Goal: Task Accomplishment & Management: Manage account settings

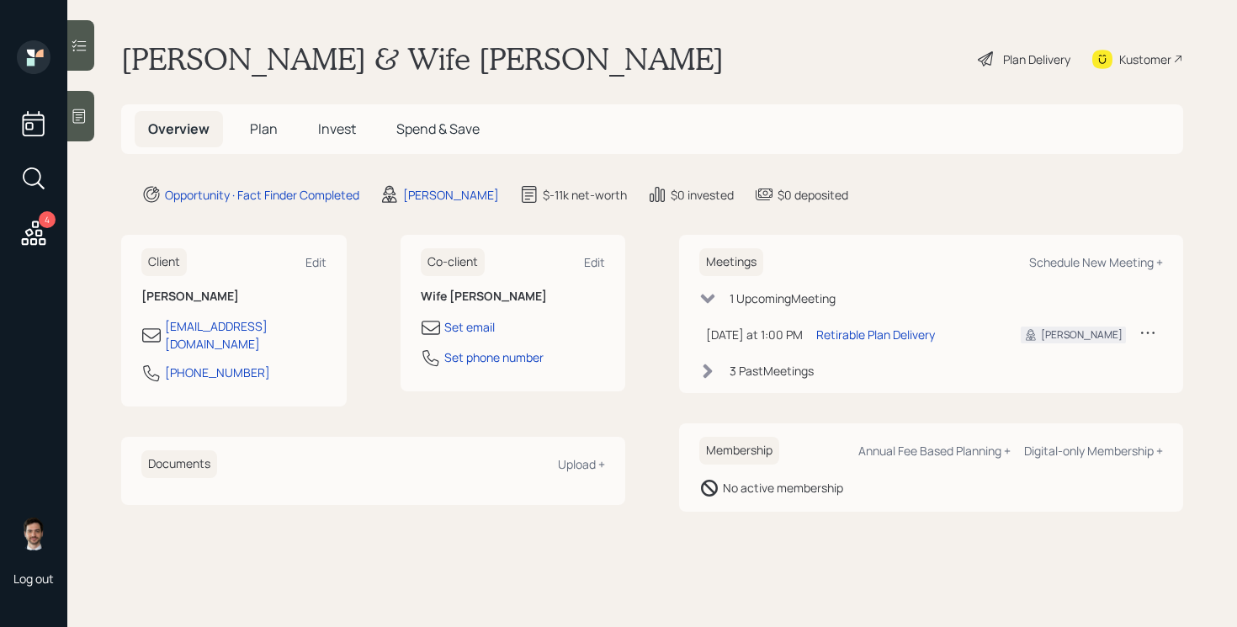
click at [650, 534] on main "[PERSON_NAME] & Wife [PERSON_NAME] Plan Delivery Kustomer Overview Plan Invest …" at bounding box center [652, 313] width 1170 height 627
click at [263, 131] on span "Plan" at bounding box center [264, 128] width 28 height 19
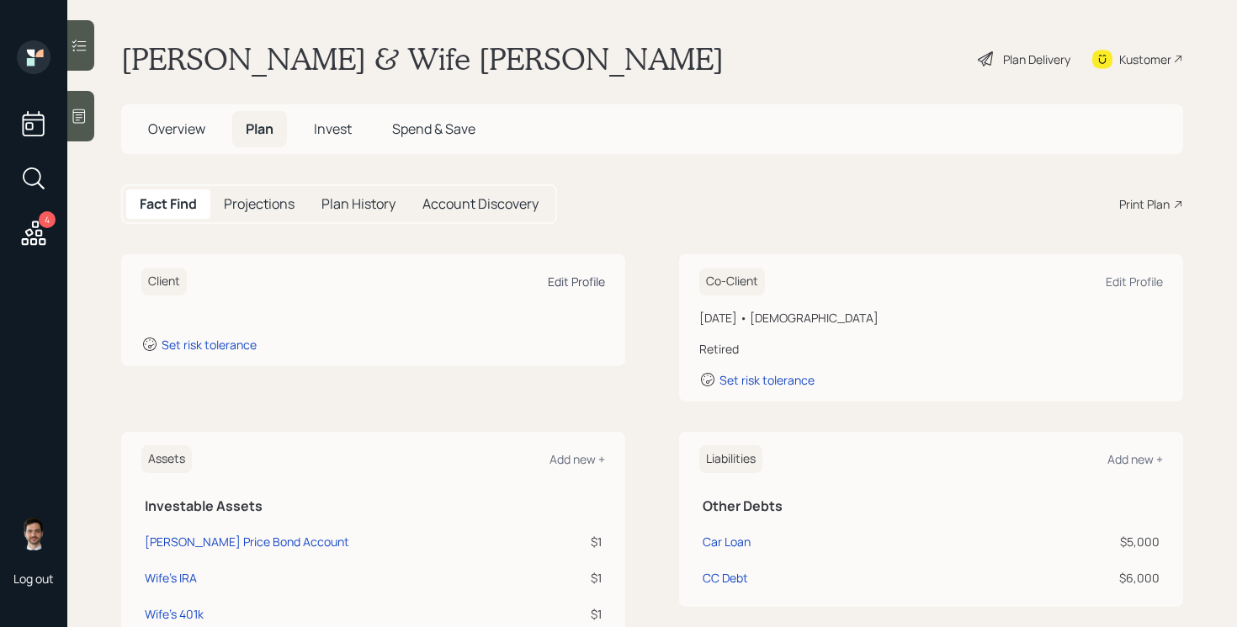
click at [563, 282] on div "Edit Profile" at bounding box center [576, 281] width 57 height 16
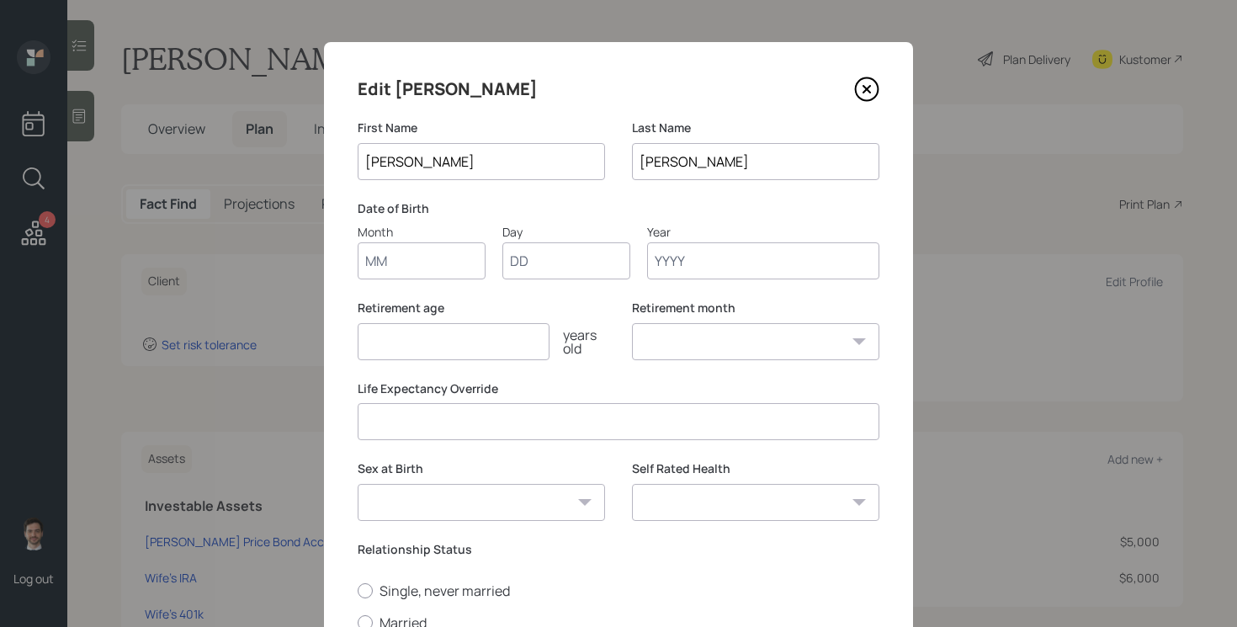
click at [429, 252] on input "Month" at bounding box center [422, 260] width 128 height 37
type input "04"
type input "18"
type input "1963"
select select "4"
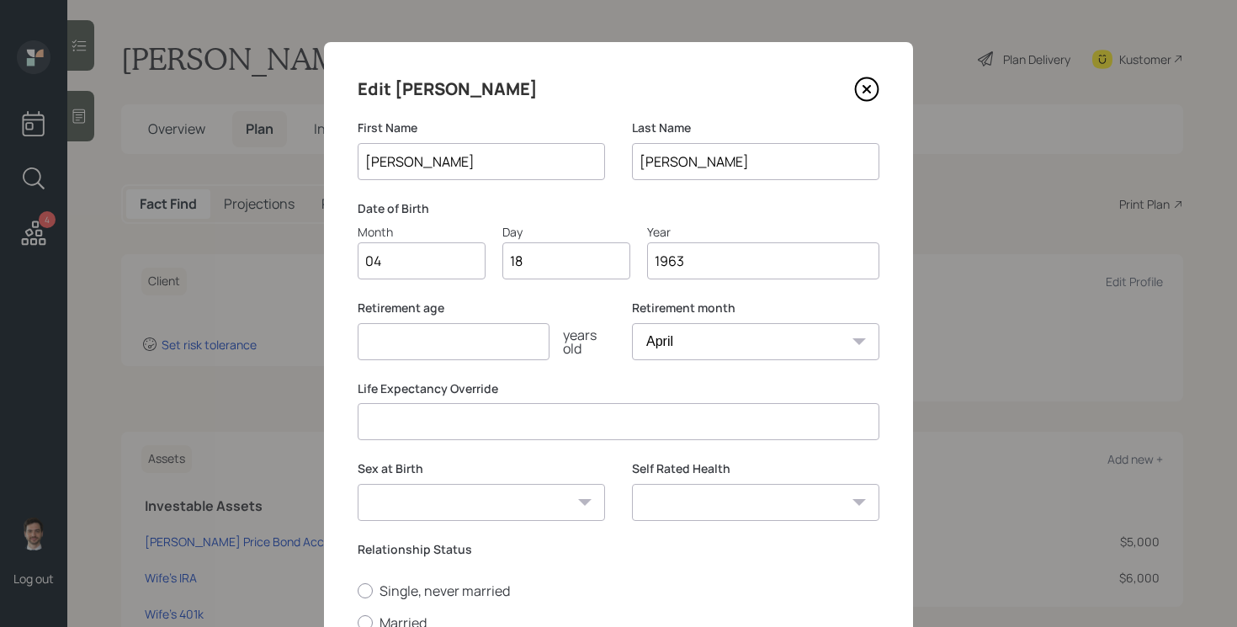
type input "1963"
click at [459, 337] on input "number" at bounding box center [454, 341] width 192 height 37
type input "50"
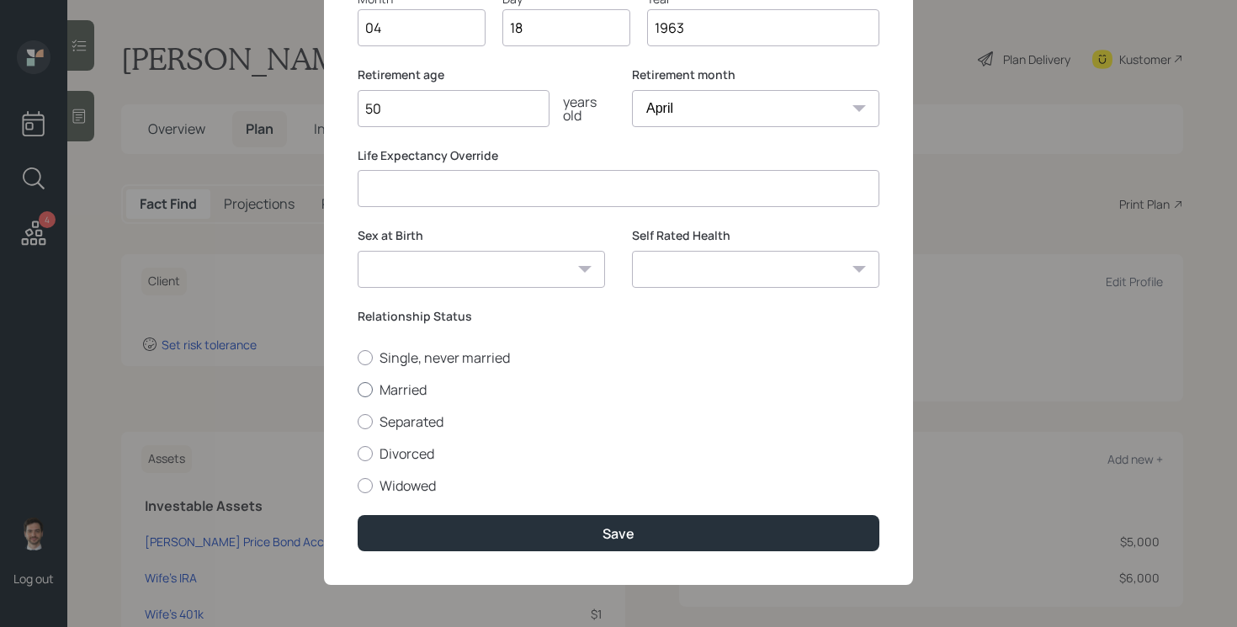
click at [416, 381] on label "Married" at bounding box center [619, 389] width 522 height 19
click at [358, 389] on input "Married" at bounding box center [357, 389] width 1 height 1
radio input "true"
click at [735, 273] on select "Excellent Very Good Good Fair Poor" at bounding box center [755, 269] width 247 height 37
select select "very_good"
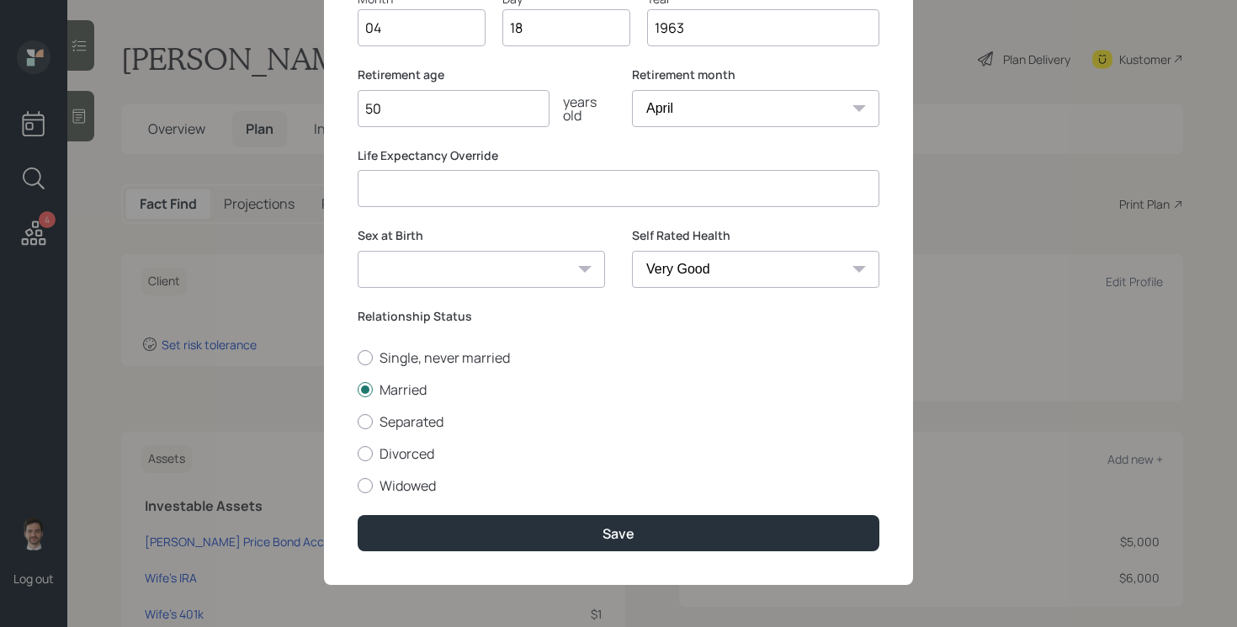
click at [632, 251] on select "Excellent Very Good Good Fair Poor" at bounding box center [755, 269] width 247 height 37
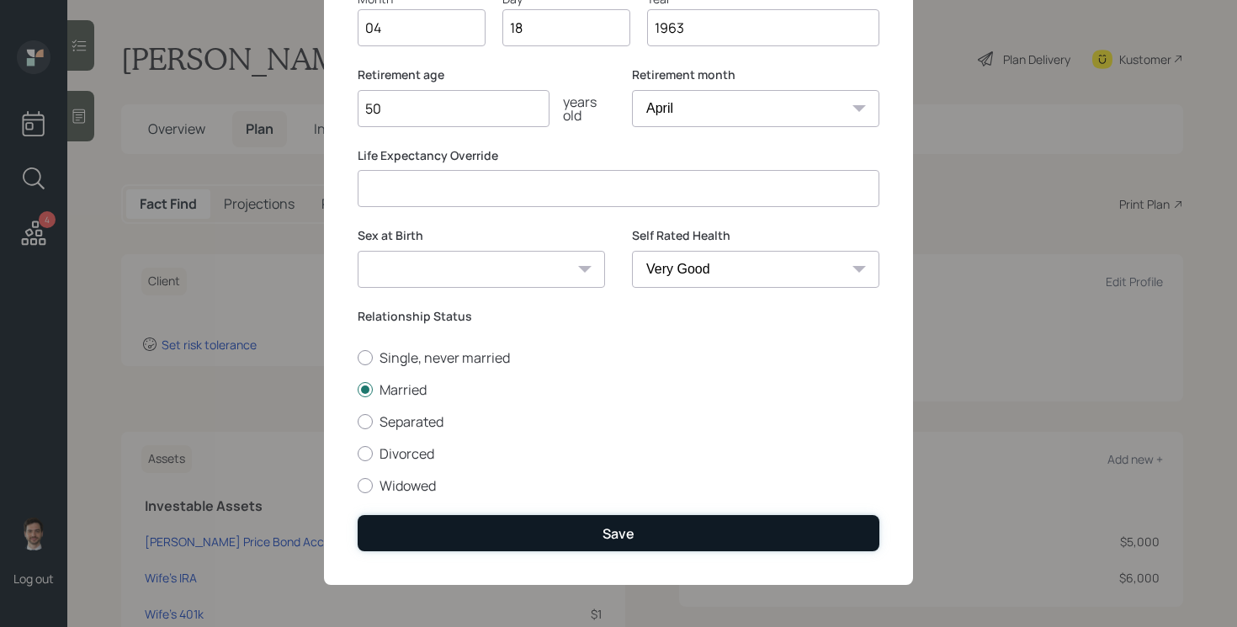
click at [592, 533] on button "Save" at bounding box center [619, 533] width 522 height 36
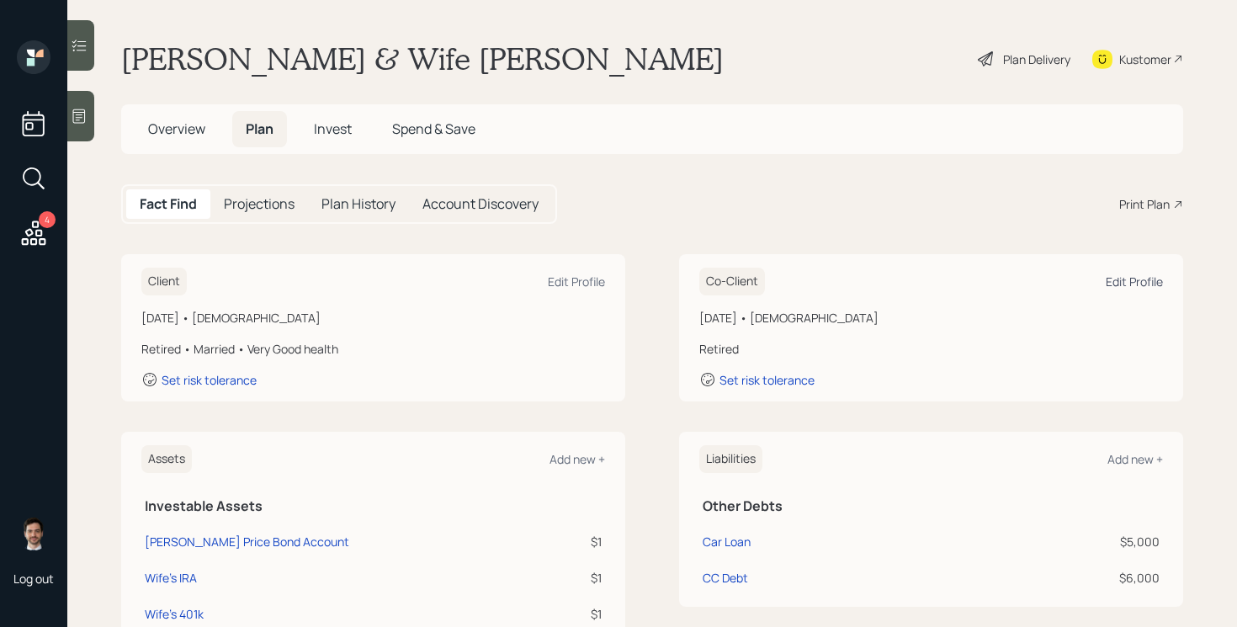
click at [1136, 278] on div "Edit Profile" at bounding box center [1134, 281] width 57 height 16
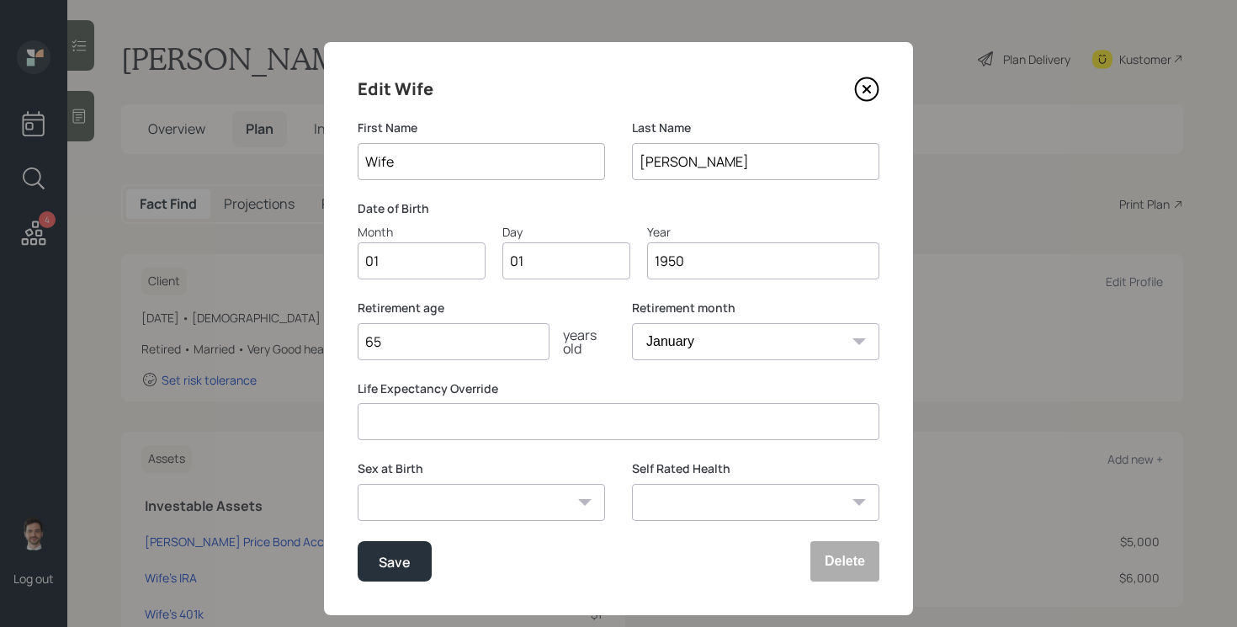
click at [470, 173] on input "Wife" at bounding box center [481, 161] width 247 height 37
type input "J"
type input "[PERSON_NAME]"
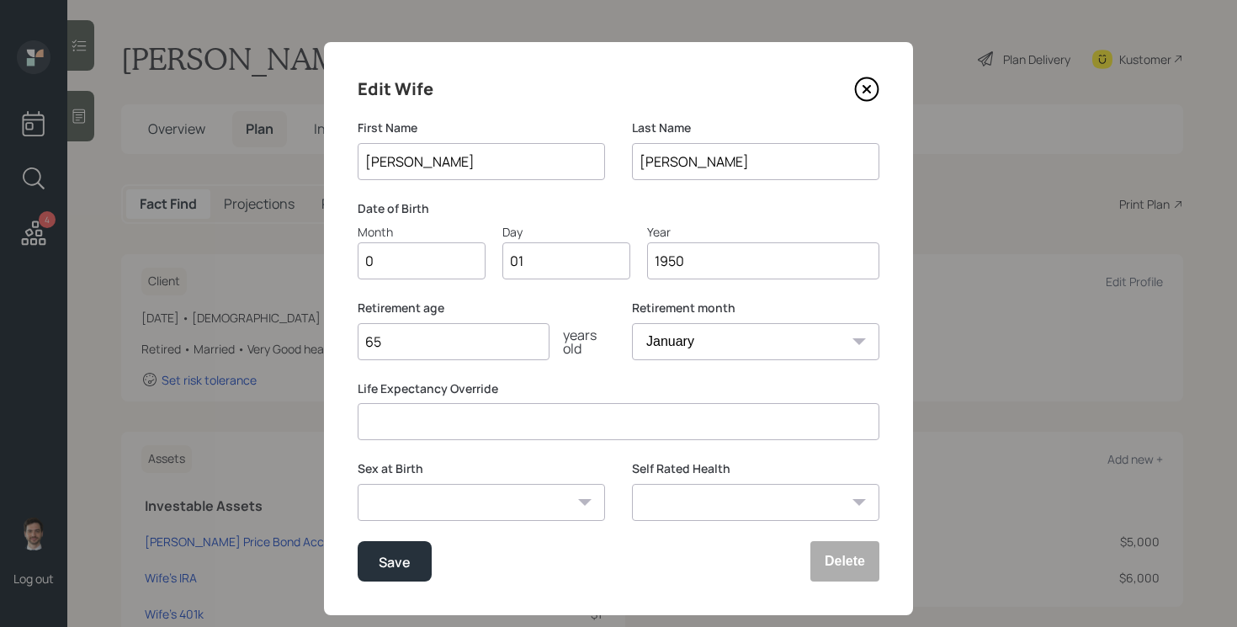
type input "07"
type input "0"
type input "27"
type input "1961"
click at [416, 341] on input "65" at bounding box center [454, 341] width 192 height 37
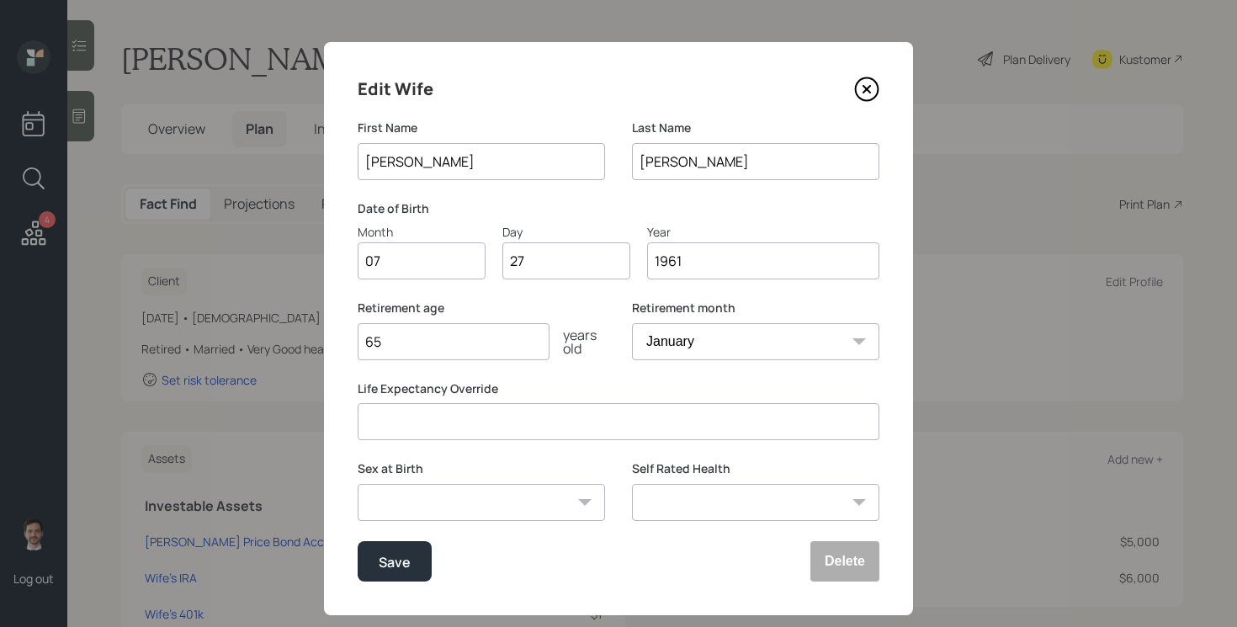
type input "6"
type input "50"
click at [717, 491] on select "Excellent Very Good Good Fair Poor" at bounding box center [755, 502] width 247 height 37
select select "good"
click at [632, 484] on select "Excellent Very Good Good Fair Poor" at bounding box center [755, 502] width 247 height 37
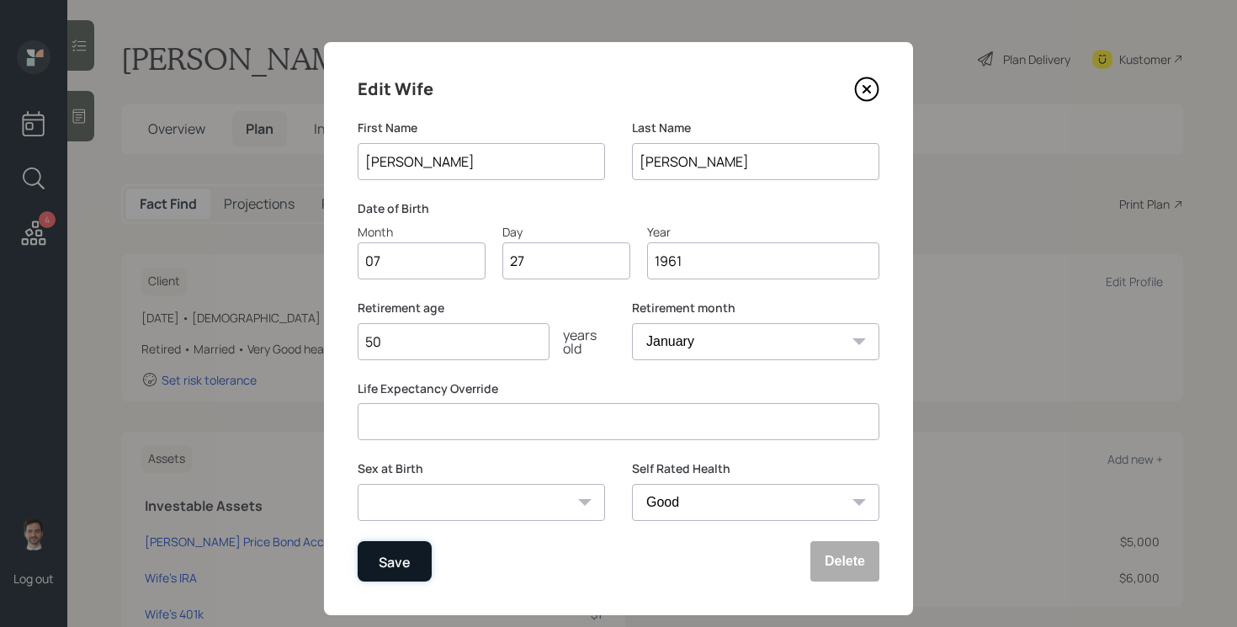
click at [407, 574] on button "Save" at bounding box center [395, 561] width 74 height 40
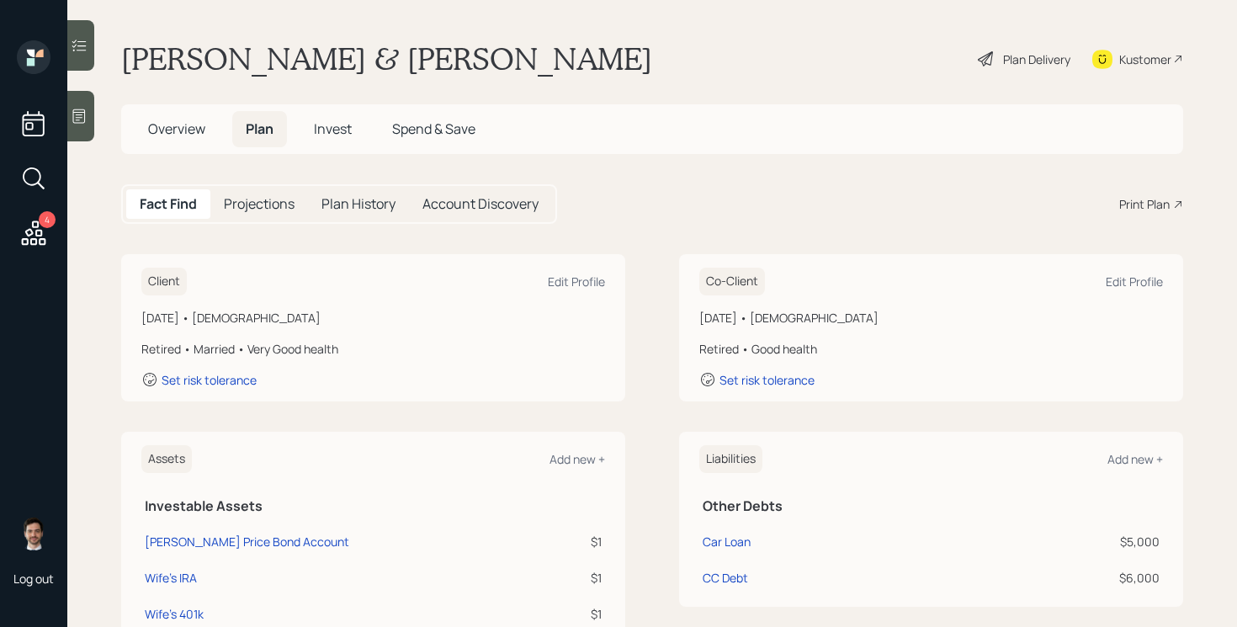
click at [979, 58] on icon at bounding box center [986, 59] width 20 height 20
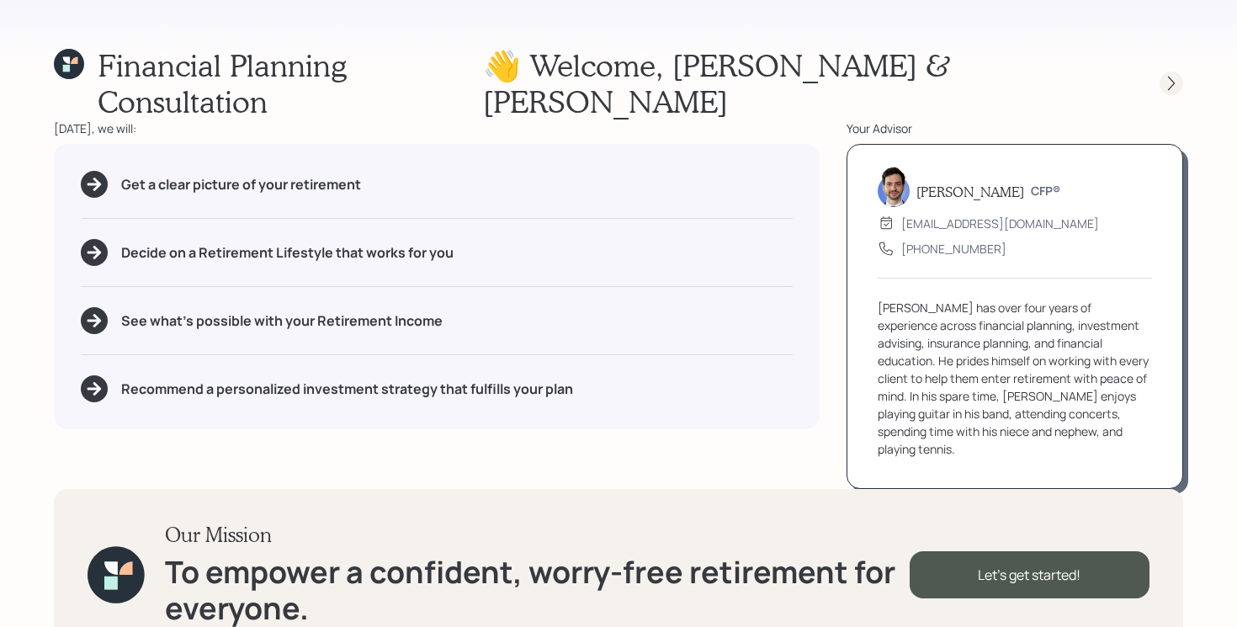
click at [1174, 75] on icon at bounding box center [1171, 83] width 17 height 17
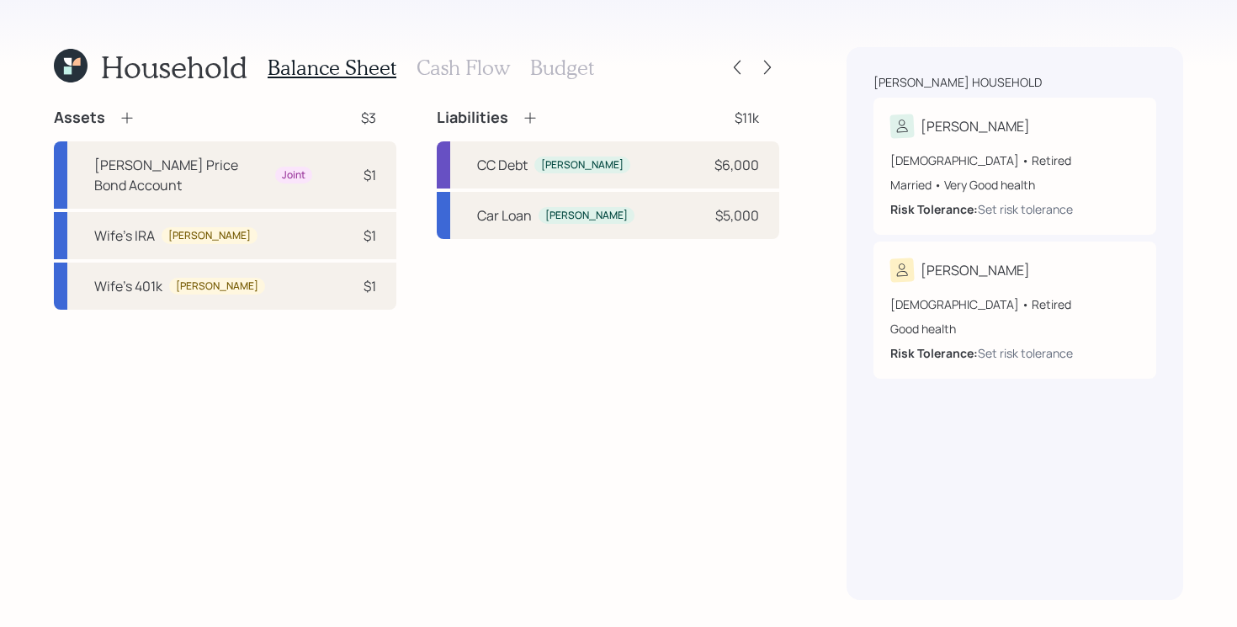
click at [421, 437] on div "Assets $3 [PERSON_NAME] Price Bond Account Joint $1 Wife's [PERSON_NAME] [PERSO…" at bounding box center [416, 354] width 725 height 492
click at [167, 337] on div "Assets $3 [PERSON_NAME] Price Bond Account Joint $1 Wife's [PERSON_NAME] [PERSO…" at bounding box center [416, 354] width 725 height 492
click at [336, 226] on div "$1" at bounding box center [351, 236] width 50 height 20
select select "ira"
select select "balanced"
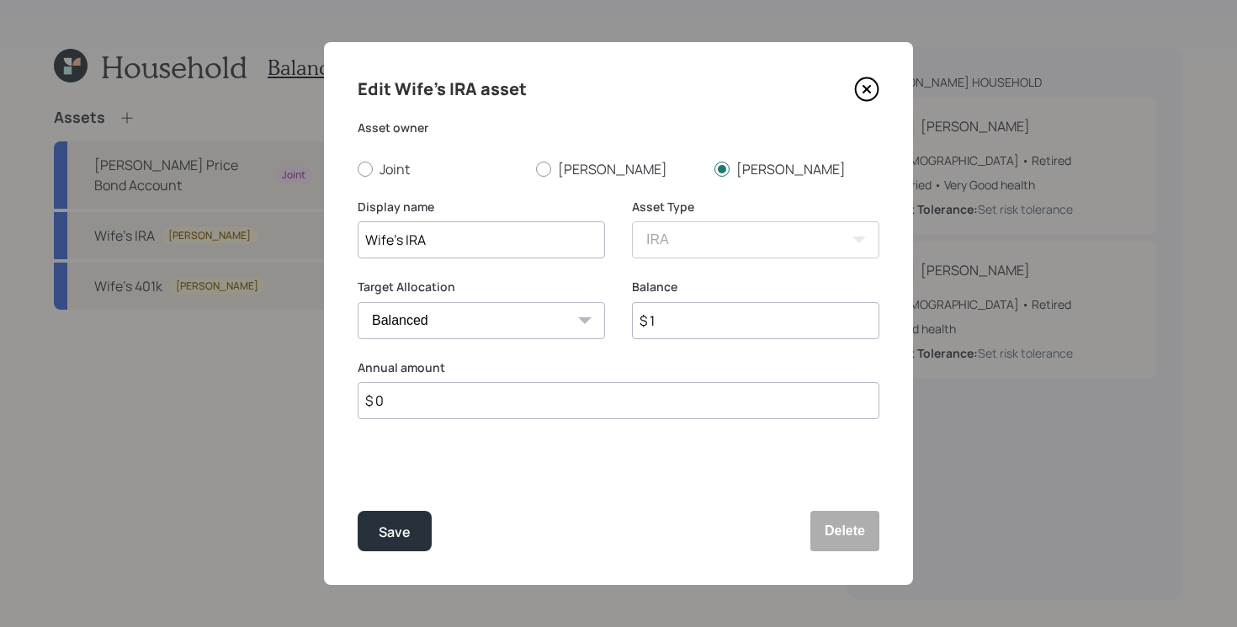
click at [671, 326] on input "$ 1" at bounding box center [755, 320] width 247 height 37
type input "$ 150,000"
click at [358, 511] on button "Save" at bounding box center [395, 531] width 74 height 40
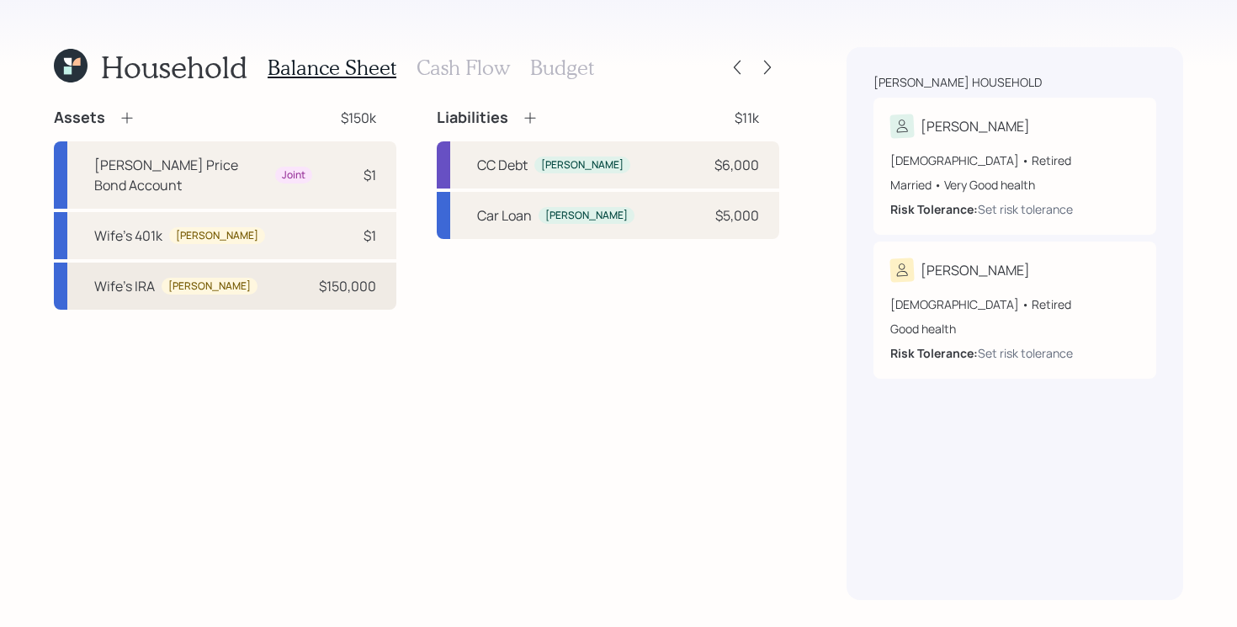
click at [258, 274] on div "Wife's [PERSON_NAME] [PERSON_NAME] $150,000" at bounding box center [225, 286] width 342 height 47
select select "ira"
select select "balanced"
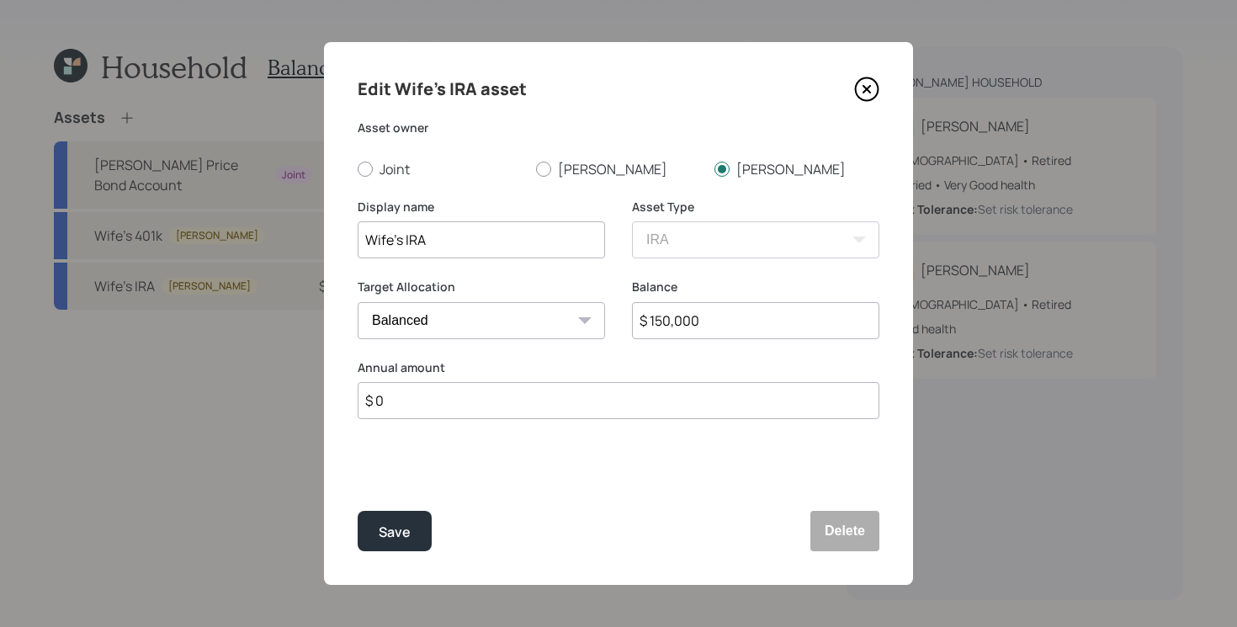
click at [528, 395] on input "$ 0" at bounding box center [619, 400] width 522 height 37
click at [872, 88] on icon at bounding box center [866, 89] width 25 height 25
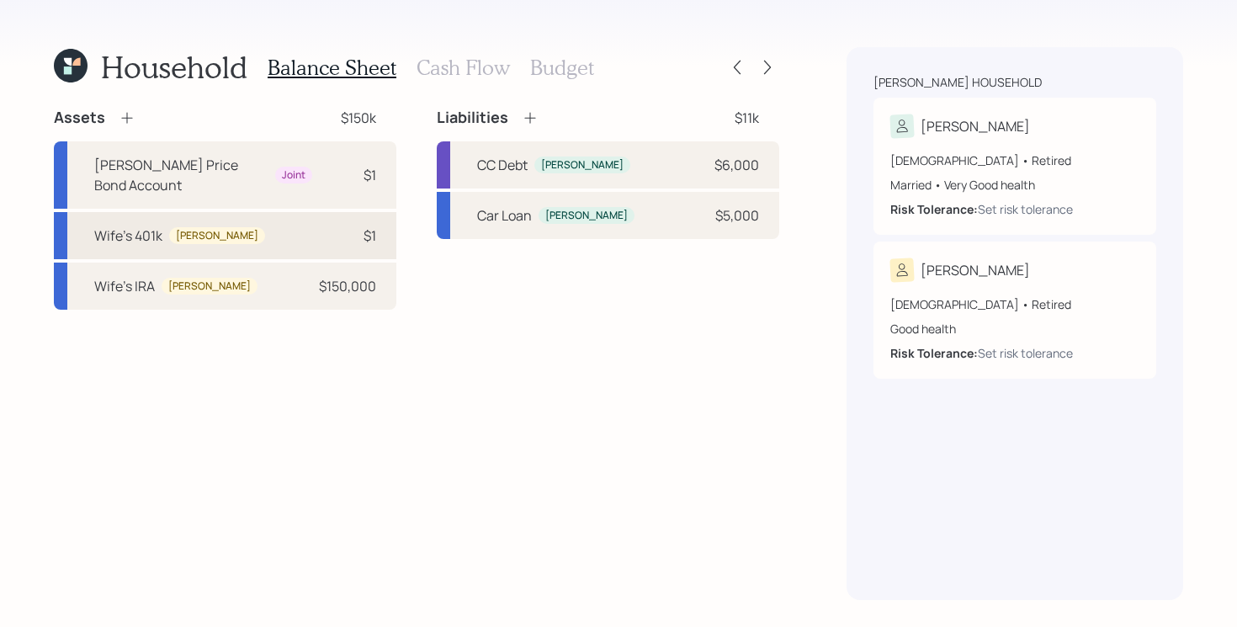
click at [295, 214] on div "Wife's 401k [PERSON_NAME] $1" at bounding box center [225, 235] width 342 height 47
select select "company_sponsored"
select select "balanced"
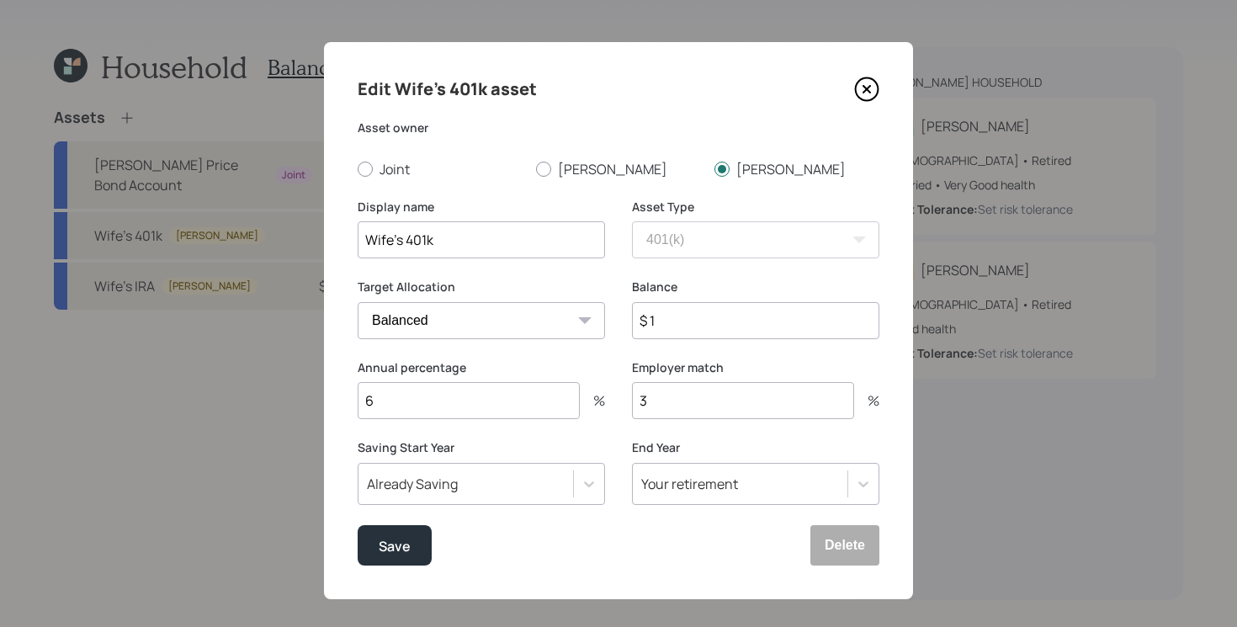
click at [677, 326] on input "$ 1" at bounding box center [755, 320] width 247 height 37
type input "$ 150,000"
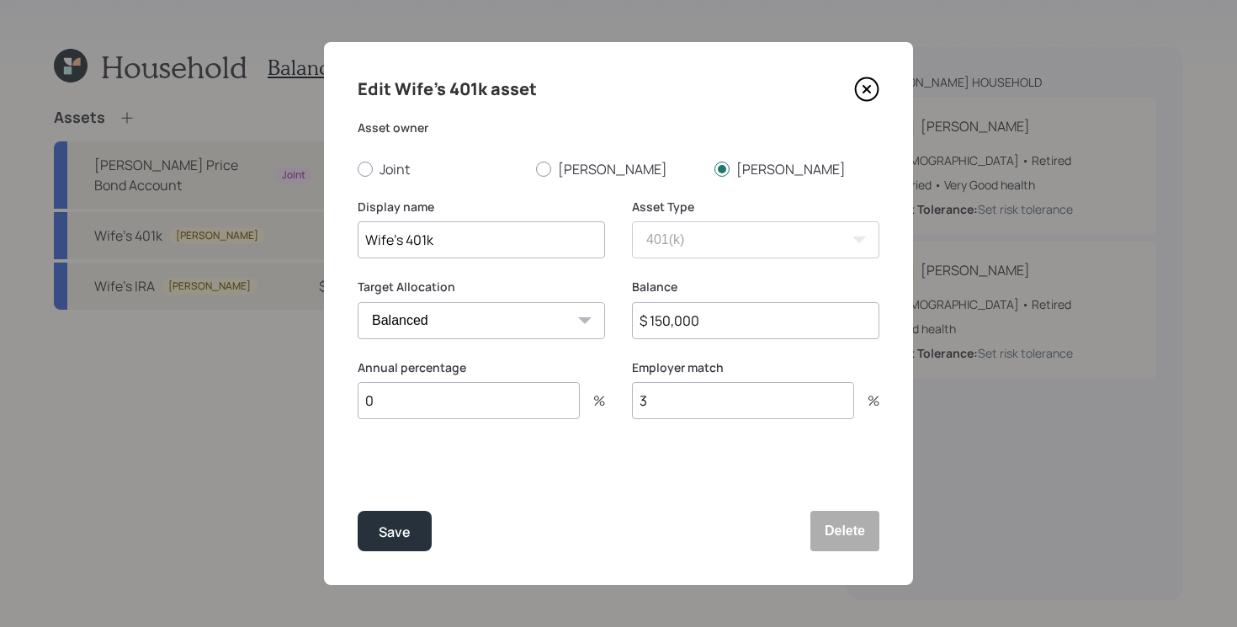
type input "0"
click at [358, 511] on button "Save" at bounding box center [395, 531] width 74 height 40
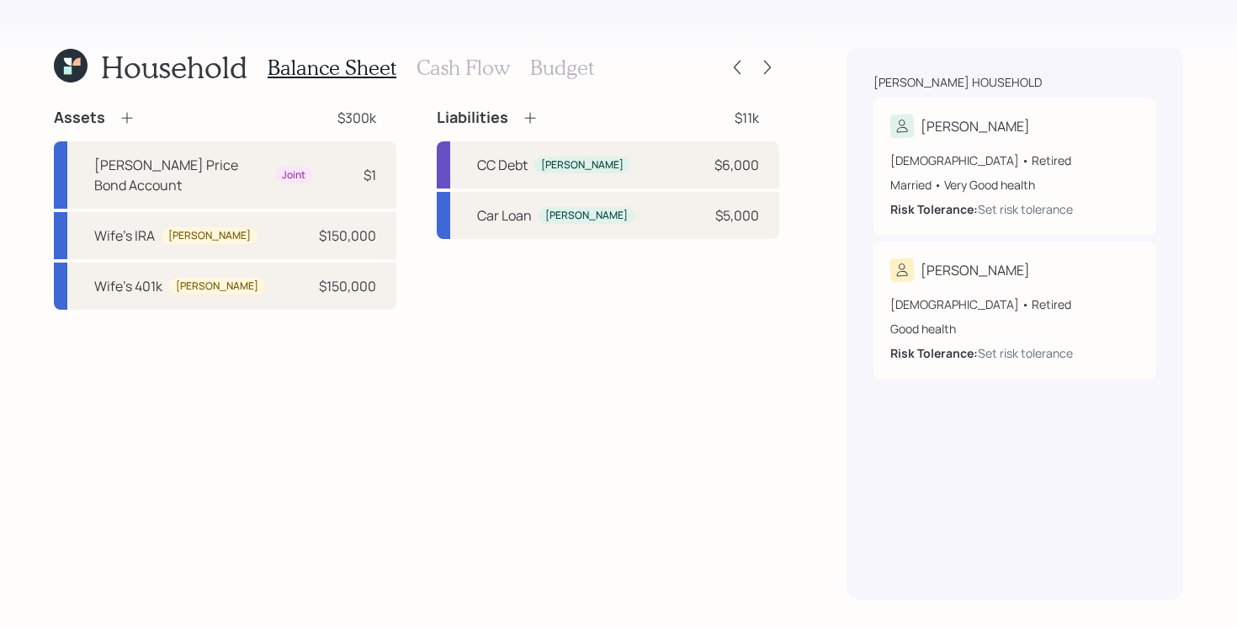
click at [401, 375] on div "Assets $300k [PERSON_NAME] Price Bond Account Joint $1 Wife's [PERSON_NAME] [PE…" at bounding box center [416, 354] width 725 height 492
click at [188, 172] on div "[PERSON_NAME] Price Bond Account" at bounding box center [181, 175] width 174 height 40
select select "taxable"
select select "balanced"
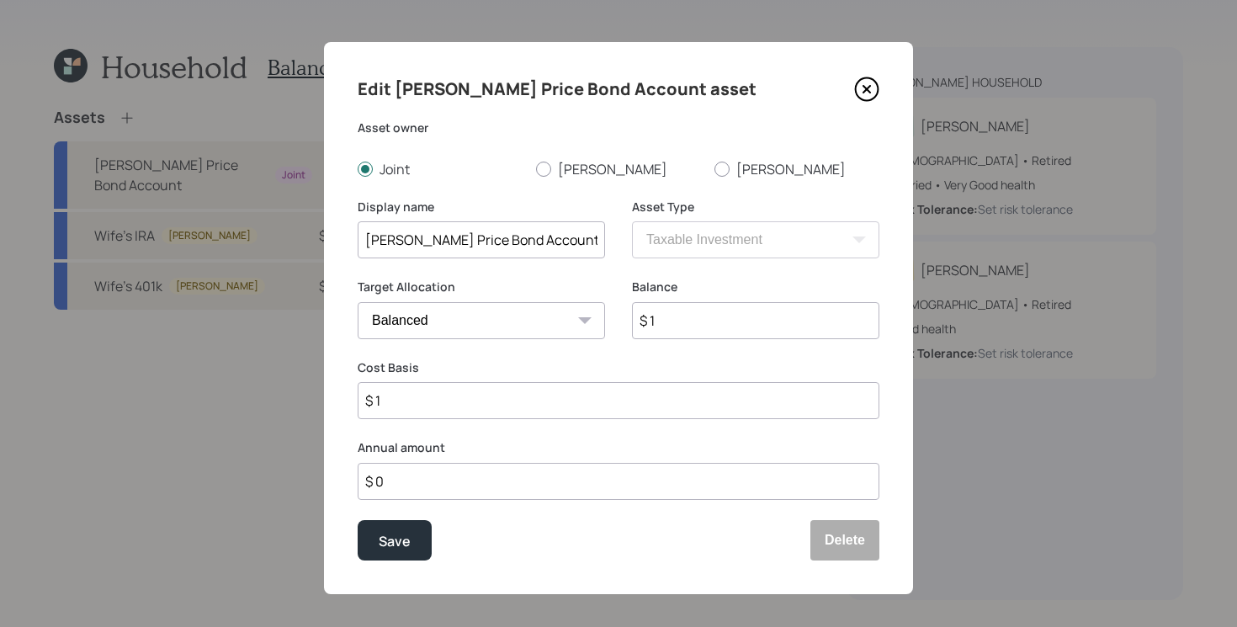
click at [671, 315] on input "$ 1" at bounding box center [755, 320] width 247 height 37
type input "$ 50,000"
type input "$ 35,000"
click at [358, 520] on button "Save" at bounding box center [395, 540] width 74 height 40
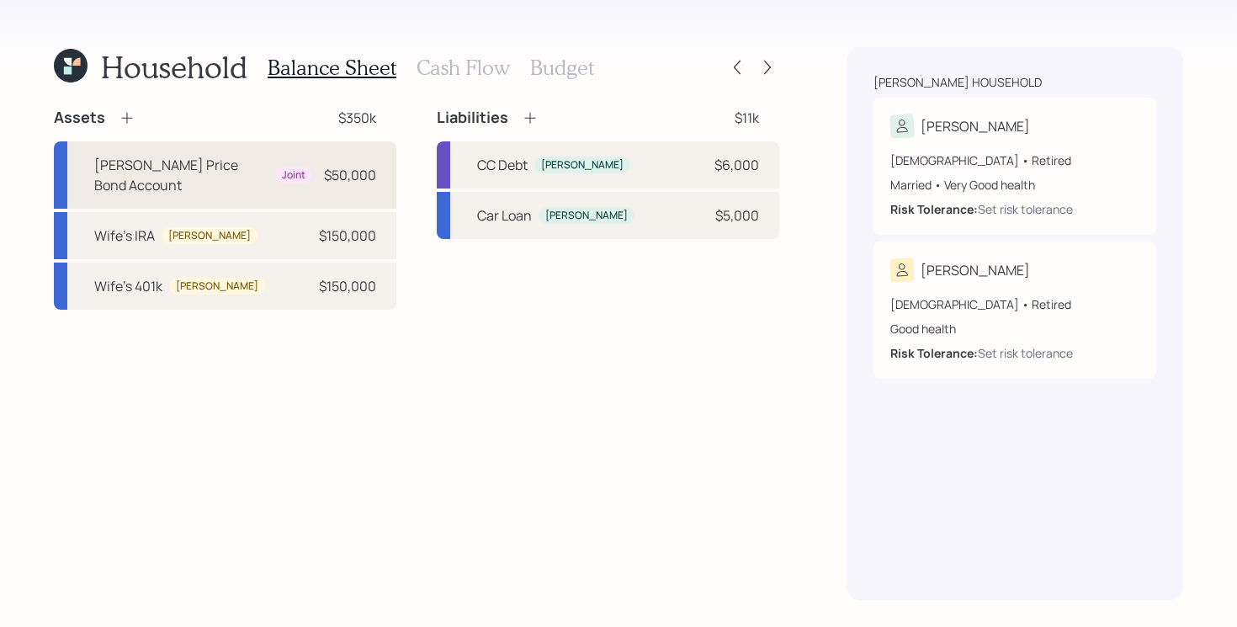
click at [224, 154] on div "[PERSON_NAME] Price Bond Account Joint $50,000" at bounding box center [225, 174] width 342 height 67
select select "taxable"
select select "balanced"
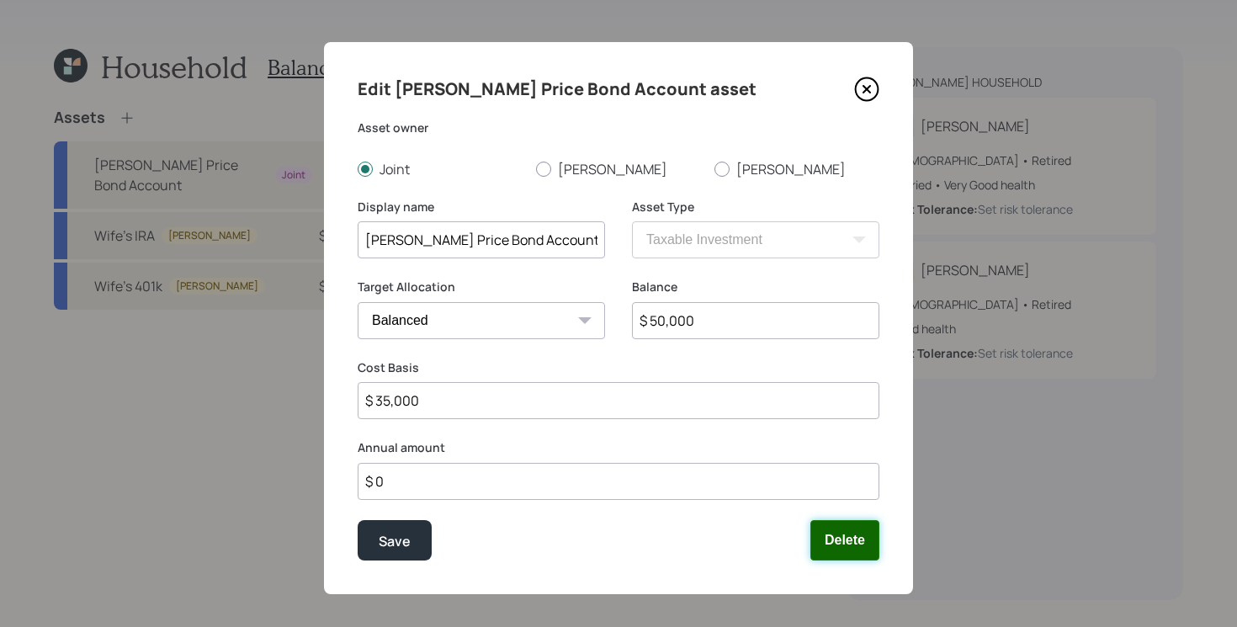
click at [852, 553] on button "Delete" at bounding box center [844, 540] width 69 height 40
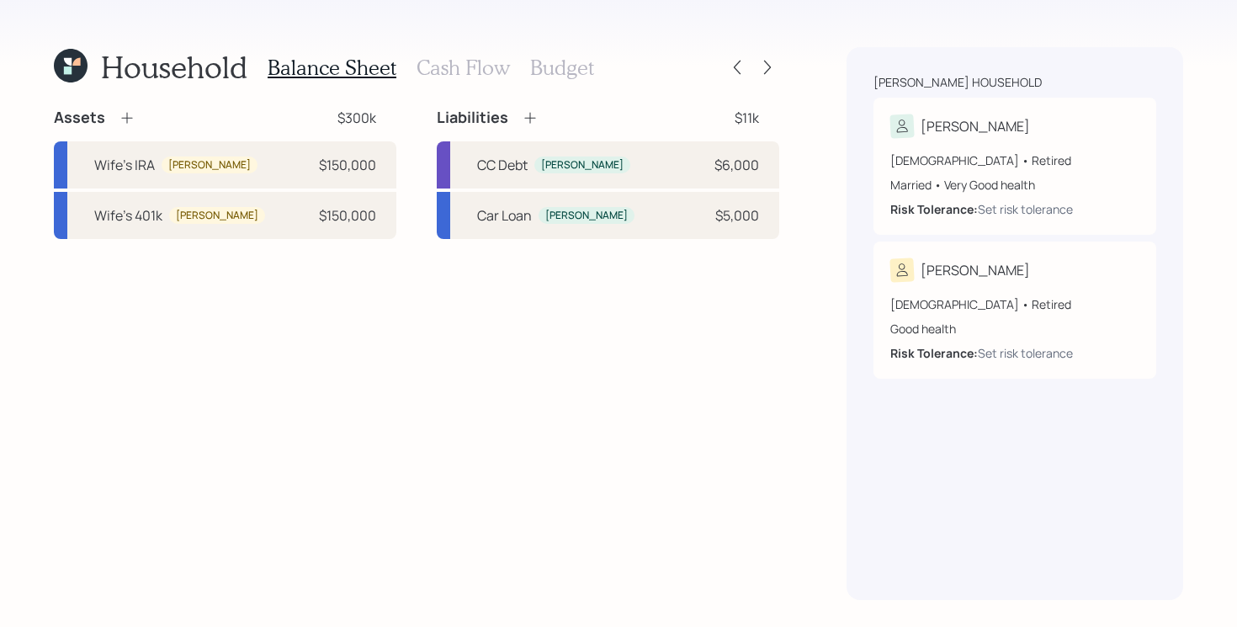
click at [119, 117] on icon at bounding box center [127, 117] width 17 height 17
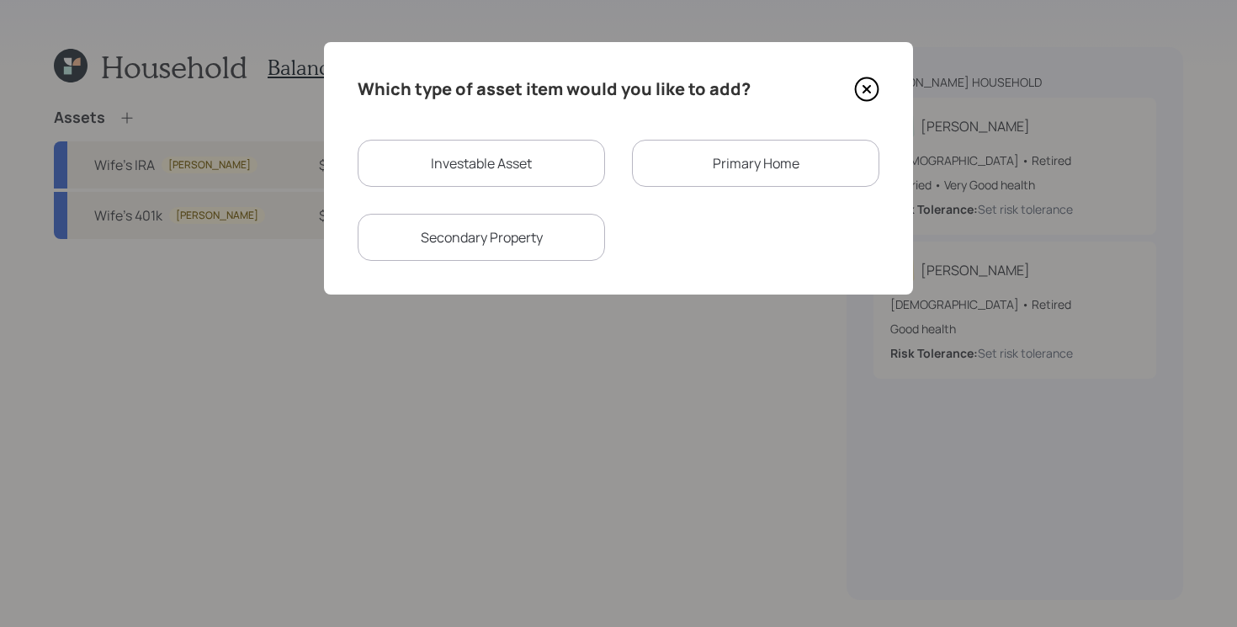
click at [539, 157] on div "Investable Asset" at bounding box center [481, 163] width 247 height 47
select select "taxable"
select select "balanced"
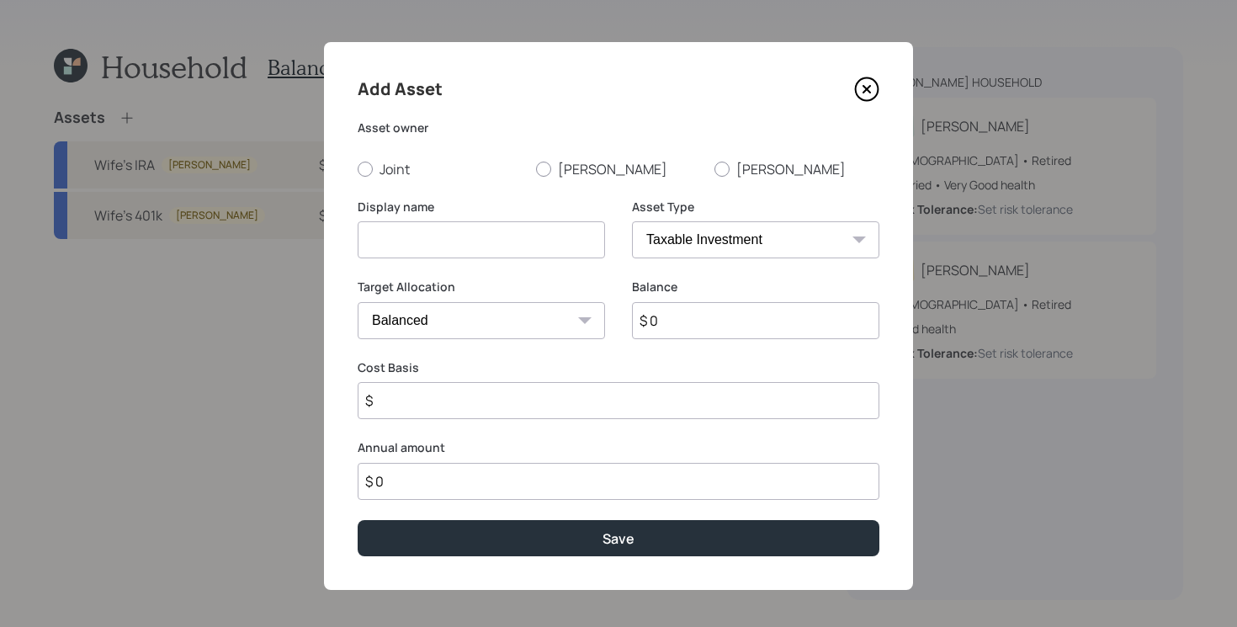
click at [480, 239] on input at bounding box center [481, 239] width 247 height 37
drag, startPoint x: 497, startPoint y: 247, endPoint x: 168, endPoint y: 257, distance: 329.2
click at [168, 257] on div "Add Asset Asset owner Joint [PERSON_NAME] Display name 401k Asset Type SEP [PER…" at bounding box center [618, 313] width 1237 height 627
type input "Former 401k"
select select "ira"
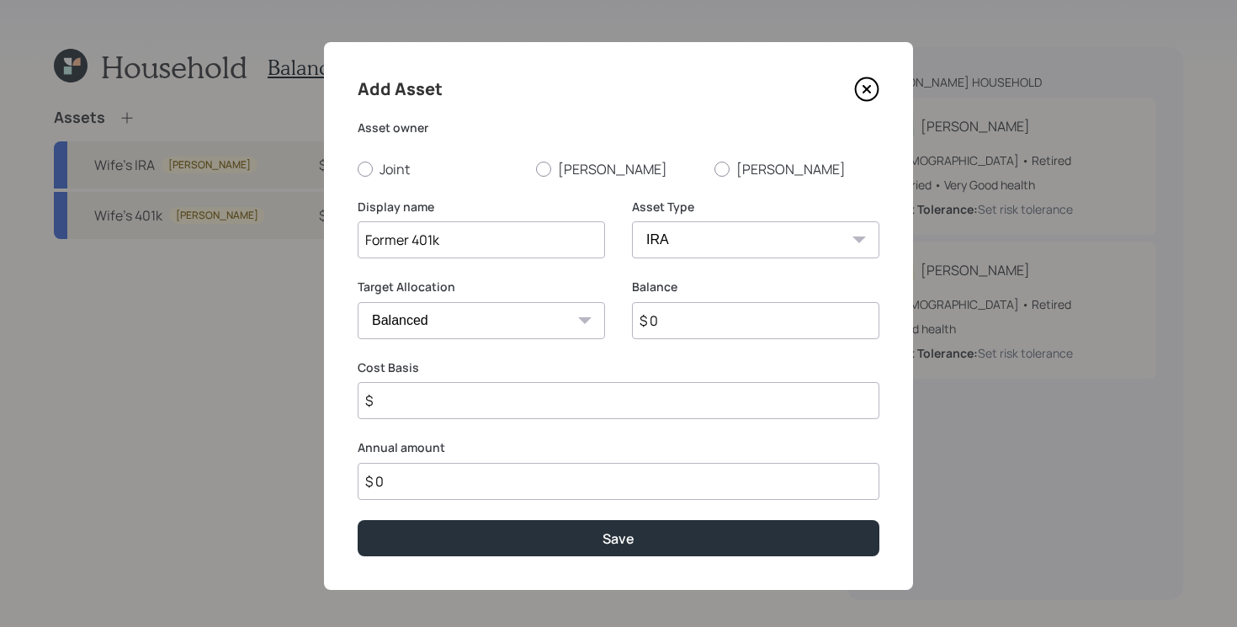
type input "$"
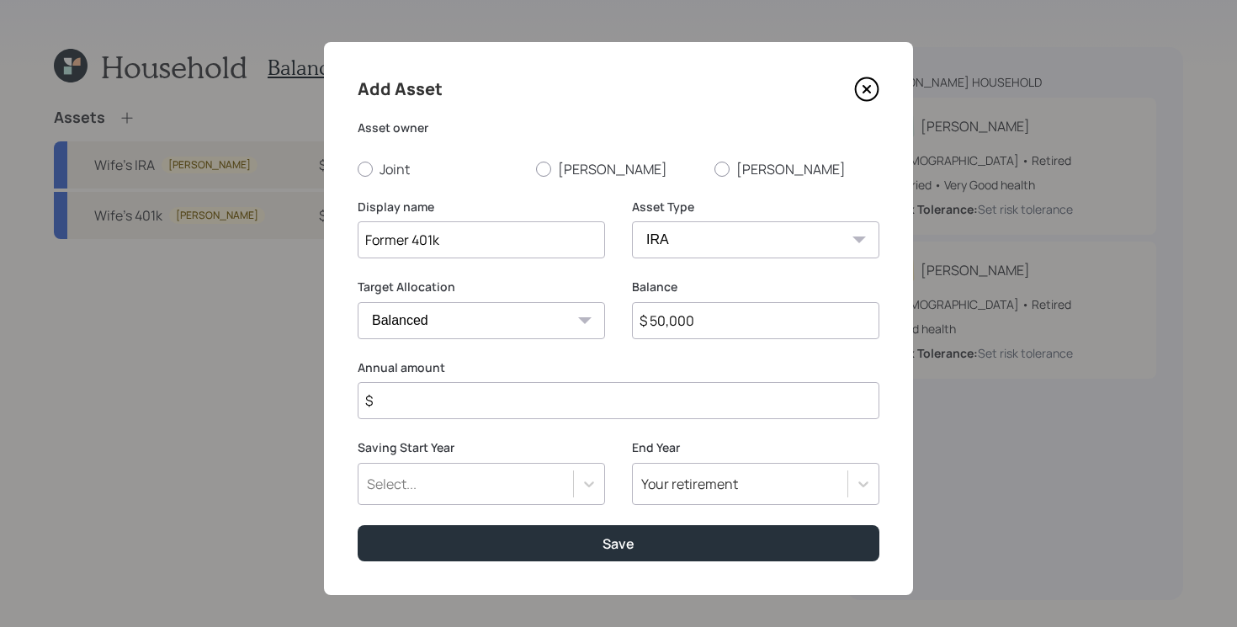
type input "$ 50,000"
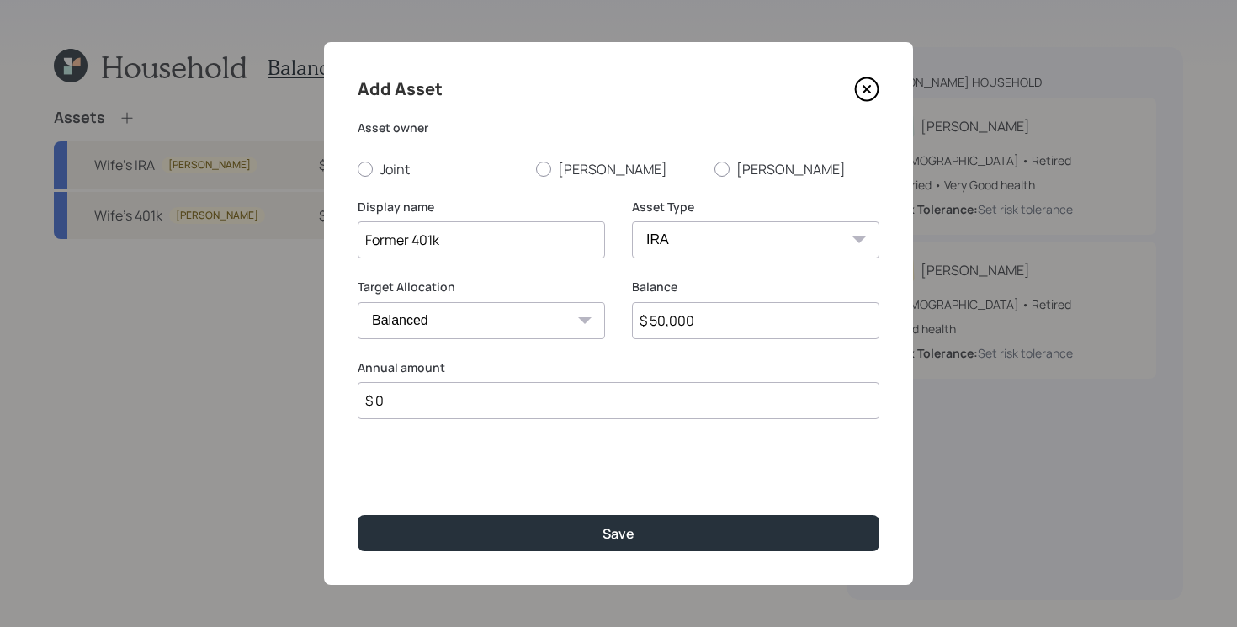
type input "$ 0"
click at [473, 234] on input "Former 401k" at bounding box center [481, 239] width 247 height 37
type input "Former 401k [PERSON_NAME] Price"
click at [566, 172] on label "[PERSON_NAME]" at bounding box center [618, 169] width 165 height 19
click at [536, 169] on input "[PERSON_NAME]" at bounding box center [535, 168] width 1 height 1
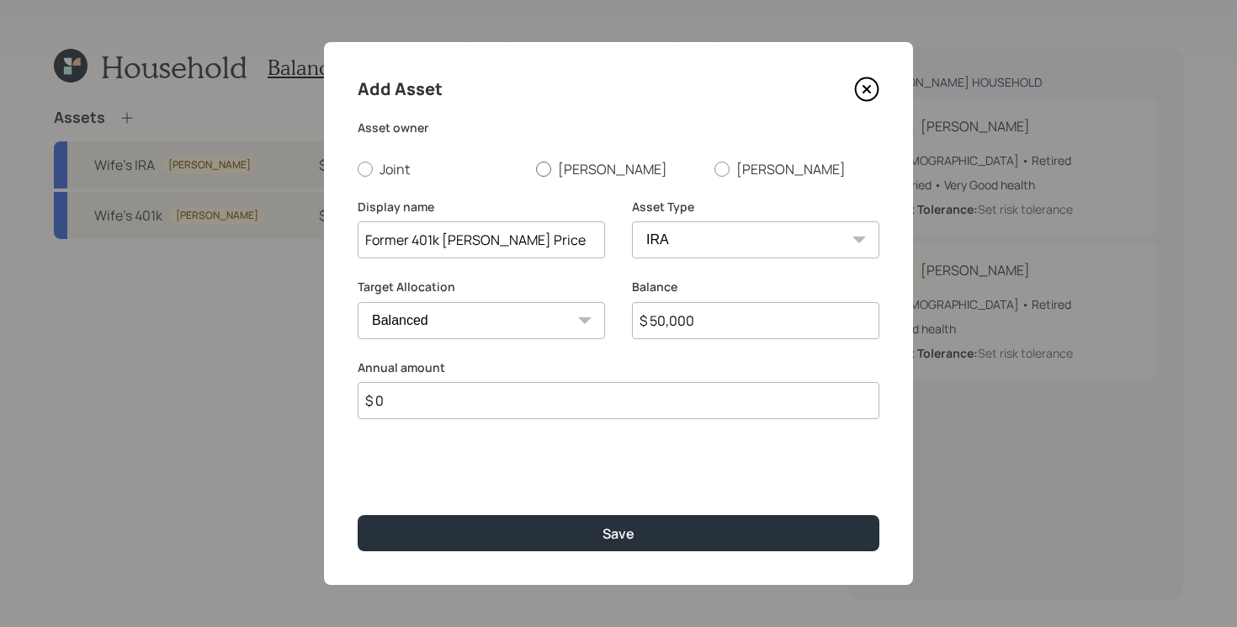
radio input "true"
click at [552, 261] on div "Display name Former 401k [PERSON_NAME] Price" at bounding box center [481, 239] width 247 height 81
click at [553, 229] on input "Former 401k [PERSON_NAME] Price" at bounding box center [481, 239] width 247 height 37
click at [544, 249] on input "Former 401k [PERSON_NAME] Price" at bounding box center [481, 239] width 247 height 37
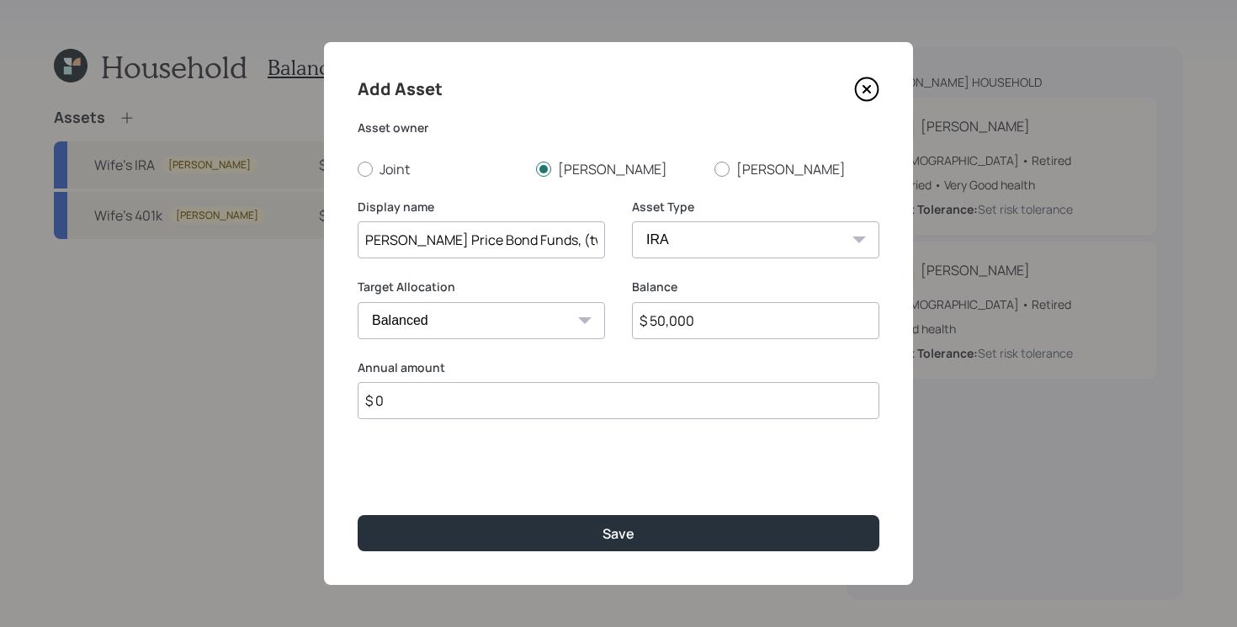
type input "Former 401k [PERSON_NAME] Price Bond Funds, (two bonds)"
click at [358, 515] on button "Save" at bounding box center [619, 533] width 522 height 36
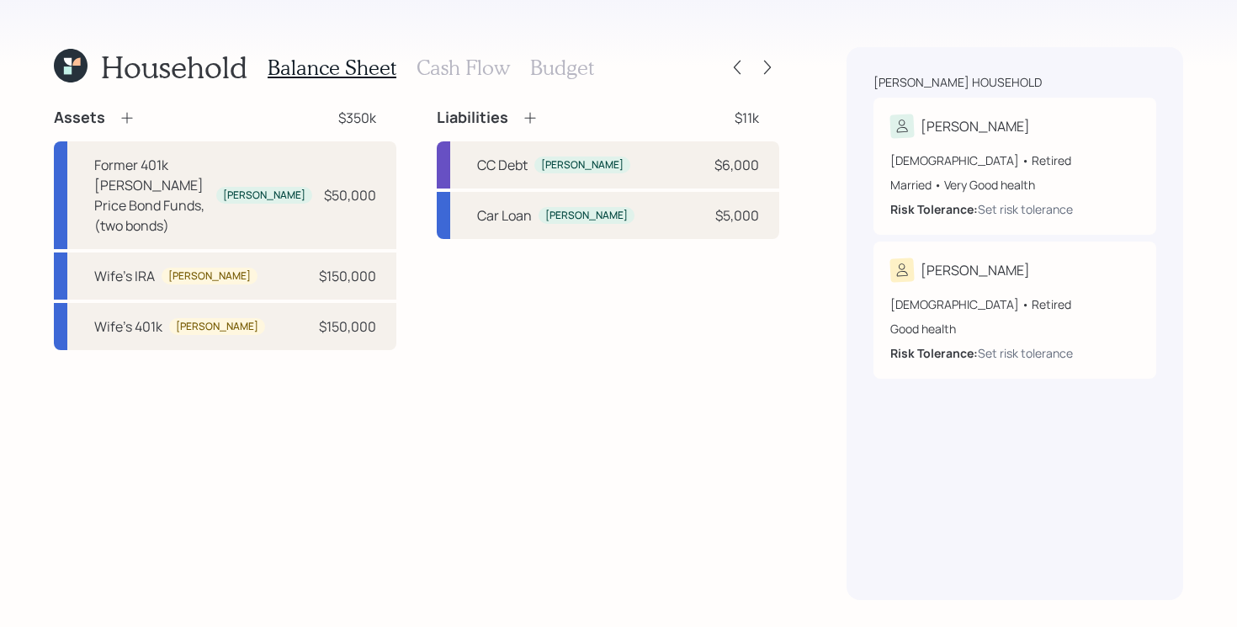
click at [322, 365] on div "Assets $350k Former 401k [PERSON_NAME] Price Bond Funds, (two bonds) [PERSON_NA…" at bounding box center [416, 354] width 725 height 492
click at [120, 115] on icon at bounding box center [127, 117] width 17 height 17
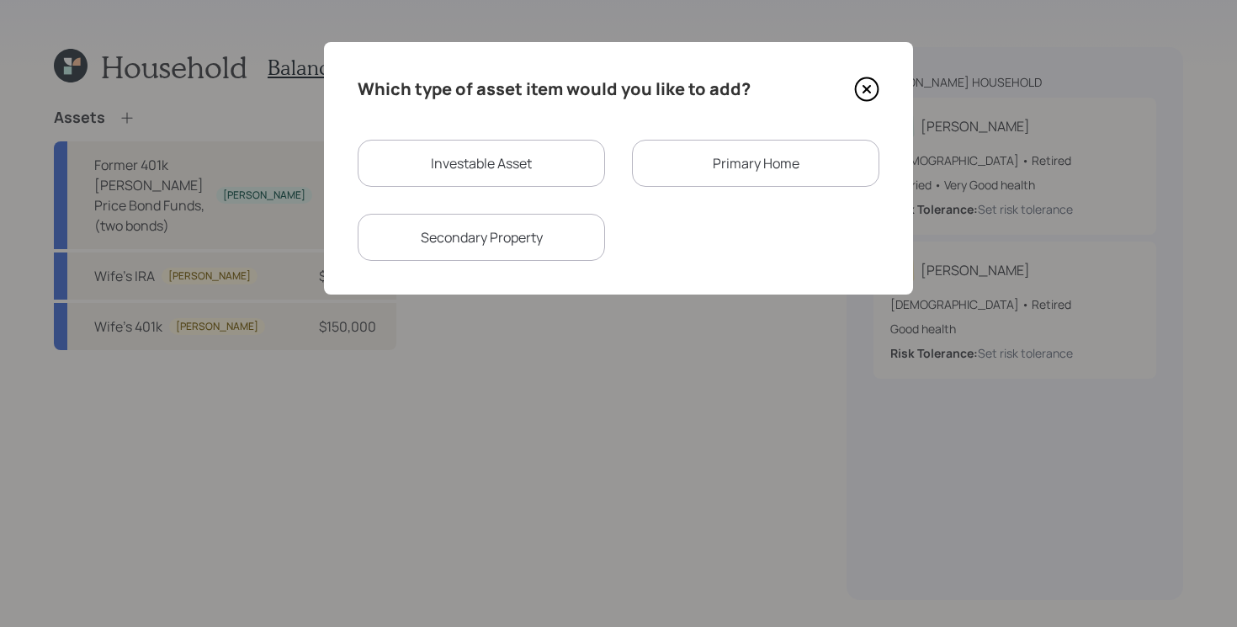
click at [872, 94] on icon at bounding box center [866, 89] width 25 height 25
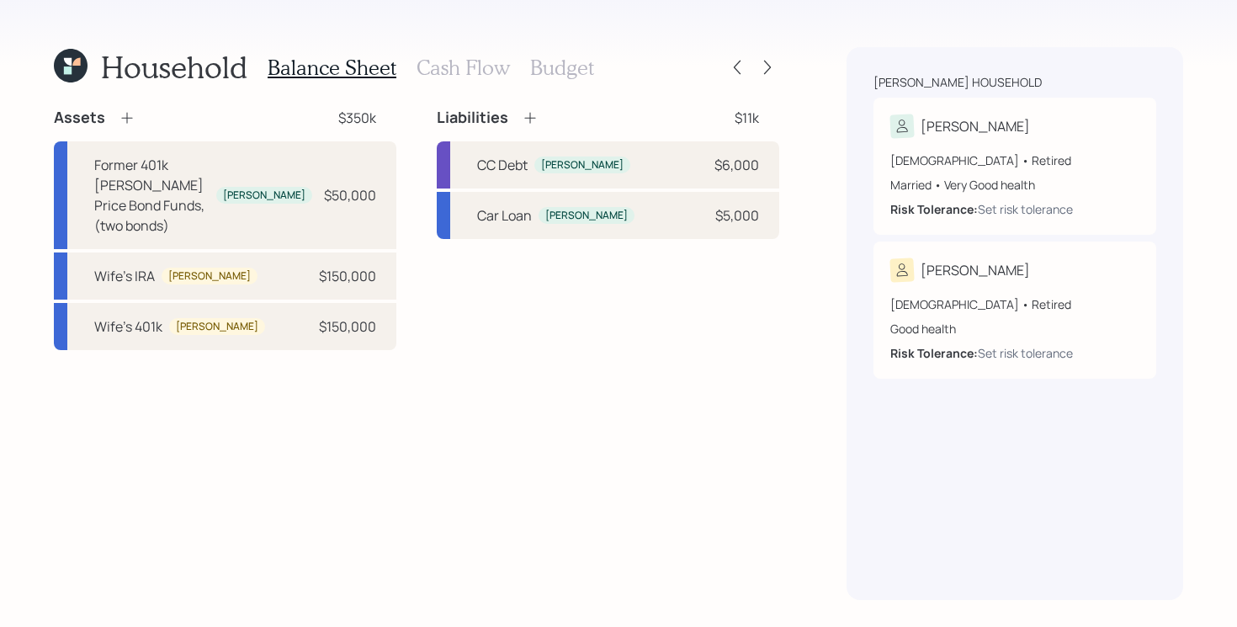
click at [130, 116] on icon at bounding box center [127, 117] width 17 height 17
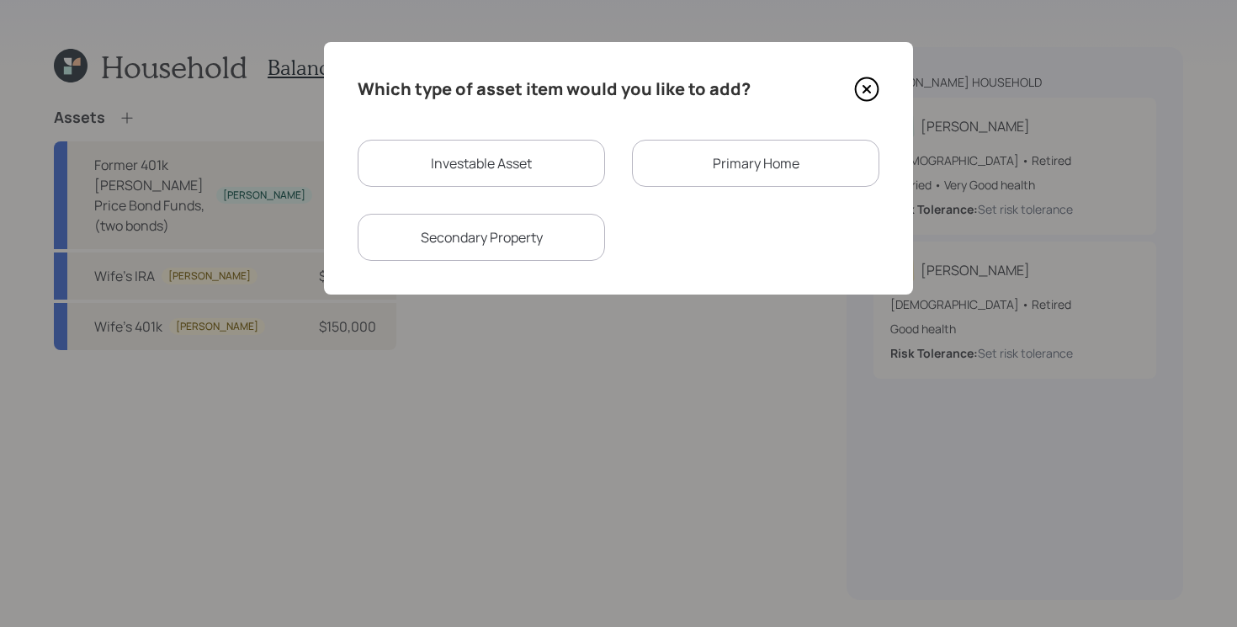
click at [506, 157] on div "Investable Asset" at bounding box center [481, 163] width 247 height 47
select select "taxable"
select select "balanced"
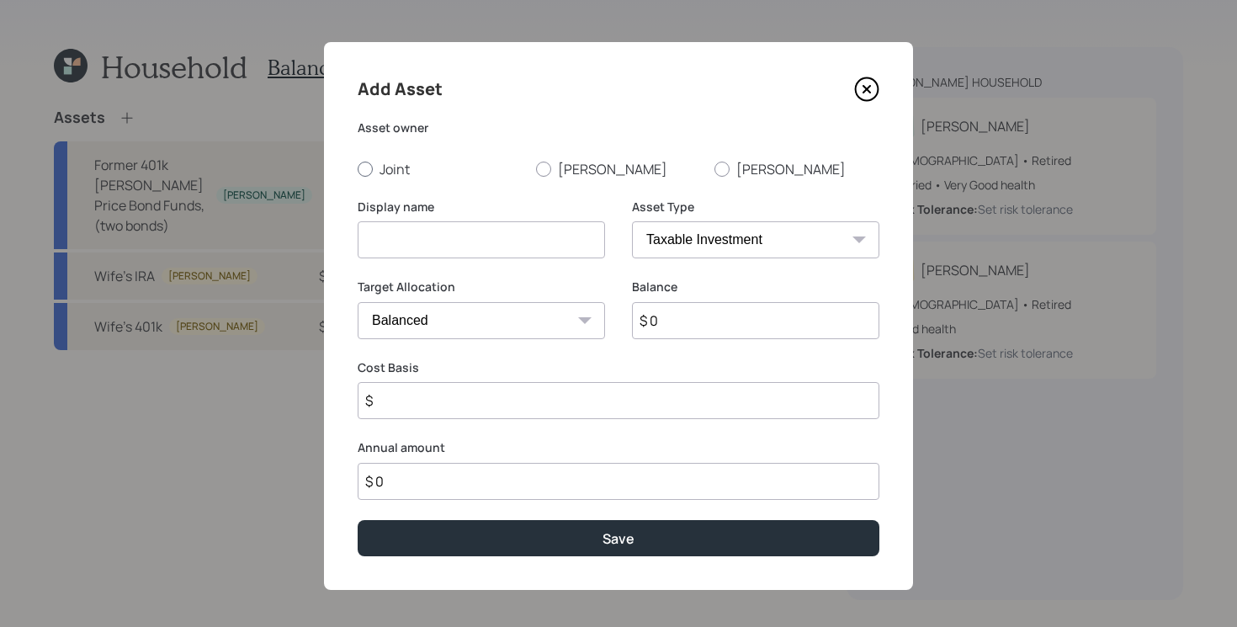
click at [401, 168] on label "Joint" at bounding box center [440, 169] width 165 height 19
click at [358, 168] on input "Joint" at bounding box center [357, 168] width 1 height 1
radio input "true"
click at [594, 177] on label "[PERSON_NAME]" at bounding box center [618, 169] width 165 height 19
click at [536, 169] on input "[PERSON_NAME]" at bounding box center [535, 168] width 1 height 1
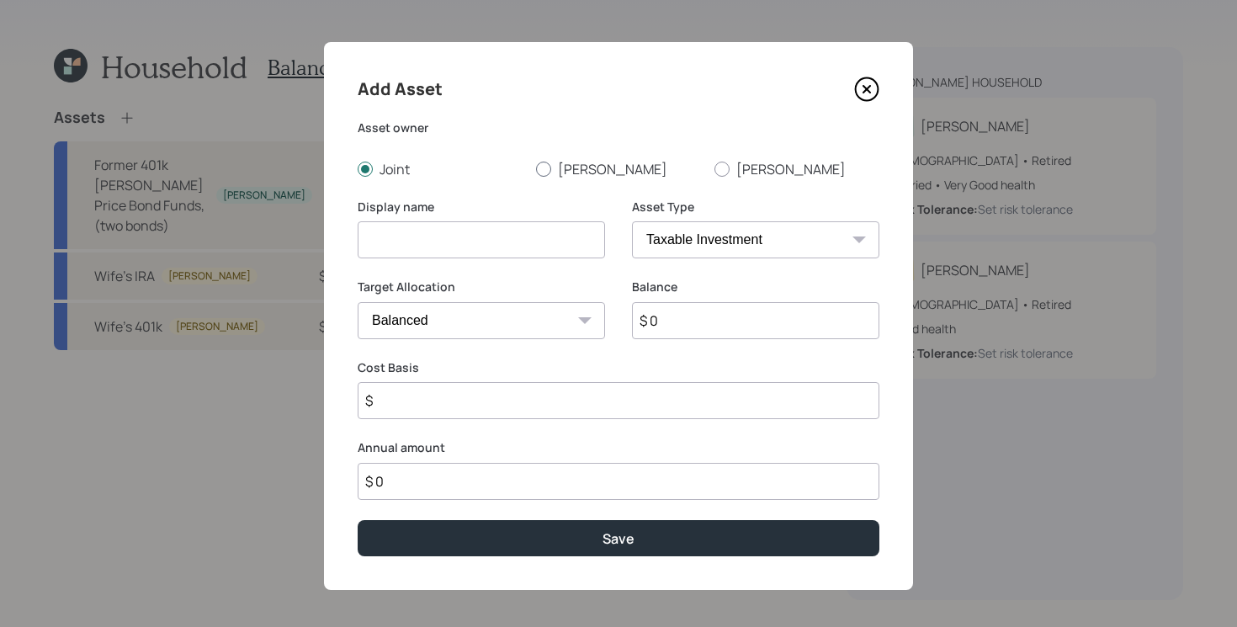
radio input "true"
click at [540, 237] on input at bounding box center [481, 239] width 247 height 37
type input "Checking"
select select "emergency_fund"
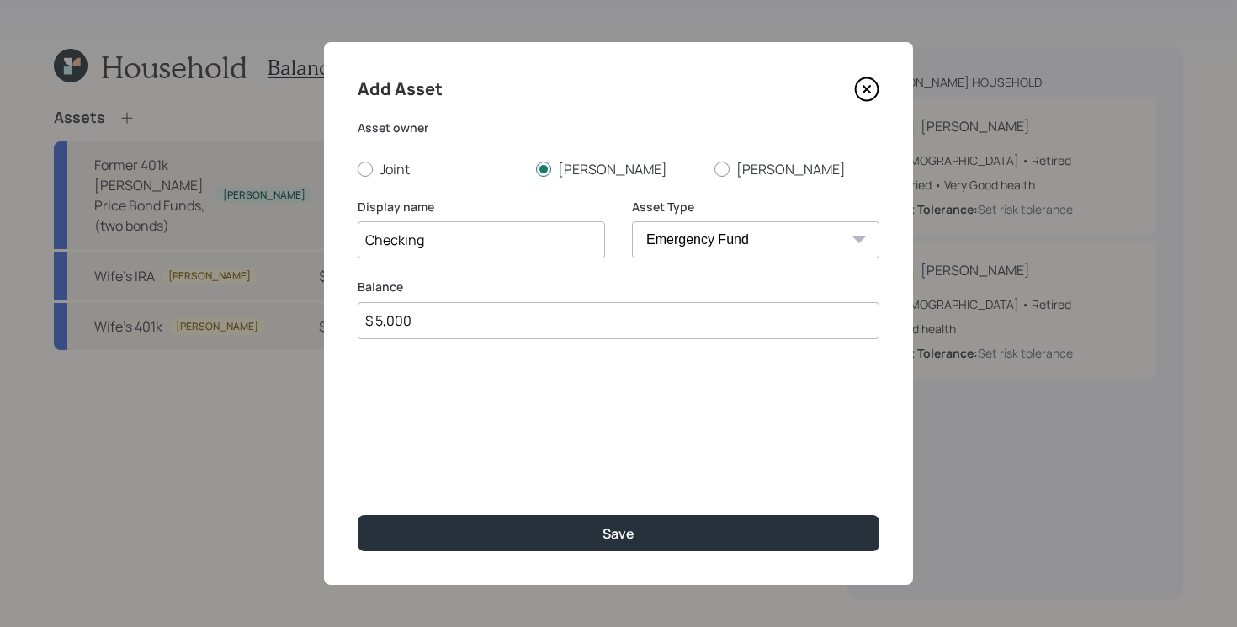
type input "$ 5,000"
click at [358, 515] on button "Save" at bounding box center [619, 533] width 522 height 36
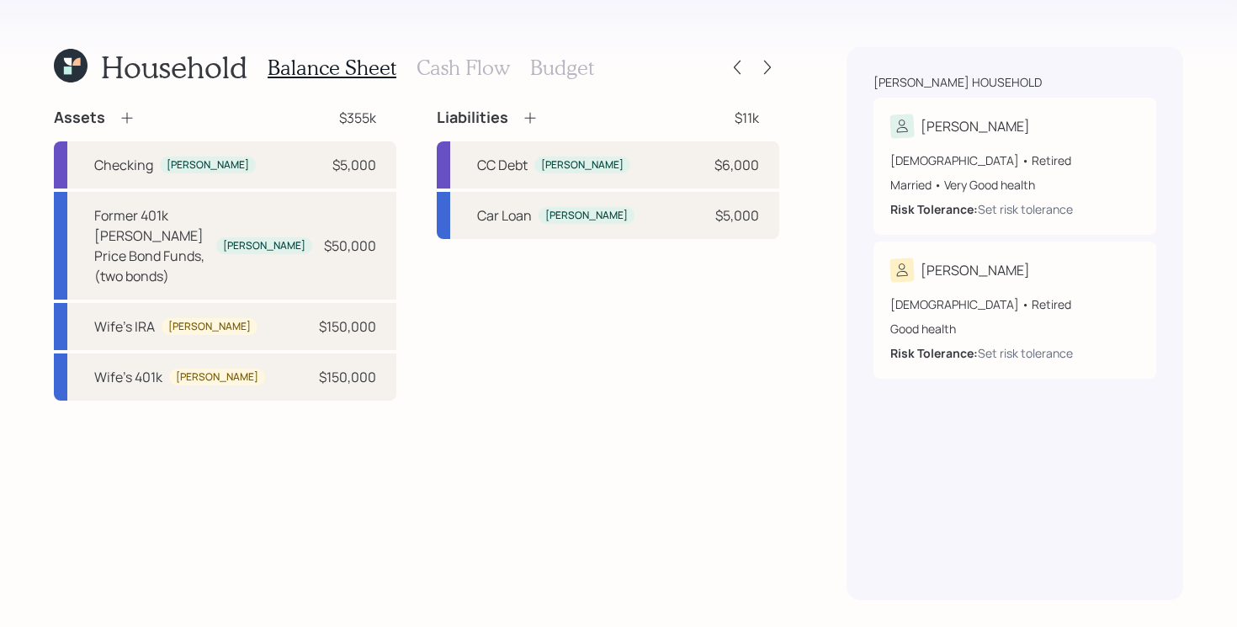
click at [357, 496] on div "Assets $355k Checking [PERSON_NAME] $5,000 Former 401k [PERSON_NAME] Price Bond…" at bounding box center [416, 354] width 725 height 492
click at [515, 394] on div "Assets $355k Checking [PERSON_NAME] $5,000 Former 401k [PERSON_NAME] Price Bond…" at bounding box center [416, 354] width 725 height 492
click at [129, 114] on icon at bounding box center [127, 117] width 17 height 17
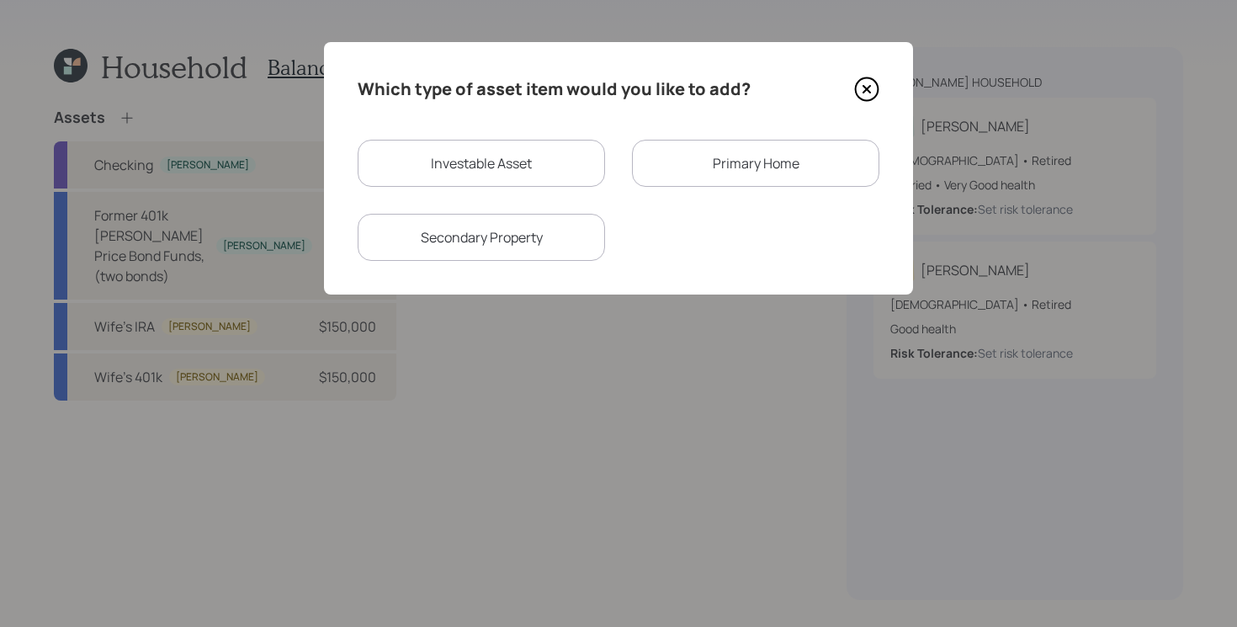
click at [713, 158] on div "Primary Home" at bounding box center [755, 163] width 247 height 47
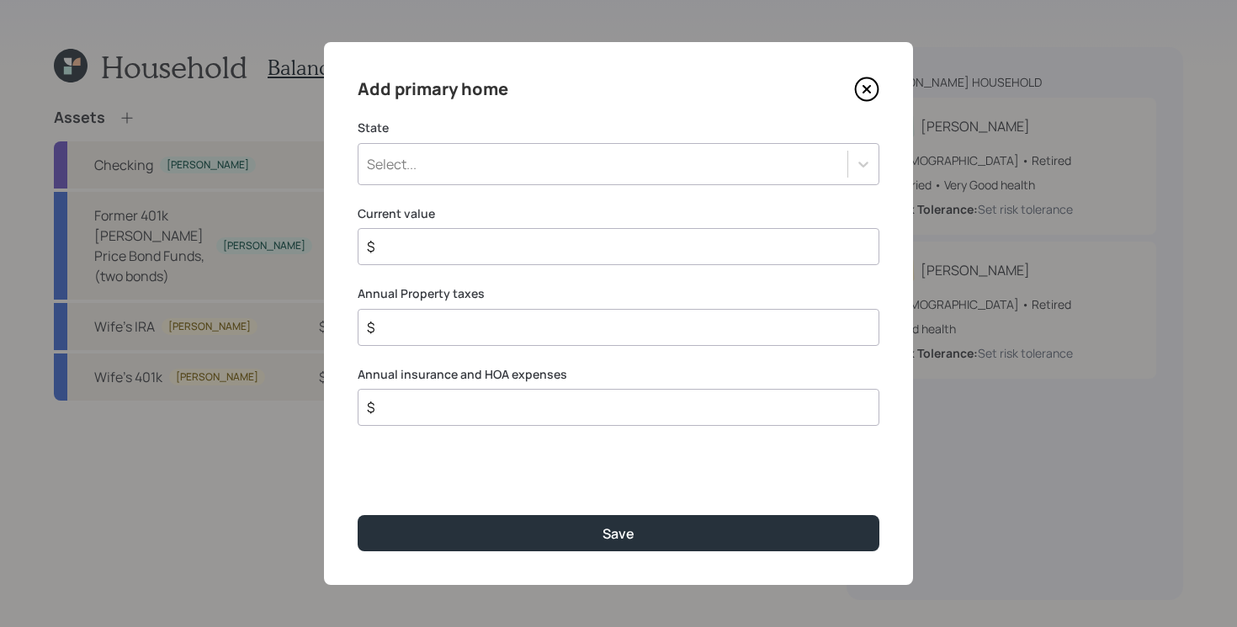
click at [693, 173] on div "Select..." at bounding box center [602, 164] width 489 height 29
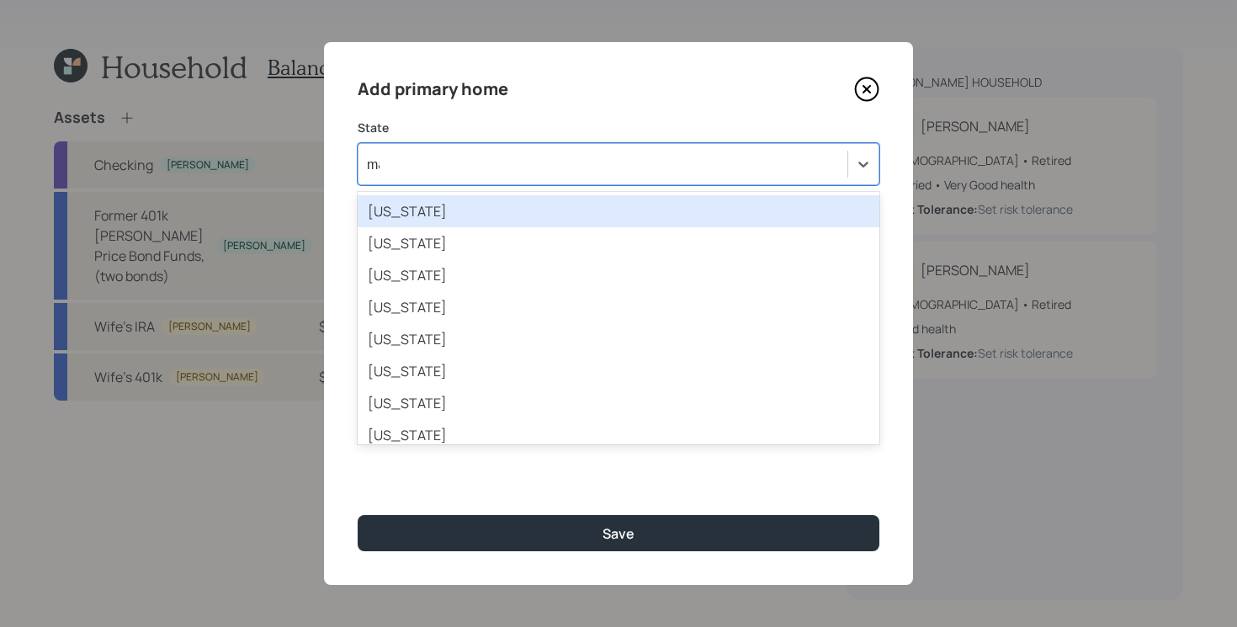
type input "mar"
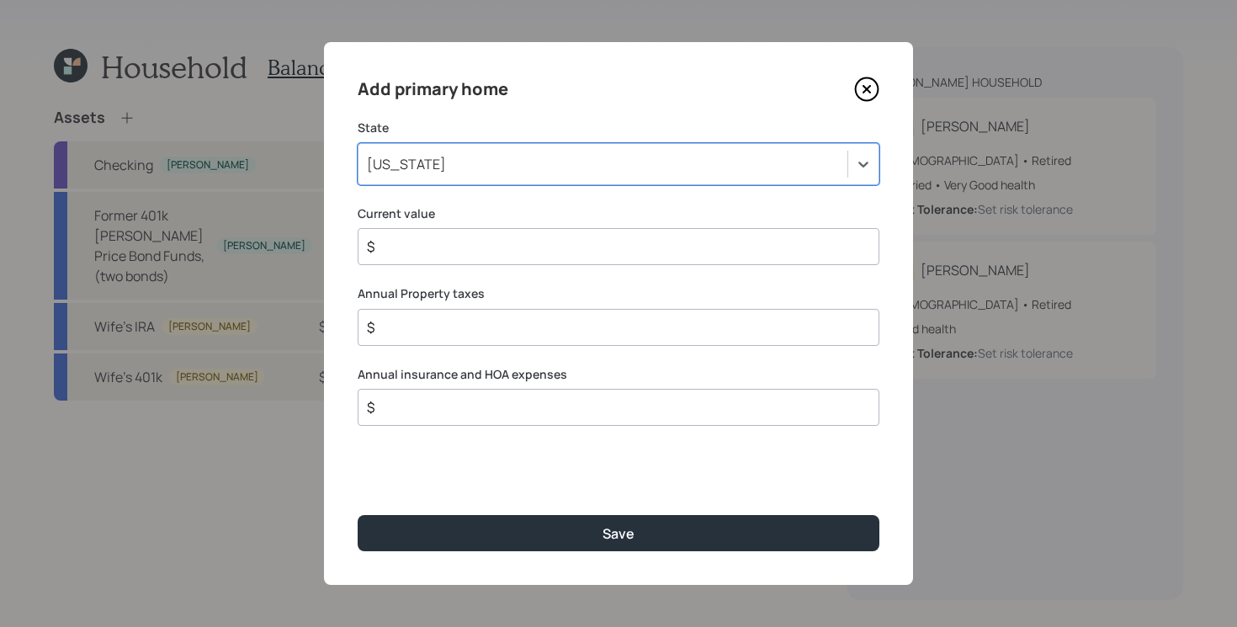
click at [732, 210] on label "Current value" at bounding box center [619, 213] width 522 height 17
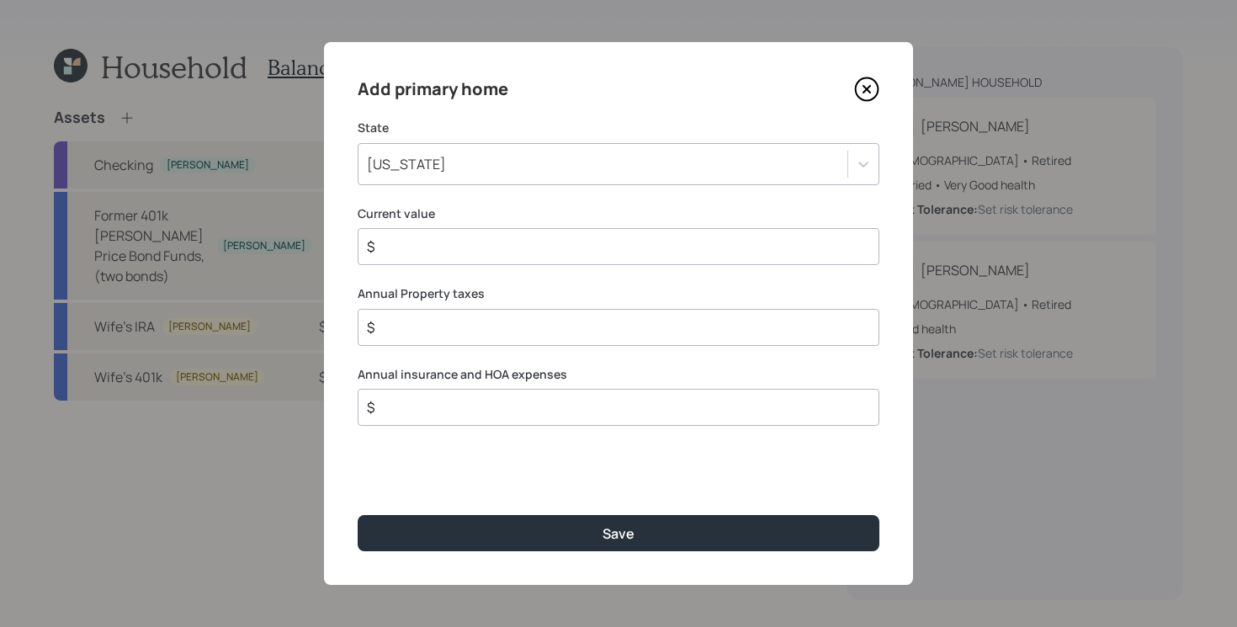
click at [612, 209] on label "Current value" at bounding box center [619, 213] width 522 height 17
click at [576, 206] on label "Current value" at bounding box center [619, 213] width 522 height 17
click at [613, 241] on input "$" at bounding box center [611, 246] width 493 height 20
click at [601, 215] on label "Current value" at bounding box center [619, 213] width 522 height 17
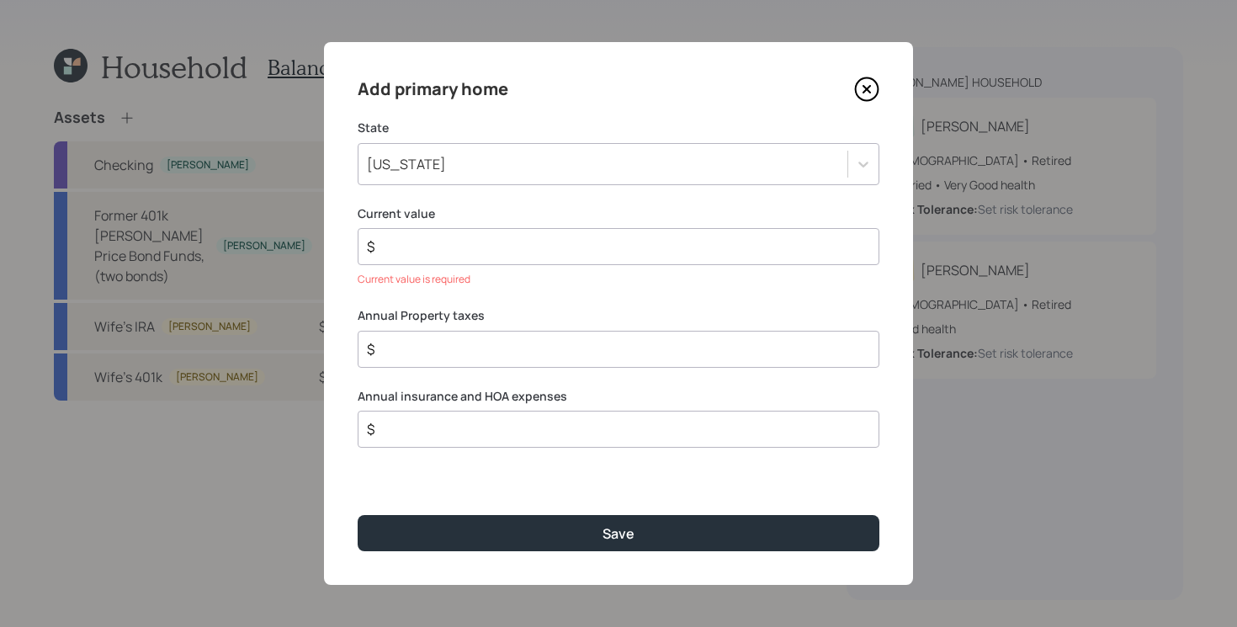
click at [586, 245] on input "$" at bounding box center [611, 246] width 493 height 20
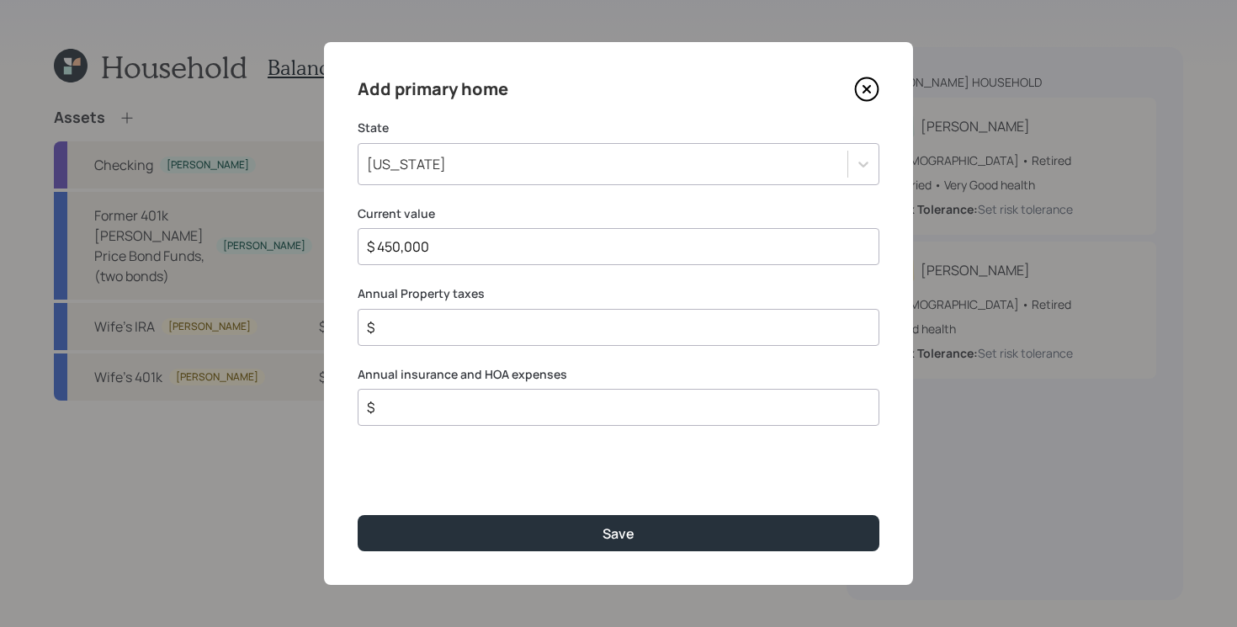
type input "$ 450,000"
type input "$ 4,500"
type input "$ 4,000"
click at [358, 515] on button "Save" at bounding box center [619, 533] width 522 height 36
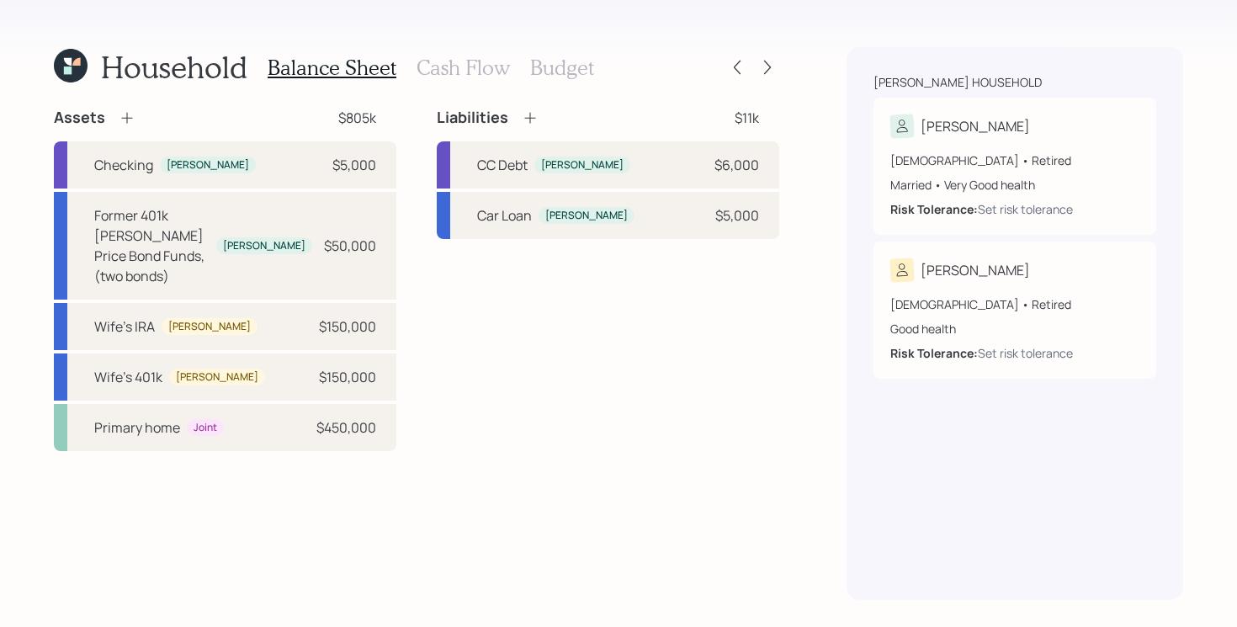
click at [535, 120] on icon at bounding box center [530, 117] width 17 height 17
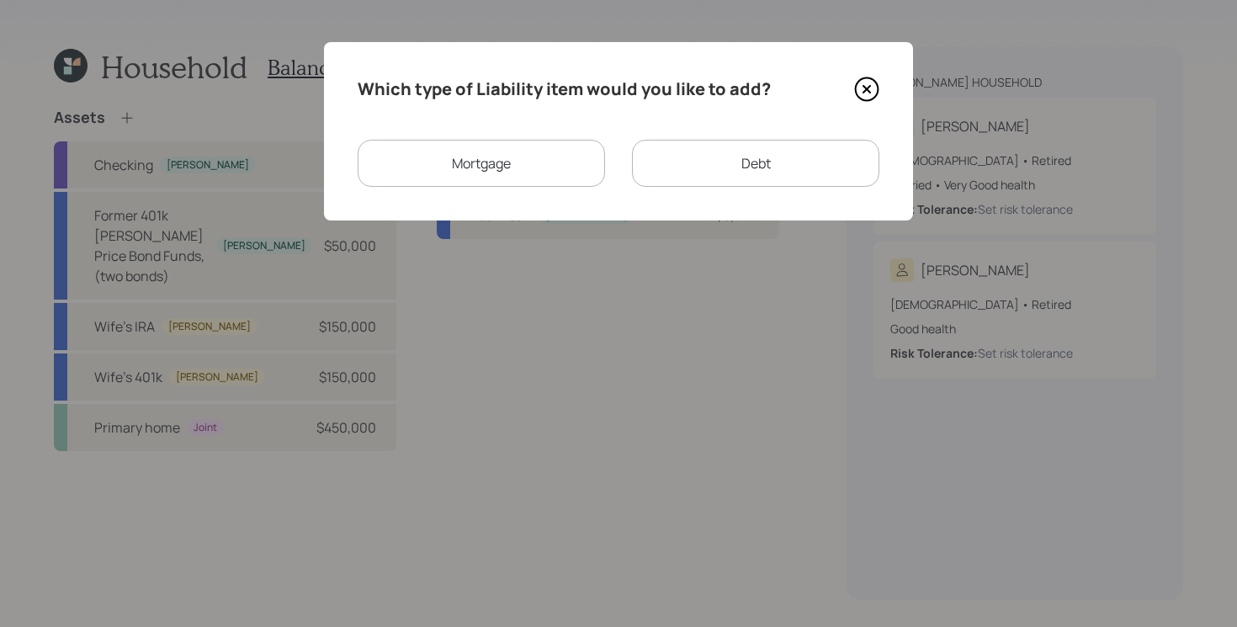
click at [512, 164] on div "Mortgage" at bounding box center [481, 163] width 247 height 47
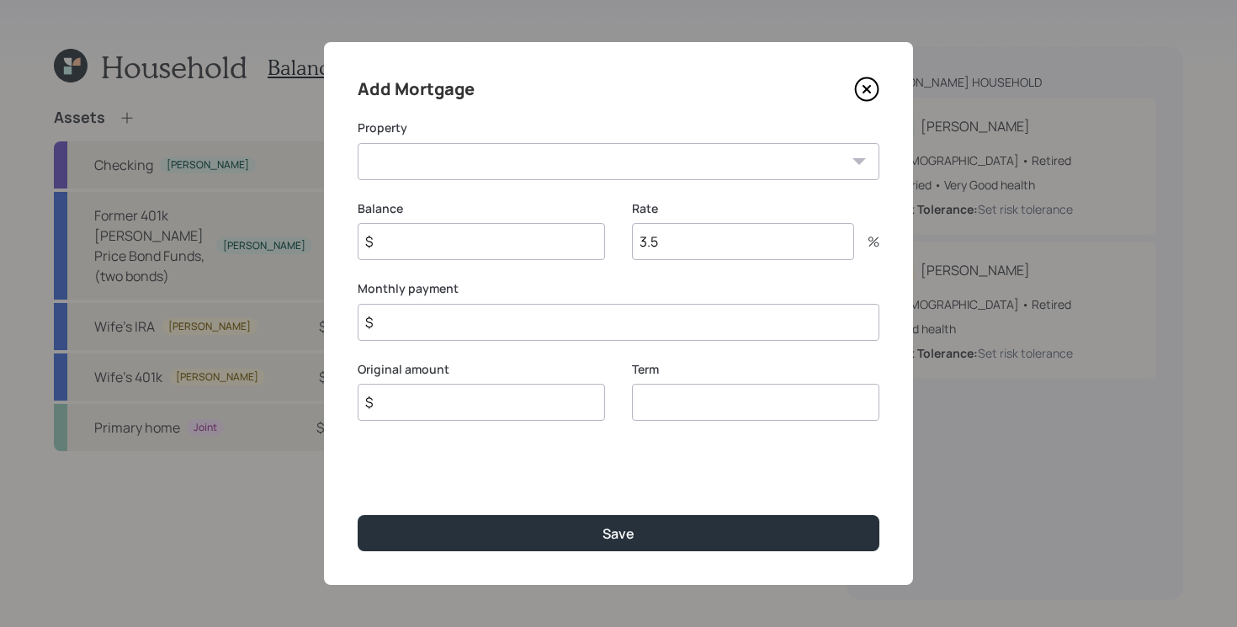
click at [473, 167] on select "MD Primary home" at bounding box center [619, 161] width 522 height 37
select select "70da35fa-5d07-4889-8ab1-bcd23c3d9e05"
click at [358, 143] on select "MD Primary home" at bounding box center [619, 161] width 522 height 37
click at [475, 245] on input "$" at bounding box center [481, 241] width 247 height 37
type input "$ 140,000"
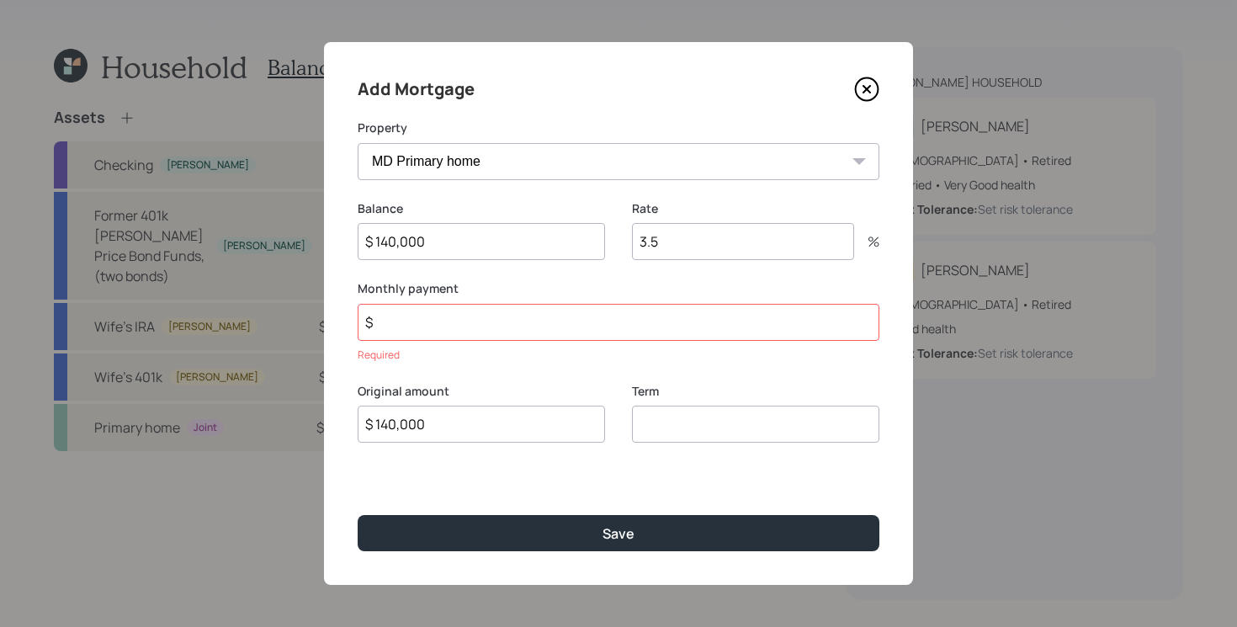
type input "$ 140,000"
type input "30"
type input "3.38"
click at [470, 313] on input "$" at bounding box center [619, 322] width 522 height 37
type input "$ 1,464"
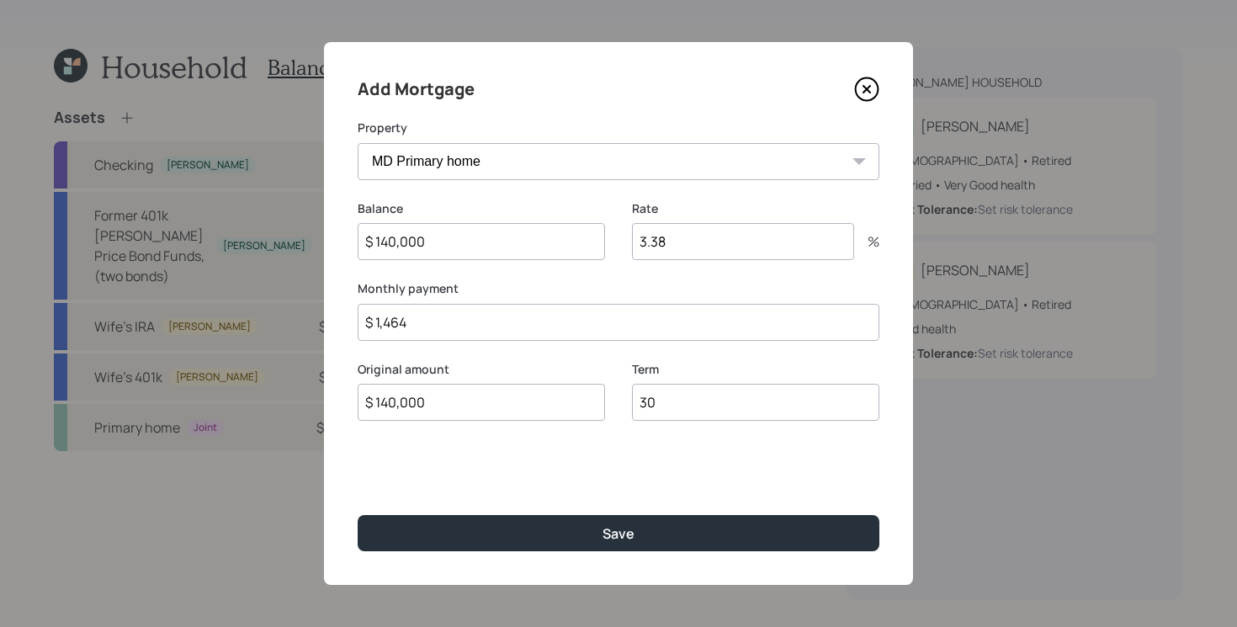
click at [358, 515] on button "Save" at bounding box center [619, 533] width 522 height 36
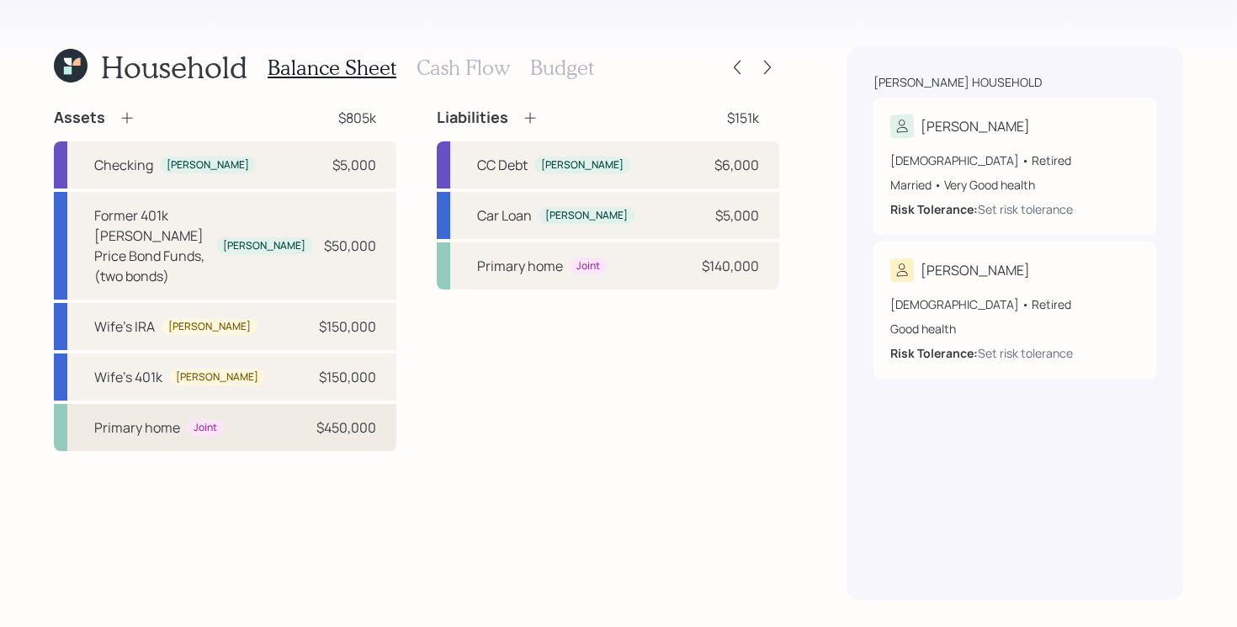
click at [213, 421] on div "Joint" at bounding box center [206, 428] width 24 height 14
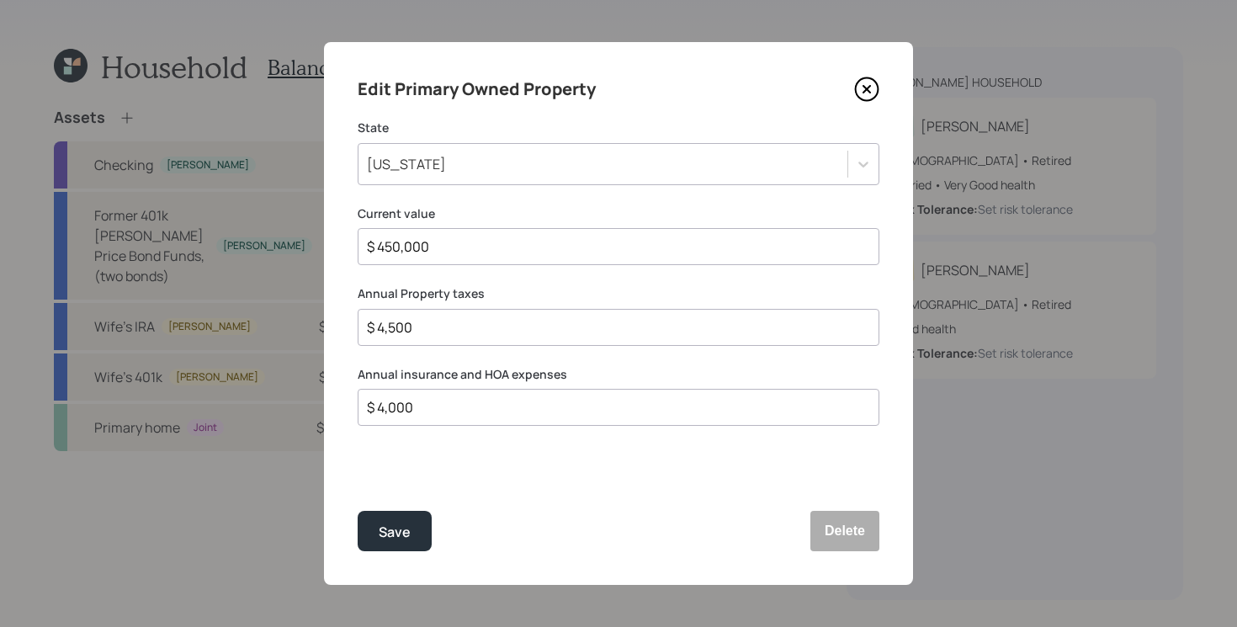
click at [873, 98] on icon at bounding box center [867, 89] width 23 height 23
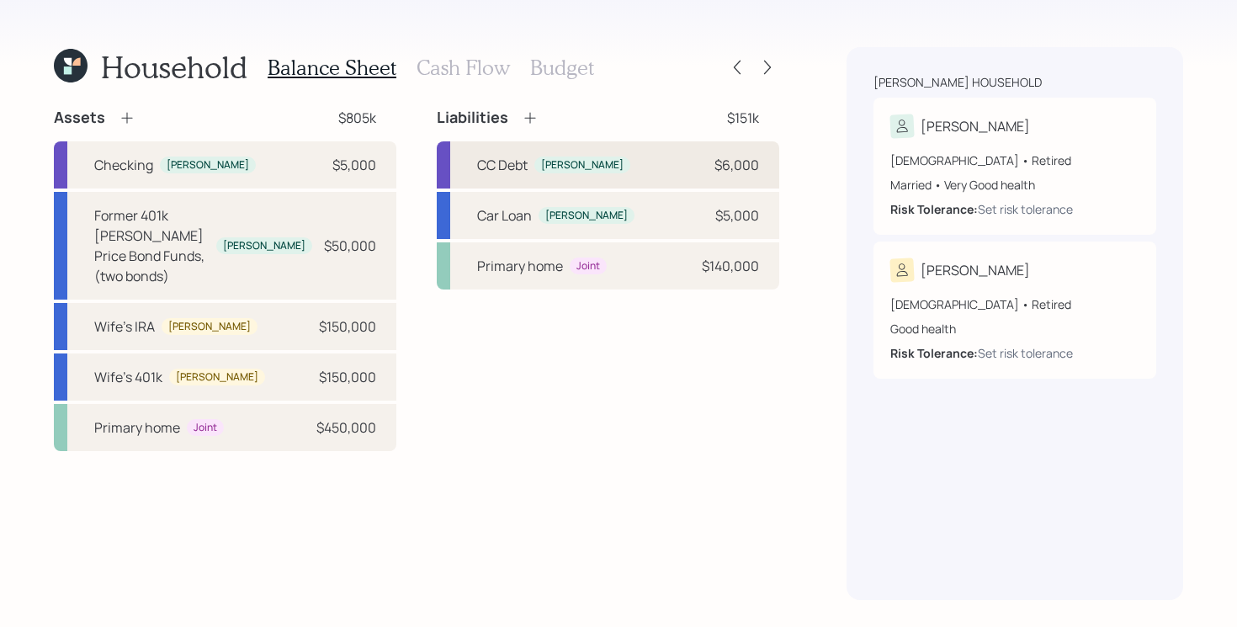
click at [650, 178] on div "CC Debt [PERSON_NAME] $6,000" at bounding box center [608, 164] width 342 height 47
select select "credit_card"
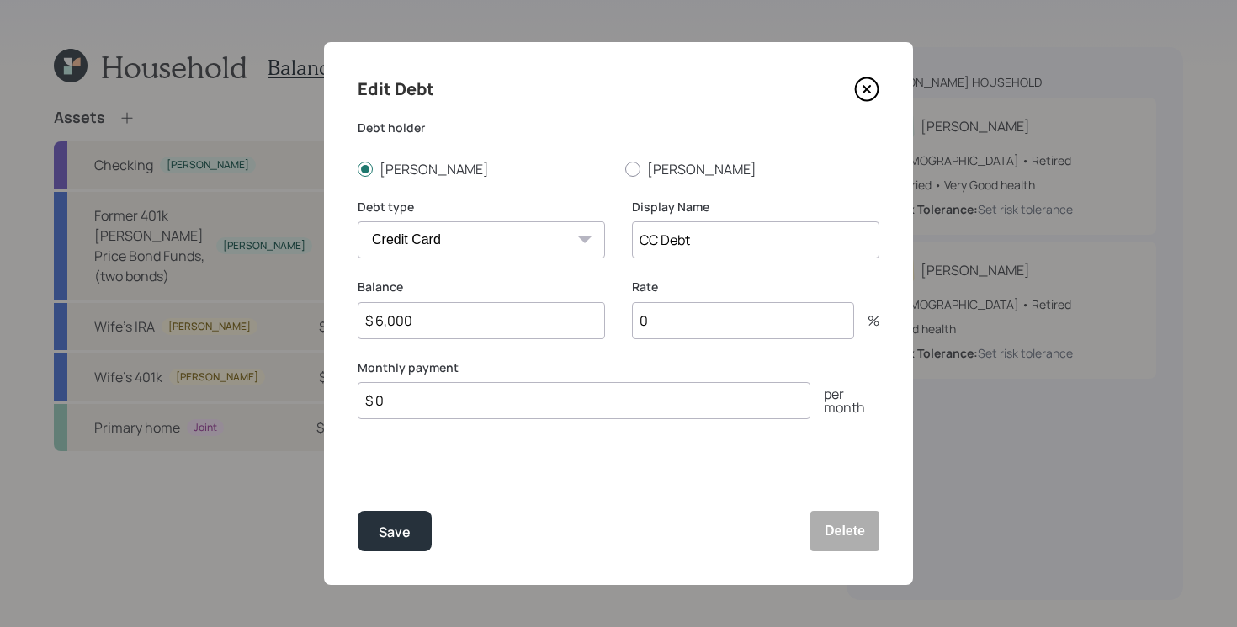
click at [870, 84] on icon at bounding box center [866, 89] width 25 height 25
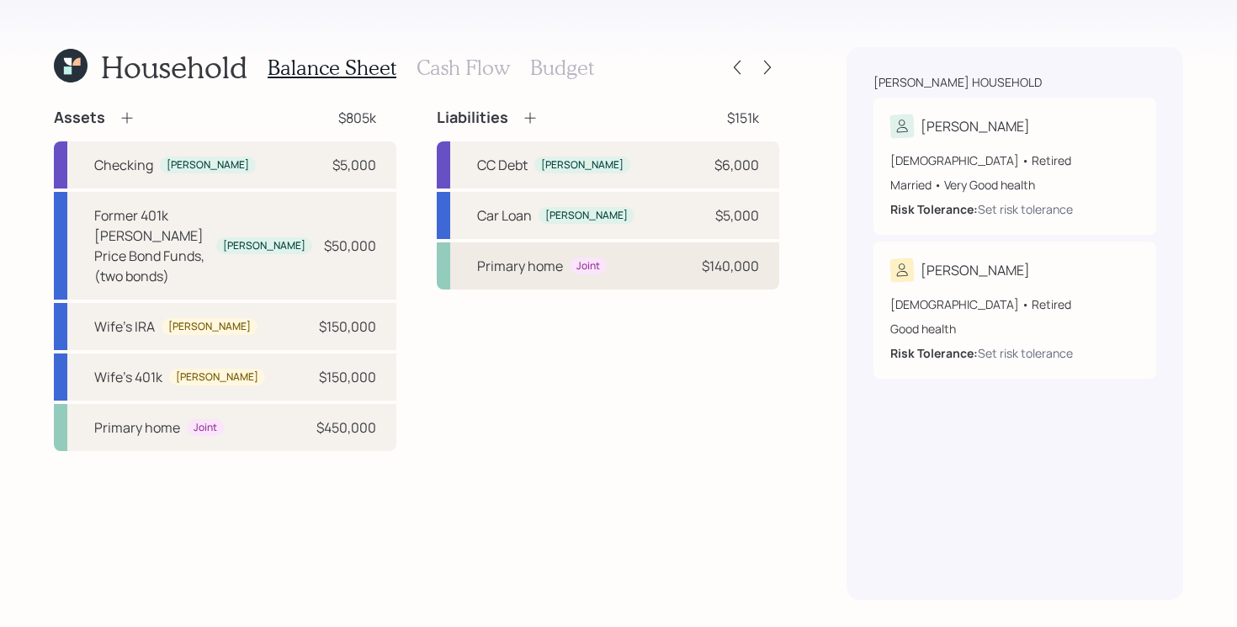
click at [671, 279] on div "Primary home Joint $140,000" at bounding box center [608, 265] width 342 height 47
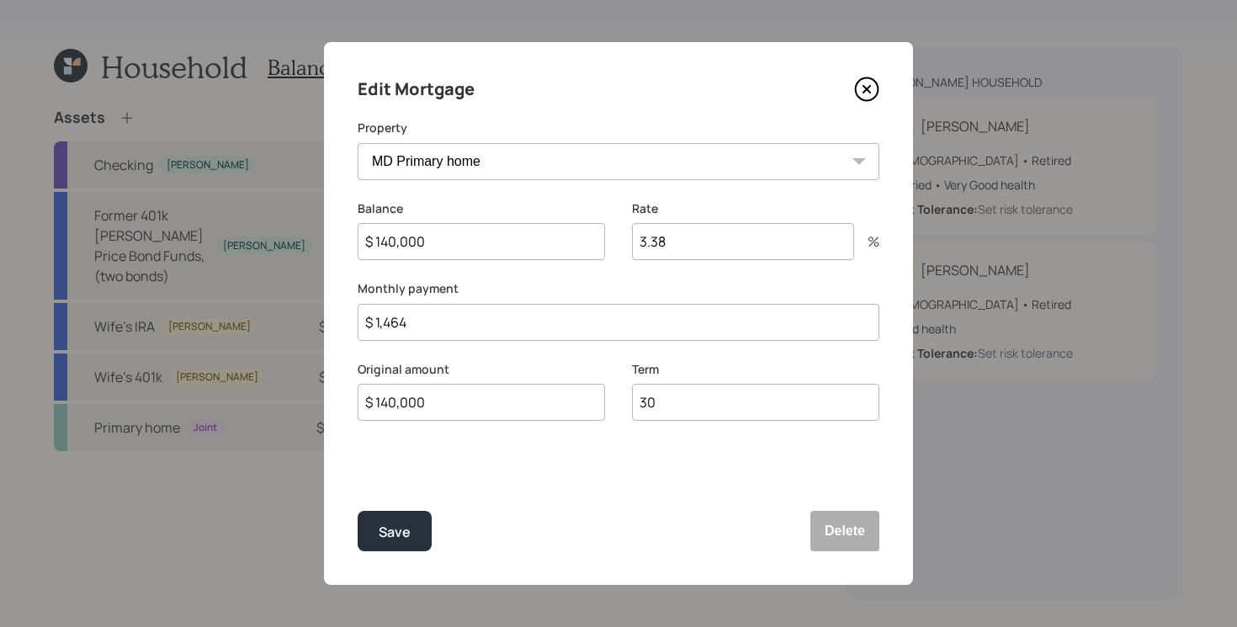
click at [525, 316] on input "$ 1,464" at bounding box center [619, 322] width 522 height 37
type input "$ 755"
click at [358, 511] on button "Save" at bounding box center [395, 531] width 74 height 40
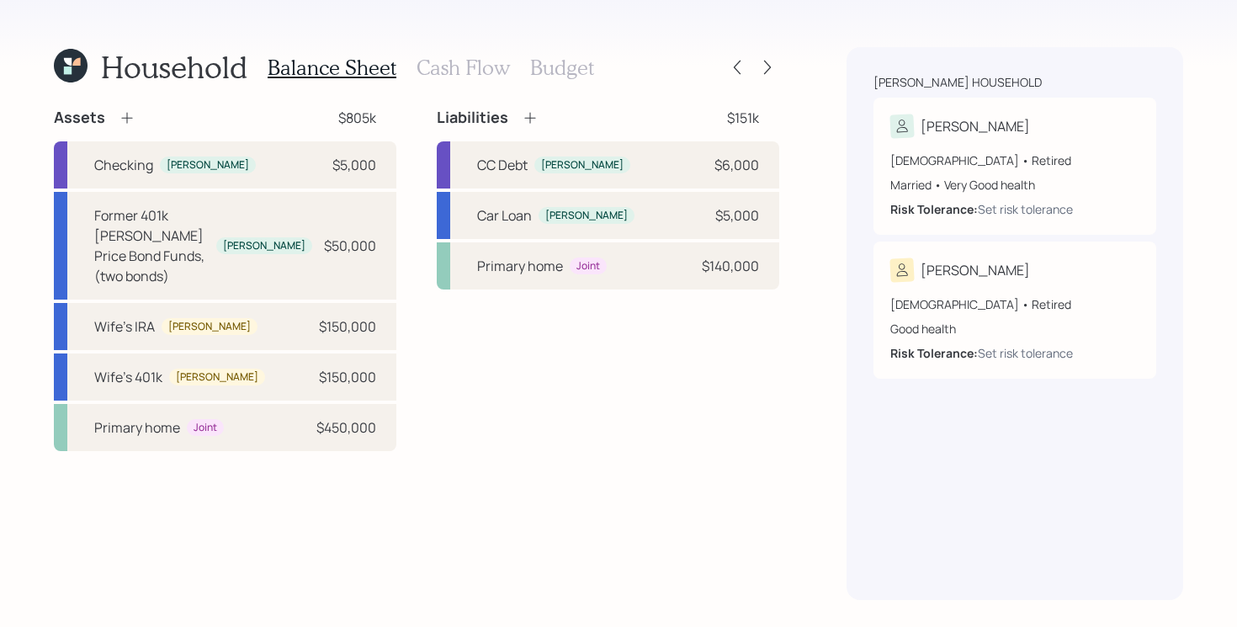
click at [488, 501] on div "Assets $805k Checking [PERSON_NAME] $5,000 Former 401k [PERSON_NAME] Price Bond…" at bounding box center [416, 354] width 725 height 492
click at [464, 399] on div "Liabilities $151k CC Debt [PERSON_NAME] $6,000 Car Loan [PERSON_NAME] $5,000 Pr…" at bounding box center [608, 279] width 342 height 343
click at [608, 222] on div "Car Loan [PERSON_NAME] $5,000" at bounding box center [608, 215] width 342 height 47
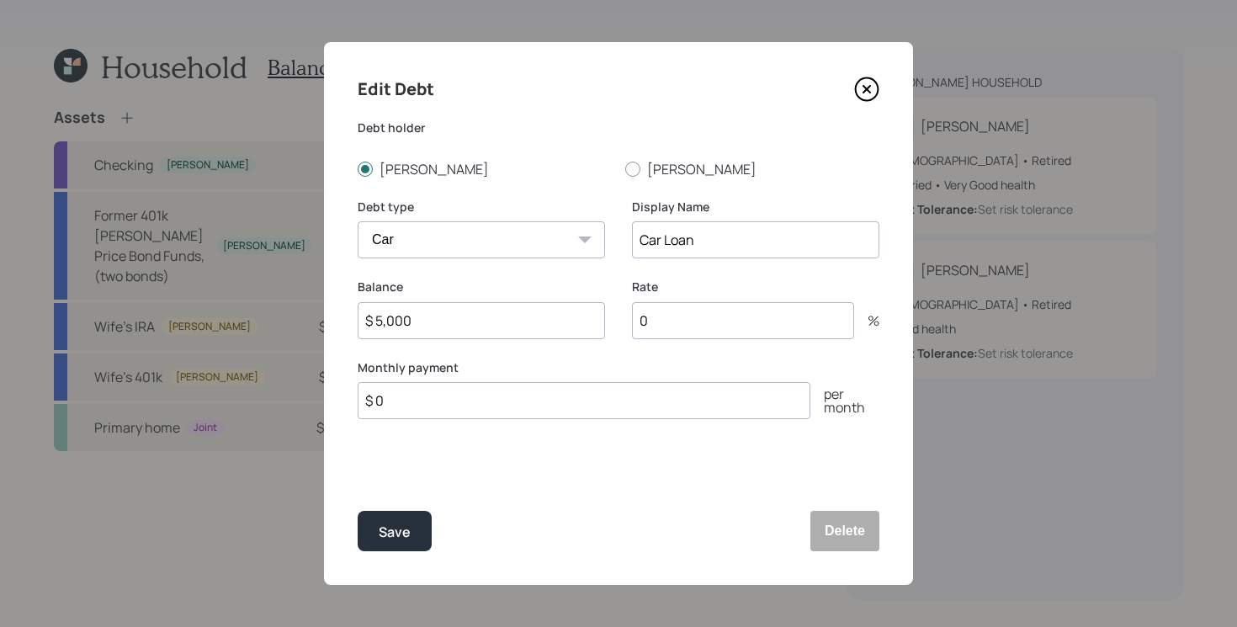
click at [854, 98] on icon at bounding box center [866, 89] width 25 height 25
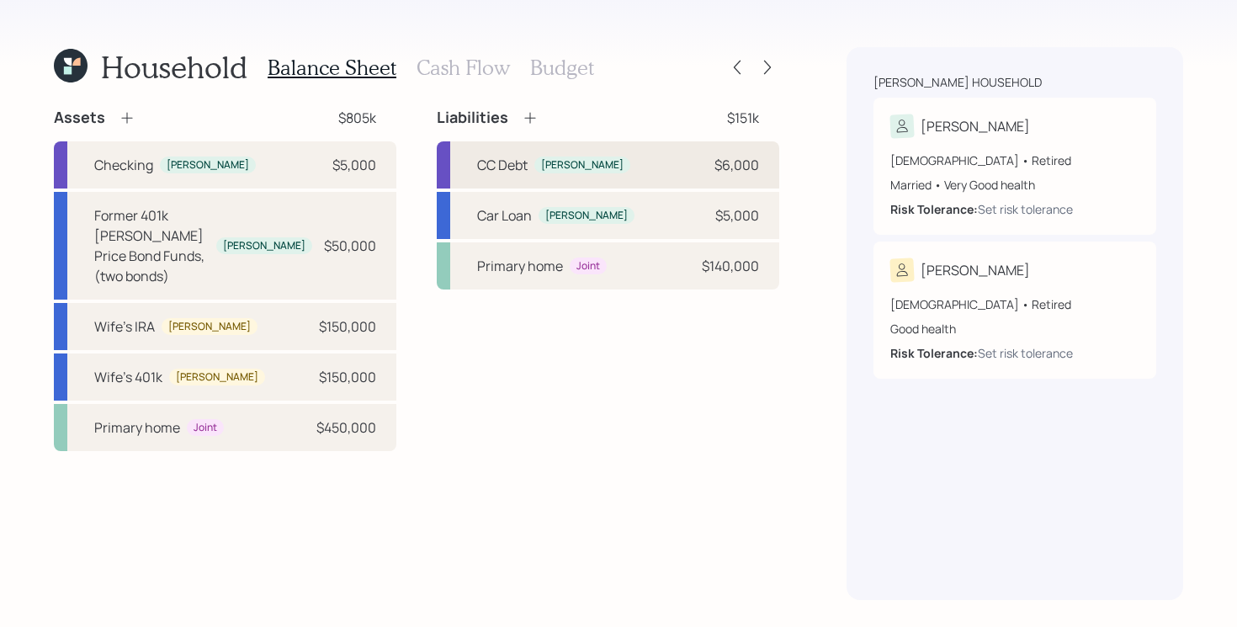
click at [641, 170] on div "CC Debt [PERSON_NAME] $6,000" at bounding box center [608, 164] width 342 height 47
select select "credit_card"
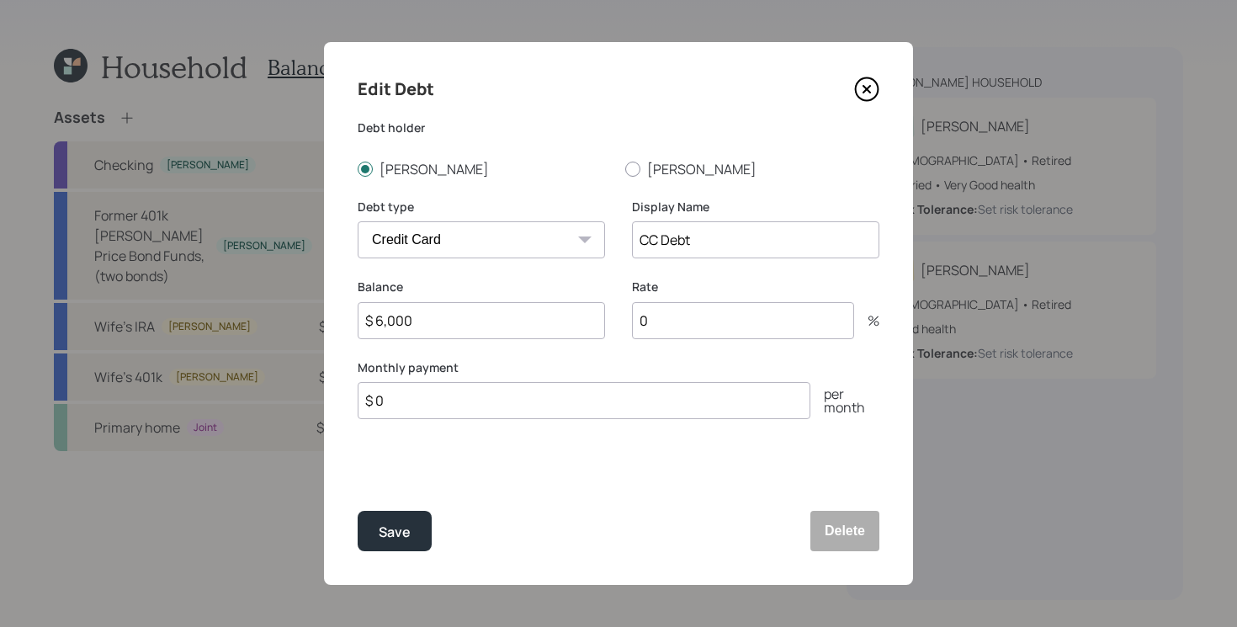
click at [610, 446] on div "Edit Debt Debt [PERSON_NAME] [PERSON_NAME] Debt type Car Credit Card Medical St…" at bounding box center [618, 313] width 589 height 543
click at [504, 313] on input "$ 6,000" at bounding box center [481, 320] width 247 height 37
click at [695, 321] on input "0" at bounding box center [743, 320] width 222 height 37
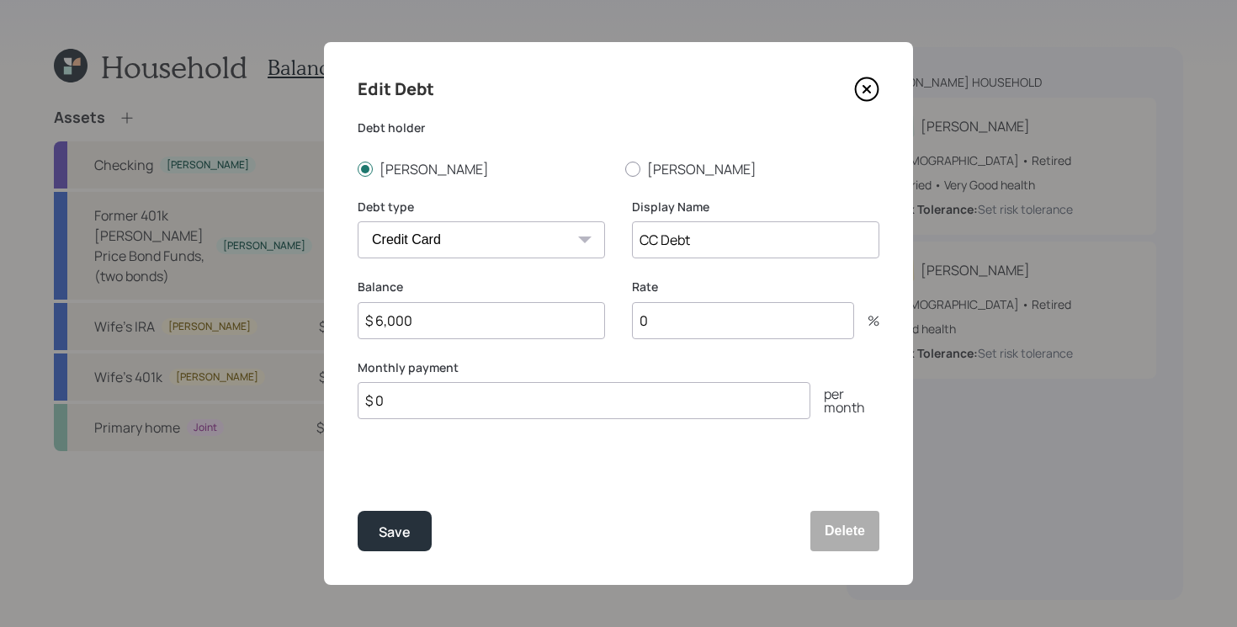
click at [714, 240] on input "CC Debt" at bounding box center [755, 239] width 247 height 37
type input "CC Debt (trip)"
click at [665, 326] on input "0" at bounding box center [743, 320] width 222 height 37
type input "25.8"
type input "$ 250"
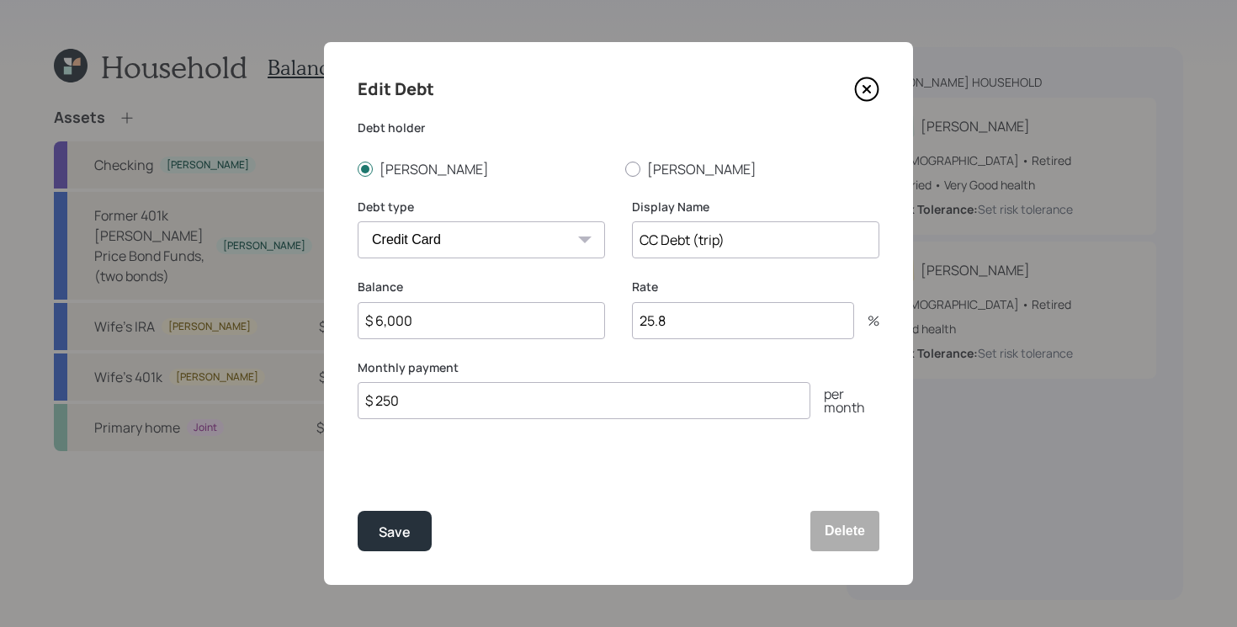
click at [358, 511] on button "Save" at bounding box center [395, 531] width 74 height 40
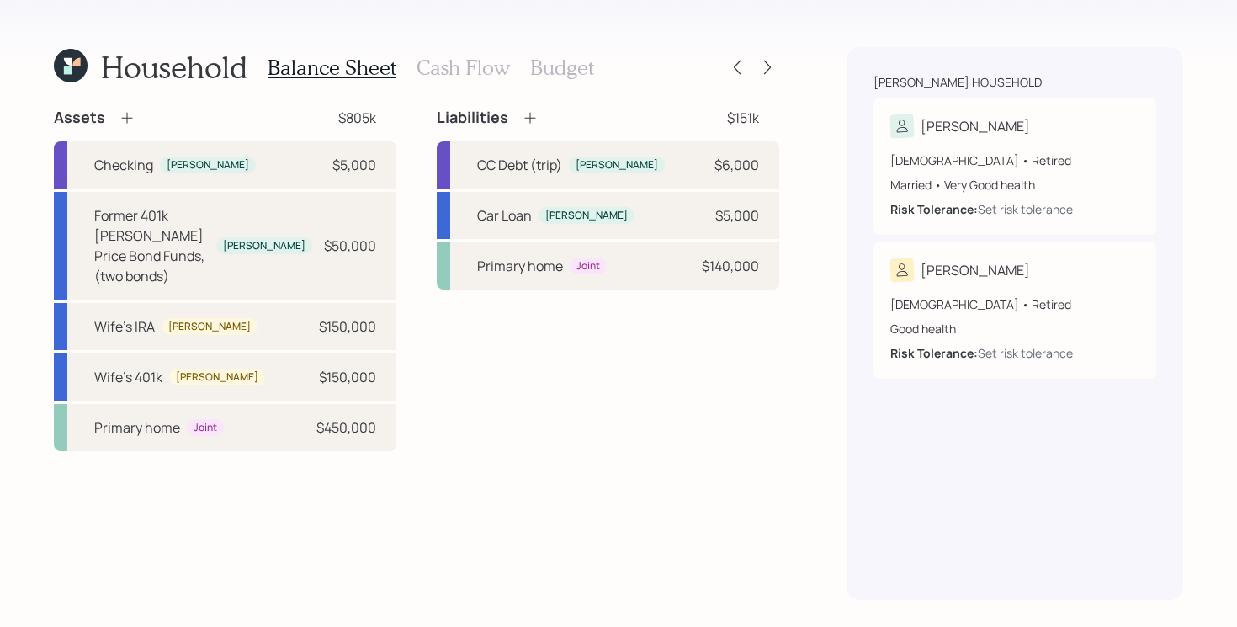
click at [527, 112] on icon at bounding box center [530, 117] width 17 height 17
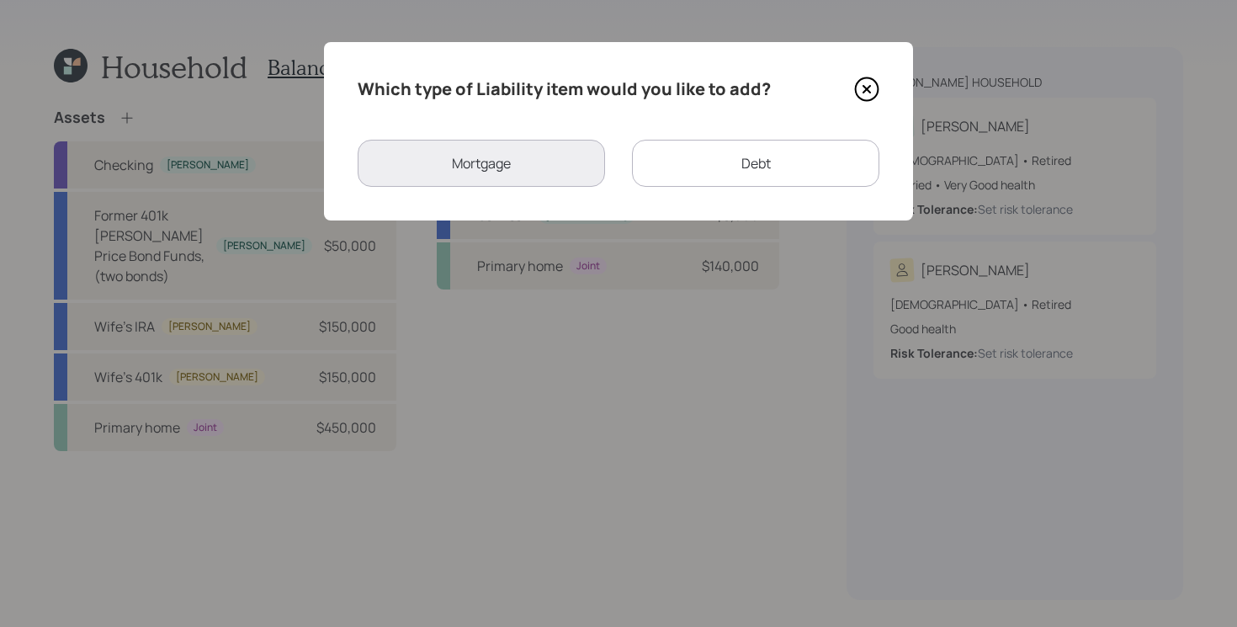
click at [671, 164] on div "Debt" at bounding box center [755, 163] width 247 height 47
select select "credit_card"
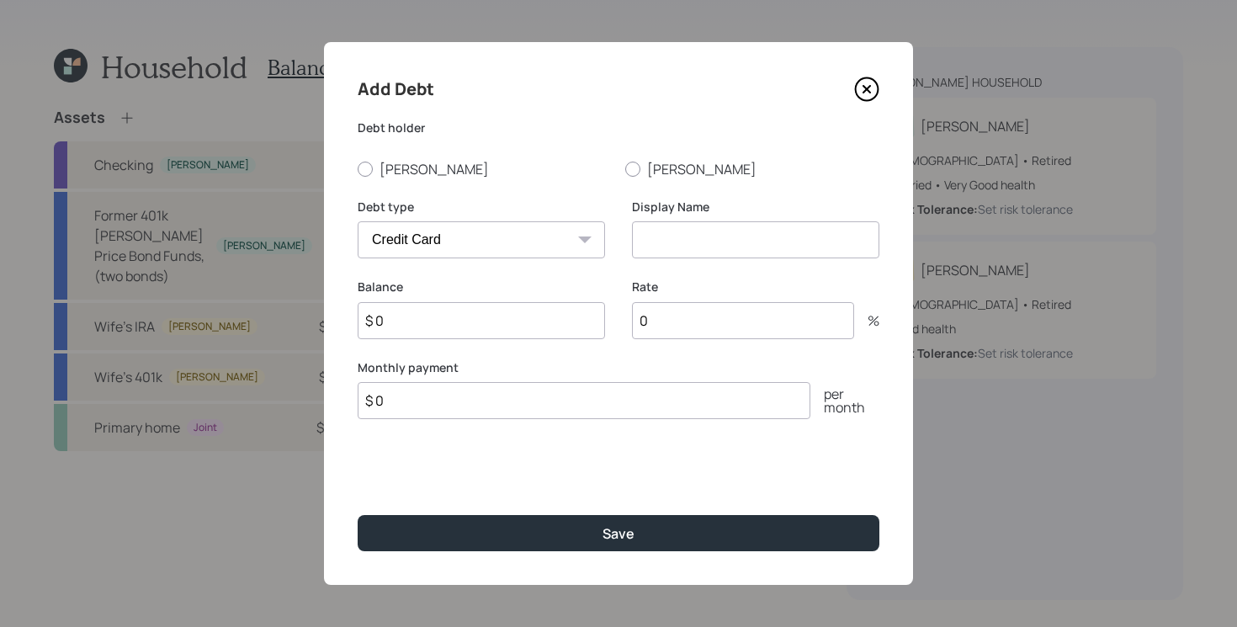
click at [730, 248] on input at bounding box center [755, 239] width 247 height 37
type input "CC Debt (A/C)"
type input "$ 10,000"
click at [413, 172] on label "[PERSON_NAME]" at bounding box center [485, 169] width 254 height 19
click at [358, 169] on input "[PERSON_NAME]" at bounding box center [357, 168] width 1 height 1
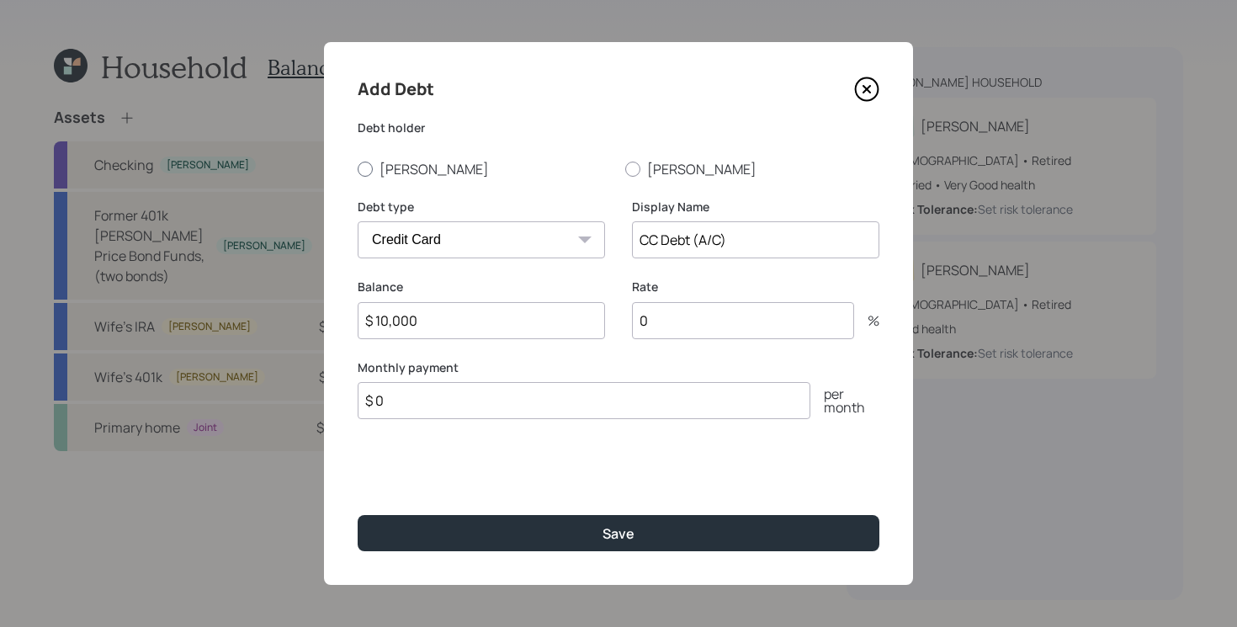
radio input "true"
click at [603, 355] on div "Balance $ 10,000" at bounding box center [481, 319] width 247 height 81
click at [617, 409] on input "$ 0" at bounding box center [584, 400] width 453 height 37
type input "$ 500"
click at [599, 475] on div "Add Debt Debt [PERSON_NAME] [PERSON_NAME] Debt type Car Credit Card Medical Stu…" at bounding box center [618, 313] width 589 height 543
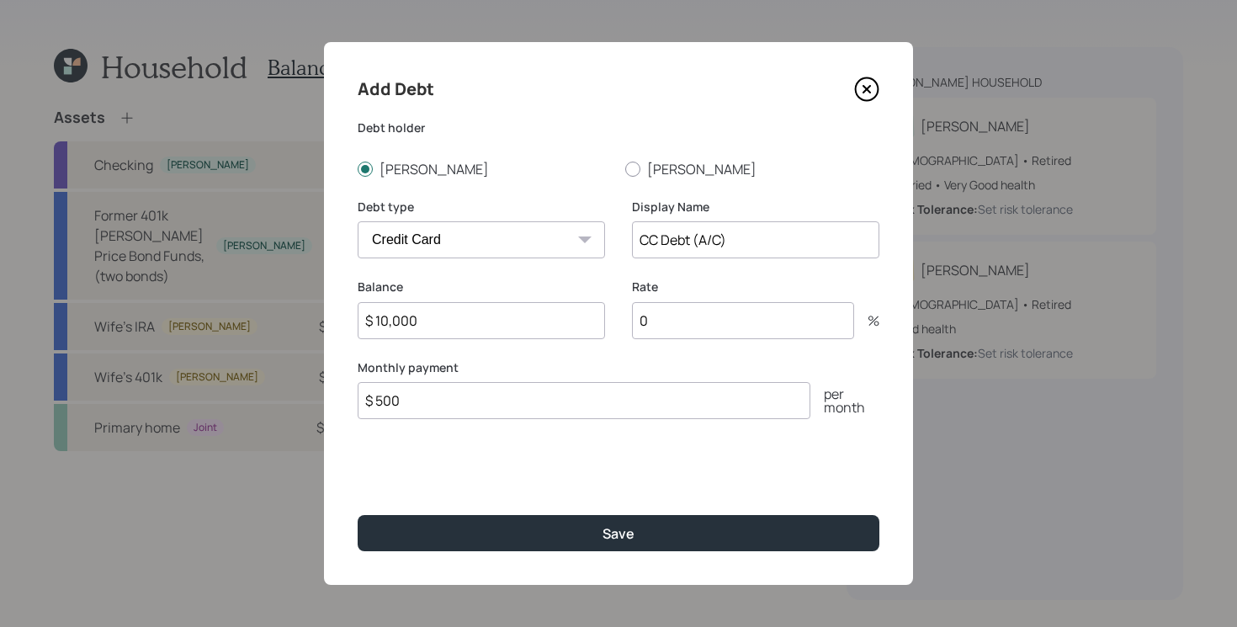
click at [632, 462] on div "Add Debt Debt [PERSON_NAME] [PERSON_NAME] Debt type Car Credit Card Medical Stu…" at bounding box center [618, 313] width 589 height 543
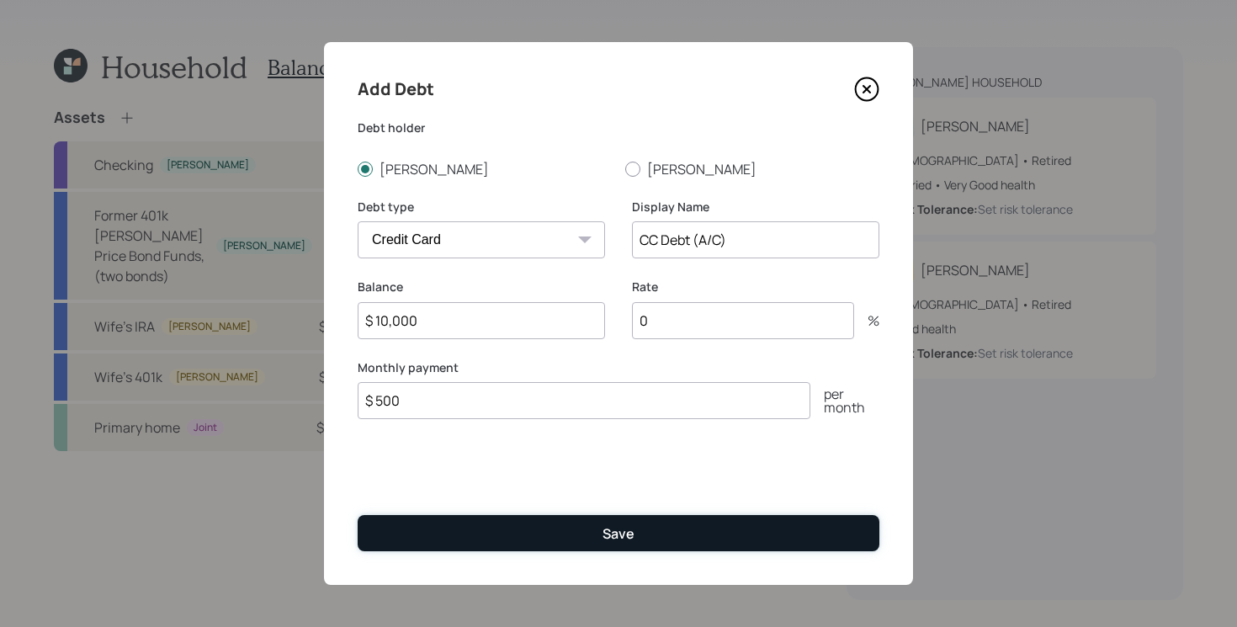
click at [597, 520] on button "Save" at bounding box center [619, 533] width 522 height 36
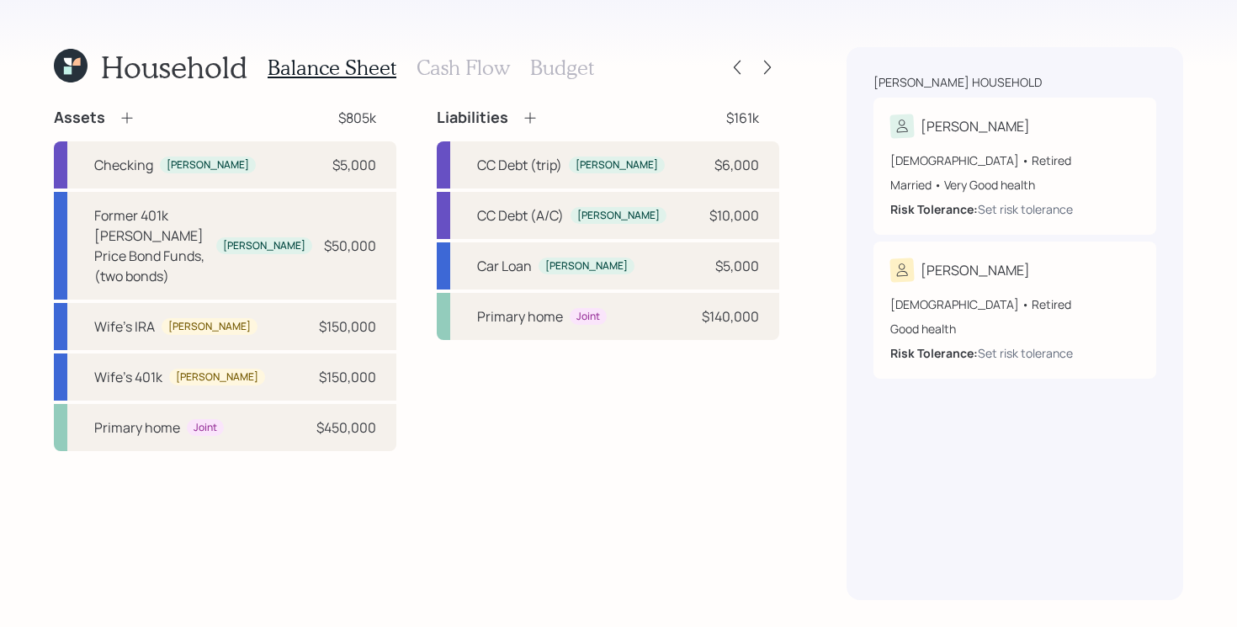
click at [612, 507] on div "Assets $805k Checking [PERSON_NAME] $5,000 Former 401k [PERSON_NAME] Price Bond…" at bounding box center [416, 354] width 725 height 492
click at [649, 262] on div "Car Loan [PERSON_NAME] $5,000" at bounding box center [608, 265] width 342 height 47
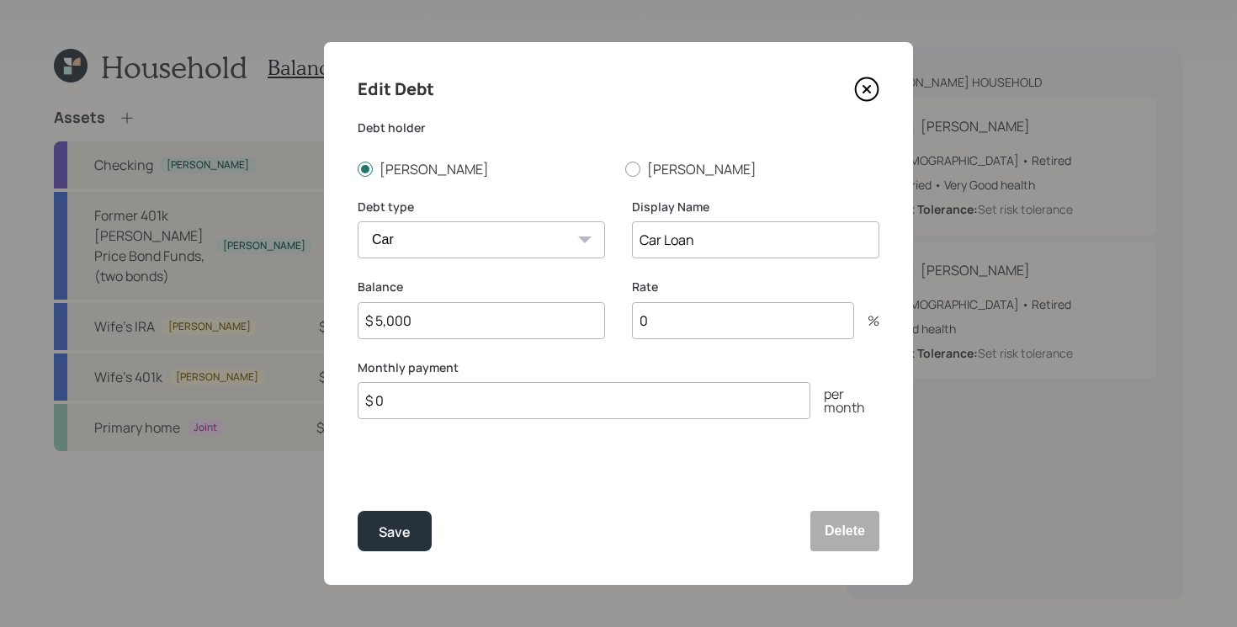
click at [541, 322] on input "$ 5,000" at bounding box center [481, 320] width 247 height 37
click at [704, 327] on input "0" at bounding box center [743, 320] width 222 height 37
type input "4.24"
type input "$ 523"
click at [358, 511] on button "Save" at bounding box center [395, 531] width 74 height 40
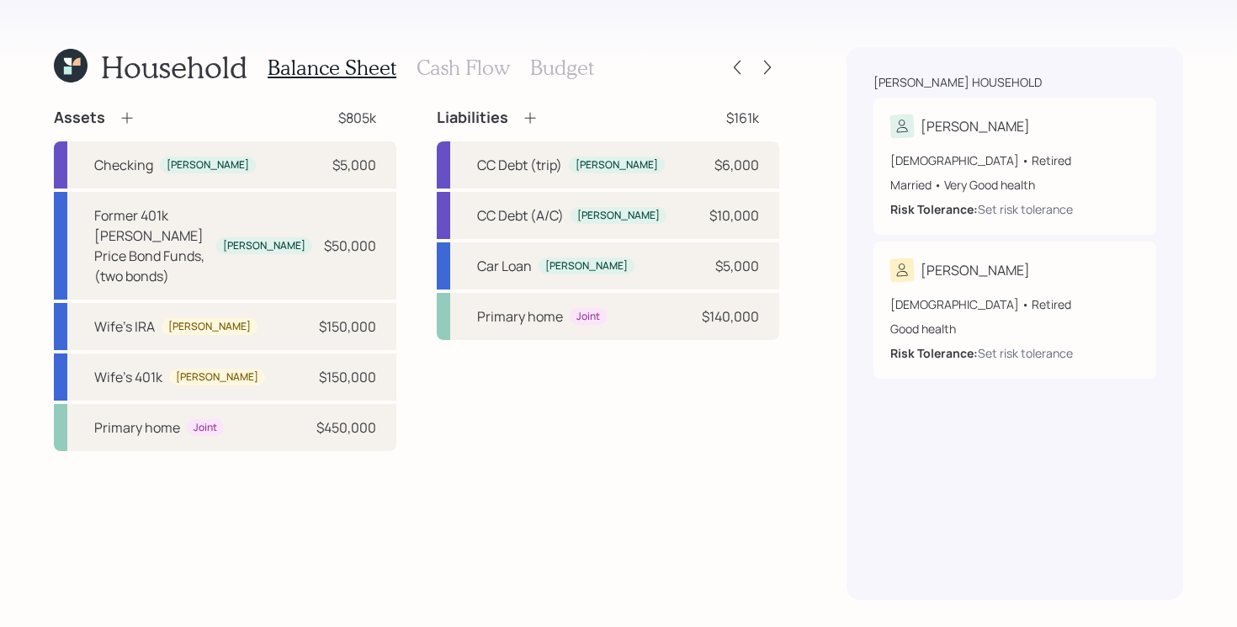
click at [673, 511] on div "Assets $805k Checking [PERSON_NAME] $5,000 Former 401k [PERSON_NAME] Price Bond…" at bounding box center [416, 354] width 725 height 492
click at [528, 118] on icon at bounding box center [529, 118] width 11 height 11
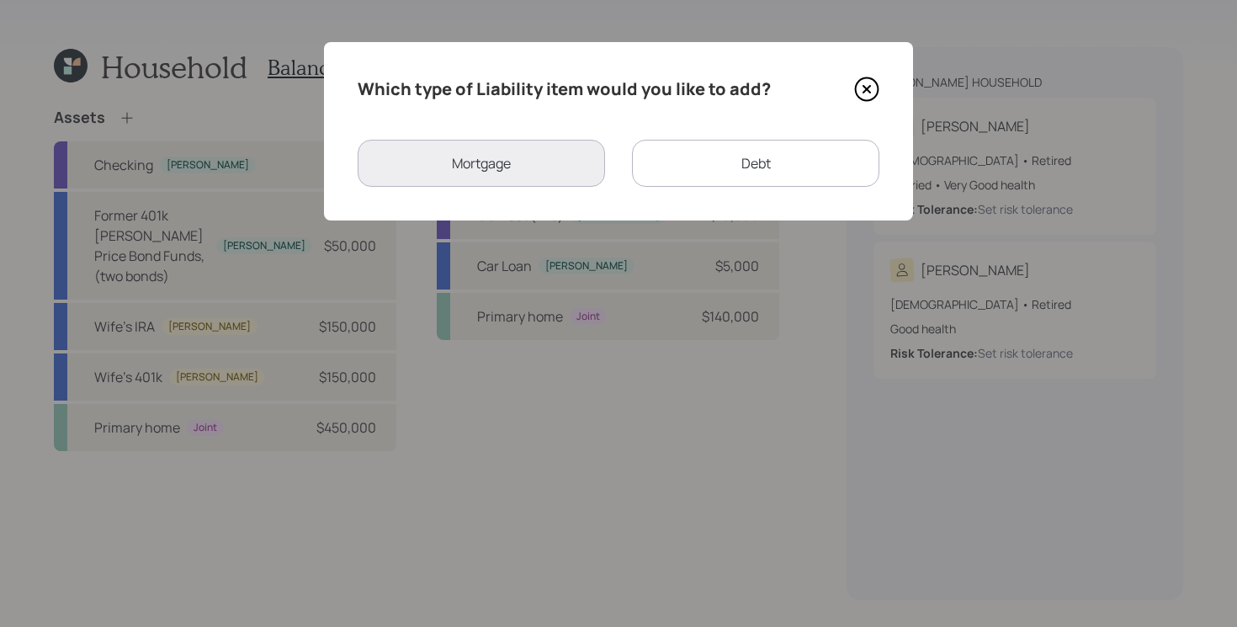
click at [738, 155] on div "Debt" at bounding box center [755, 163] width 247 height 47
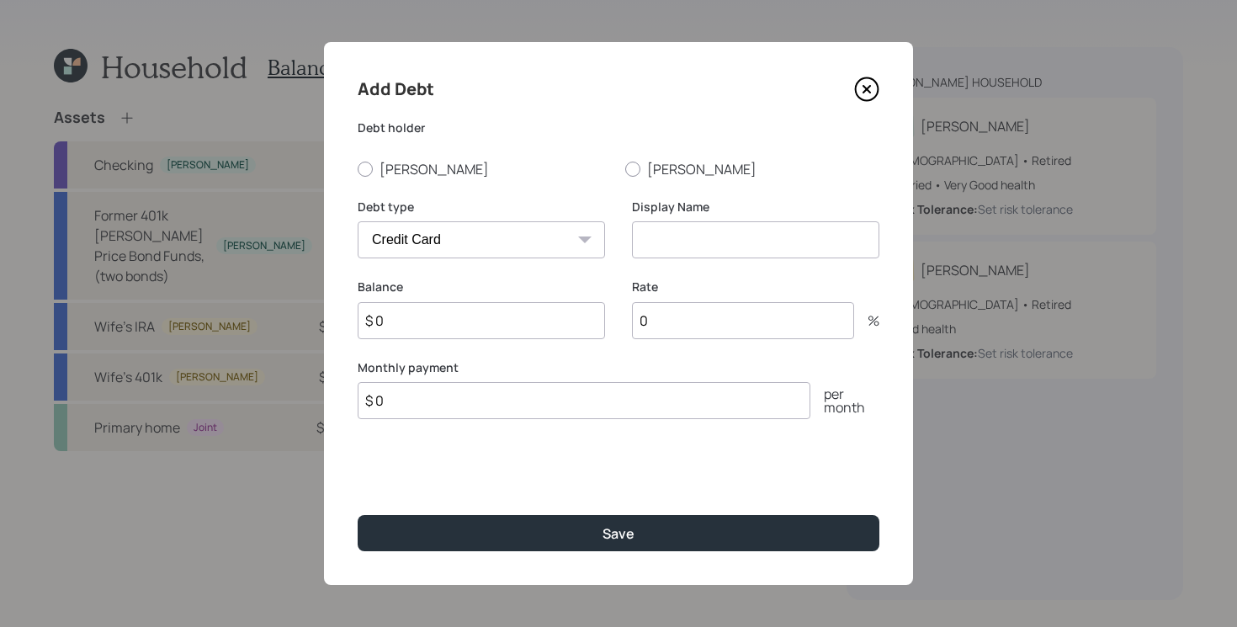
click at [546, 249] on select "Car Credit Card Medical Student Other" at bounding box center [481, 239] width 247 height 37
select select "other"
click at [358, 221] on select "Car Credit Card Medical Student Other" at bounding box center [481, 239] width 247 height 37
click at [708, 247] on input at bounding box center [755, 239] width 247 height 37
type input "PT"
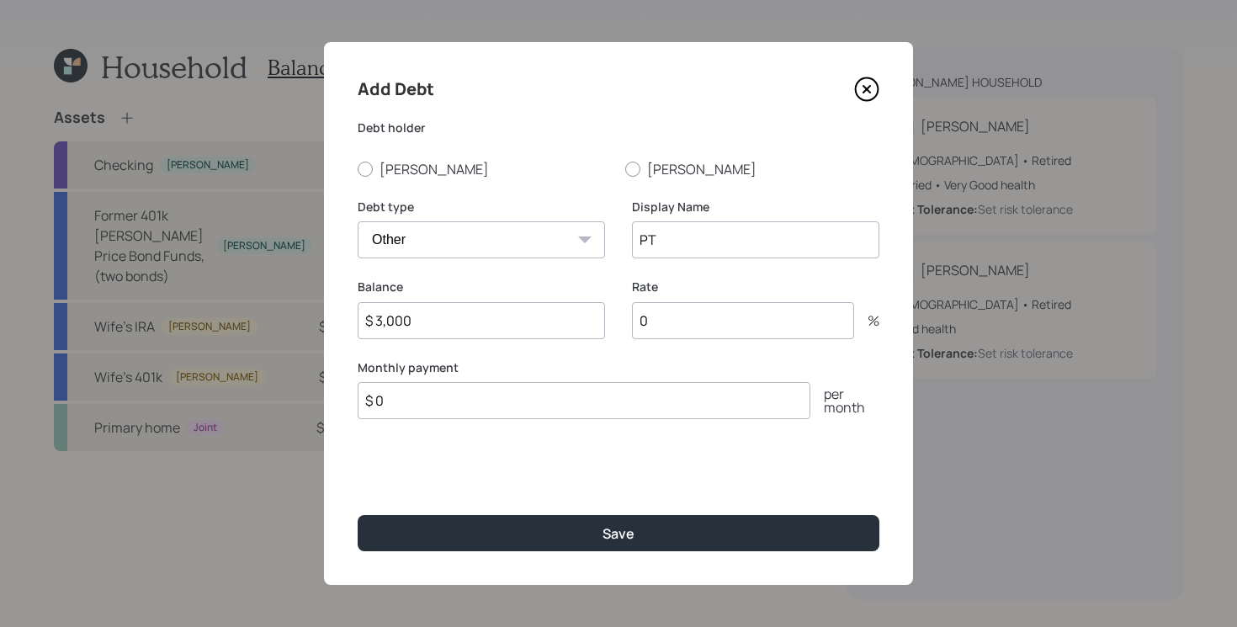
type input "$ 3,000"
type input "$ 25"
click at [358, 515] on button "Save" at bounding box center [619, 533] width 522 height 36
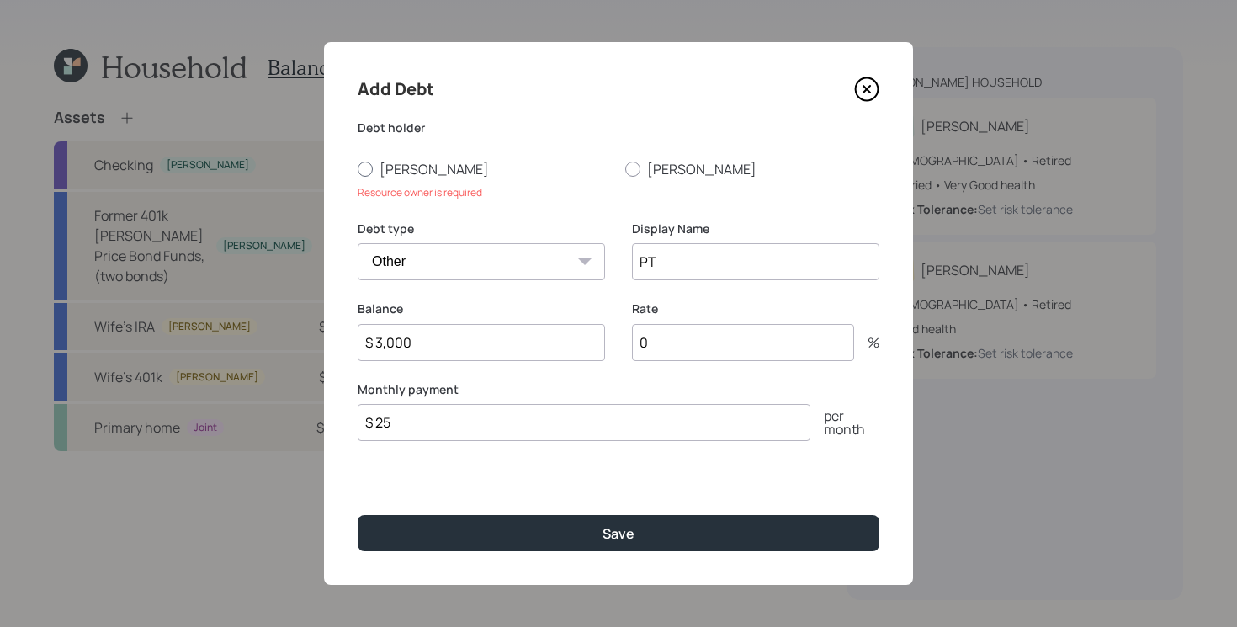
click at [385, 177] on label "[PERSON_NAME]" at bounding box center [485, 169] width 254 height 19
click at [358, 169] on input "[PERSON_NAME]" at bounding box center [357, 168] width 1 height 1
radio input "true"
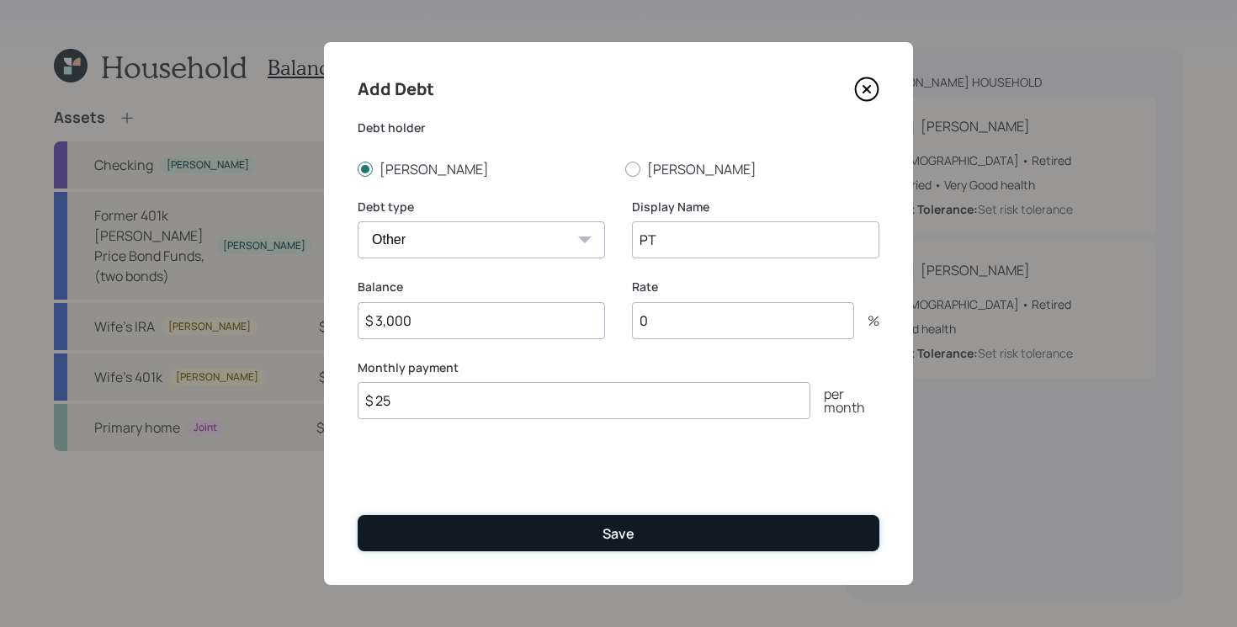
click at [604, 541] on div "Save" at bounding box center [618, 533] width 32 height 19
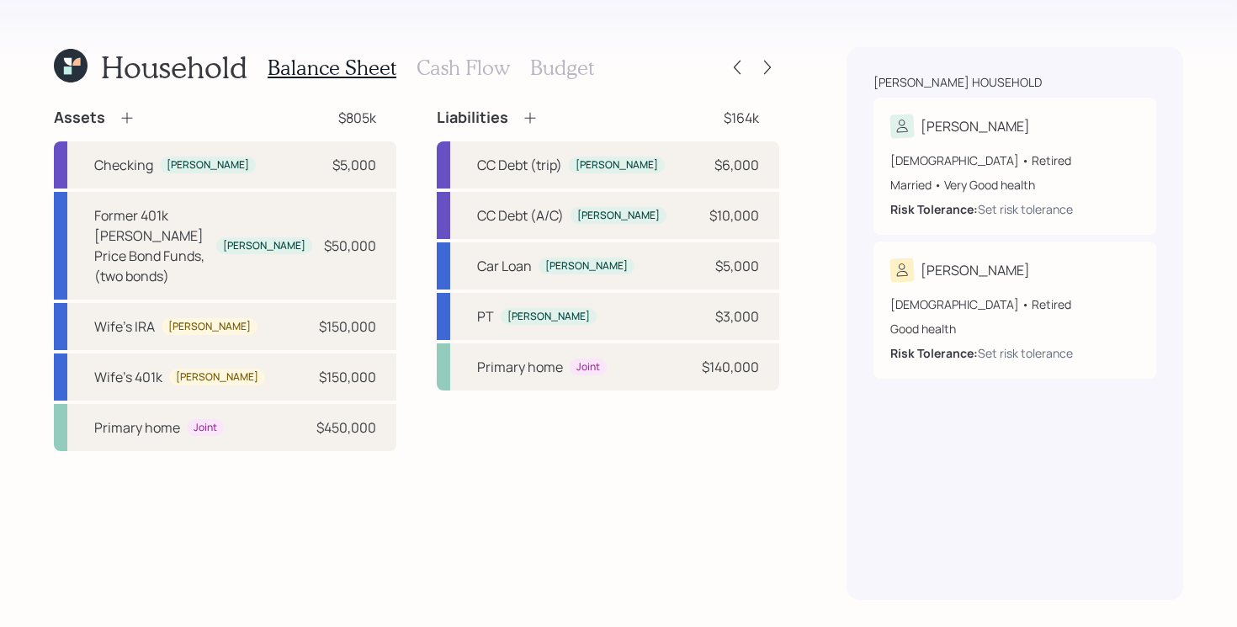
click at [476, 78] on h3 "Cash Flow" at bounding box center [463, 68] width 93 height 24
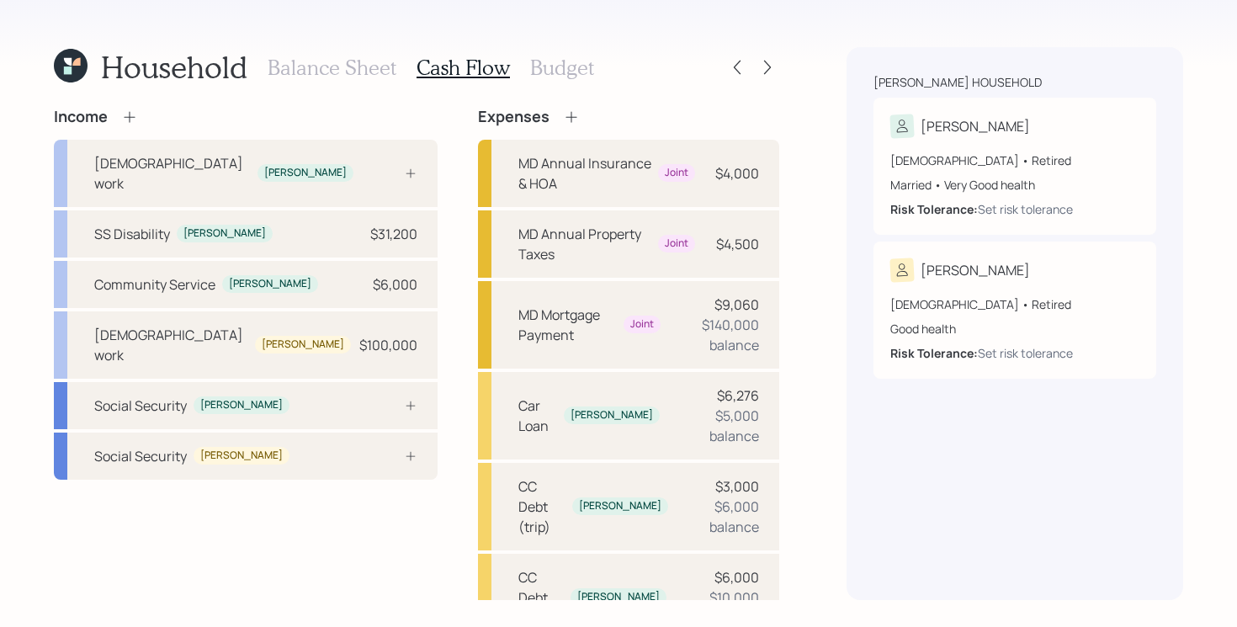
click at [415, 276] on div "Income [DEMOGRAPHIC_DATA] work [PERSON_NAME] SS Disability [PERSON_NAME] $31,20…" at bounding box center [416, 592] width 725 height 968
click at [285, 311] on div "[DEMOGRAPHIC_DATA] work [PERSON_NAME] $100,000" at bounding box center [246, 344] width 384 height 67
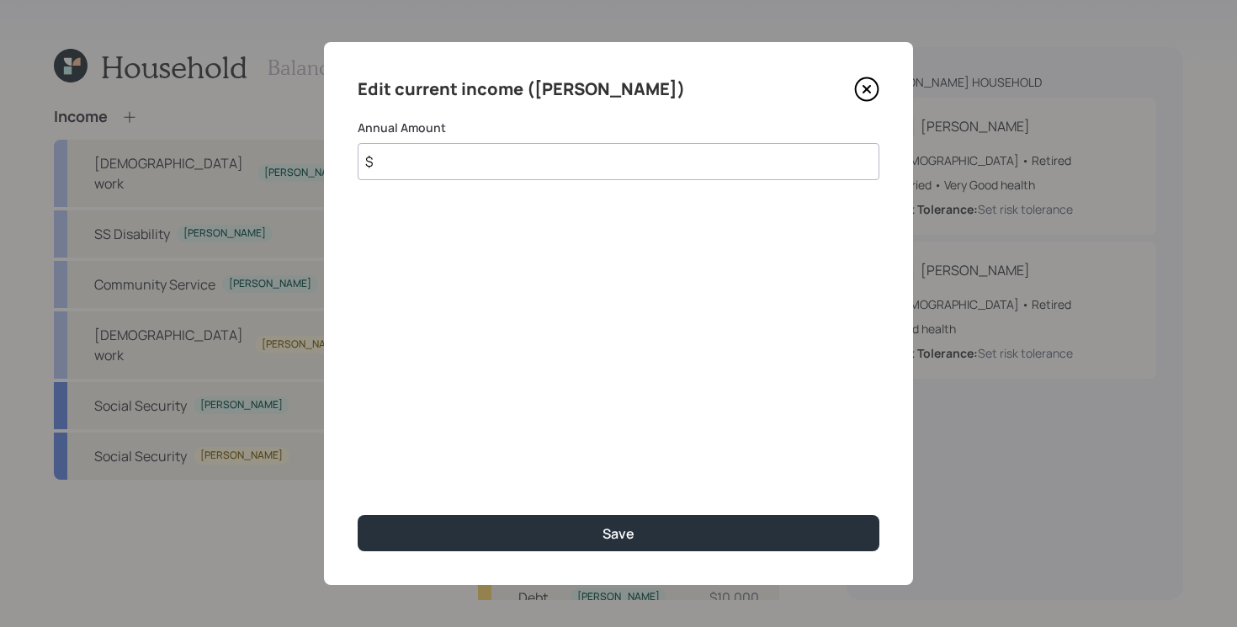
click at [358, 515] on button "Save" at bounding box center [619, 533] width 522 height 36
type input "$ 0"
click at [358, 515] on button "Save" at bounding box center [619, 533] width 522 height 36
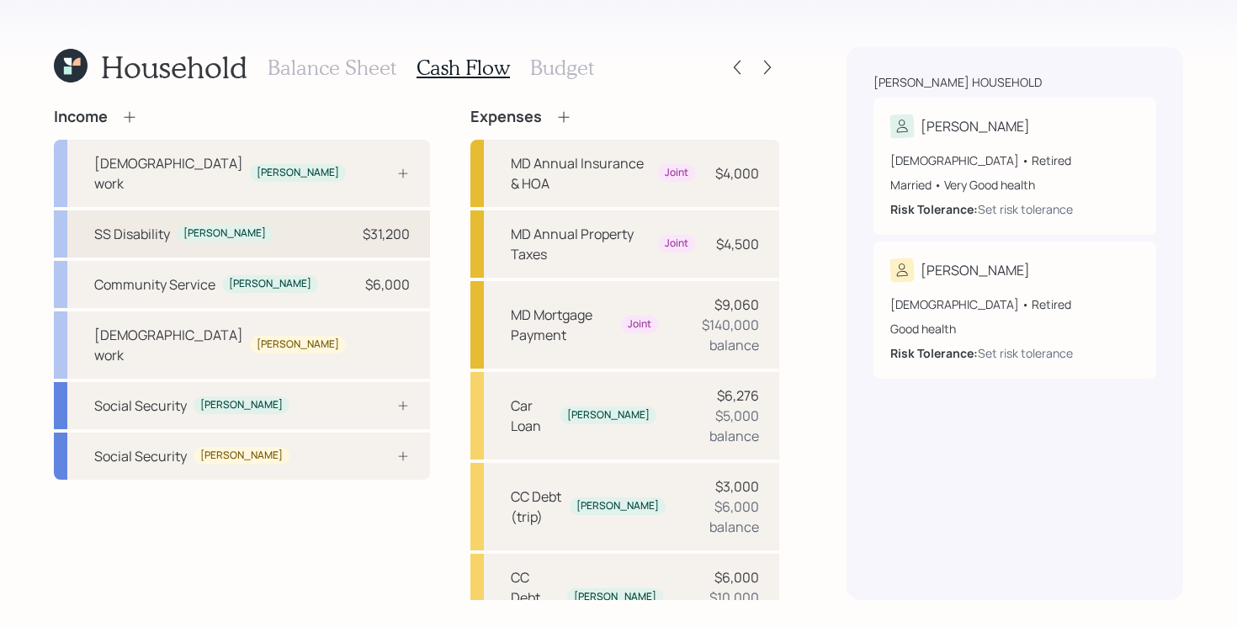
click at [277, 226] on div "SS Disability [PERSON_NAME] $31,200" at bounding box center [242, 233] width 376 height 47
select select "other"
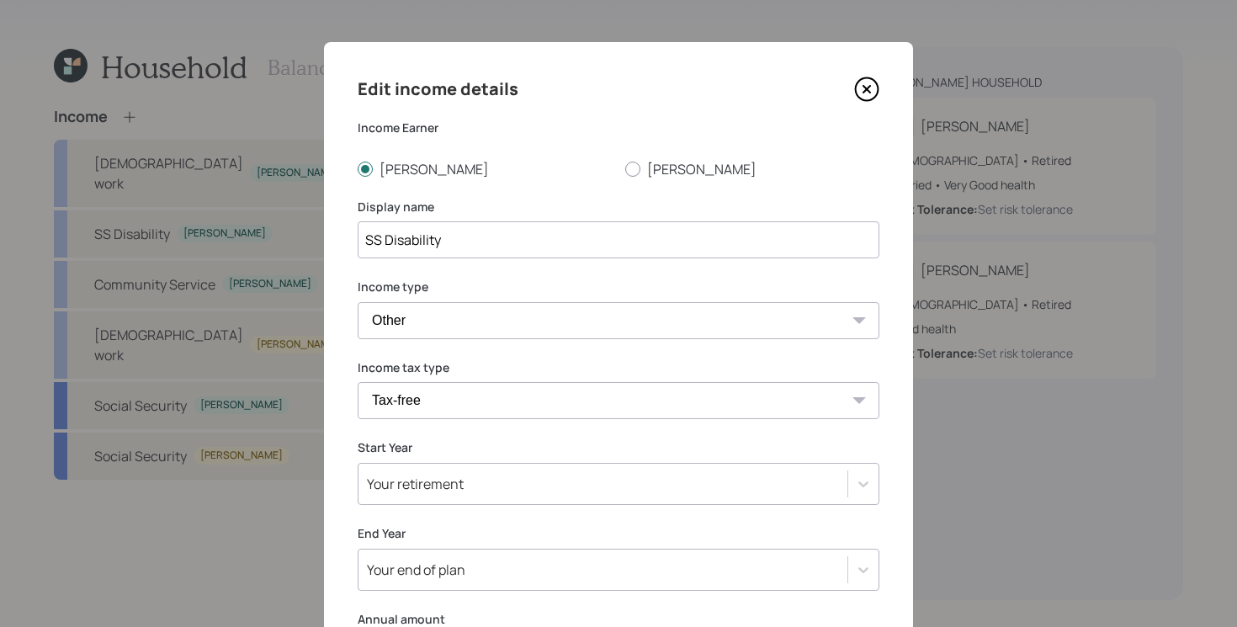
click at [873, 88] on icon at bounding box center [866, 89] width 25 height 25
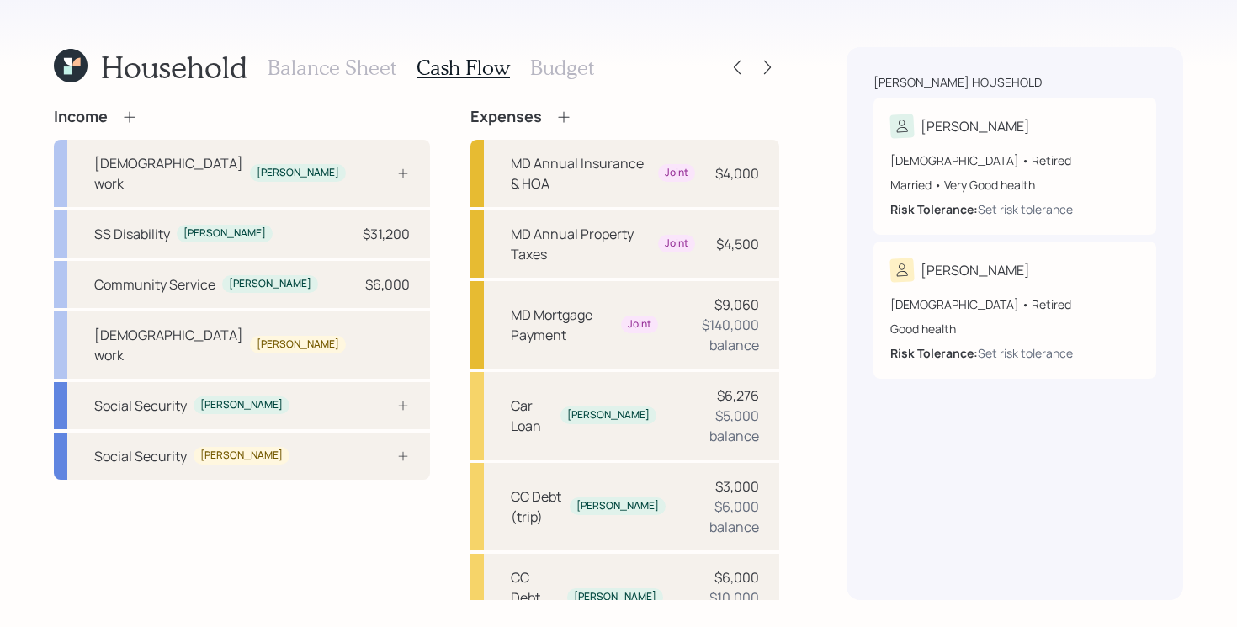
click at [316, 498] on div "Income [DEMOGRAPHIC_DATA] work [PERSON_NAME] SS Disability [PERSON_NAME] $31,20…" at bounding box center [242, 592] width 376 height 968
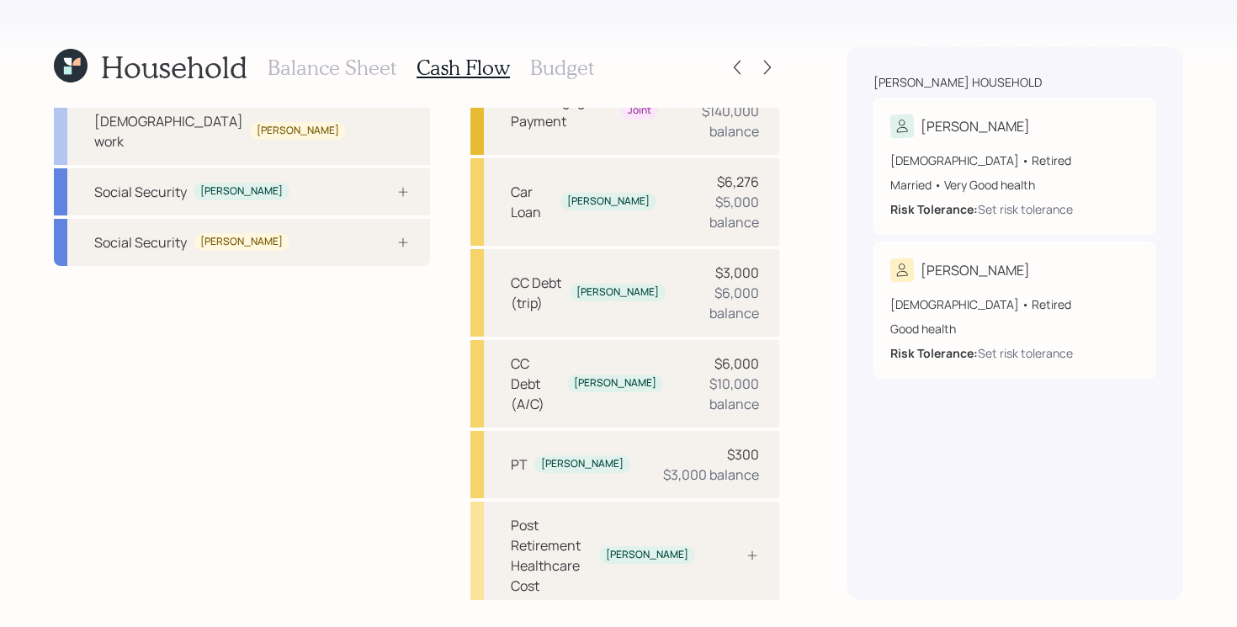
scroll to position [252, 0]
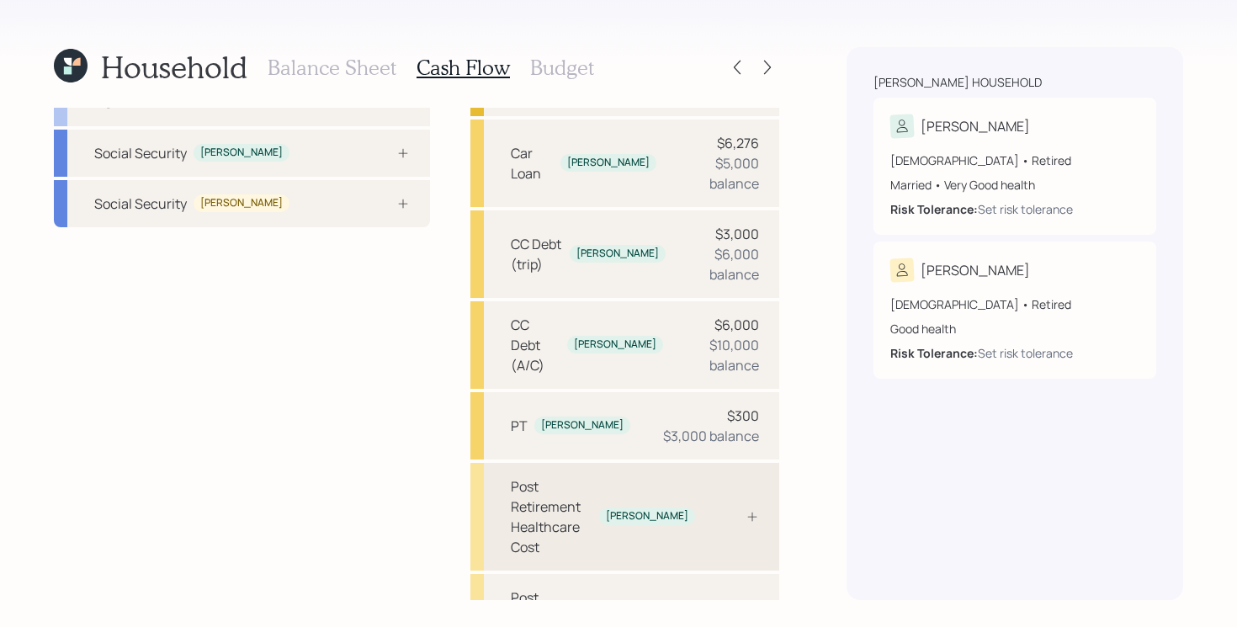
click at [537, 476] on div "Post Retirement Healthcare Cost" at bounding box center [552, 516] width 82 height 81
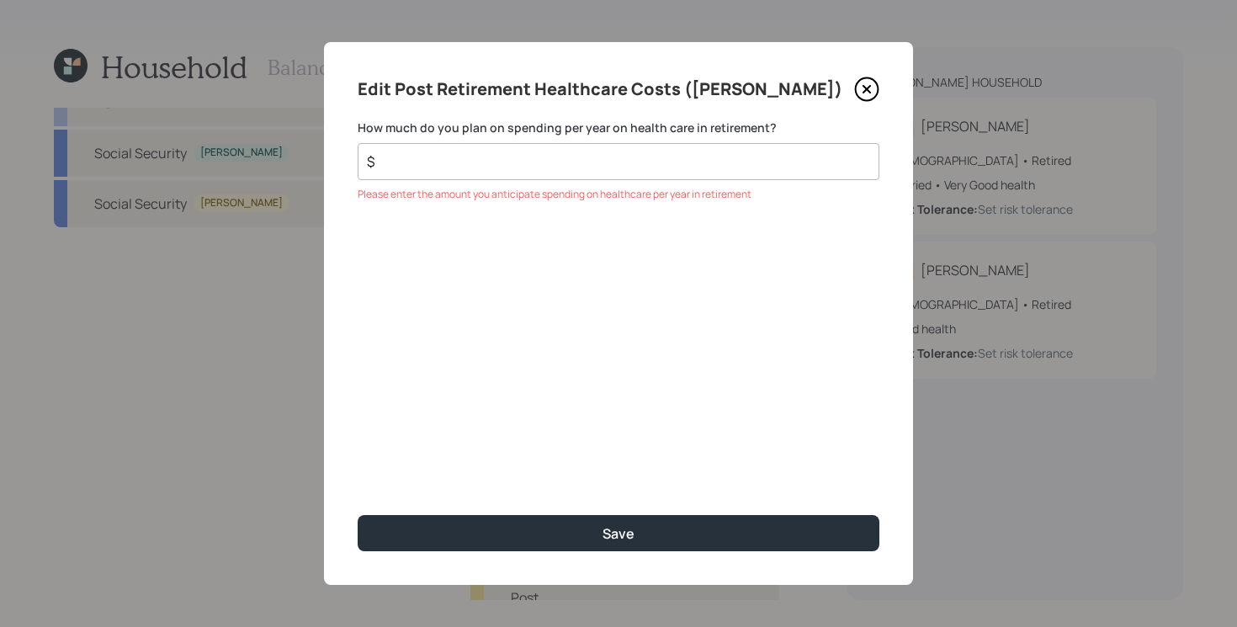
click at [869, 93] on icon at bounding box center [866, 89] width 25 height 25
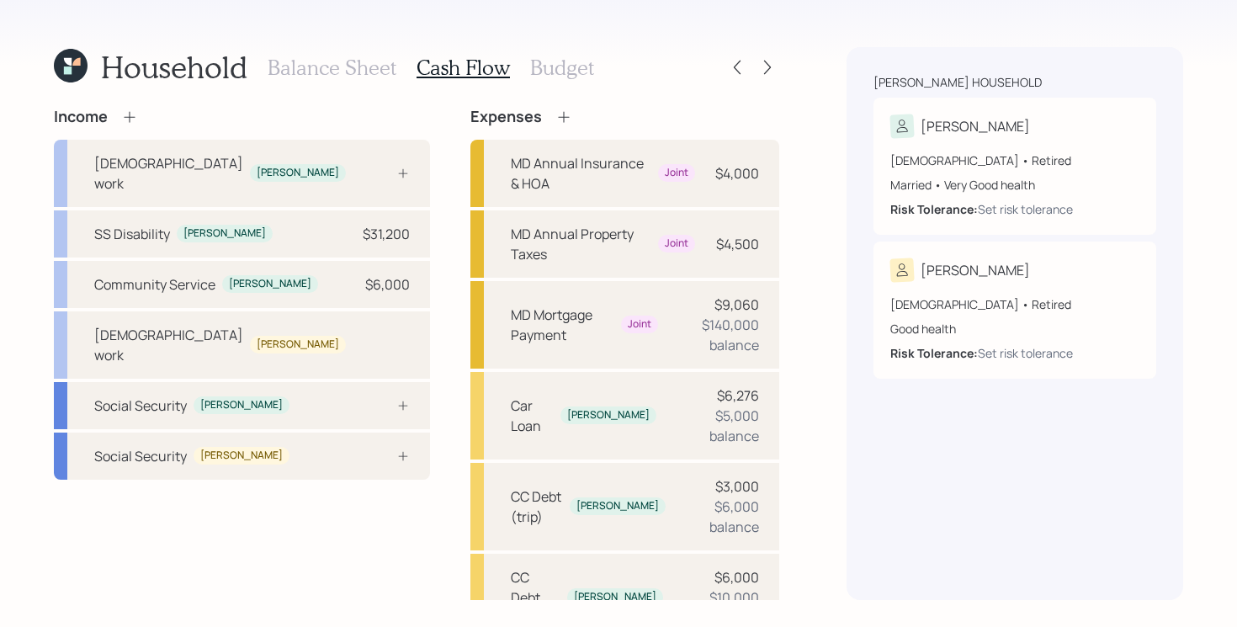
click at [555, 119] on icon at bounding box center [563, 117] width 17 height 17
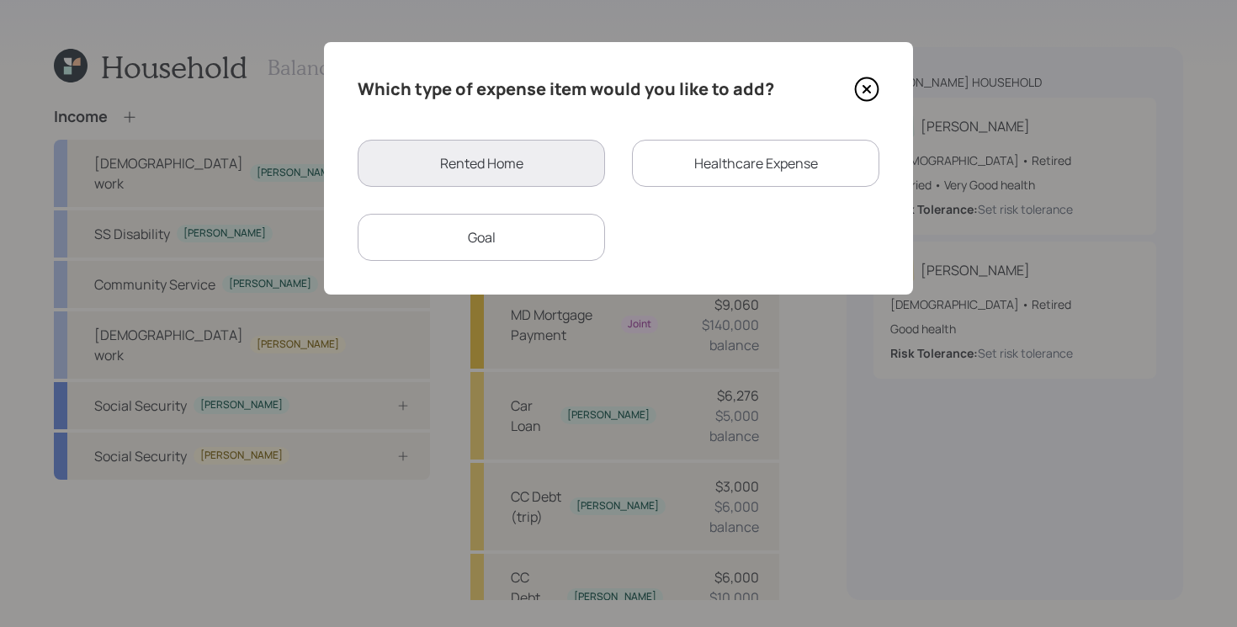
click at [768, 170] on div "Healthcare Expense" at bounding box center [755, 163] width 247 height 47
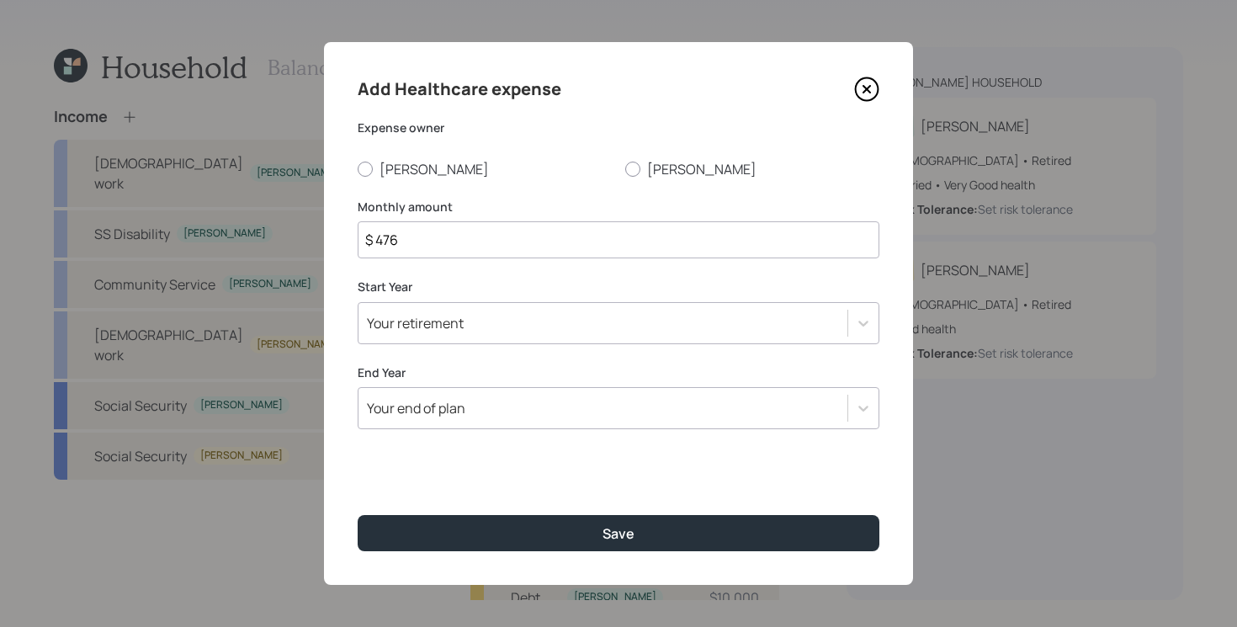
click at [398, 151] on div "Expense owner [PERSON_NAME]" at bounding box center [619, 148] width 522 height 59
click at [394, 163] on label "[PERSON_NAME]" at bounding box center [485, 169] width 254 height 19
click at [358, 168] on input "[PERSON_NAME]" at bounding box center [357, 168] width 1 height 1
radio input "true"
click at [473, 327] on div "Your retirement" at bounding box center [602, 323] width 489 height 29
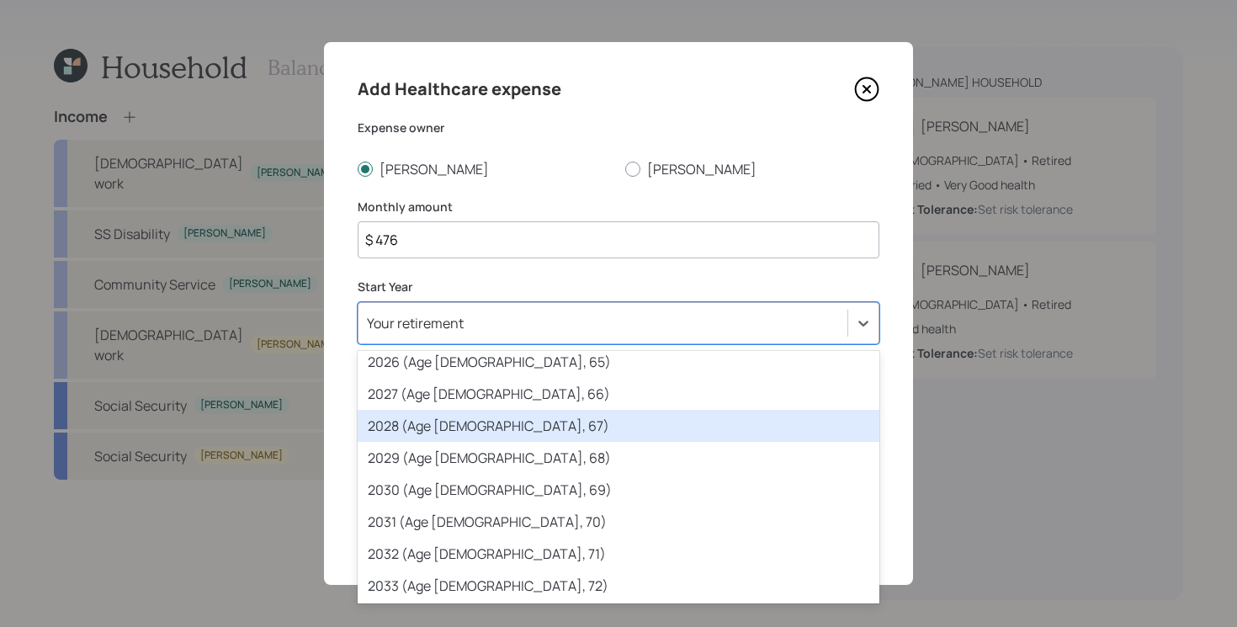
scroll to position [299, 0]
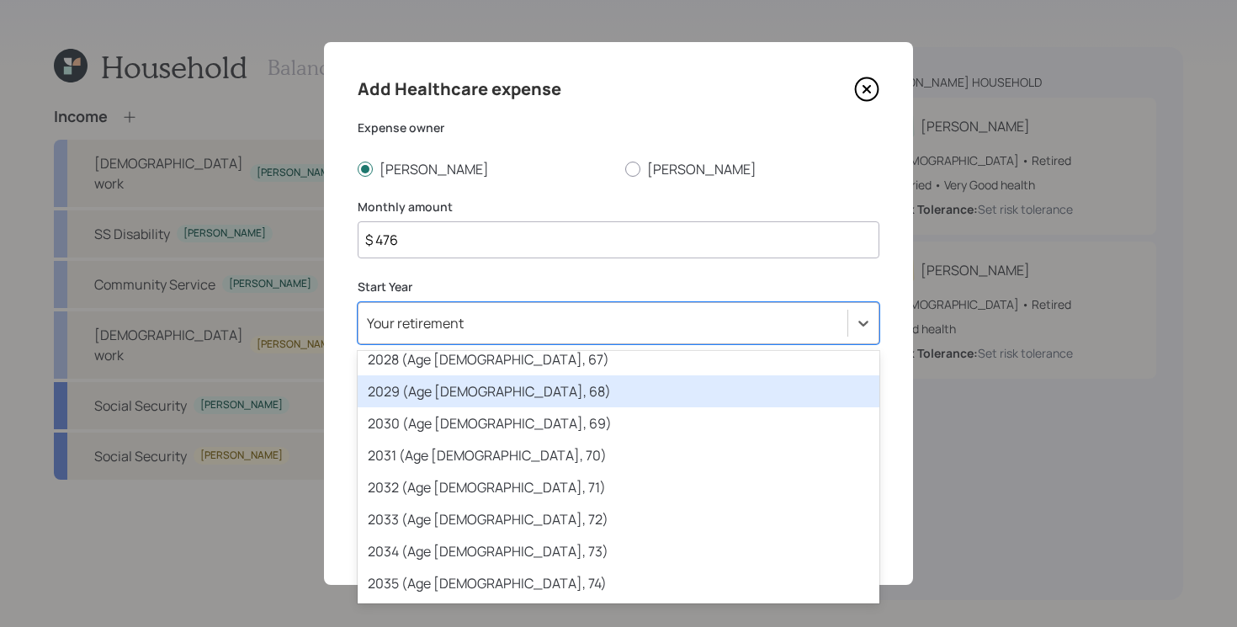
click at [520, 401] on div "2029 (Age [DEMOGRAPHIC_DATA], 68)" at bounding box center [619, 391] width 522 height 32
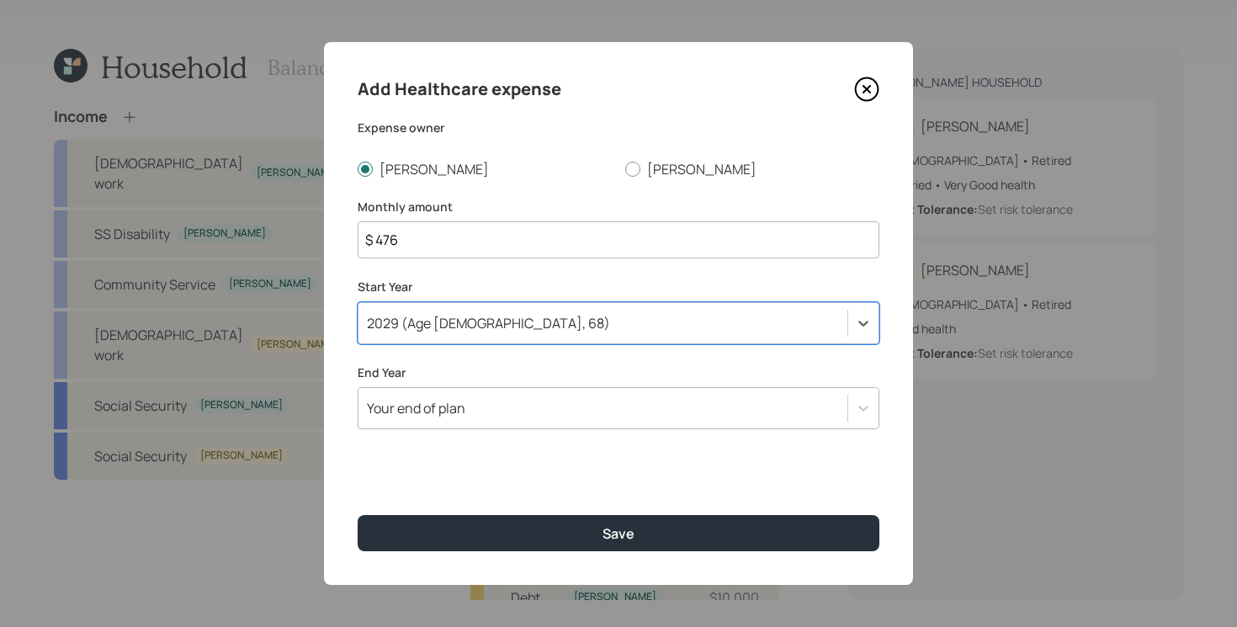
click at [503, 236] on input "$ 476" at bounding box center [619, 239] width 522 height 37
type input "$ 416"
click at [528, 505] on div "Add Healthcare expense Expense owner [PERSON_NAME] Monthly amount $ 416 Start Y…" at bounding box center [618, 313] width 589 height 543
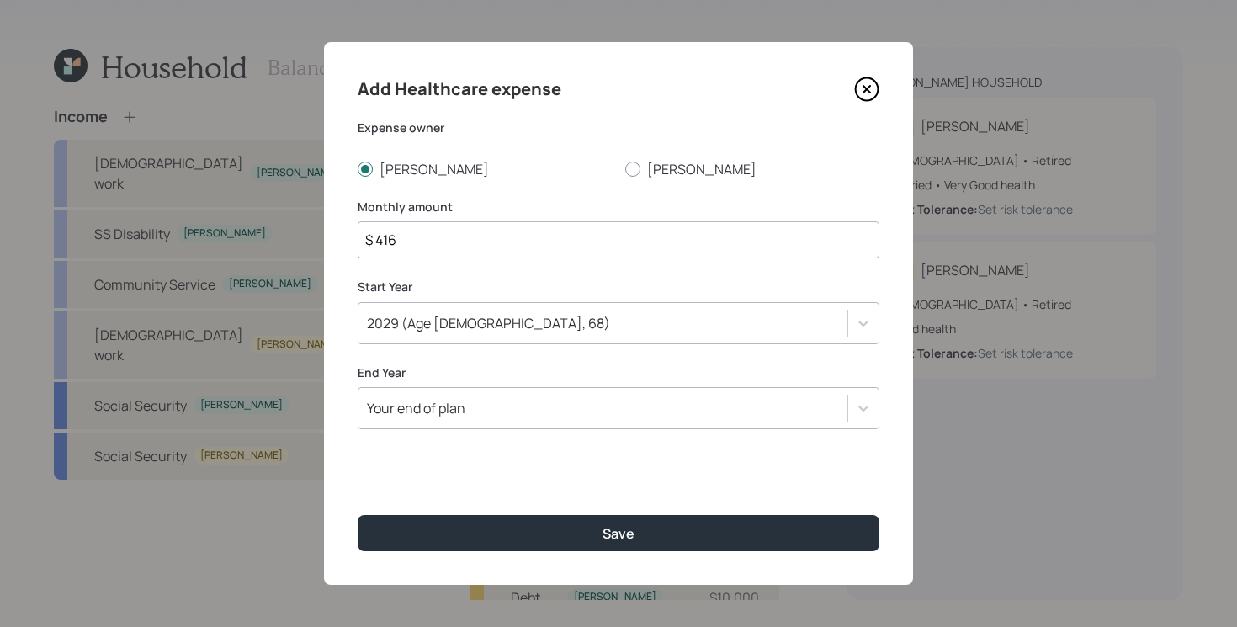
click at [549, 479] on div "Add Healthcare expense Expense owner [PERSON_NAME] Monthly amount $ 416 Start Y…" at bounding box center [618, 313] width 589 height 543
click at [618, 445] on div "Add Healthcare expense Expense owner [PERSON_NAME] Monthly amount $ 416 Start Y…" at bounding box center [618, 313] width 589 height 543
click at [590, 492] on div "Add Healthcare expense Expense owner [PERSON_NAME] Monthly amount $ 416 Start Y…" at bounding box center [618, 313] width 589 height 543
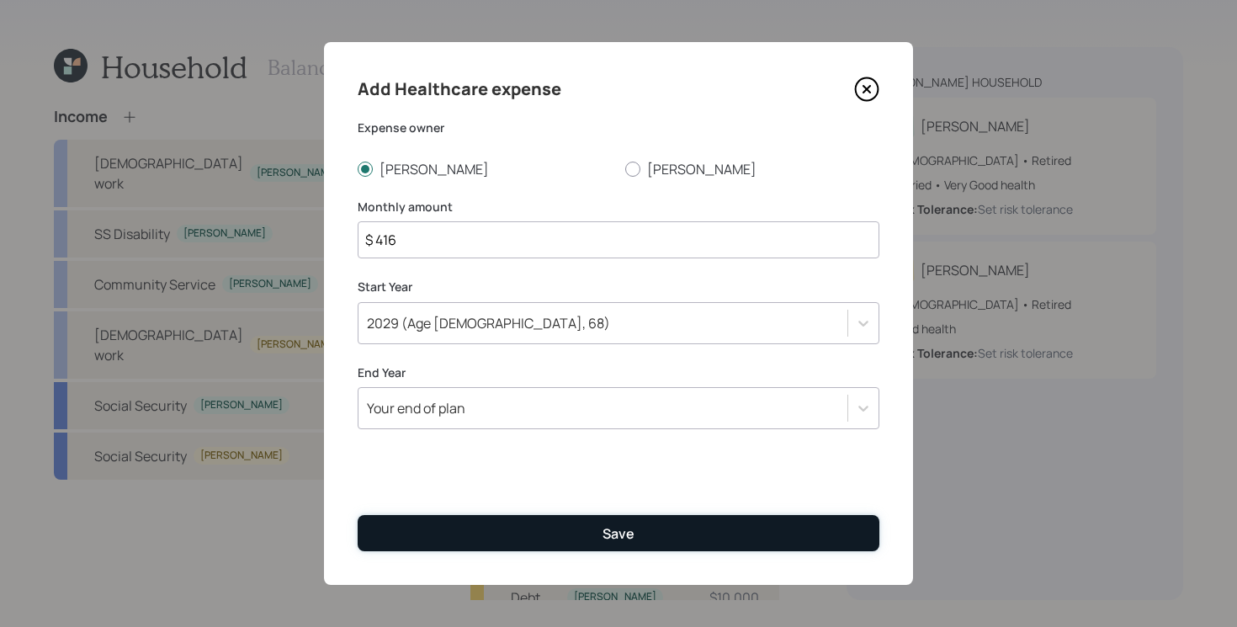
click at [571, 539] on button "Save" at bounding box center [619, 533] width 522 height 36
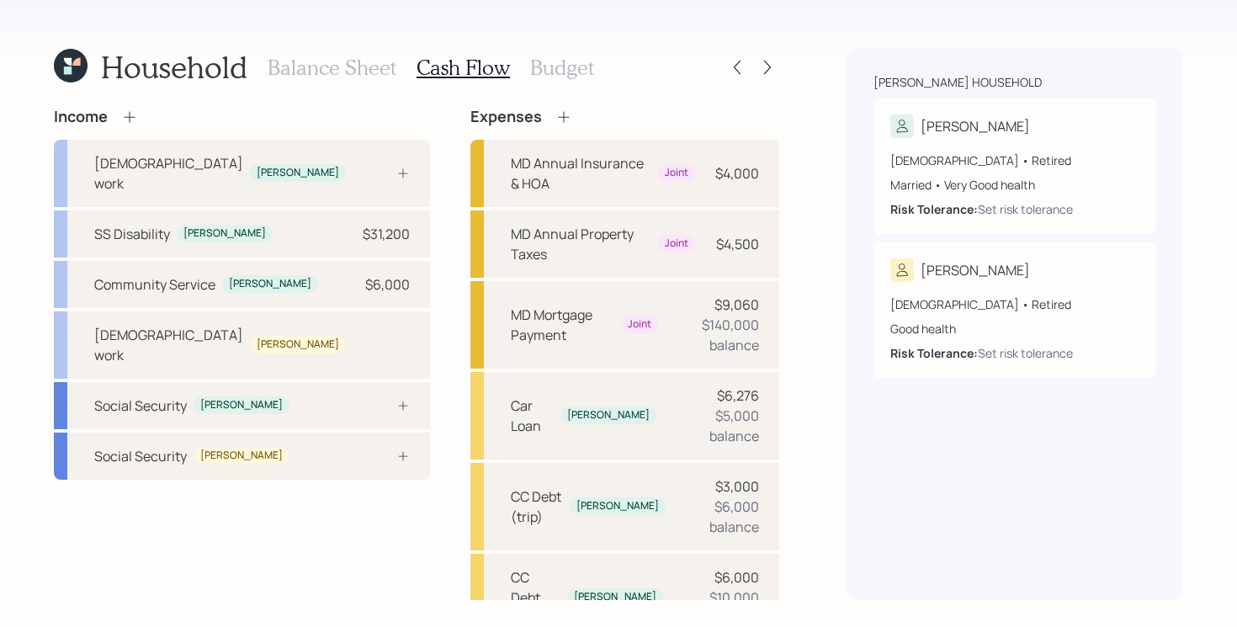
scroll to position [303, 0]
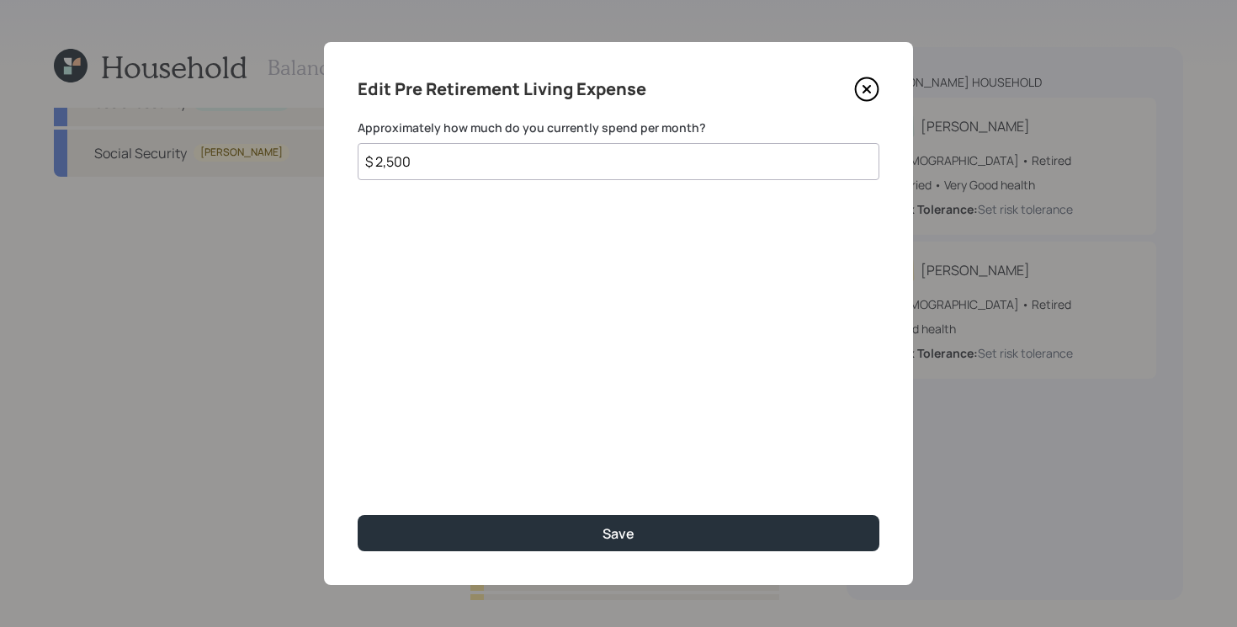
click at [878, 77] on icon at bounding box center [866, 89] width 25 height 25
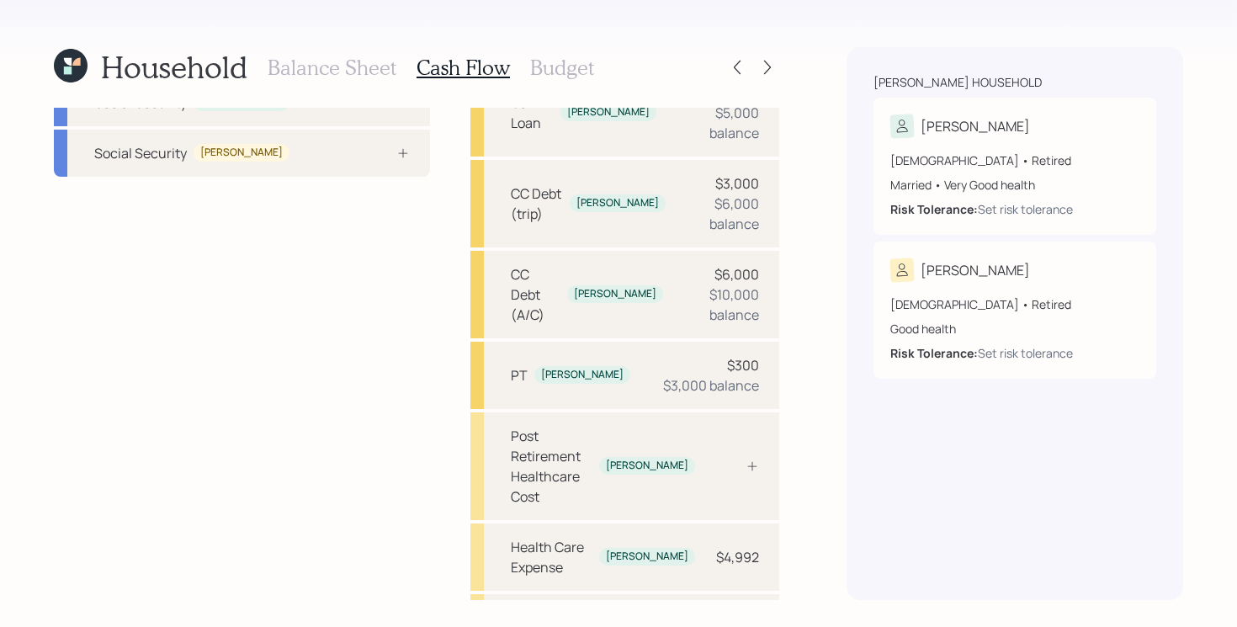
click at [340, 332] on div "Income [DEMOGRAPHIC_DATA] work [PERSON_NAME] SS Disability [PERSON_NAME] $31,20…" at bounding box center [242, 324] width 376 height 1038
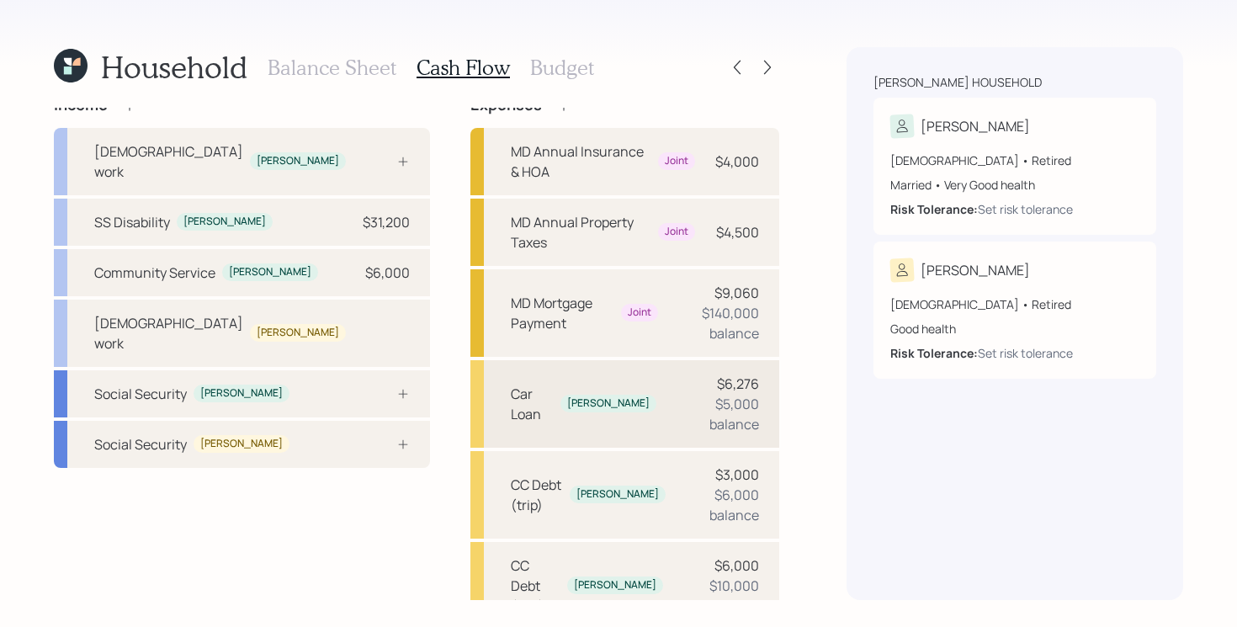
scroll to position [303, 0]
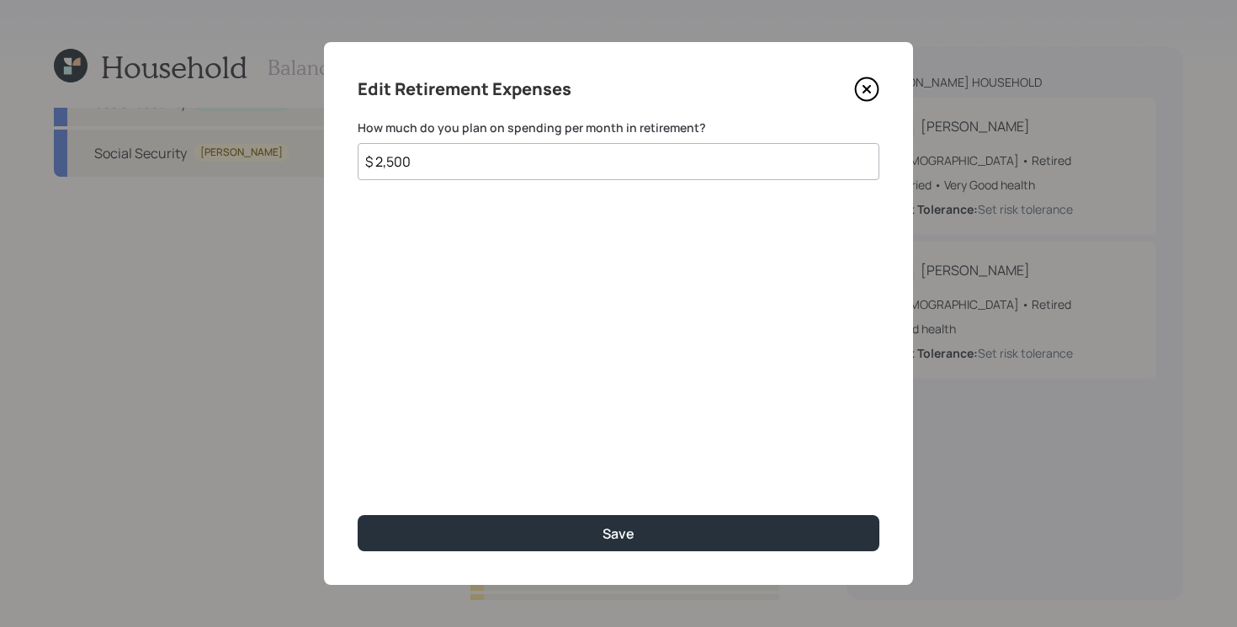
click at [623, 183] on div "Edit Retirement Expenses How much do you plan on spending per month in retireme…" at bounding box center [618, 313] width 589 height 543
click at [624, 173] on input "$ 2,500" at bounding box center [619, 161] width 522 height 37
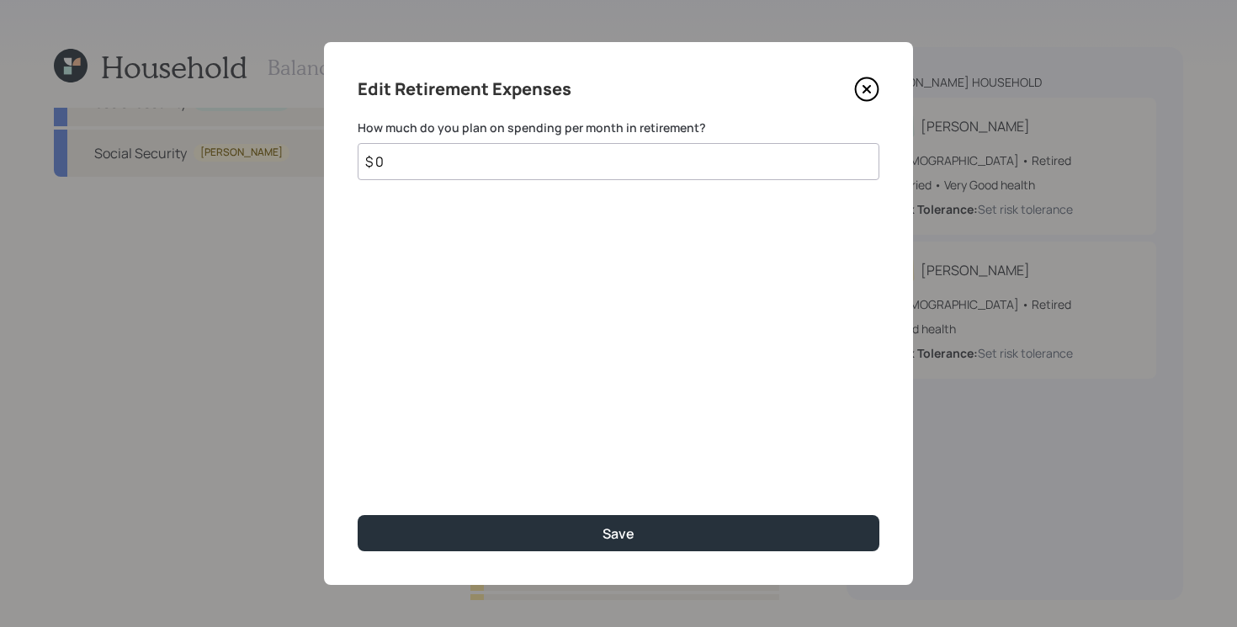
type input "$ 0"
click at [358, 515] on button "Save" at bounding box center [619, 533] width 522 height 36
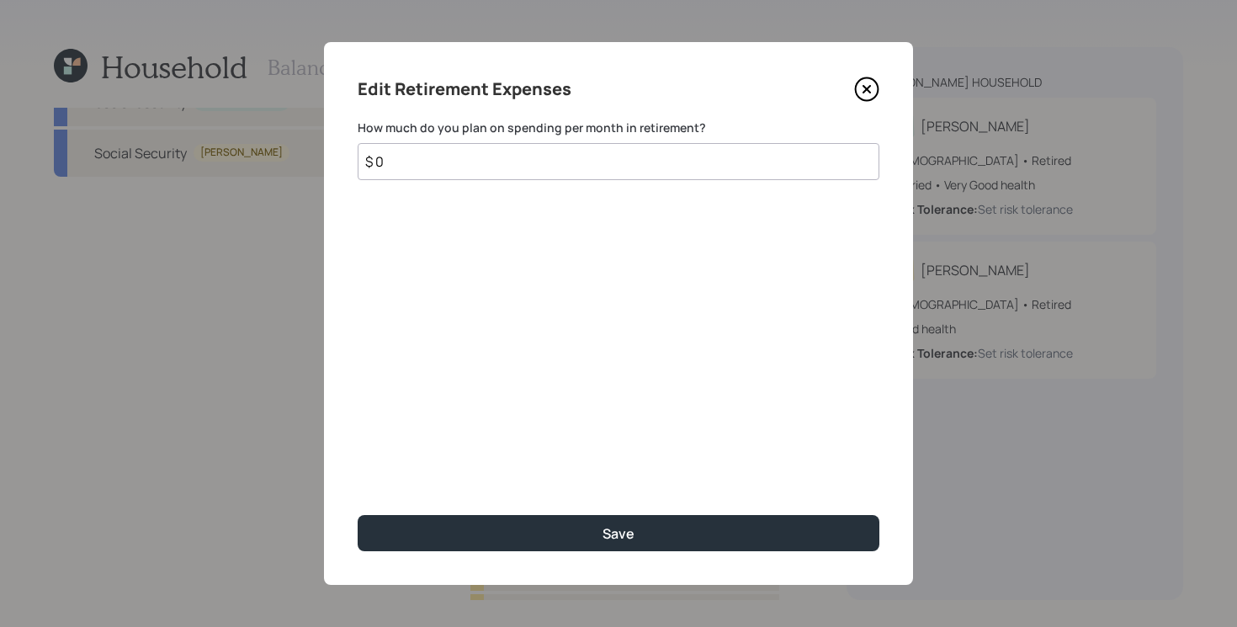
click at [870, 96] on icon at bounding box center [866, 89] width 25 height 25
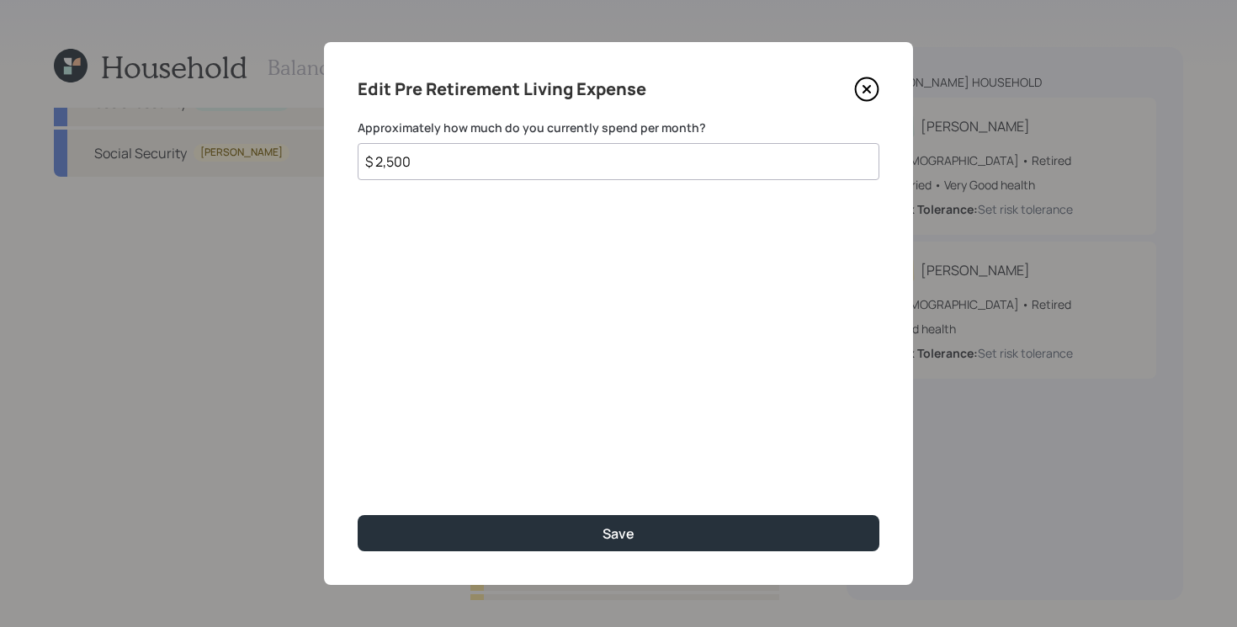
click at [569, 151] on input "$ 2,500" at bounding box center [619, 161] width 522 height 37
click at [358, 515] on button "Save" at bounding box center [619, 533] width 522 height 36
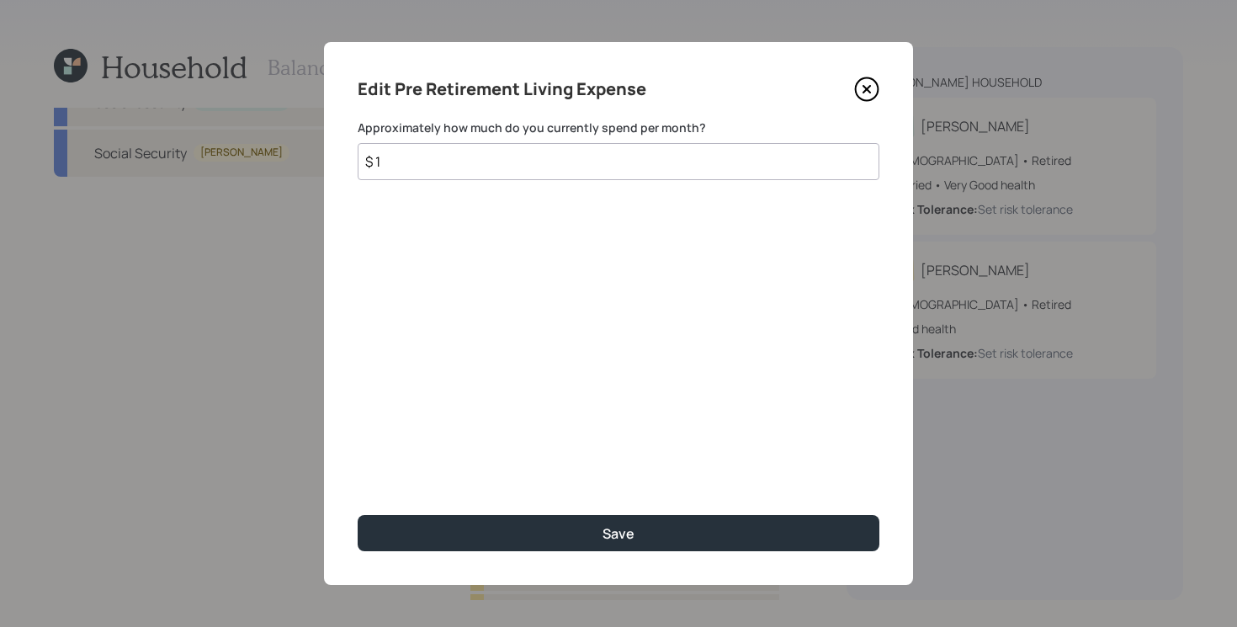
type input "$ 1"
click at [358, 515] on button "Save" at bounding box center [619, 533] width 522 height 36
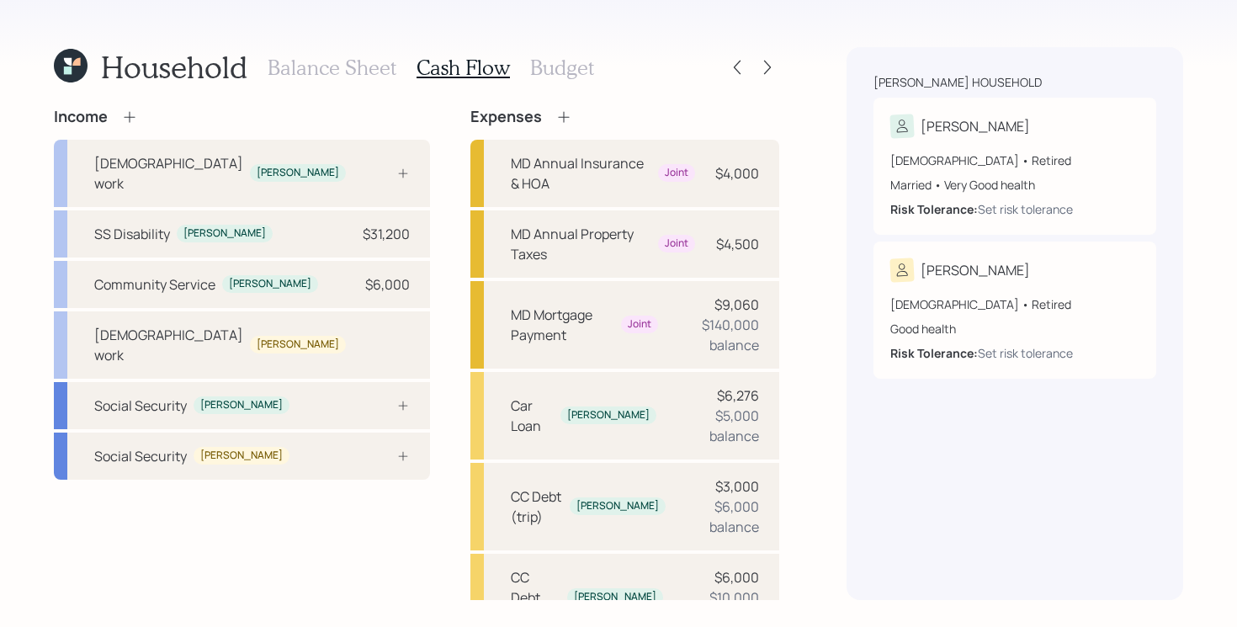
click at [573, 85] on div "Balance Sheet Cash Flow Budget" at bounding box center [431, 67] width 326 height 40
click at [573, 74] on h3 "Budget" at bounding box center [562, 68] width 64 height 24
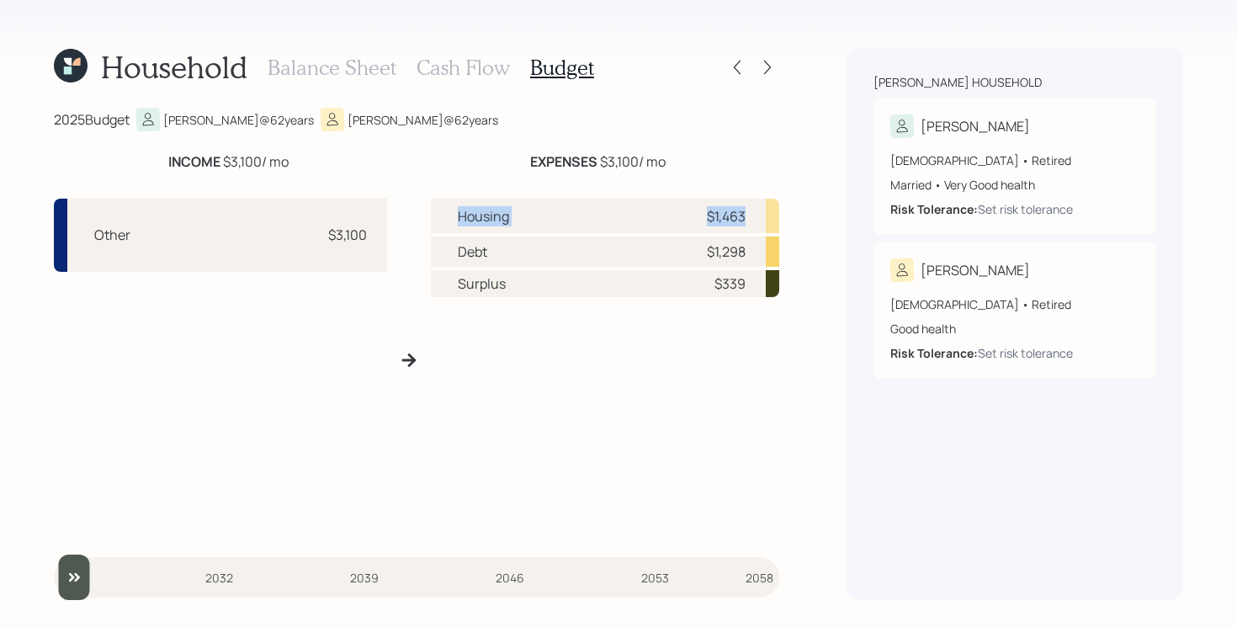
drag, startPoint x: 461, startPoint y: 215, endPoint x: 762, endPoint y: 220, distance: 301.3
click at [762, 220] on div "Housing $1,463" at bounding box center [605, 216] width 348 height 34
drag, startPoint x: 457, startPoint y: 252, endPoint x: 758, endPoint y: 255, distance: 301.2
click at [758, 255] on div "Debt $1,298" at bounding box center [605, 251] width 348 height 30
click at [695, 368] on div "Housing $1,463 Debt $1,298 Surplus $339" at bounding box center [605, 367] width 348 height 336
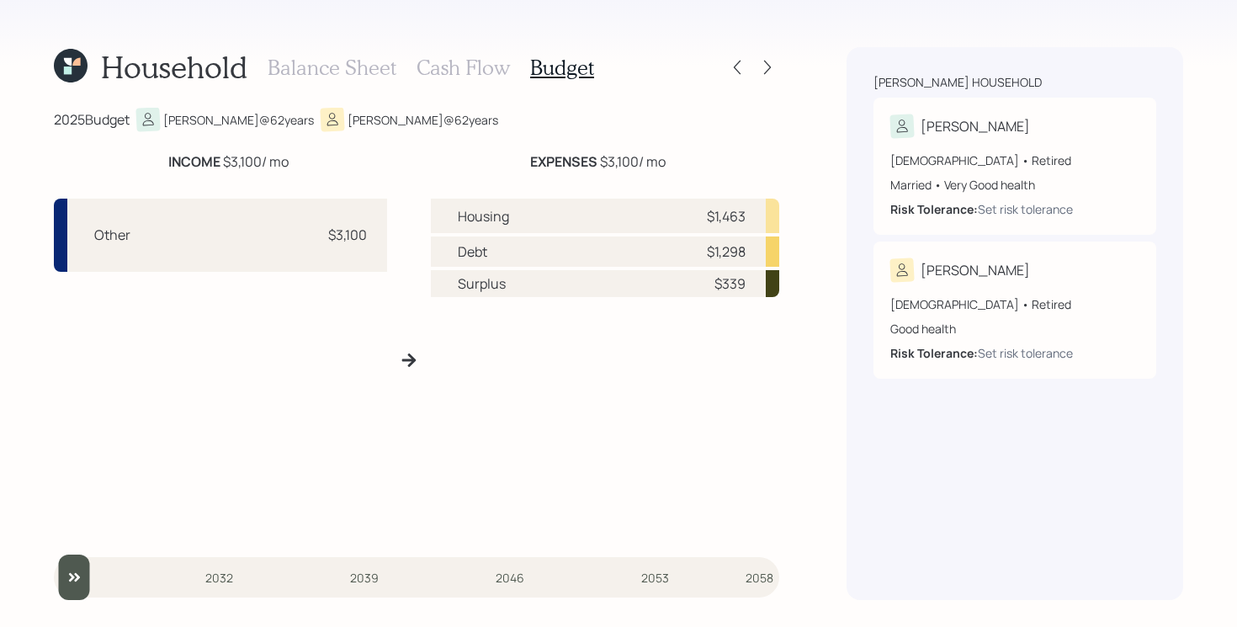
click at [350, 398] on div "Other $3,100" at bounding box center [220, 367] width 333 height 336
click at [466, 70] on h3 "Cash Flow" at bounding box center [463, 68] width 93 height 24
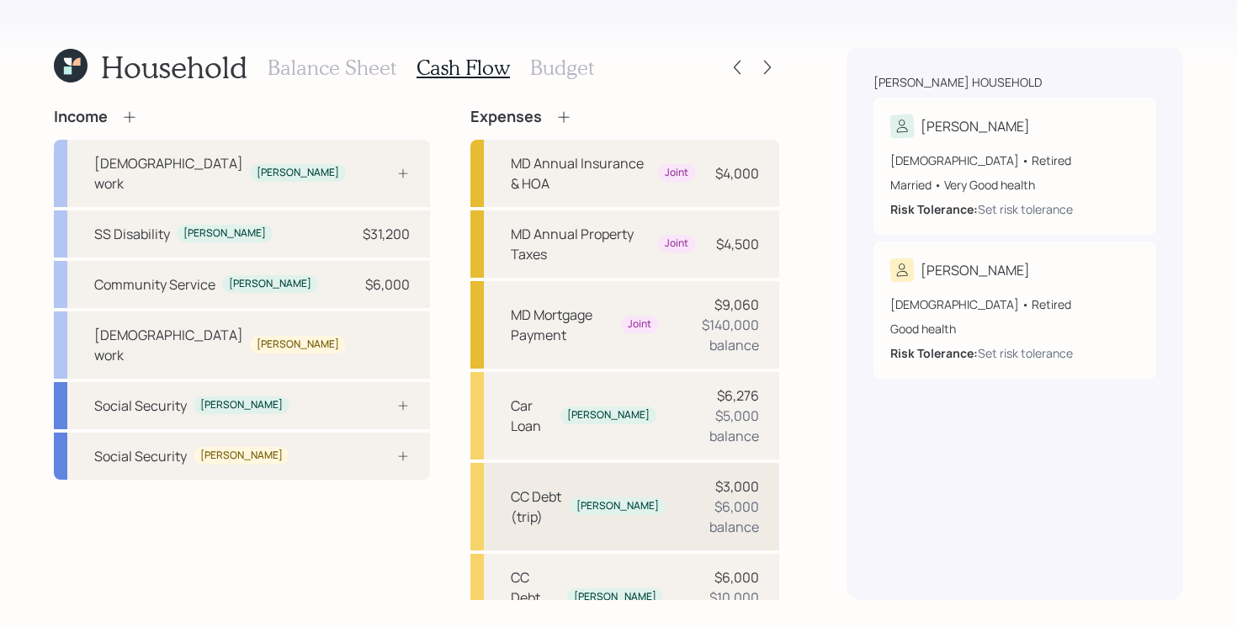
scroll to position [303, 0]
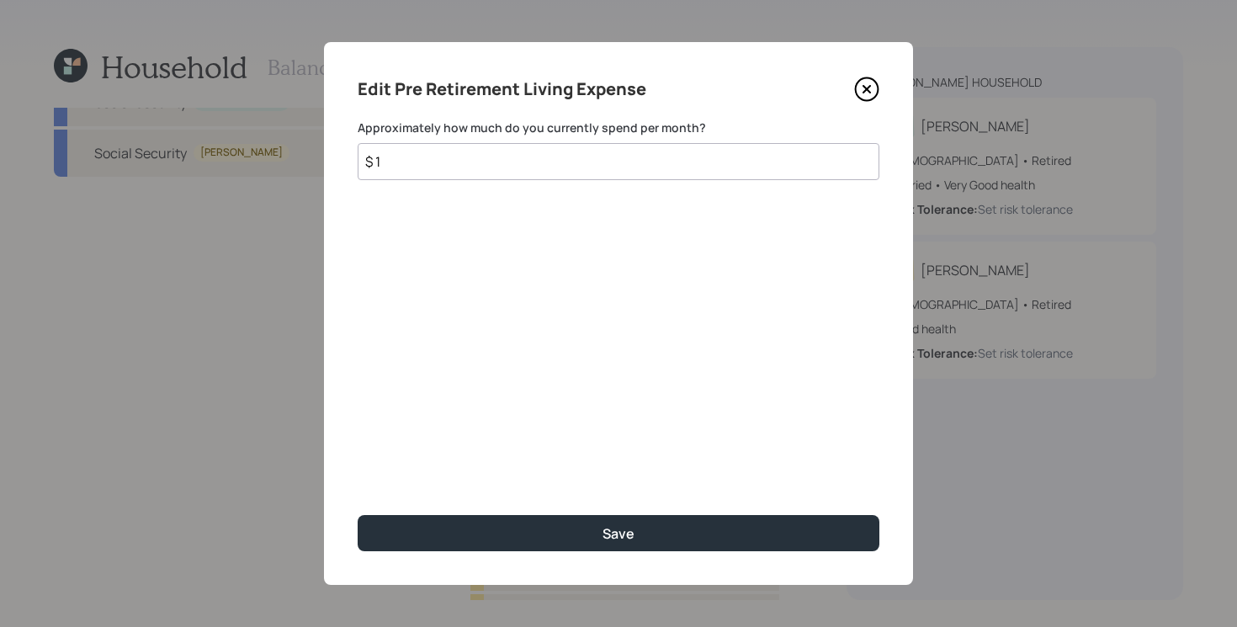
click at [869, 93] on icon at bounding box center [866, 89] width 25 height 25
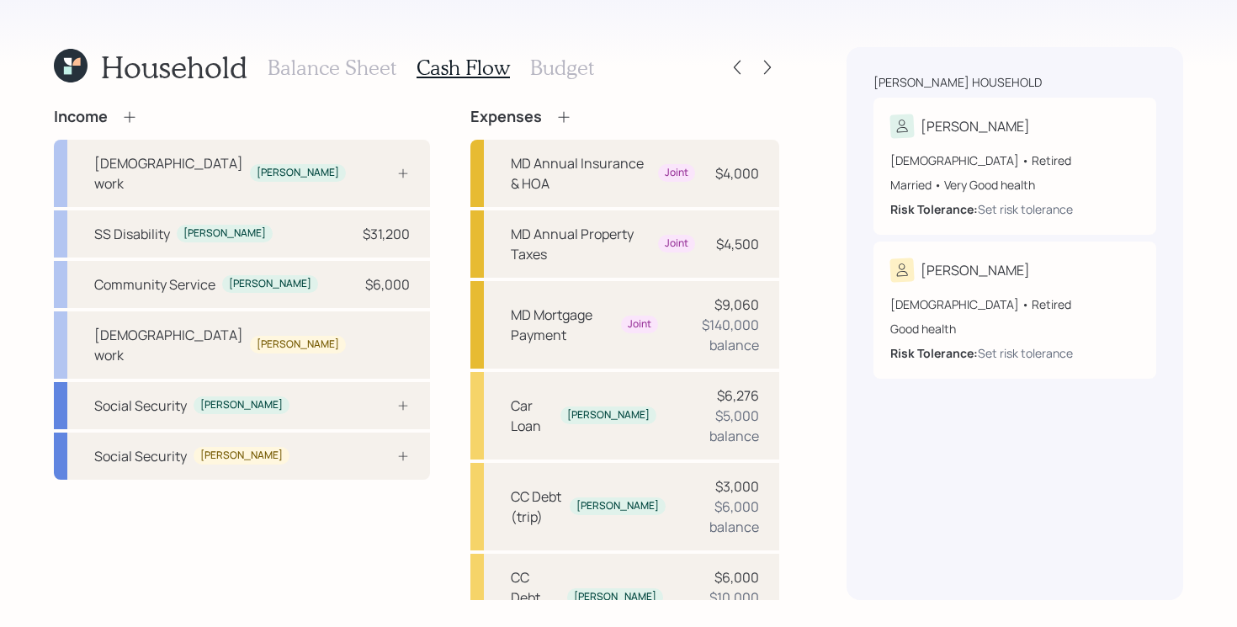
click at [542, 108] on div "Expenses" at bounding box center [624, 117] width 309 height 19
click at [555, 110] on icon at bounding box center [563, 117] width 17 height 17
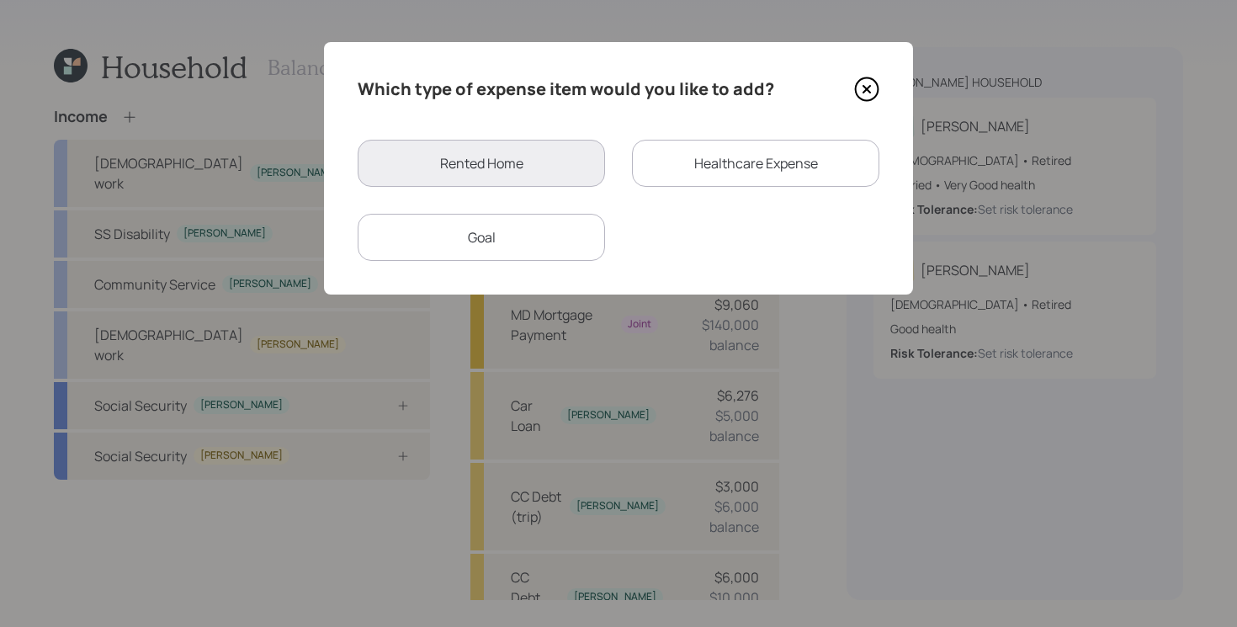
click at [545, 244] on div "Goal" at bounding box center [481, 237] width 247 height 47
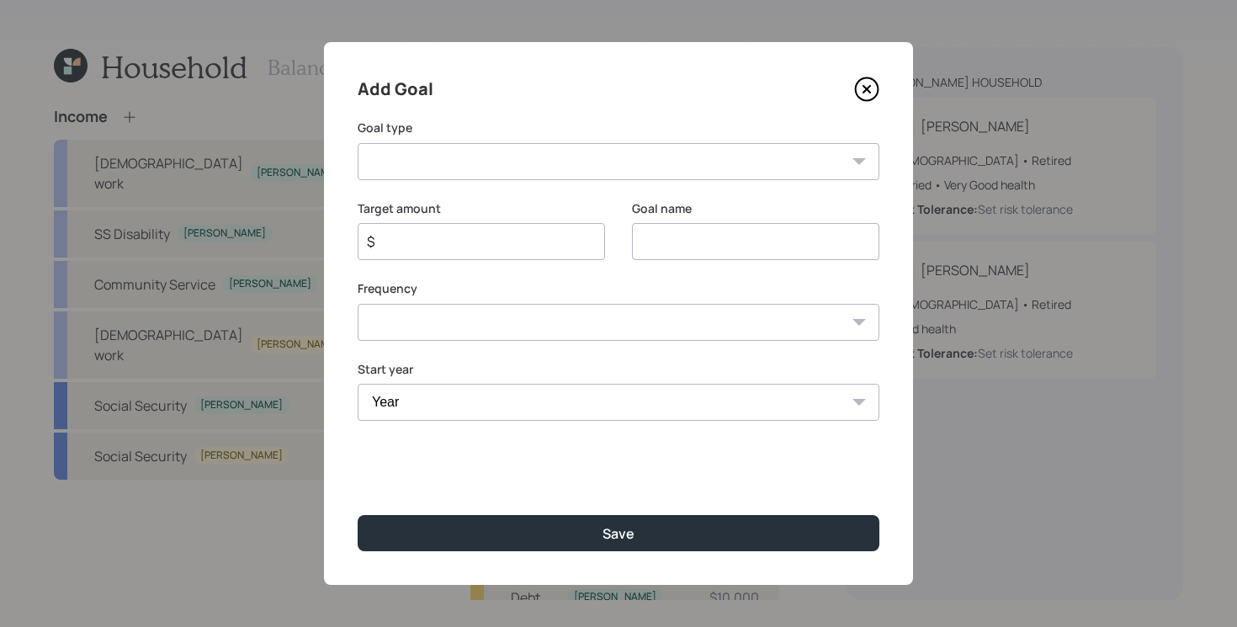
click at [613, 169] on select "Create an emergency fund Donate to charity Purchase a home Make a purchase Supp…" at bounding box center [619, 161] width 522 height 37
select select "other"
click at [358, 143] on select "Create an emergency fund Donate to charity Purchase a home Make a purchase Supp…" at bounding box center [619, 161] width 522 height 37
click at [675, 241] on input "Other" at bounding box center [755, 241] width 247 height 37
type input "O"
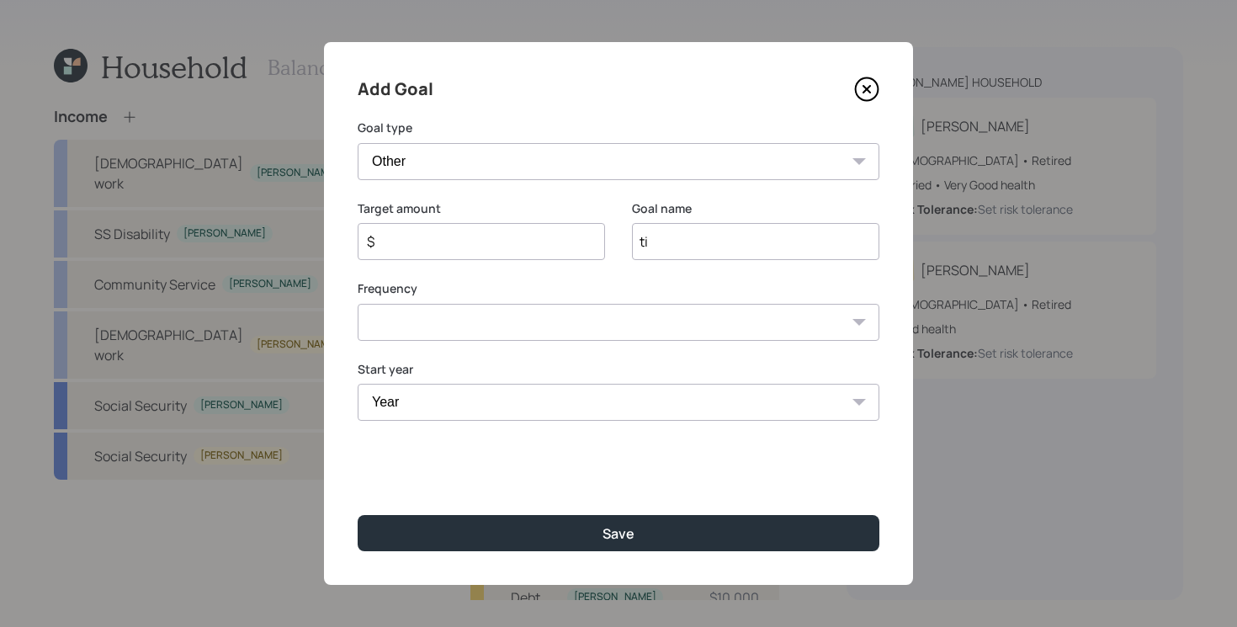
type input "t"
type input "Tithe"
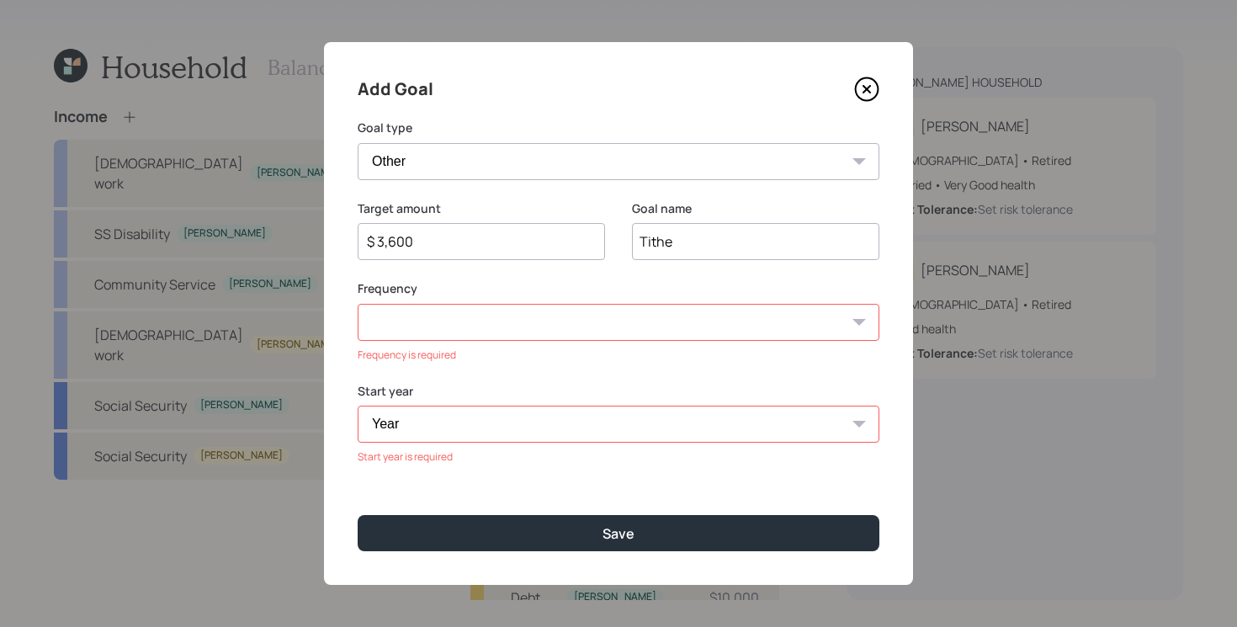
type input "$ 3,600"
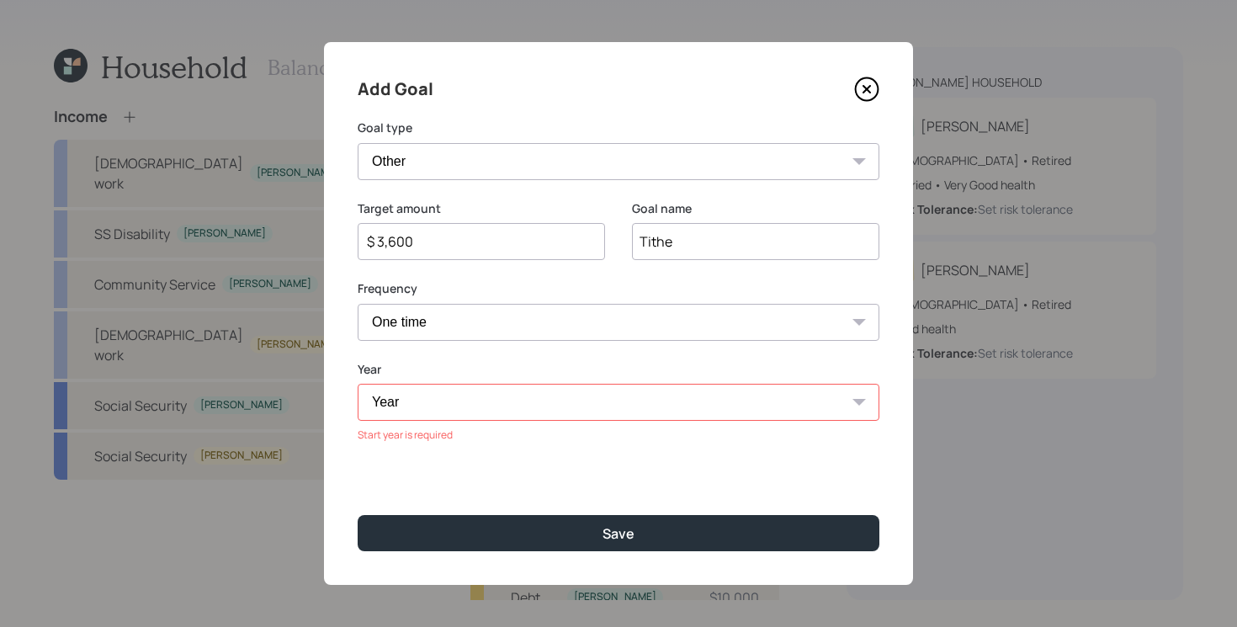
click at [540, 316] on select "One time Every 1 year Every 2 years Every 3 years Every 4 years Every 5 years E…" at bounding box center [619, 322] width 522 height 37
select select "1"
click at [358, 304] on select "One time Every 1 year Every 2 years Every 3 years Every 4 years Every 5 years E…" at bounding box center [619, 322] width 522 height 37
click at [430, 422] on div "Start year Year [DATE] 2026 2027 2028 2029 2030 2031 2032 2033 2034 2035 2036 2…" at bounding box center [481, 402] width 247 height 82
click at [430, 410] on select "Year [DATE] 2026 2027 2028 2029 2030 2031 2032 2033 2034 2035 2036 2037 2038 20…" at bounding box center [481, 402] width 247 height 37
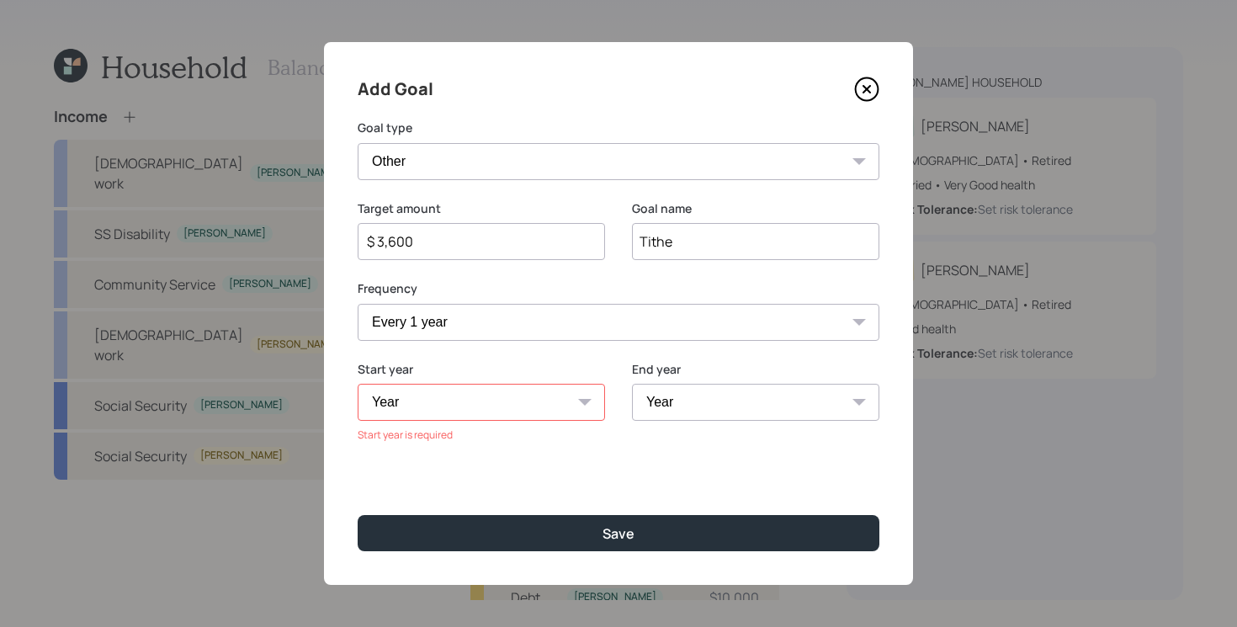
select select "2025"
click at [358, 384] on select "Year [DATE] 2026 2027 2028 2029 2030 2031 2032 2033 2034 2035 2036 2037 2038 20…" at bounding box center [481, 402] width 247 height 37
click at [723, 402] on select "Year [DATE] 2026 2027 2028 2029 2030 2031 2032 2033 2034 2035 2036 2037 2038 20…" at bounding box center [755, 402] width 247 height 37
select select "2057"
click at [632, 384] on select "Year [DATE] 2026 2027 2028 2029 2030 2031 2032 2033 2034 2035 2036 2037 2038 20…" at bounding box center [755, 402] width 247 height 37
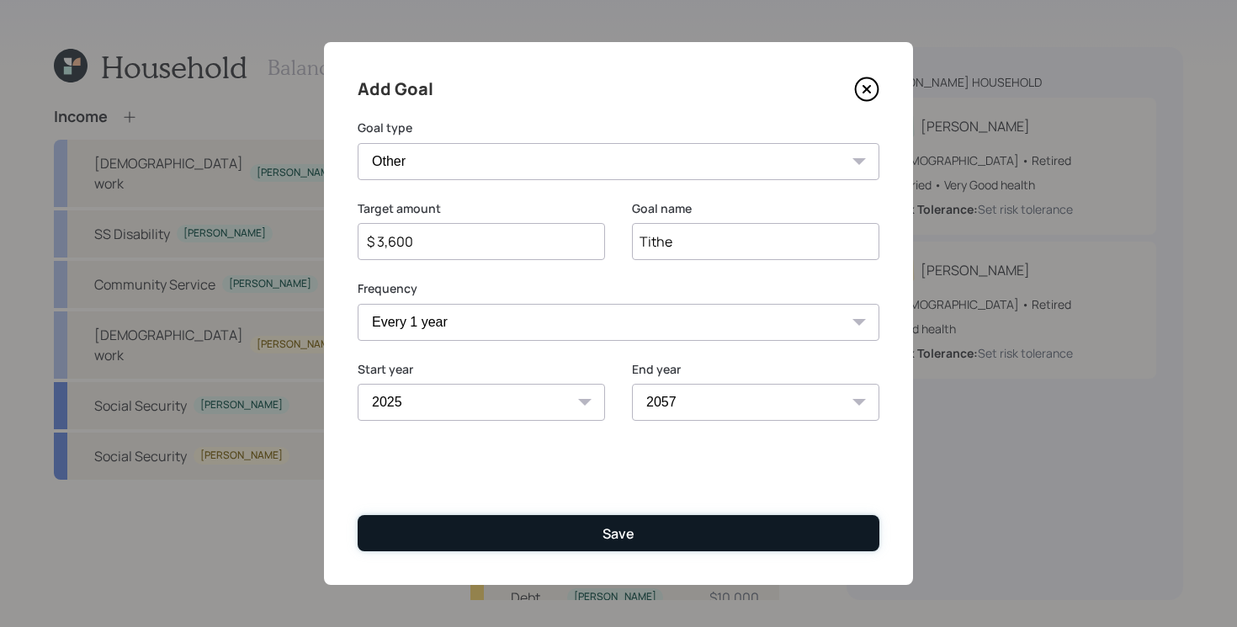
click at [638, 532] on button "Save" at bounding box center [619, 533] width 522 height 36
type input "$"
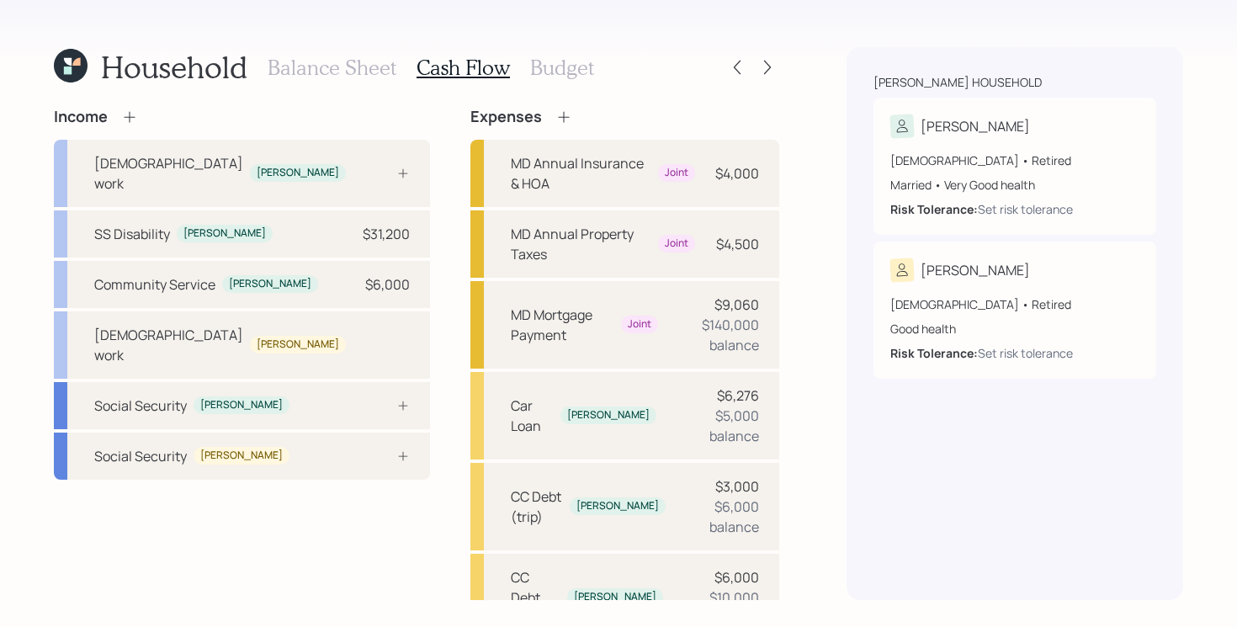
click at [576, 60] on h3 "Budget" at bounding box center [562, 68] width 64 height 24
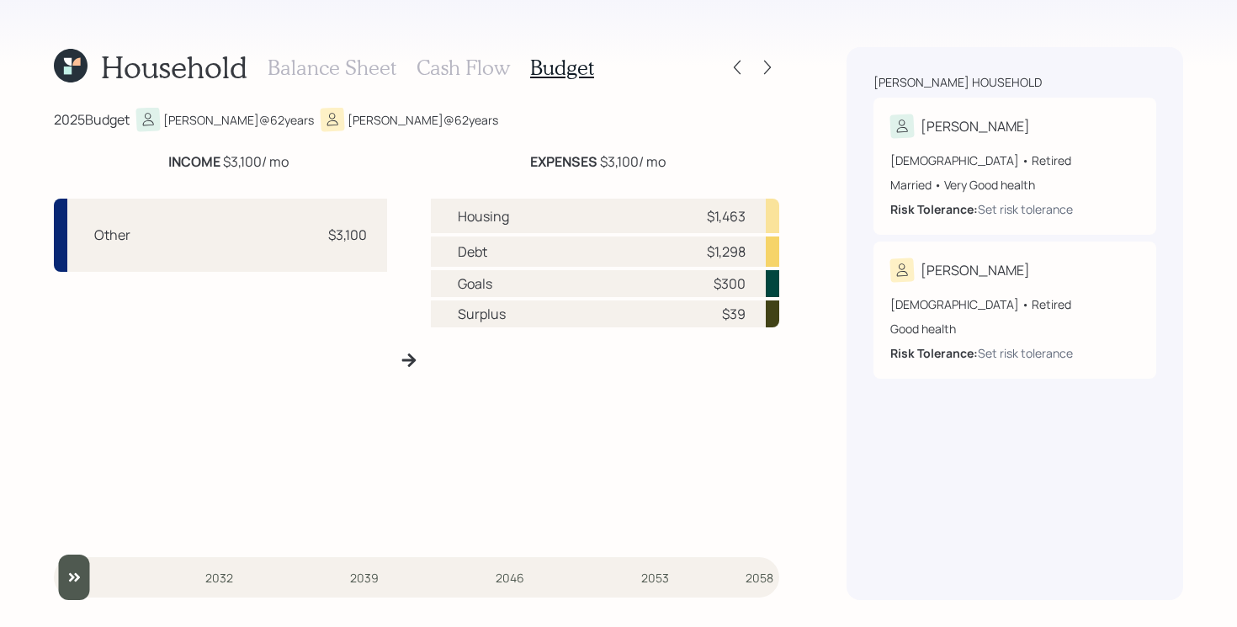
click at [464, 68] on h3 "Cash Flow" at bounding box center [463, 68] width 93 height 24
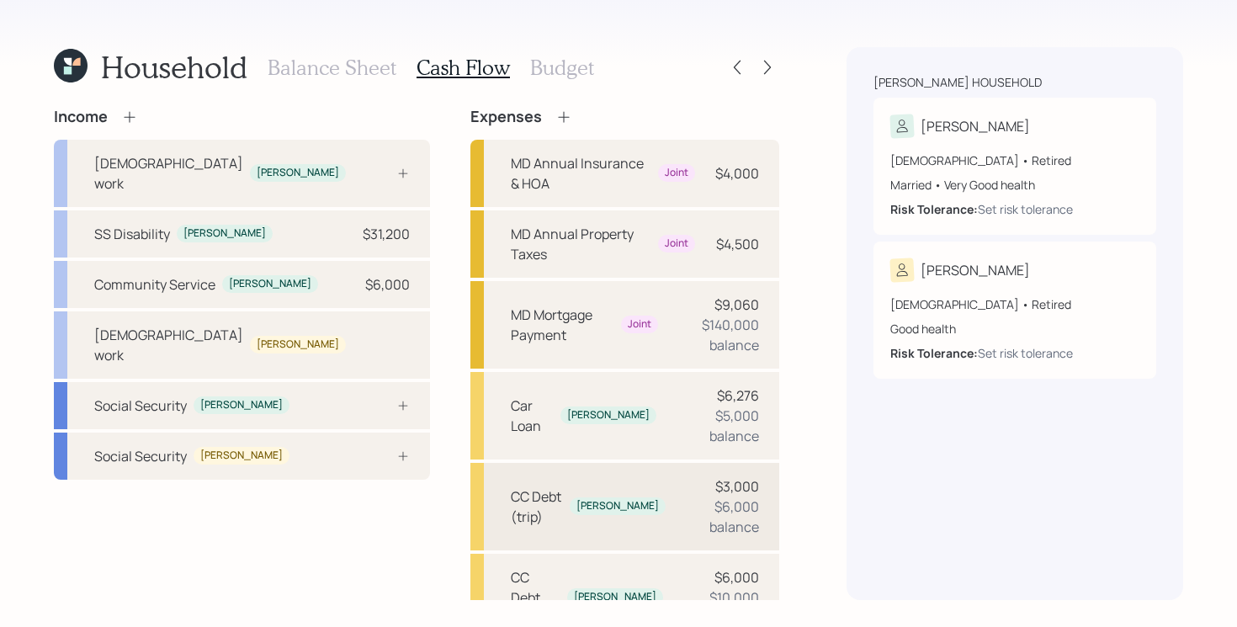
scroll to position [374, 0]
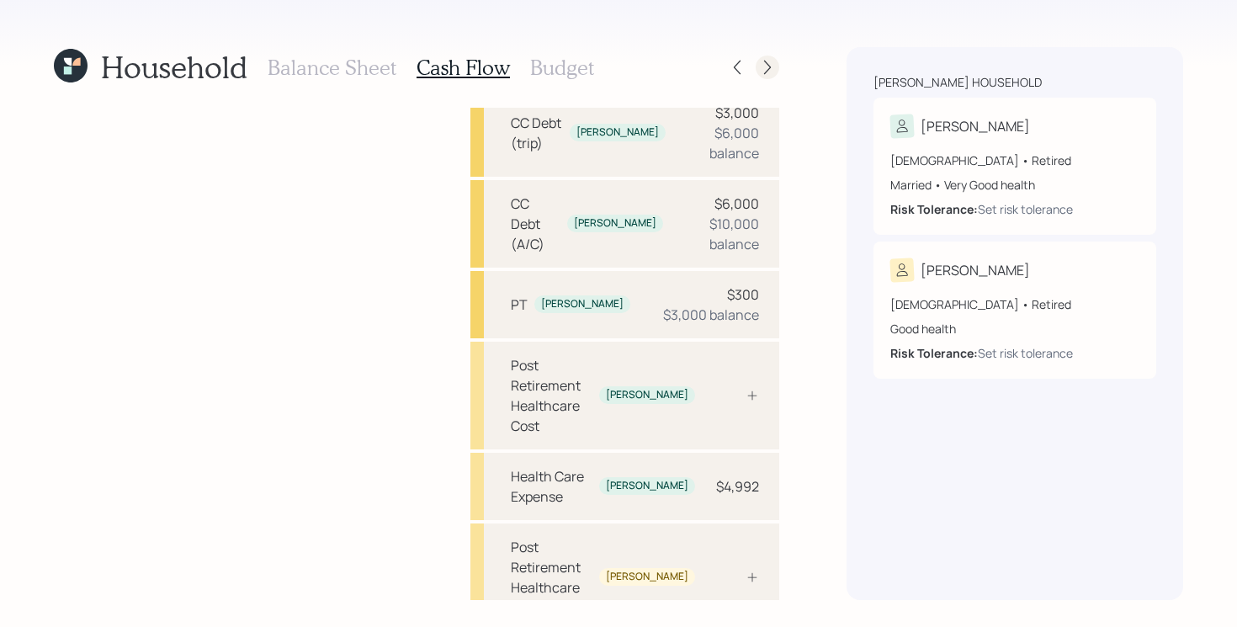
click at [768, 68] on icon at bounding box center [767, 68] width 7 height 14
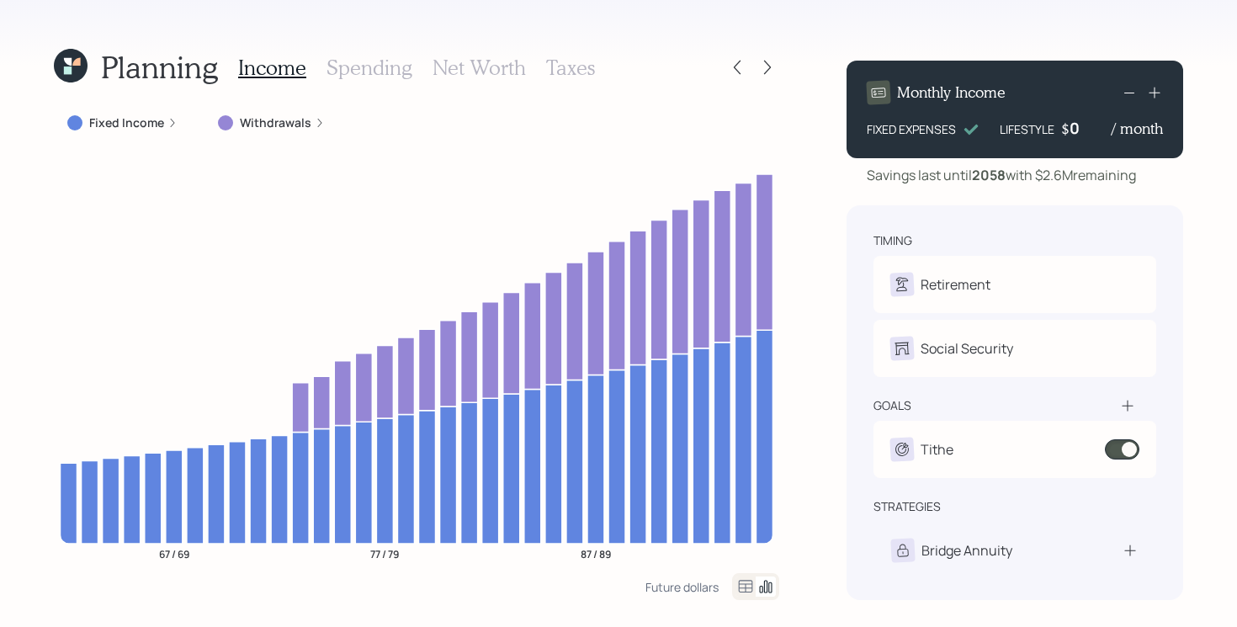
click at [821, 351] on div "Planning Income Spending Net Worth Taxes Fixed Income Withdrawals 67 / 69 77 / …" at bounding box center [618, 313] width 1237 height 627
click at [741, 71] on icon at bounding box center [737, 67] width 17 height 17
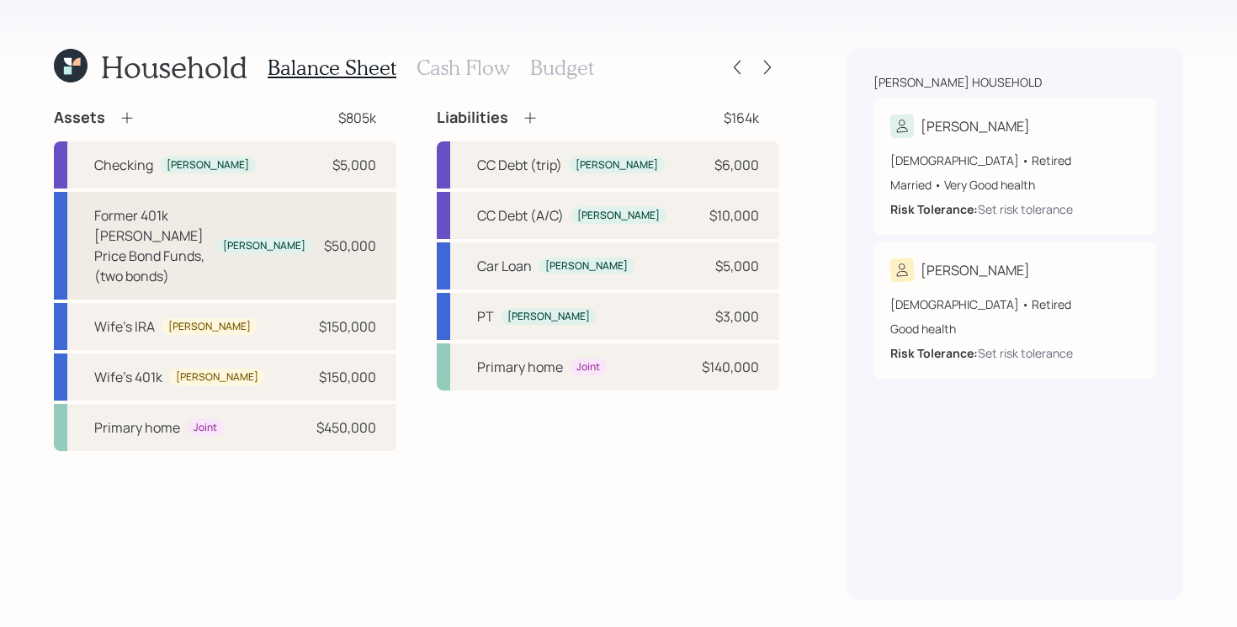
click at [306, 240] on div "Former 401k [PERSON_NAME] Price Bond Funds, (two bonds) [PERSON_NAME]" at bounding box center [203, 245] width 218 height 81
select select "ira"
select select "balanced"
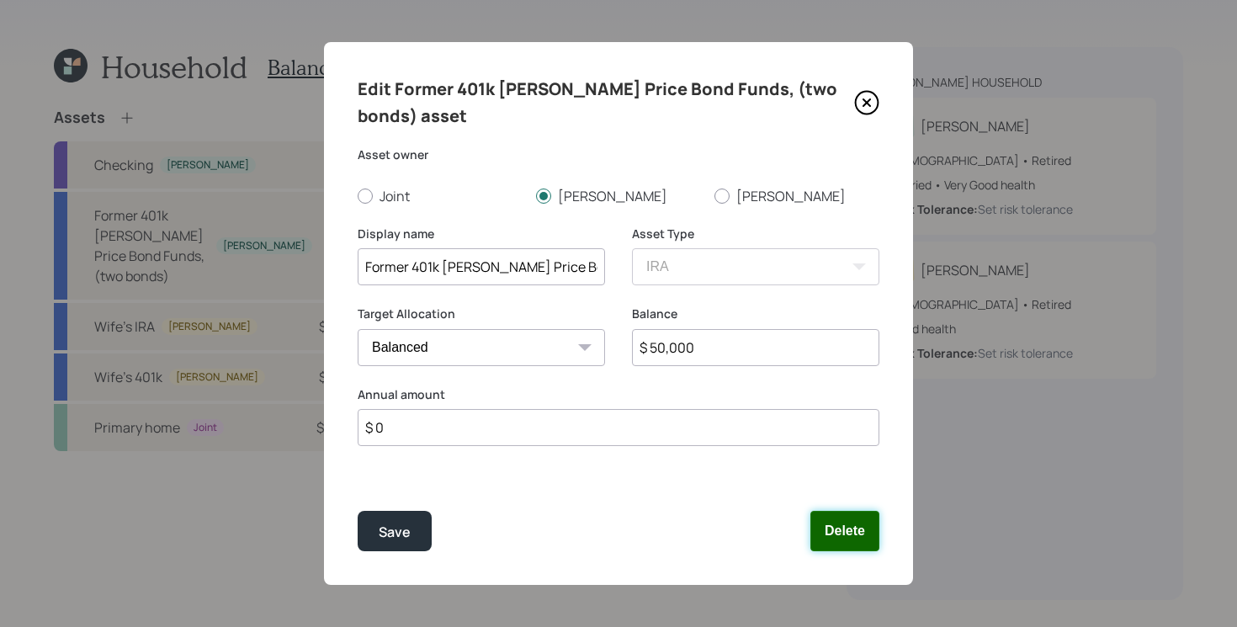
click at [831, 523] on button "Delete" at bounding box center [844, 531] width 69 height 40
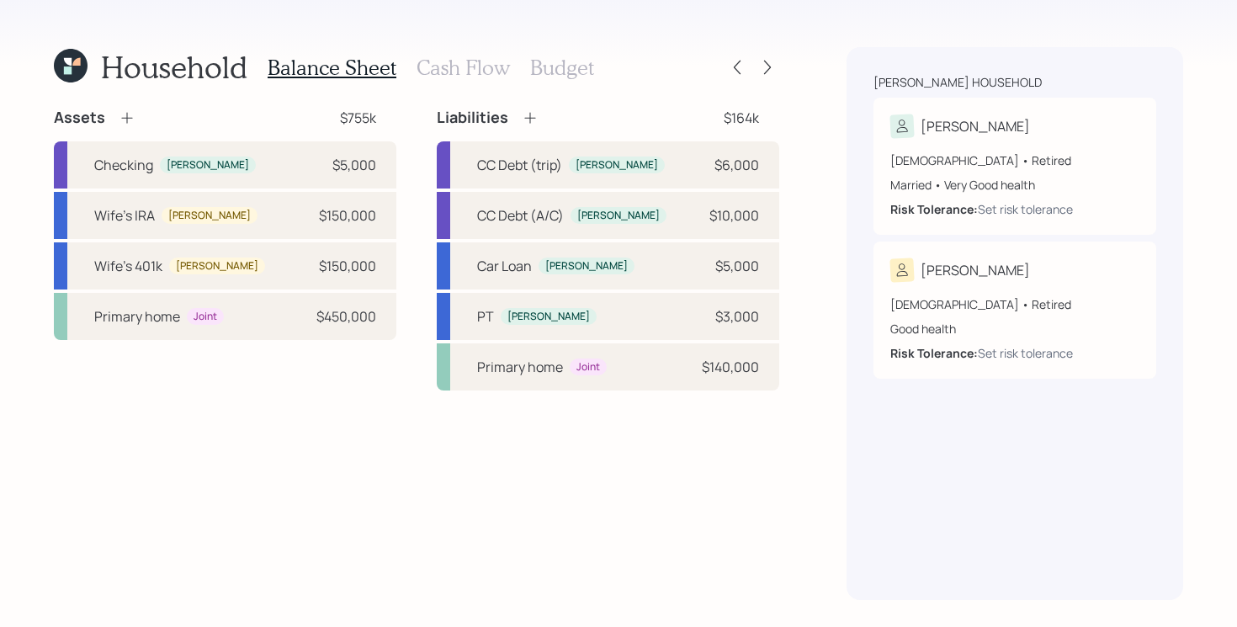
click at [130, 125] on icon at bounding box center [127, 117] width 17 height 17
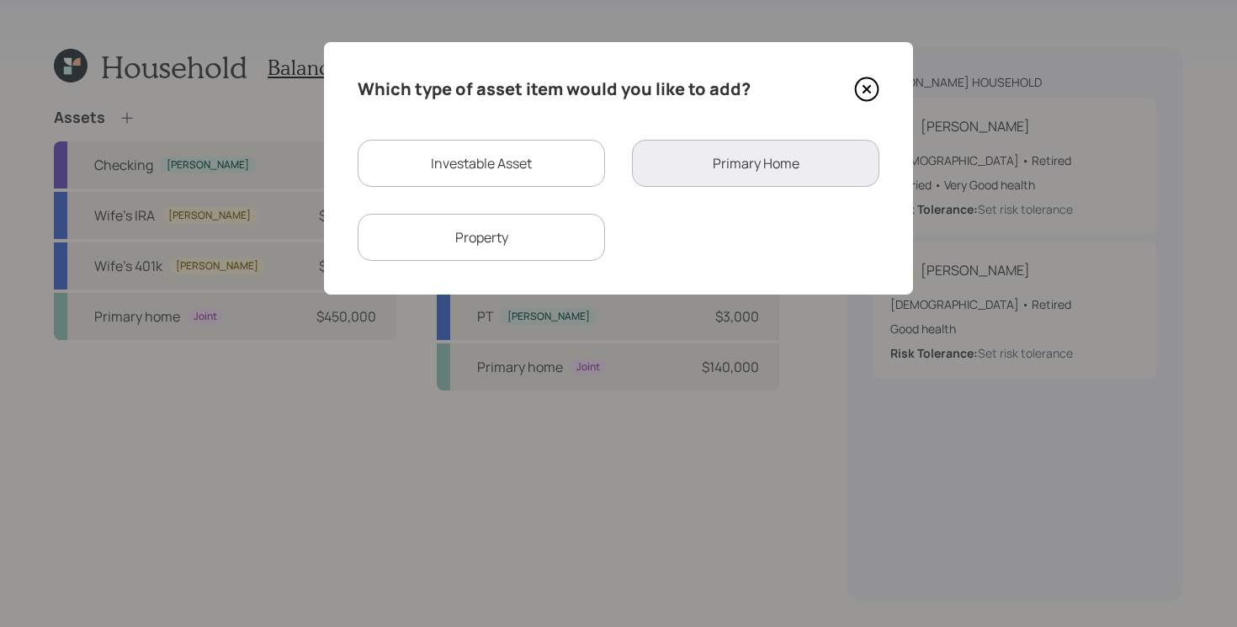
click at [488, 157] on div "Investable Asset" at bounding box center [481, 163] width 247 height 47
select select "taxable"
select select "balanced"
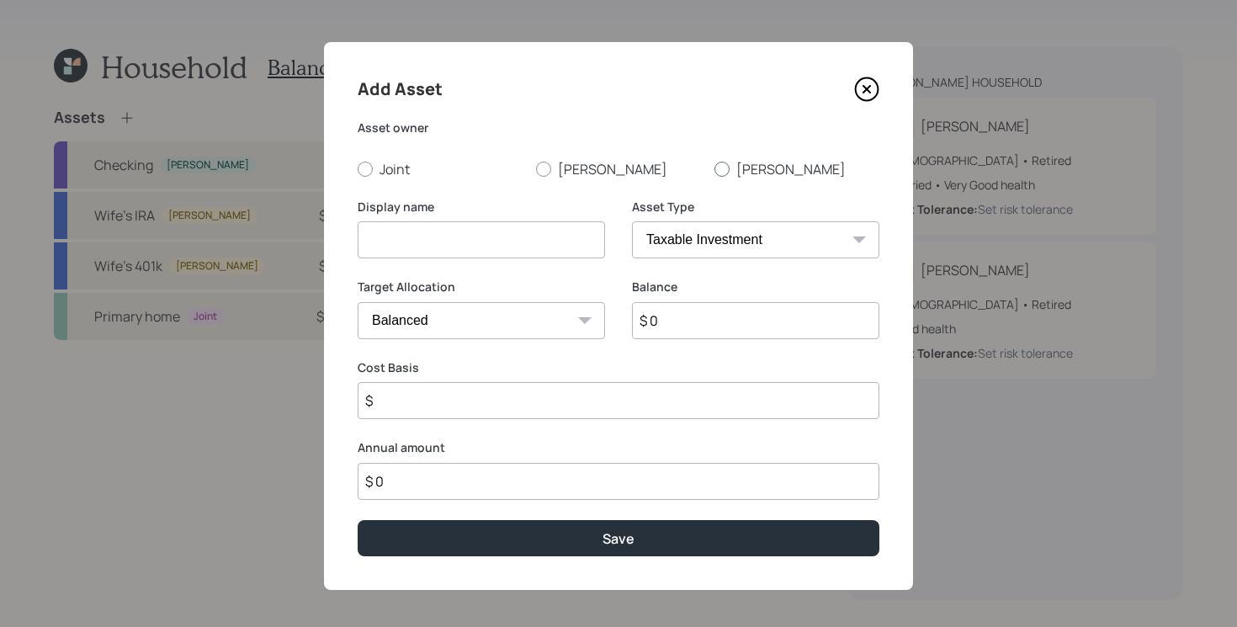
click at [751, 166] on label "[PERSON_NAME]" at bounding box center [796, 169] width 165 height 19
click at [714, 168] on input "[PERSON_NAME]" at bounding box center [714, 168] width 1 height 1
radio input "true"
click at [568, 166] on label "[PERSON_NAME]" at bounding box center [618, 169] width 165 height 19
click at [536, 168] on input "[PERSON_NAME]" at bounding box center [535, 168] width 1 height 1
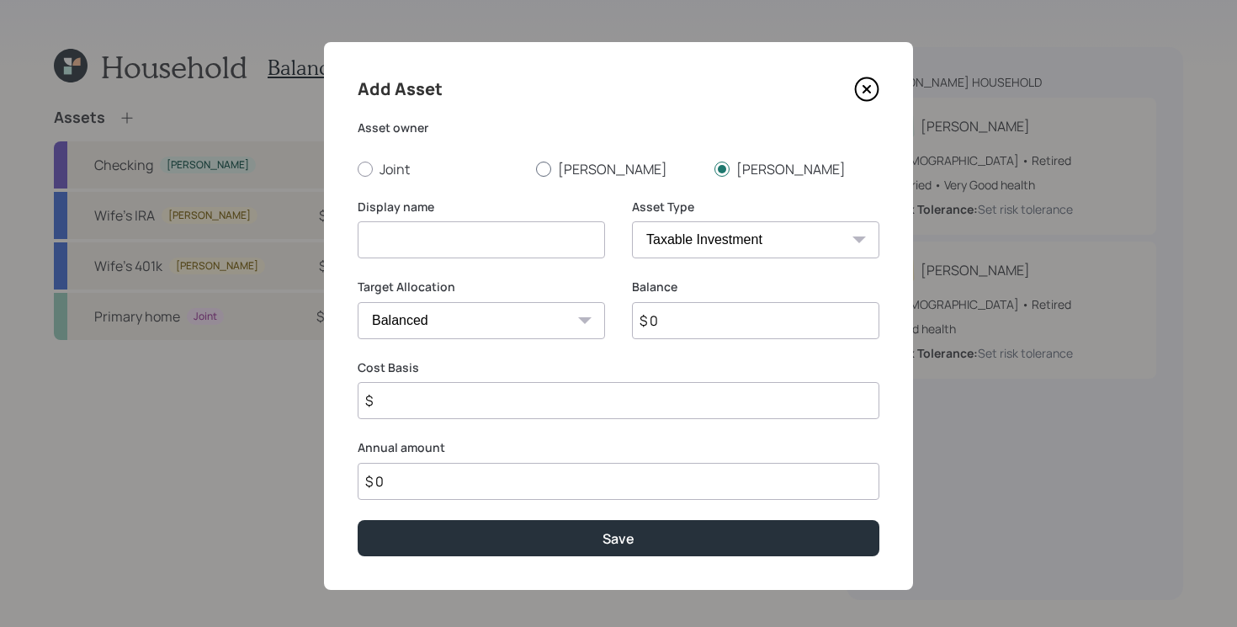
radio input "true"
click at [513, 239] on input at bounding box center [481, 239] width 247 height 37
type input "[PERSON_NAME]'s [PERSON_NAME] Price Bond funds with two bonds"
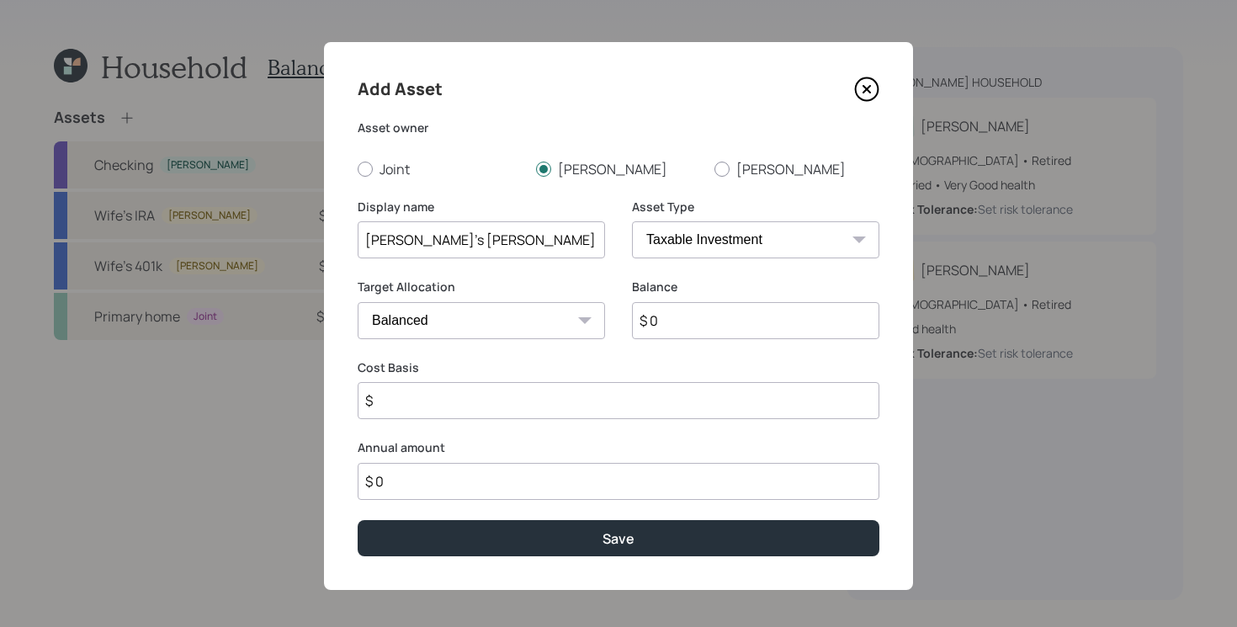
select select "roth_ira"
type input "$"
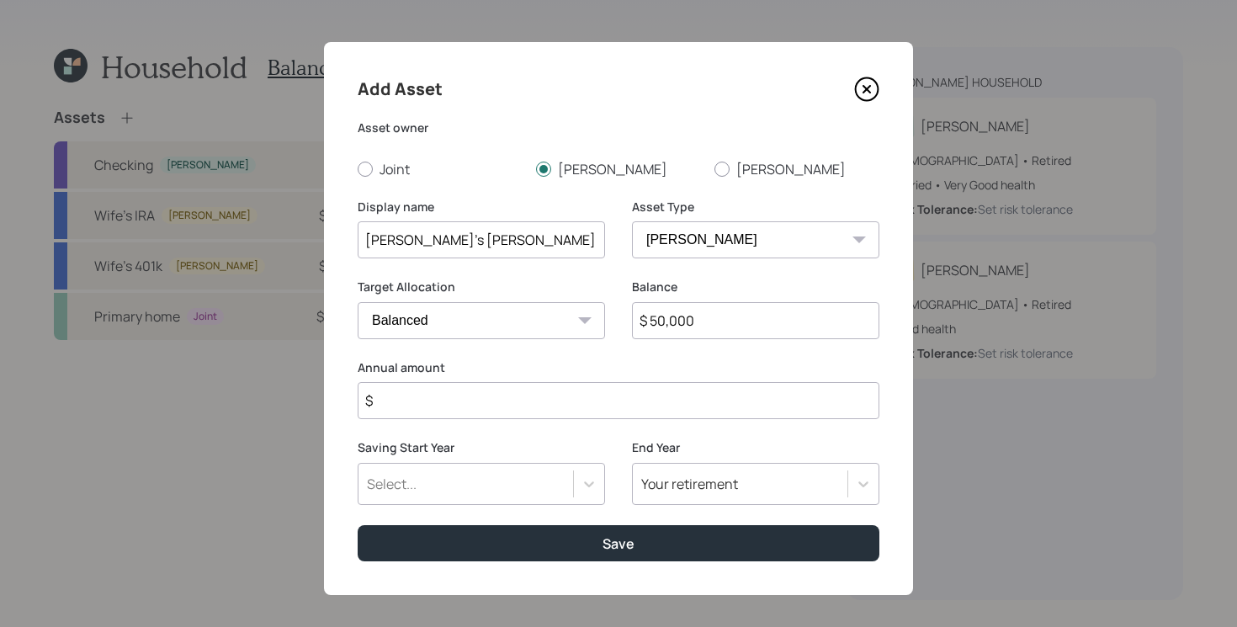
type input "$ 50,000"
click at [706, 231] on select "SEP [PERSON_NAME] IRA 401(k) [PERSON_NAME] 401(k) 403(b) [PERSON_NAME] 403(b) 4…" at bounding box center [755, 239] width 247 height 37
select select "roth_401k"
click at [632, 221] on select "SEP [PERSON_NAME] IRA 401(k) [PERSON_NAME] 401(k) 403(b) [PERSON_NAME] 403(b) 4…" at bounding box center [755, 239] width 247 height 37
click at [466, 410] on input "number" at bounding box center [469, 400] width 222 height 37
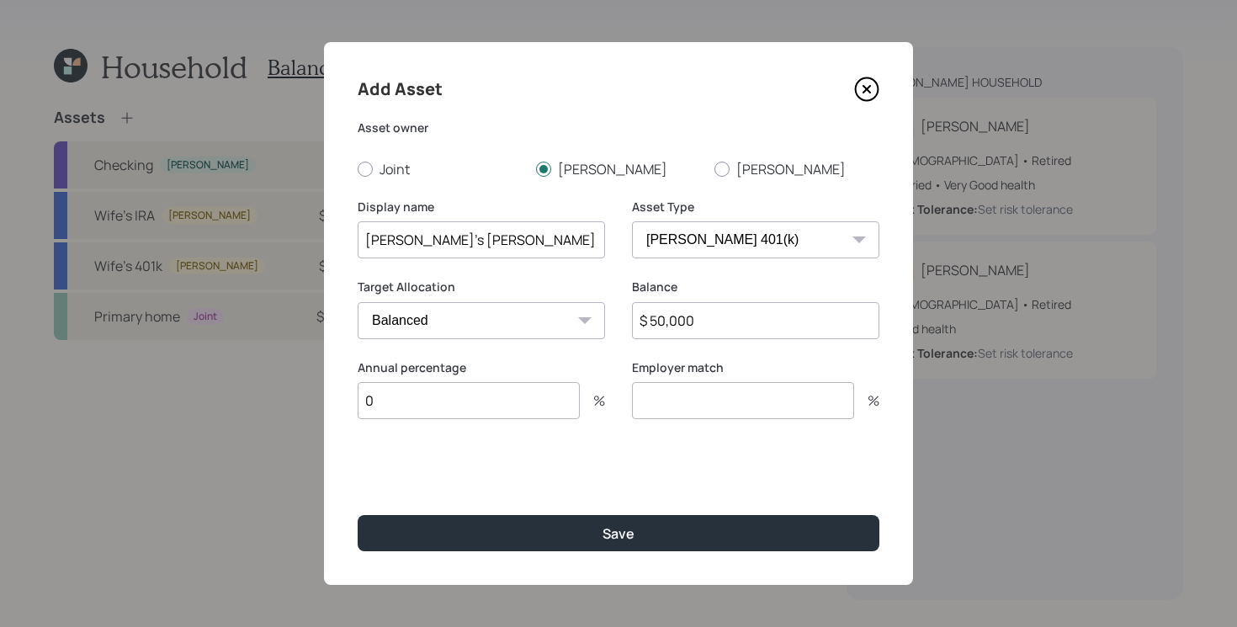
type input "0"
click at [358, 515] on button "Save" at bounding box center [619, 533] width 522 height 36
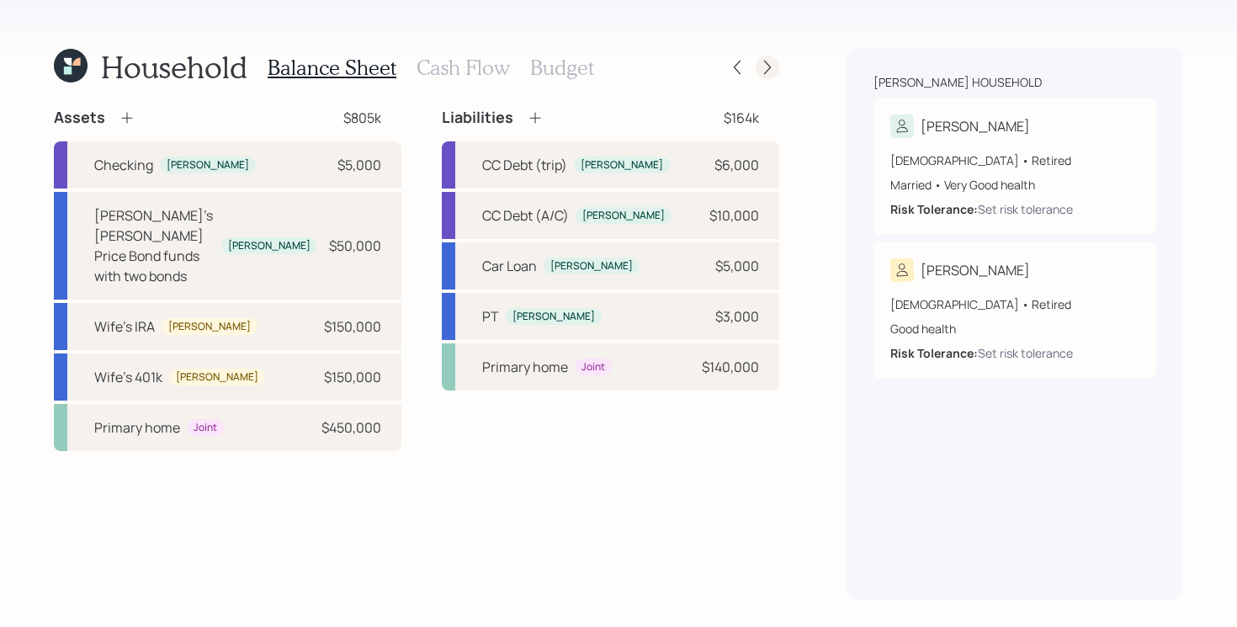
click at [771, 62] on icon at bounding box center [767, 67] width 17 height 17
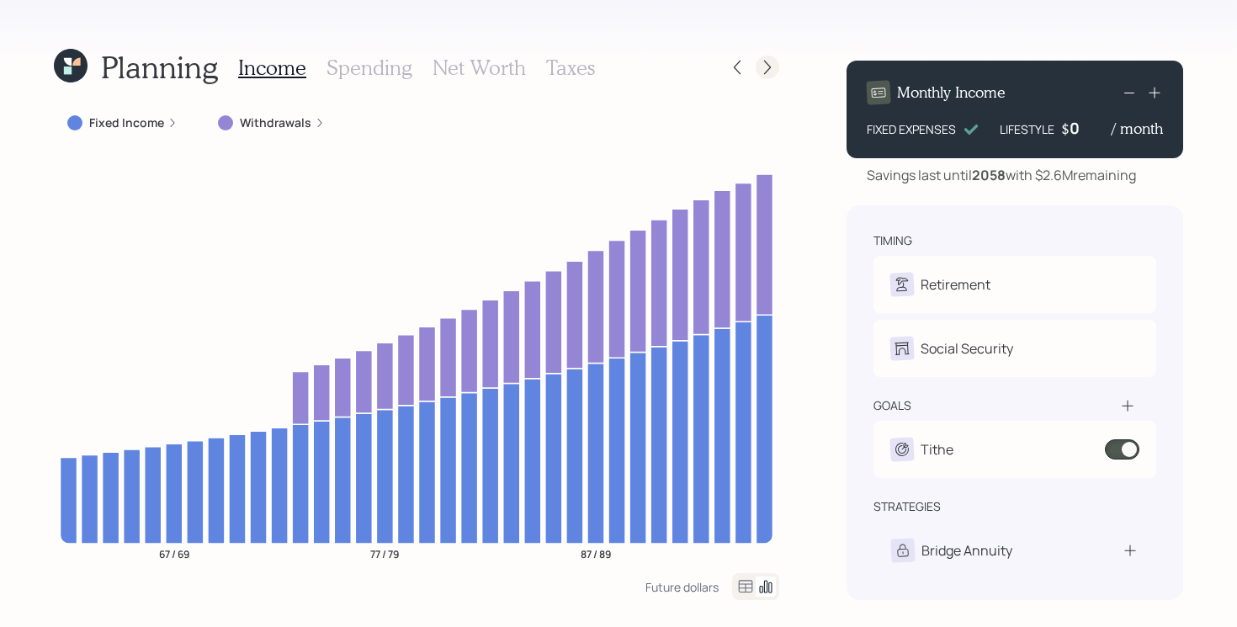
click at [769, 71] on icon at bounding box center [767, 67] width 17 height 17
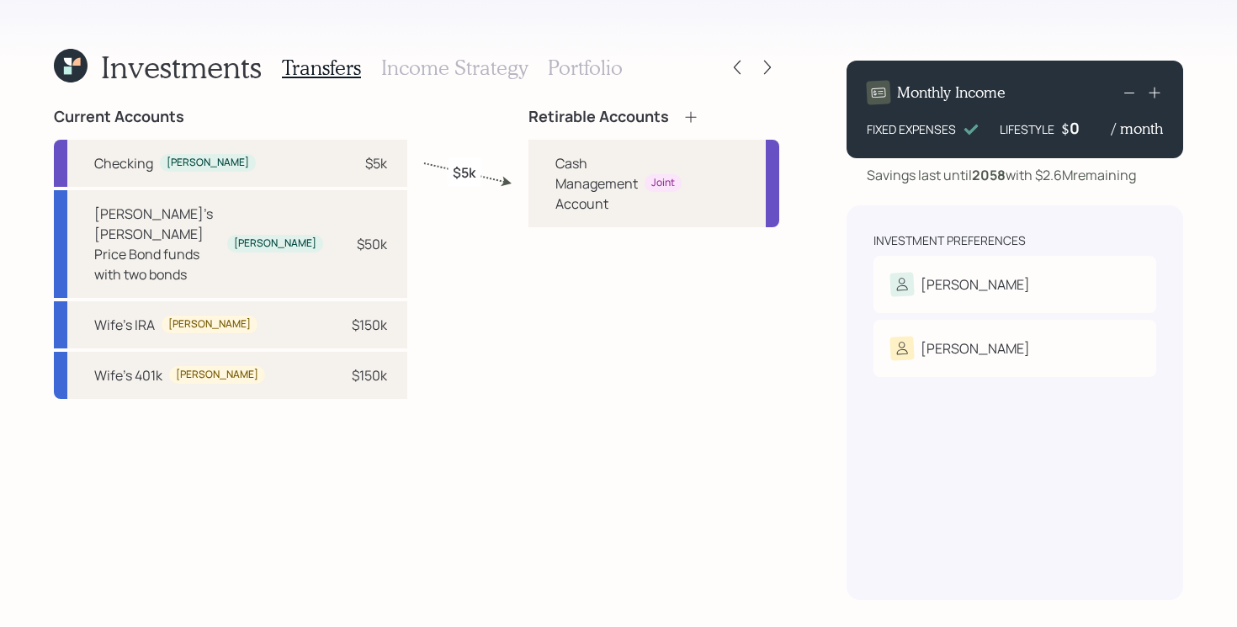
click at [542, 419] on div "Retirable Accounts Cash Management Account Joint" at bounding box center [653, 354] width 251 height 492
click at [1008, 277] on div "[PERSON_NAME]" at bounding box center [1014, 285] width 249 height 24
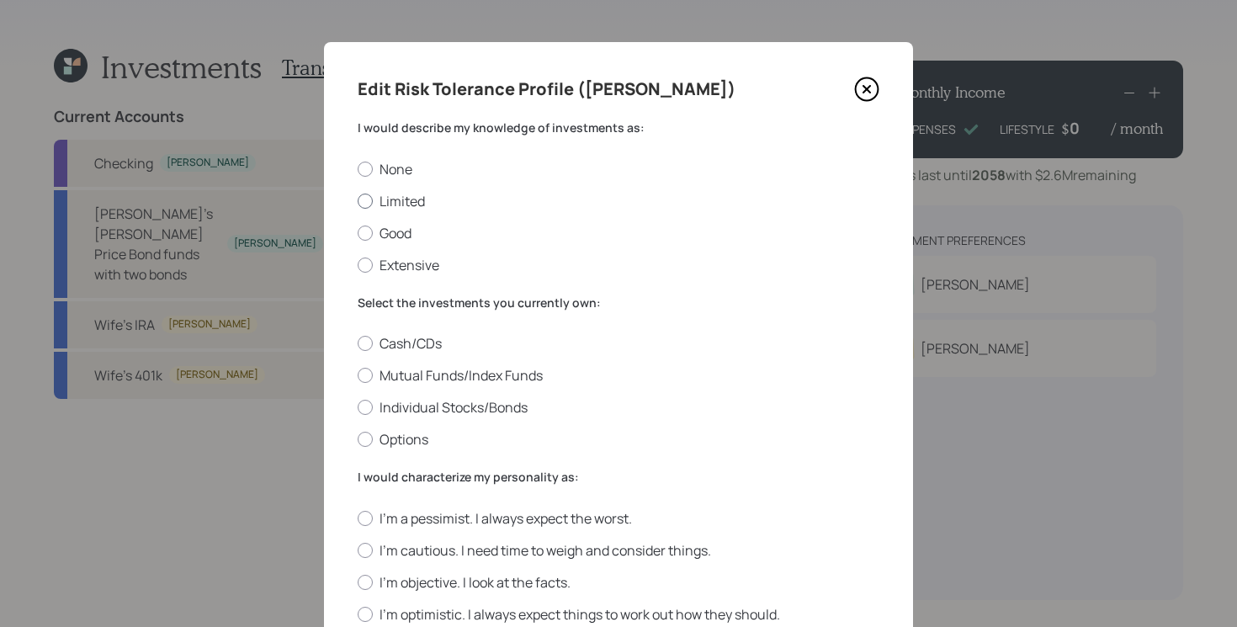
click at [396, 202] on label "Limited" at bounding box center [619, 201] width 522 height 19
click at [358, 201] on input "Limited" at bounding box center [357, 200] width 1 height 1
radio input "true"
click at [486, 371] on label "Mutual Funds/Index Funds" at bounding box center [619, 375] width 522 height 19
click at [358, 375] on input "Mutual Funds/Index Funds" at bounding box center [357, 375] width 1 height 1
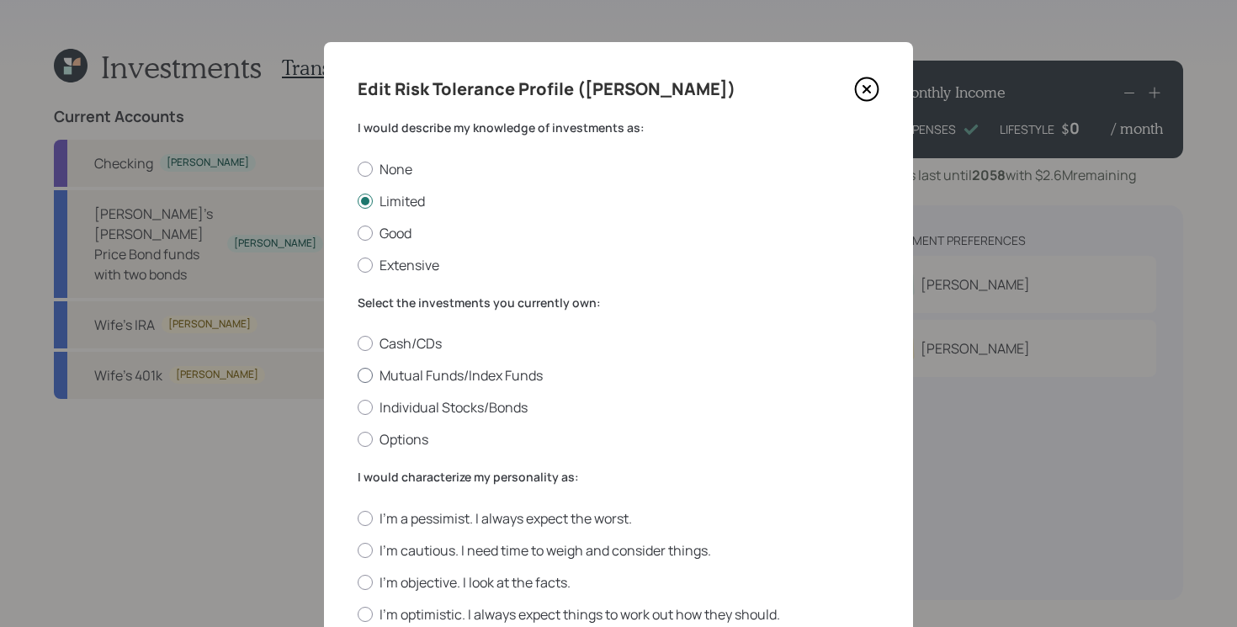
radio input "true"
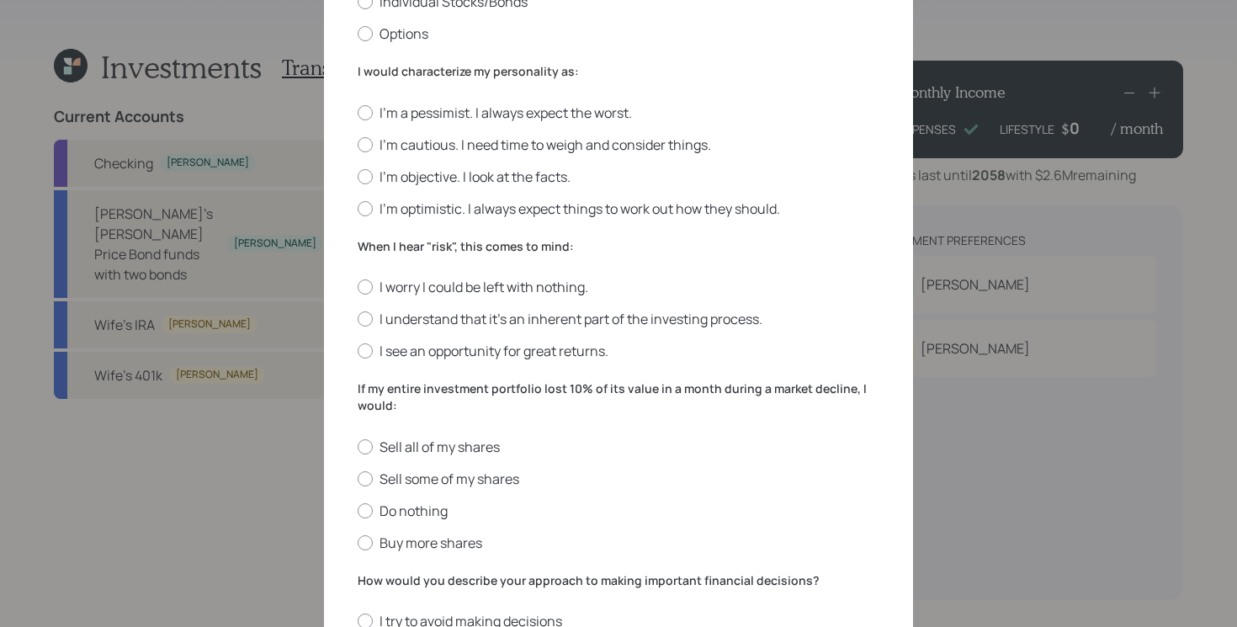
scroll to position [406, 0]
click at [476, 143] on label "I'm cautious. I need time to weigh and consider things." at bounding box center [619, 144] width 522 height 19
click at [358, 143] on input "I'm cautious. I need time to weigh and consider things." at bounding box center [357, 143] width 1 height 1
radio input "true"
click at [531, 350] on label "I see an opportunity for great returns." at bounding box center [619, 350] width 522 height 19
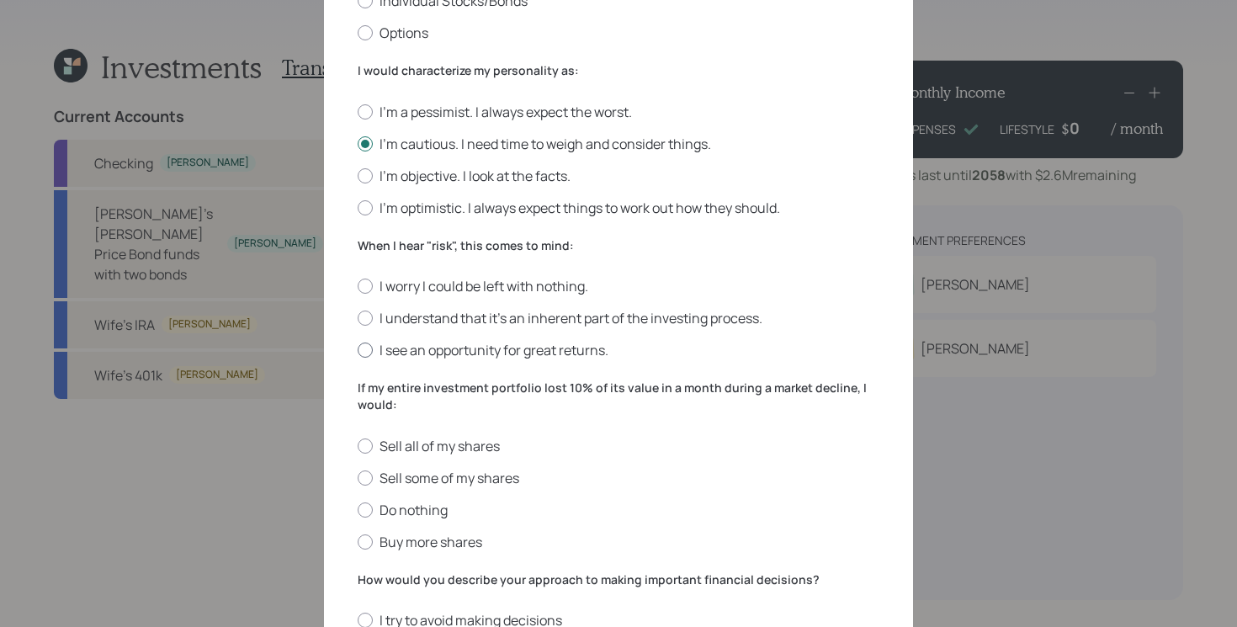
click at [358, 350] on input "I see an opportunity for great returns." at bounding box center [357, 350] width 1 height 1
radio input "true"
click at [464, 539] on label "Buy more shares" at bounding box center [619, 542] width 522 height 19
click at [358, 541] on input "Buy more shares" at bounding box center [357, 541] width 1 height 1
radio input "true"
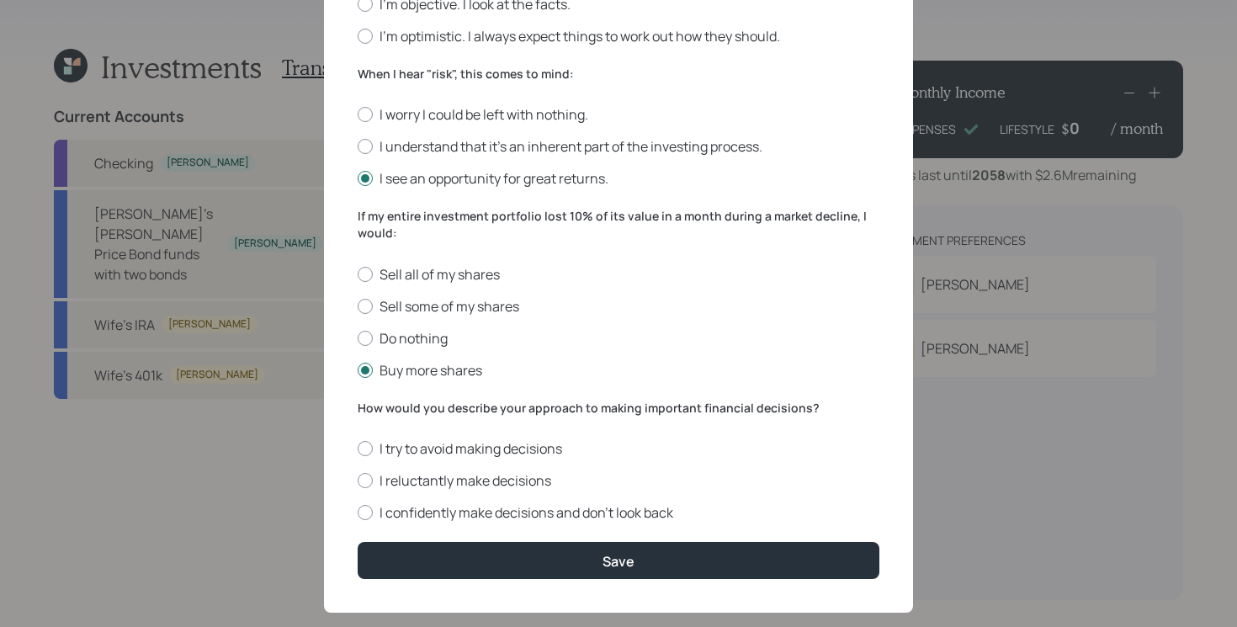
scroll to position [606, 0]
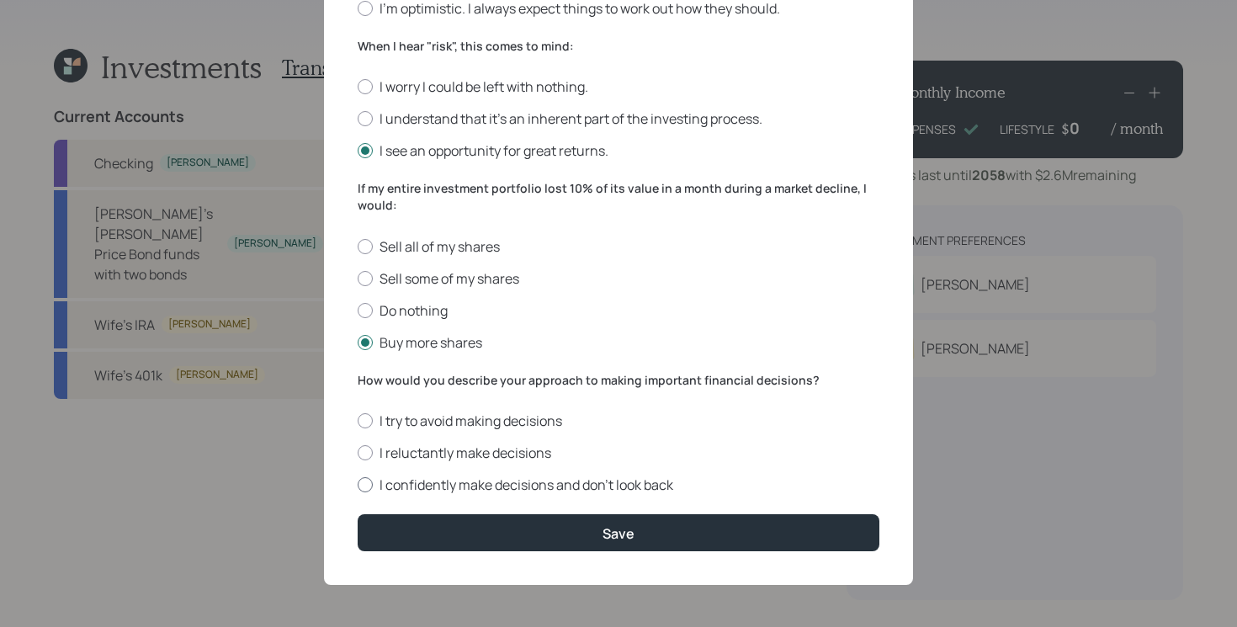
click at [640, 475] on label "I confidently make decisions and don’t look back" at bounding box center [619, 484] width 522 height 19
click at [358, 485] on input "I confidently make decisions and don’t look back" at bounding box center [357, 485] width 1 height 1
radio input "true"
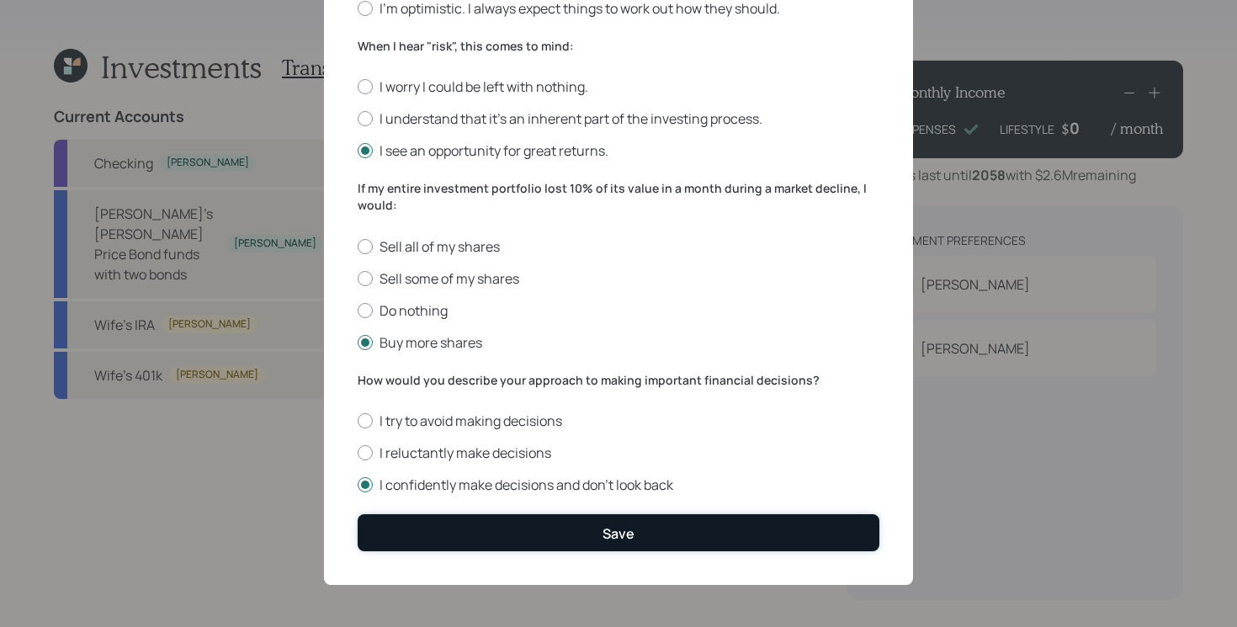
click at [594, 523] on button "Save" at bounding box center [619, 532] width 522 height 36
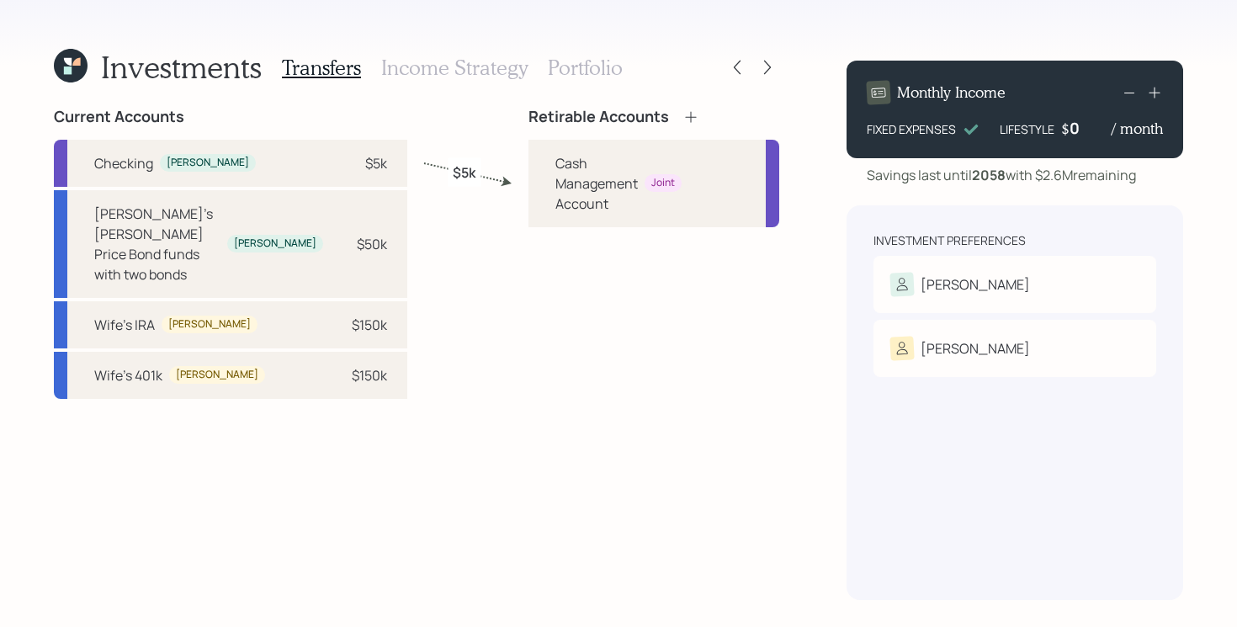
click at [560, 62] on h3 "Portfolio" at bounding box center [585, 68] width 75 height 24
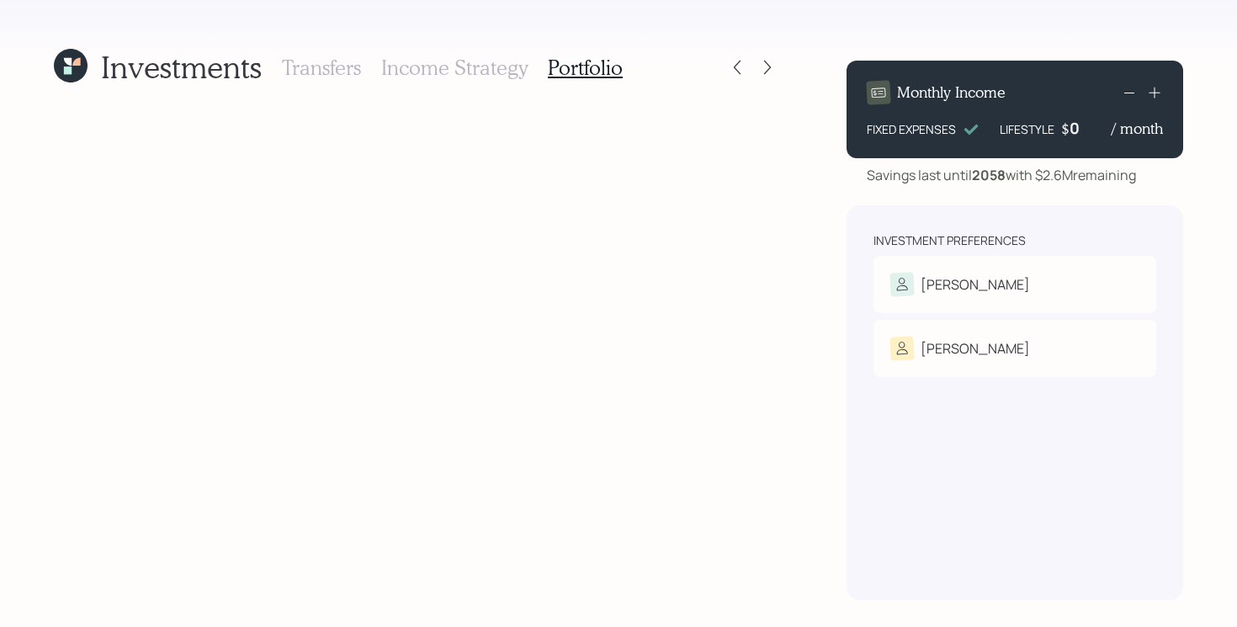
click at [309, 65] on h3 "Transfers" at bounding box center [321, 68] width 79 height 24
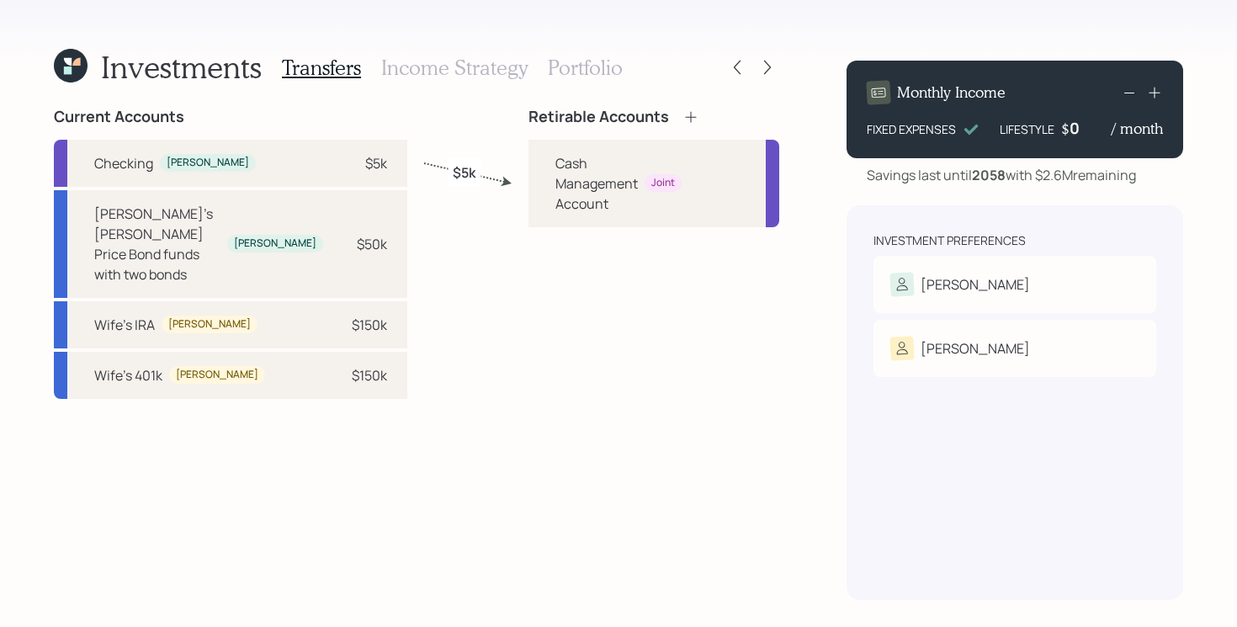
click at [693, 121] on icon at bounding box center [690, 117] width 17 height 17
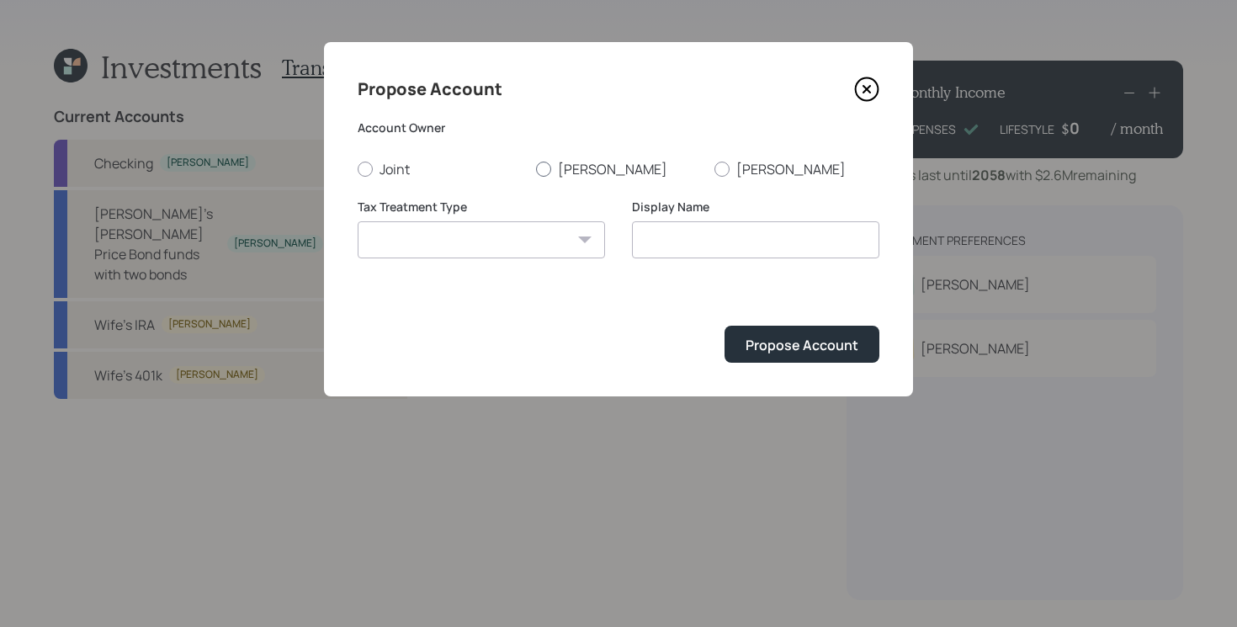
click at [588, 163] on label "[PERSON_NAME]" at bounding box center [618, 169] width 165 height 19
click at [536, 168] on input "[PERSON_NAME]" at bounding box center [535, 168] width 1 height 1
radio input "true"
click at [537, 229] on select "[PERSON_NAME] Taxable Traditional" at bounding box center [481, 239] width 247 height 37
select select "[PERSON_NAME]"
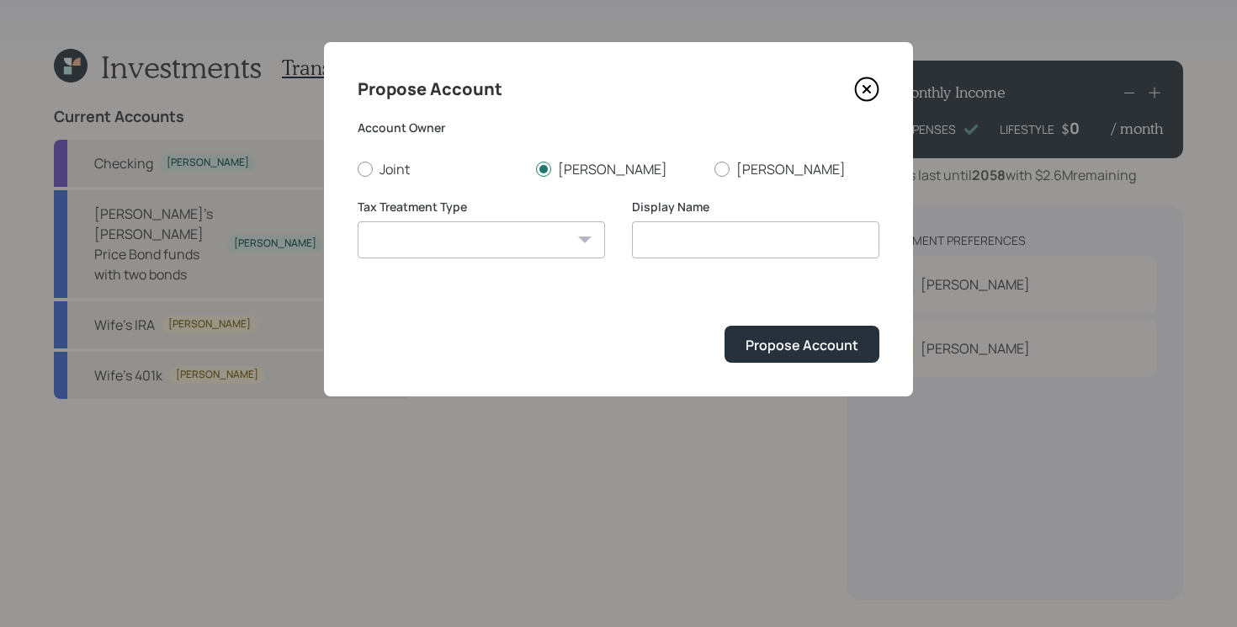
click at [358, 221] on select "[PERSON_NAME] Taxable Traditional" at bounding box center [481, 239] width 247 height 37
type input "[PERSON_NAME]"
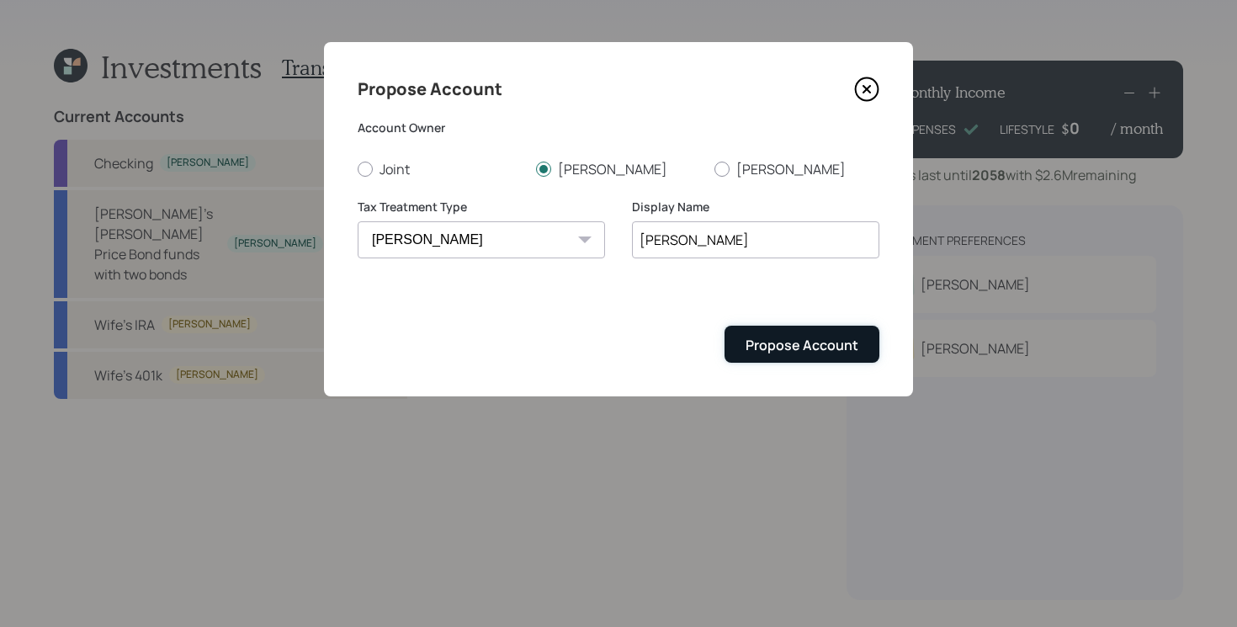
click at [793, 348] on div "Propose Account" at bounding box center [802, 345] width 113 height 19
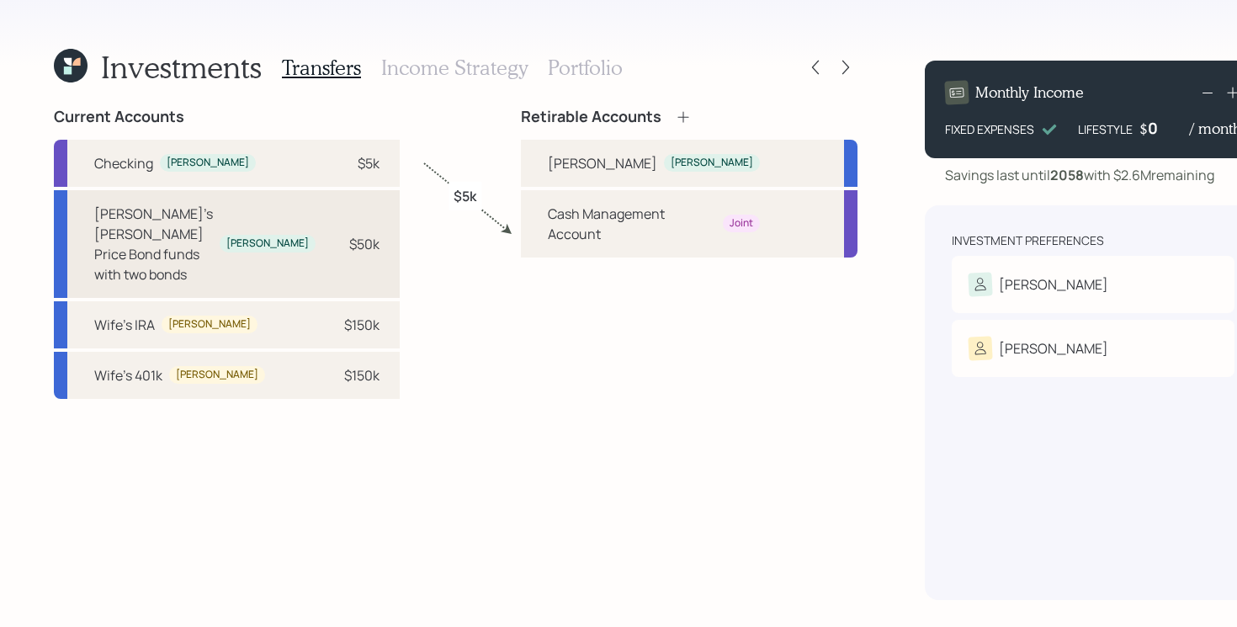
click at [213, 224] on div "[PERSON_NAME]'s [PERSON_NAME] Price Bond funds with two bonds" at bounding box center [153, 244] width 119 height 81
click at [585, 161] on div "[PERSON_NAME]" at bounding box center [602, 163] width 109 height 20
select select "09c386c6-4d58-47d6-8433-9471a64bc14d"
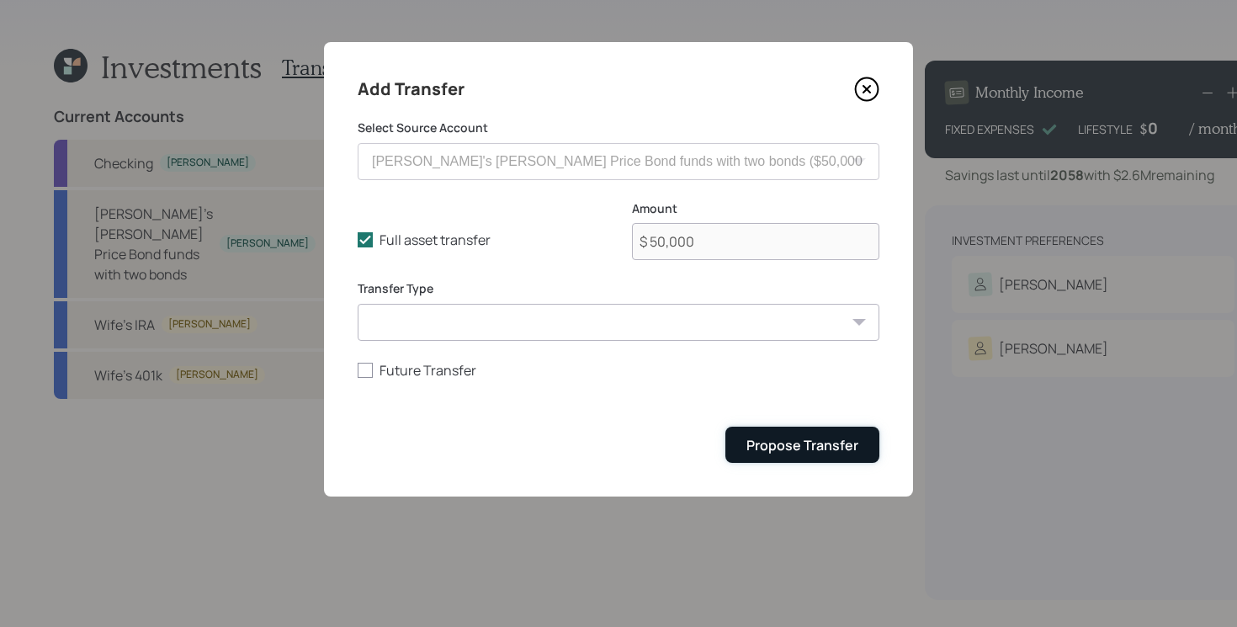
click at [785, 461] on button "Propose Transfer" at bounding box center [802, 445] width 154 height 36
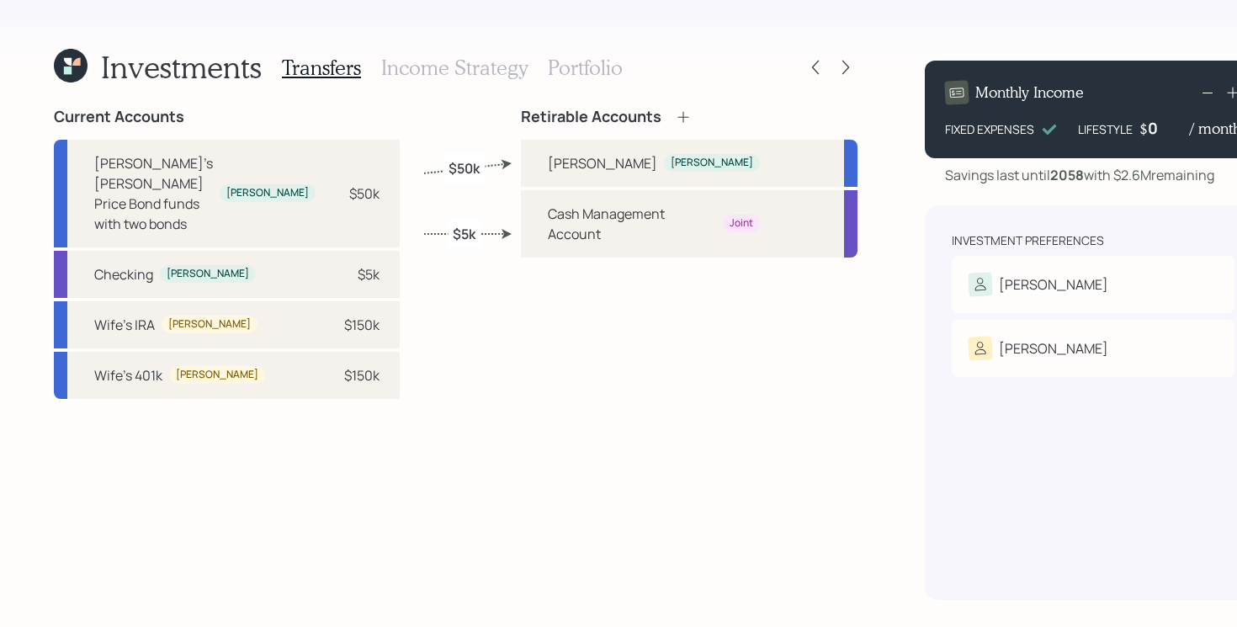
click at [586, 62] on h3 "Portfolio" at bounding box center [585, 68] width 75 height 24
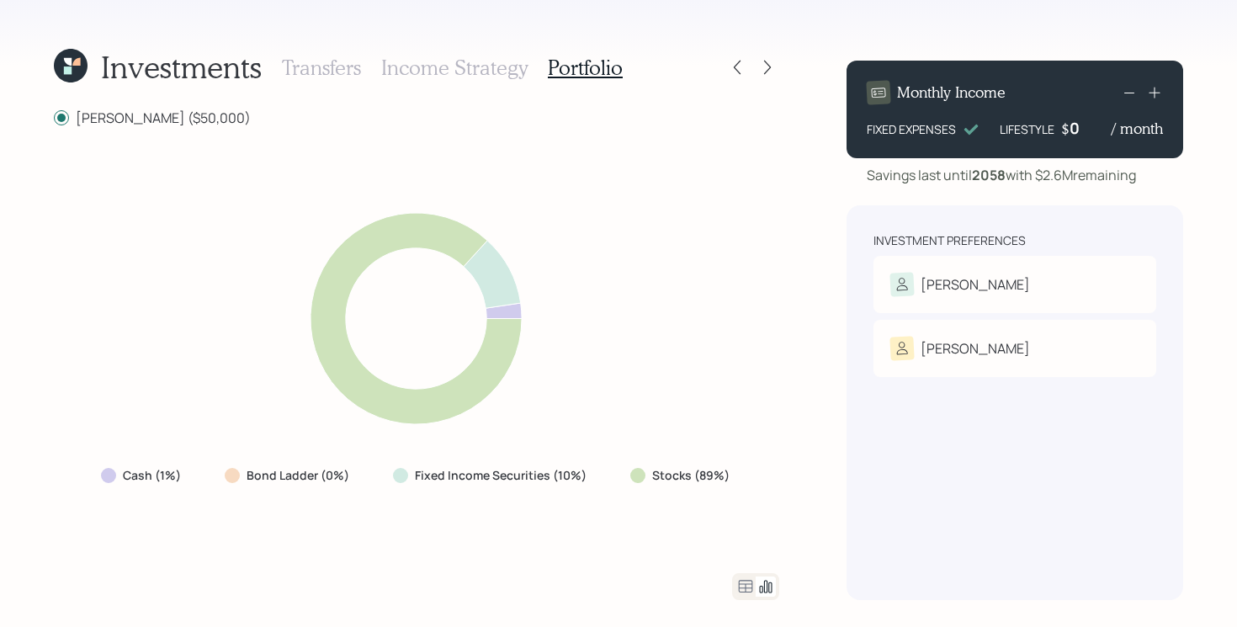
drag, startPoint x: 614, startPoint y: 471, endPoint x: 777, endPoint y: 467, distance: 163.3
click at [777, 467] on div "Cash (1%) Bond Ladder (0%) Fixed Income Securities (10%) Stocks (89%)" at bounding box center [416, 350] width 725 height 406
click at [771, 478] on div "Cash (1%) Bond Ladder (0%) Fixed Income Securities (10%) Stocks (89%)" at bounding box center [416, 350] width 725 height 406
drag, startPoint x: 610, startPoint y: 465, endPoint x: 392, endPoint y: 471, distance: 218.0
click at [392, 471] on div "Cash (1%) Bond Ladder (0%) Fixed Income Securities (10%) Stocks (89%)" at bounding box center [417, 475] width 659 height 30
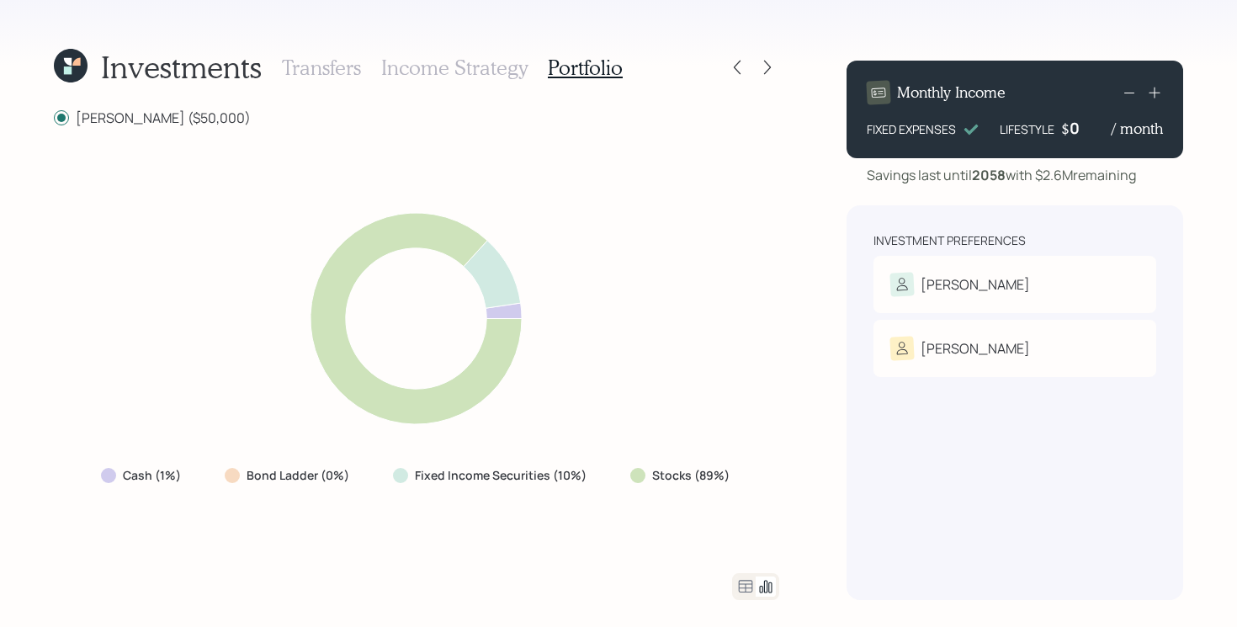
click at [702, 378] on div "Cash (1%) Bond Ladder (0%) Fixed Income Securities (10%) Stocks (89%)" at bounding box center [416, 350] width 725 height 406
click at [746, 588] on icon at bounding box center [746, 586] width 14 height 13
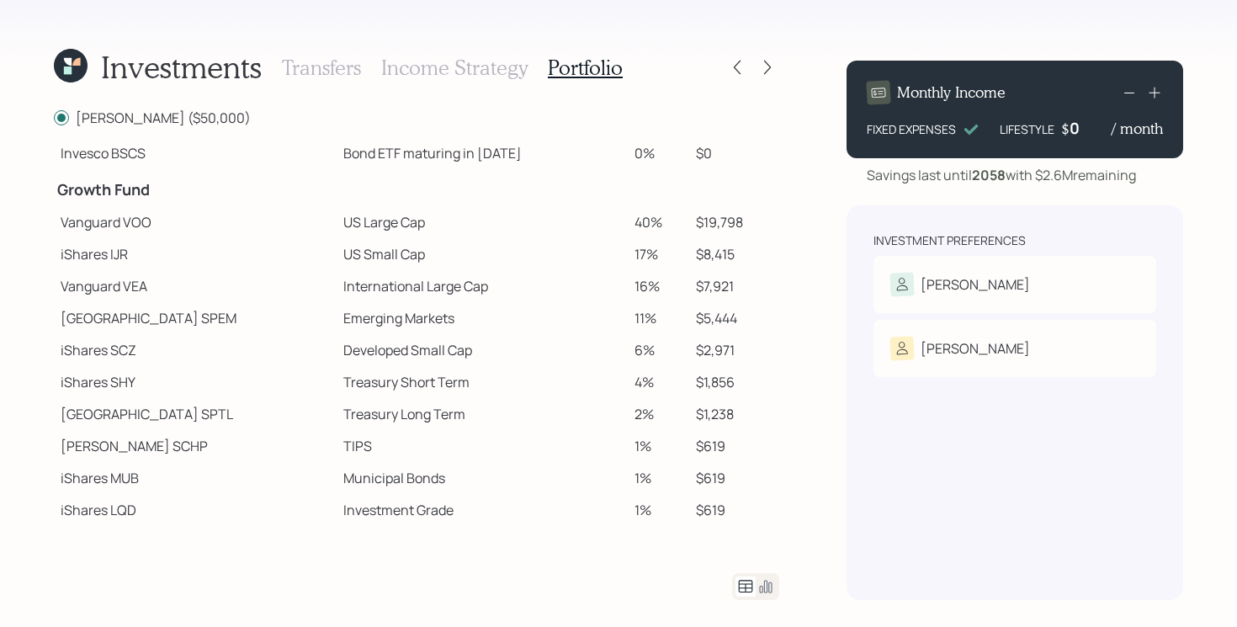
scroll to position [210, 0]
drag, startPoint x: 254, startPoint y: 225, endPoint x: 425, endPoint y: 227, distance: 170.8
click at [425, 227] on tr "Vanguard VOO US Large Cap 40% $19,798" at bounding box center [416, 224] width 725 height 32
click at [535, 394] on td "Treasury Short Term" at bounding box center [482, 384] width 291 height 32
click at [258, 258] on td "iShares IJR" at bounding box center [195, 256] width 283 height 32
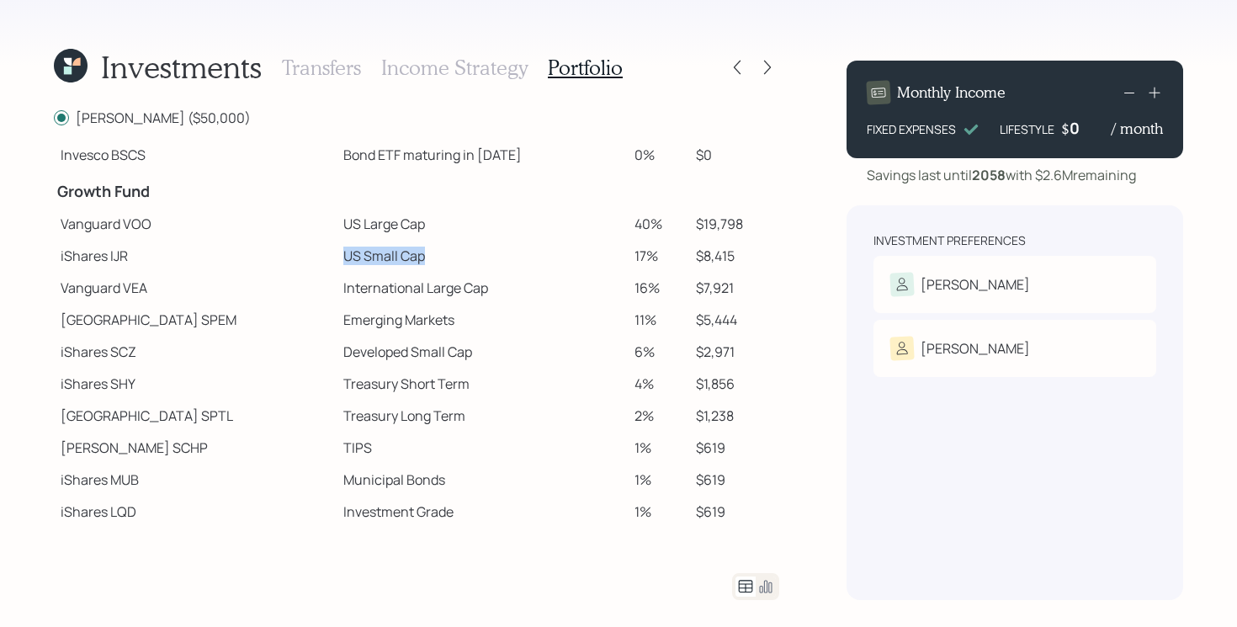
drag, startPoint x: 239, startPoint y: 258, endPoint x: 491, endPoint y: 261, distance: 252.4
click at [491, 261] on tr "iShares IJR US Small Cap 17% $8,415" at bounding box center [416, 256] width 725 height 32
click at [262, 337] on td "iShares SCZ" at bounding box center [195, 352] width 283 height 32
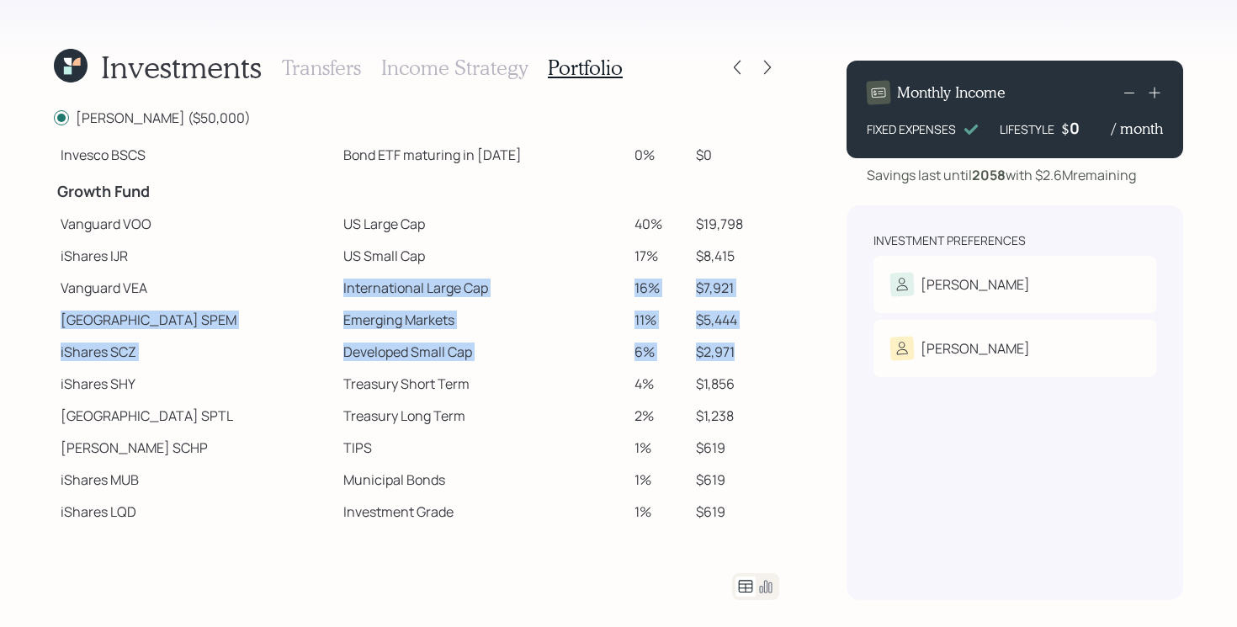
drag, startPoint x: 265, startPoint y: 293, endPoint x: 749, endPoint y: 358, distance: 488.2
click at [749, 358] on tbody "Spend Fund CASH Cash (Account Management) 1% $500 Stability Fund Invesco BSCP B…" at bounding box center [416, 233] width 725 height 590
click at [749, 358] on td "$2,971" at bounding box center [734, 352] width 90 height 32
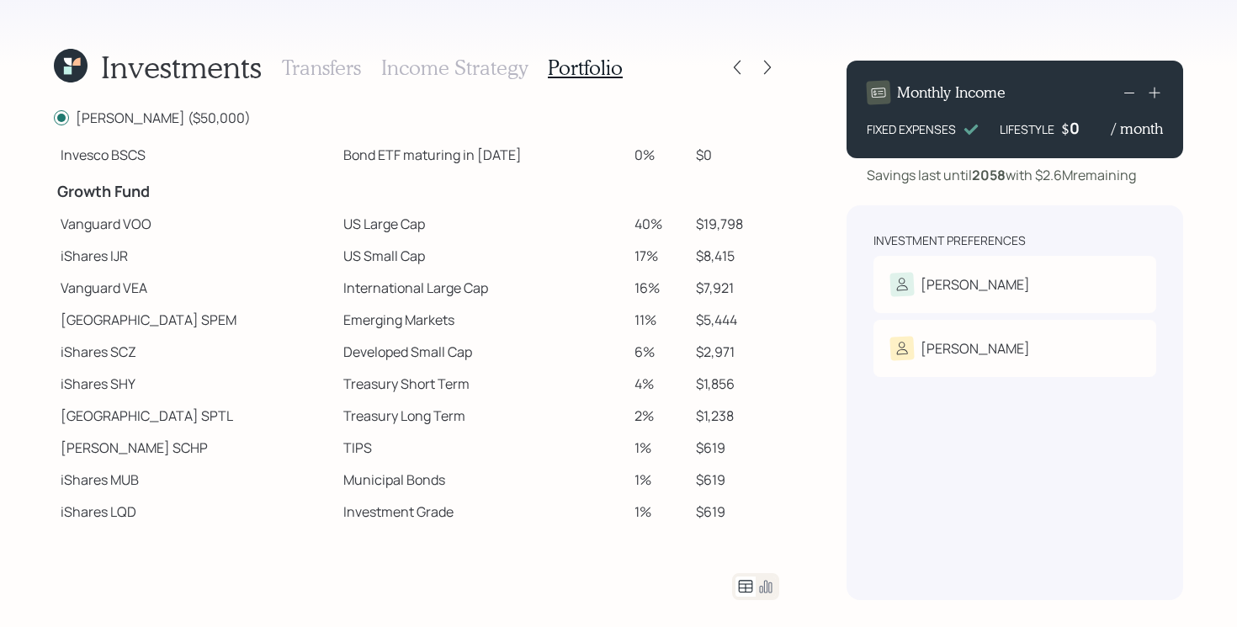
click at [806, 119] on div "Investments Transfers Income Strategy Portfolio [PERSON_NAME] ($50,000) Spend F…" at bounding box center [618, 313] width 1237 height 627
click at [759, 63] on icon at bounding box center [767, 67] width 17 height 17
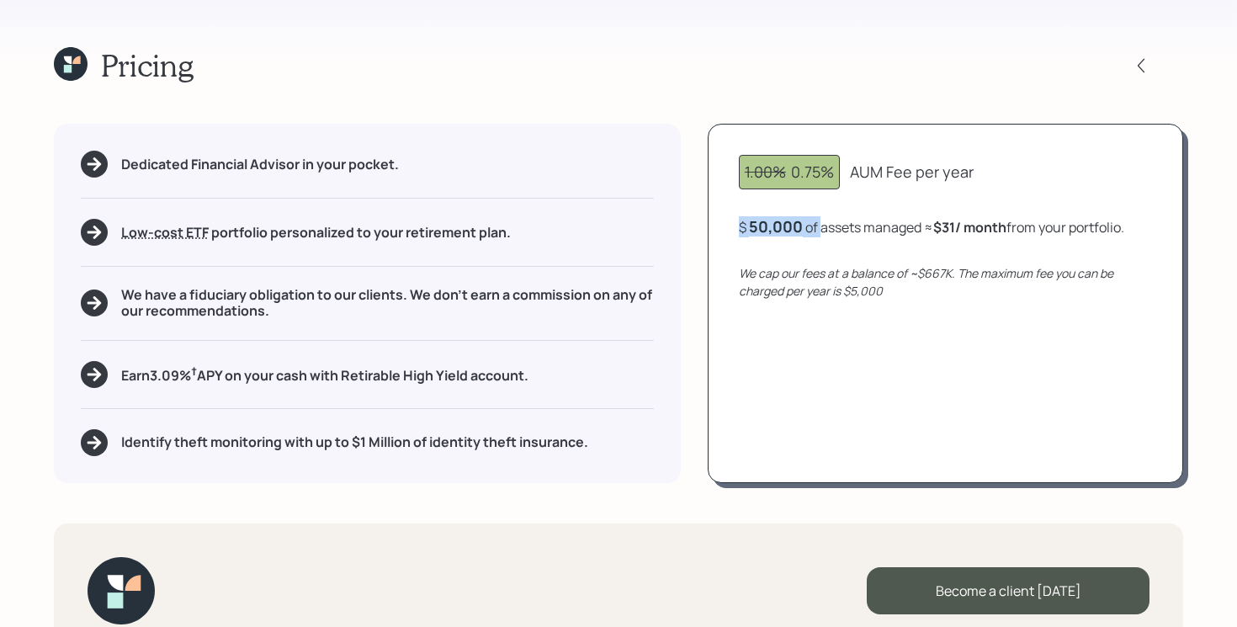
drag, startPoint x: 732, startPoint y: 231, endPoint x: 822, endPoint y: 236, distance: 90.2
click at [822, 236] on div "1.00% 0.75% AUM Fee per year $ 50,000 of assets managed ≈ $31 / month from your…" at bounding box center [945, 303] width 475 height 358
click at [832, 410] on div "1.00% 0.75% AUM Fee per year $ 50,000 of assets managed ≈ $31 / month from your…" at bounding box center [945, 303] width 475 height 358
drag, startPoint x: 942, startPoint y: 227, endPoint x: 970, endPoint y: 225, distance: 27.9
click at [970, 225] on b "$31 / month" at bounding box center [969, 227] width 73 height 19
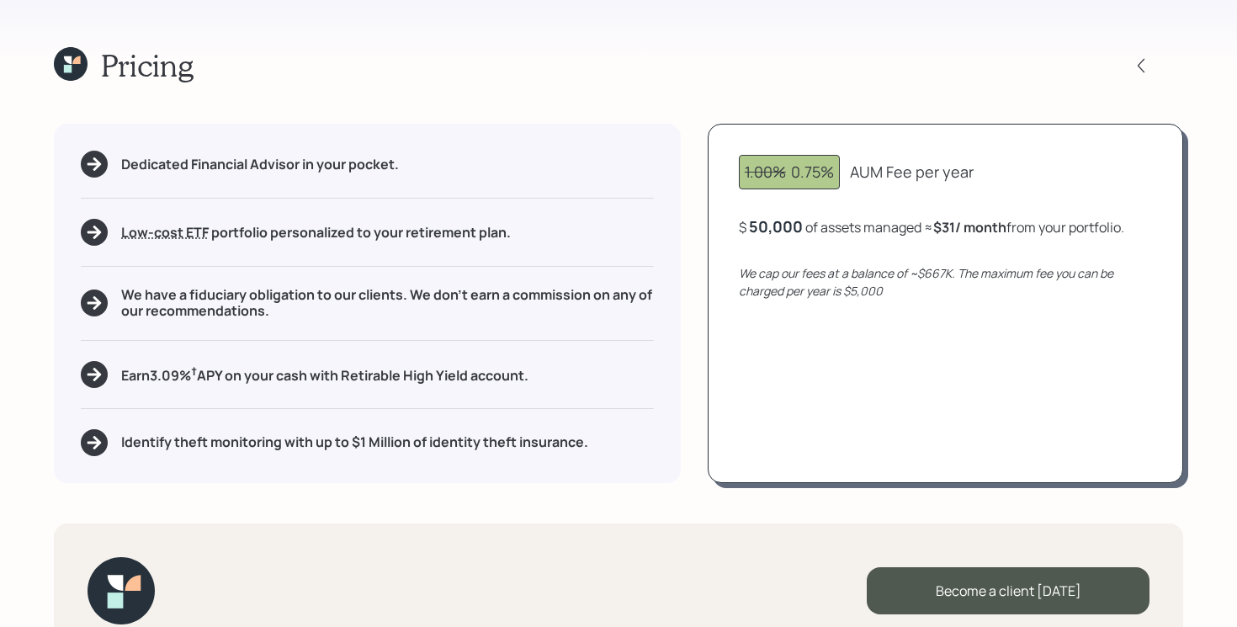
click at [793, 403] on div "1.00% 0.75% AUM Fee per year $ 50,000 of assets managed ≈ $31 / month from your…" at bounding box center [945, 303] width 475 height 358
click at [793, 233] on div "50,000" at bounding box center [776, 226] width 54 height 20
click at [793, 233] on div "50000" at bounding box center [774, 226] width 50 height 20
click at [792, 231] on div "50000" at bounding box center [774, 226] width 50 height 20
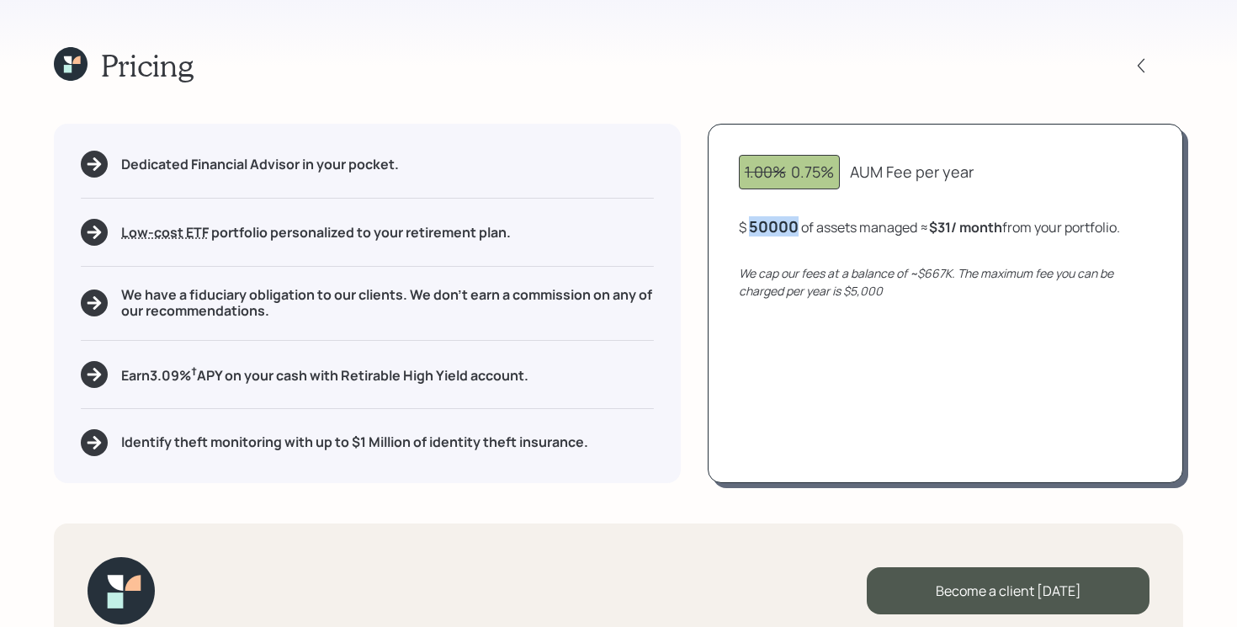
click at [792, 231] on div "50000" at bounding box center [774, 226] width 50 height 20
click at [818, 399] on div "1.00% 0.75% AUM Fee per year $ 55,000 of assets managed ≈ $34 / month from your…" at bounding box center [945, 303] width 475 height 358
click at [780, 226] on div "55,000" at bounding box center [775, 226] width 53 height 20
click at [780, 226] on div "55000" at bounding box center [773, 226] width 49 height 20
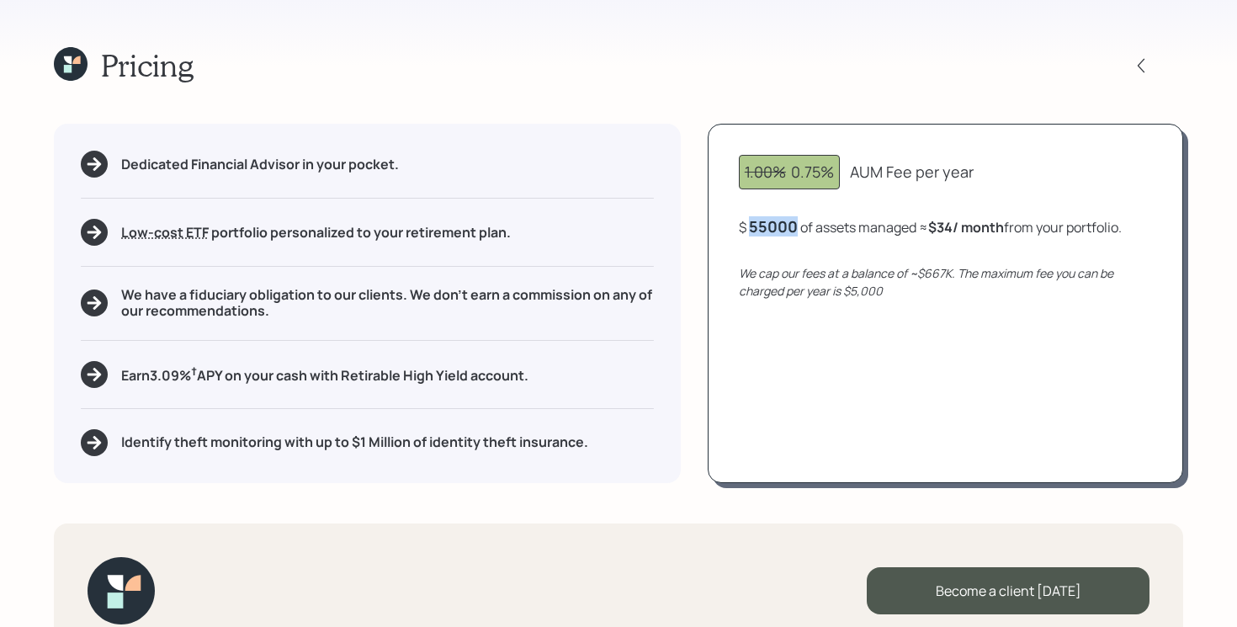
click at [780, 226] on div "55000" at bounding box center [773, 226] width 49 height 20
click at [832, 343] on div "1.00% 0.75% AUM Fee per year $ 350000 of assets managed ≈ $34 / month from your…" at bounding box center [945, 303] width 475 height 358
click at [937, 272] on icon "We cap our fees at a balance of ~$667K. The maximum fee you can be charged per …" at bounding box center [926, 282] width 374 height 34
click at [758, 226] on div "350,000" at bounding box center [780, 226] width 62 height 20
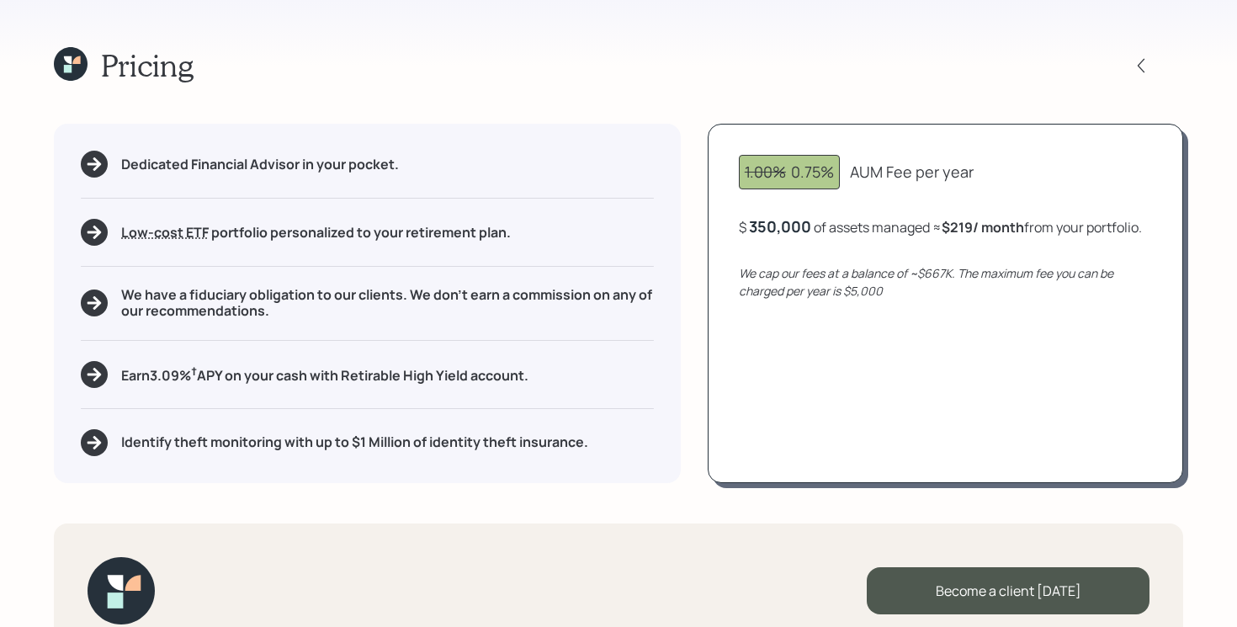
click at [758, 226] on div "350,000" at bounding box center [780, 226] width 62 height 20
click at [758, 226] on div "350000" at bounding box center [778, 226] width 58 height 20
click at [878, 364] on div "1.00% 0.75% AUM Fee per year $ 667000 of assets managed ≈ $219 / month from you…" at bounding box center [945, 303] width 475 height 358
click at [786, 227] on div "667,000" at bounding box center [779, 226] width 61 height 20
click at [786, 227] on div "667000" at bounding box center [777, 226] width 57 height 20
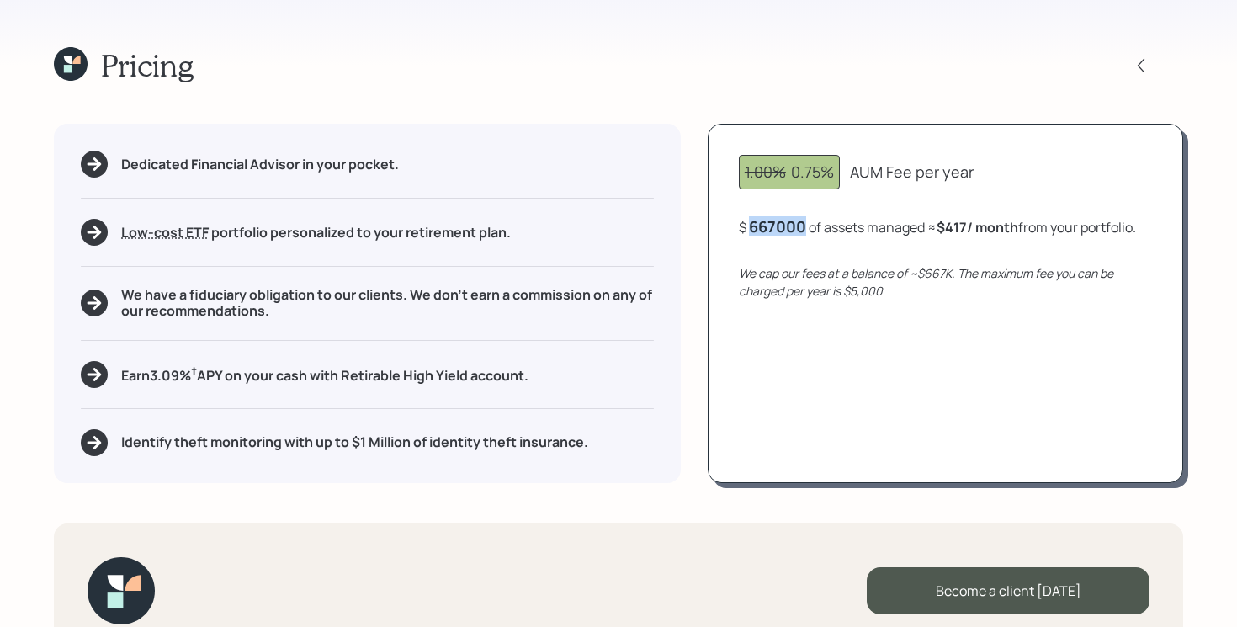
click at [786, 227] on div "667000" at bounding box center [777, 226] width 57 height 20
click at [825, 357] on div "1.00% 0.75% AUM Fee per year $ 1500000 of assets managed ≈ $417 / month from yo…" at bounding box center [945, 303] width 475 height 358
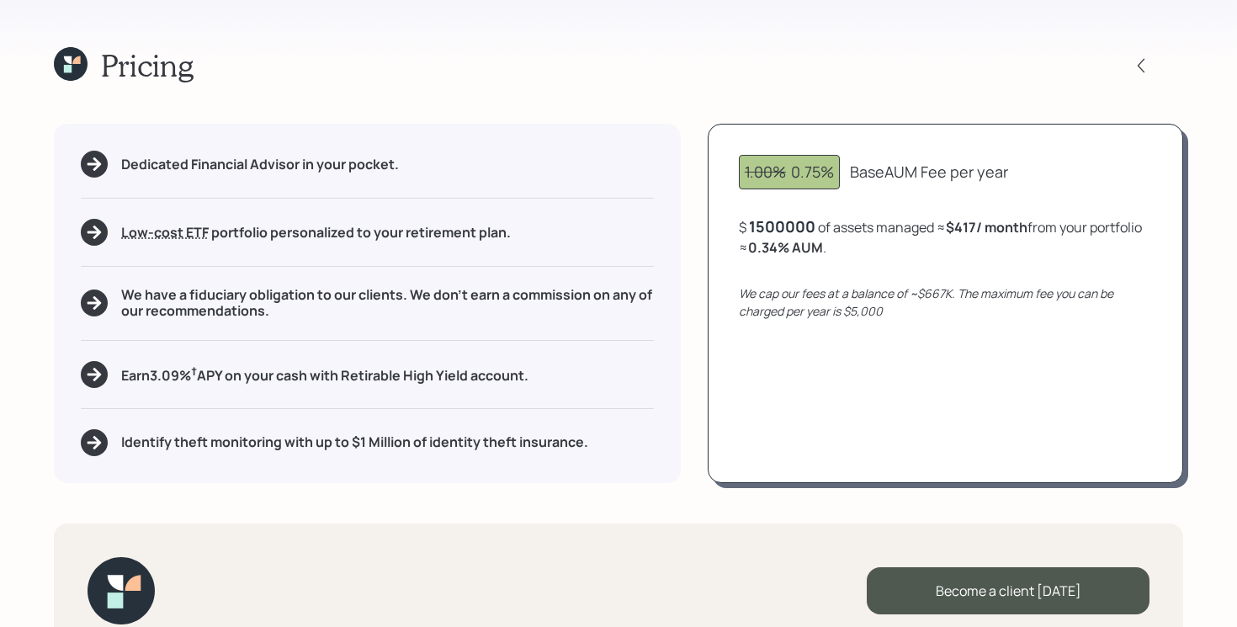
click at [804, 224] on div "1500000" at bounding box center [782, 226] width 66 height 20
click at [842, 401] on div "1.00% 0.75% Base AUM Fee per year $ 50000 of assets managed ≈ $417 / month from…" at bounding box center [945, 303] width 475 height 358
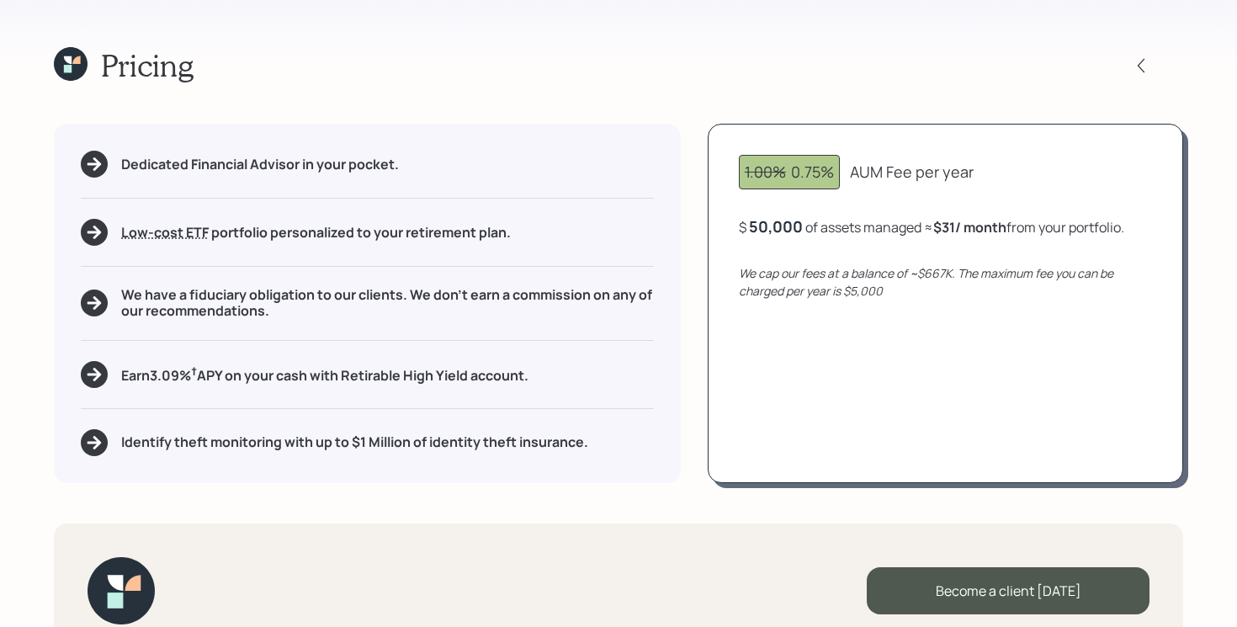
click at [67, 67] on icon at bounding box center [68, 69] width 8 height 8
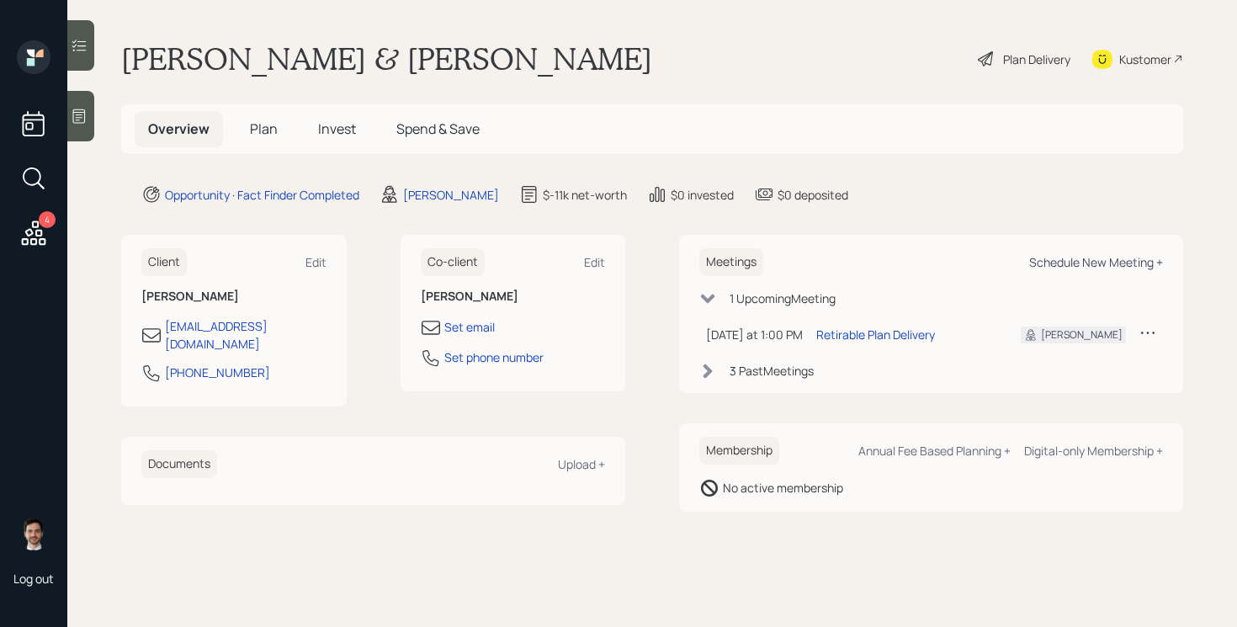
click at [1097, 258] on div "Schedule New Meeting +" at bounding box center [1096, 262] width 134 height 16
select select "ef6b64e1-8f62-4a74-b865-a7df4b35b836"
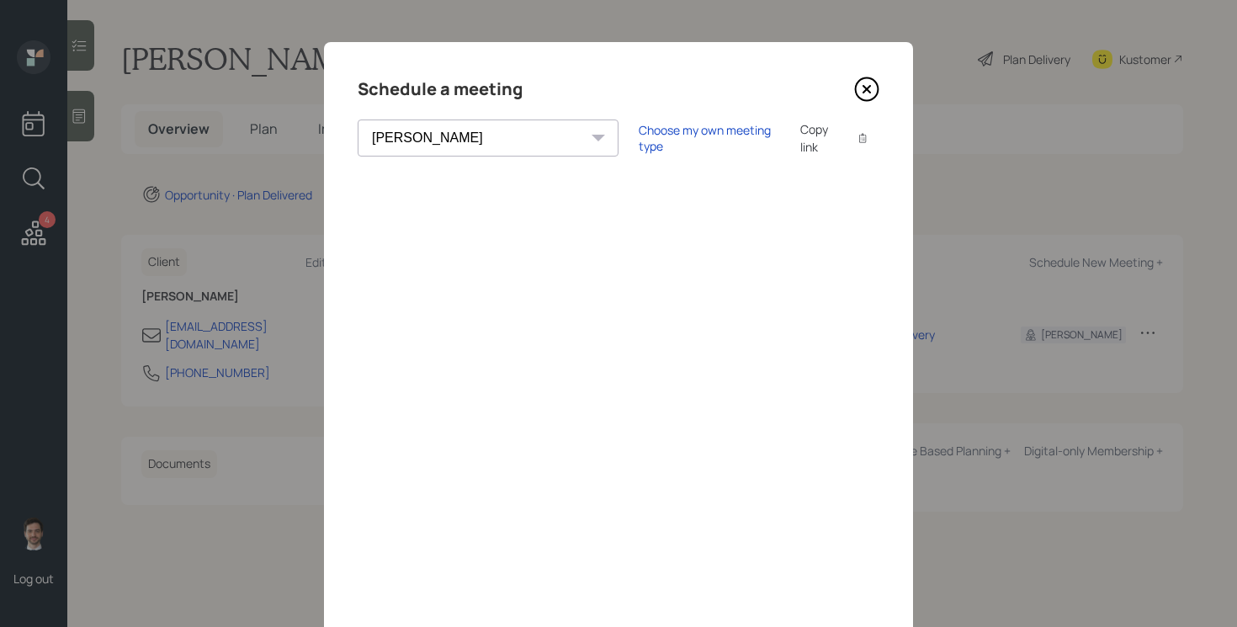
click at [877, 91] on icon at bounding box center [866, 89] width 25 height 25
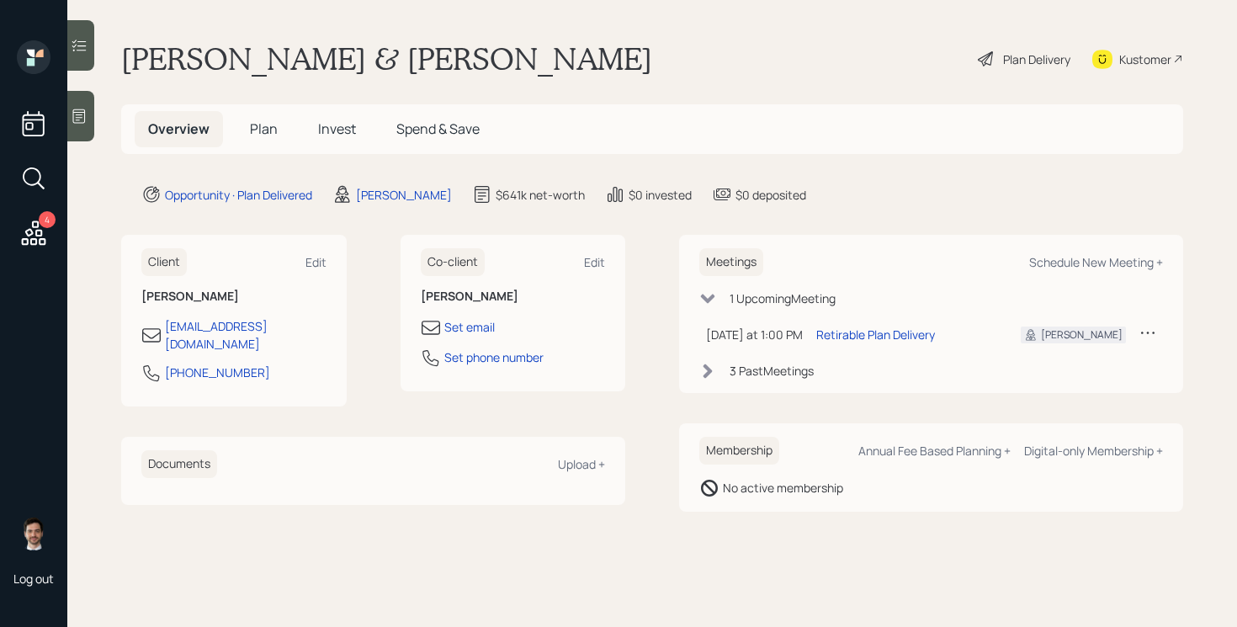
click at [275, 130] on span "Plan" at bounding box center [264, 128] width 28 height 19
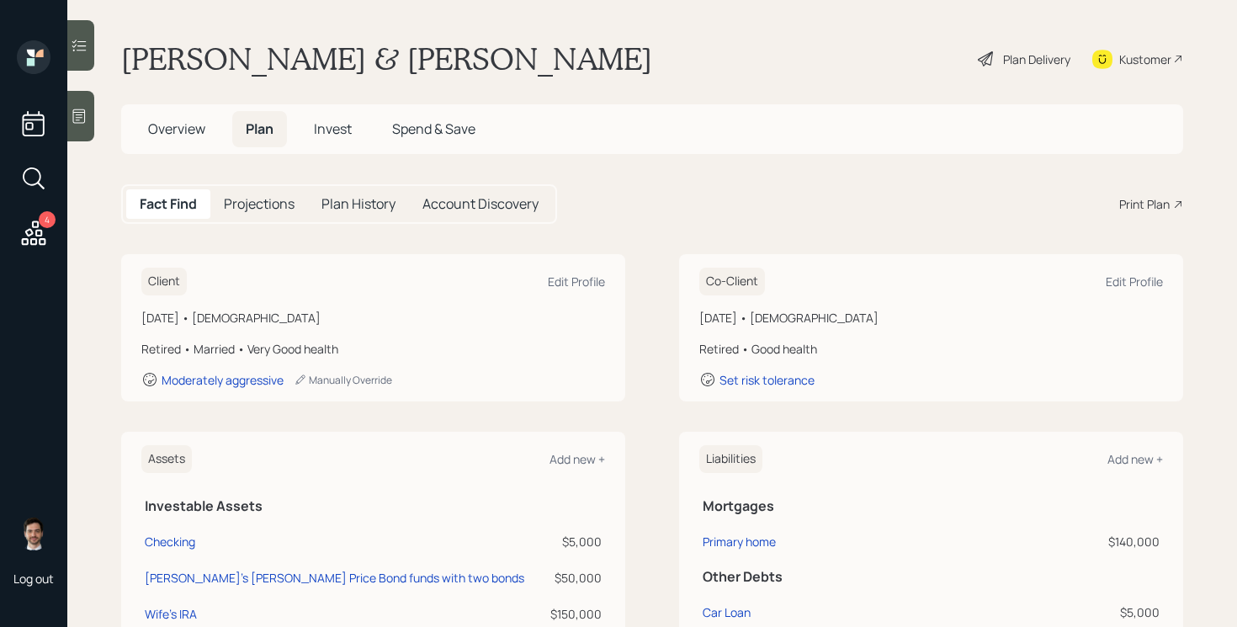
click at [1149, 188] on div "Fact Find Projections Plan History Account Discovery Print Plan" at bounding box center [652, 204] width 1062 height 40
click at [1137, 206] on div "Print Plan" at bounding box center [1144, 204] width 50 height 18
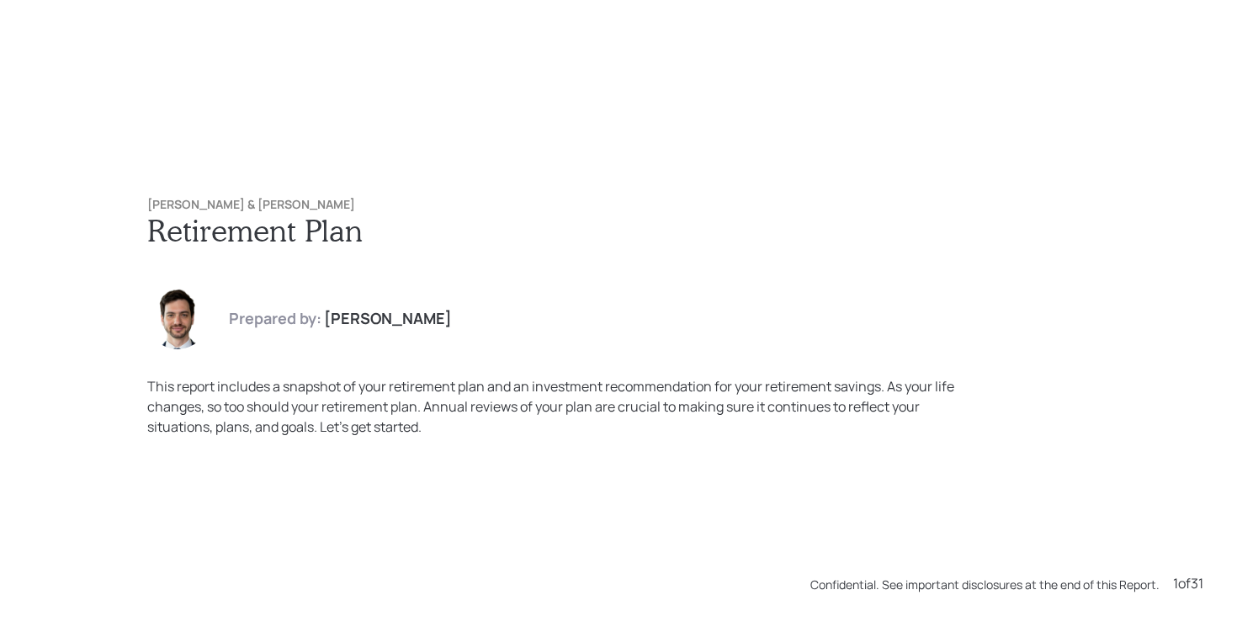
click at [974, 164] on div "Michael & Yolanda Barnes Retirement Plan Prepared by: Jonah Coleman This report…" at bounding box center [619, 317] width 1010 height 306
